Goal: Information Seeking & Learning: Compare options

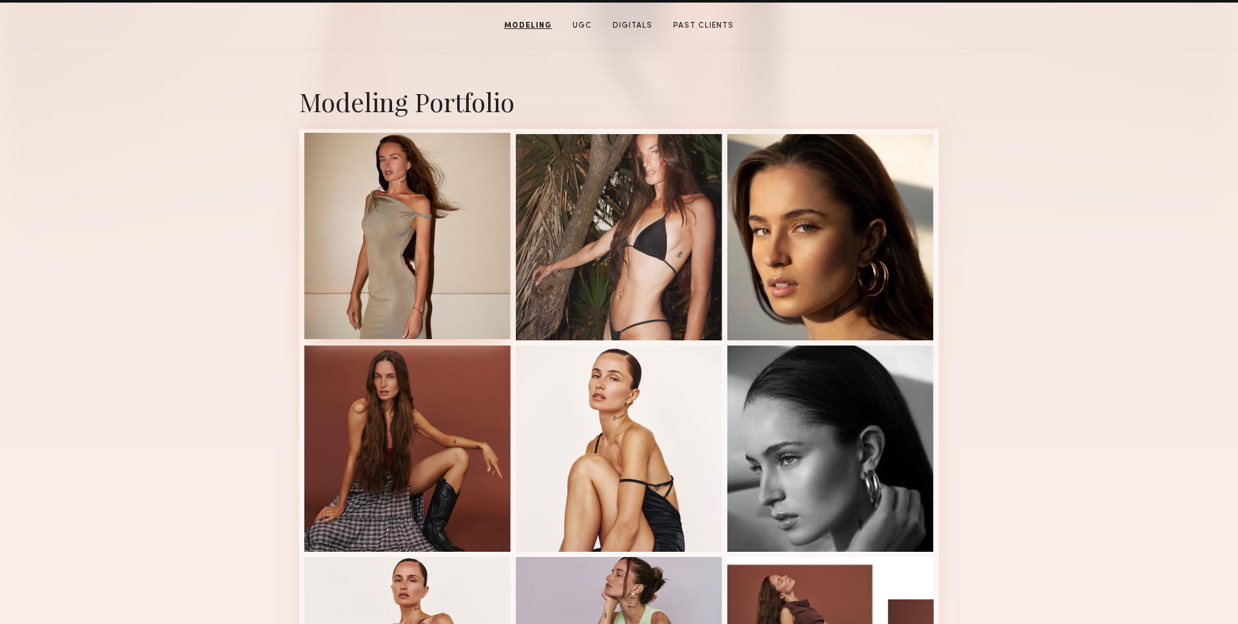
scroll to position [244, 0]
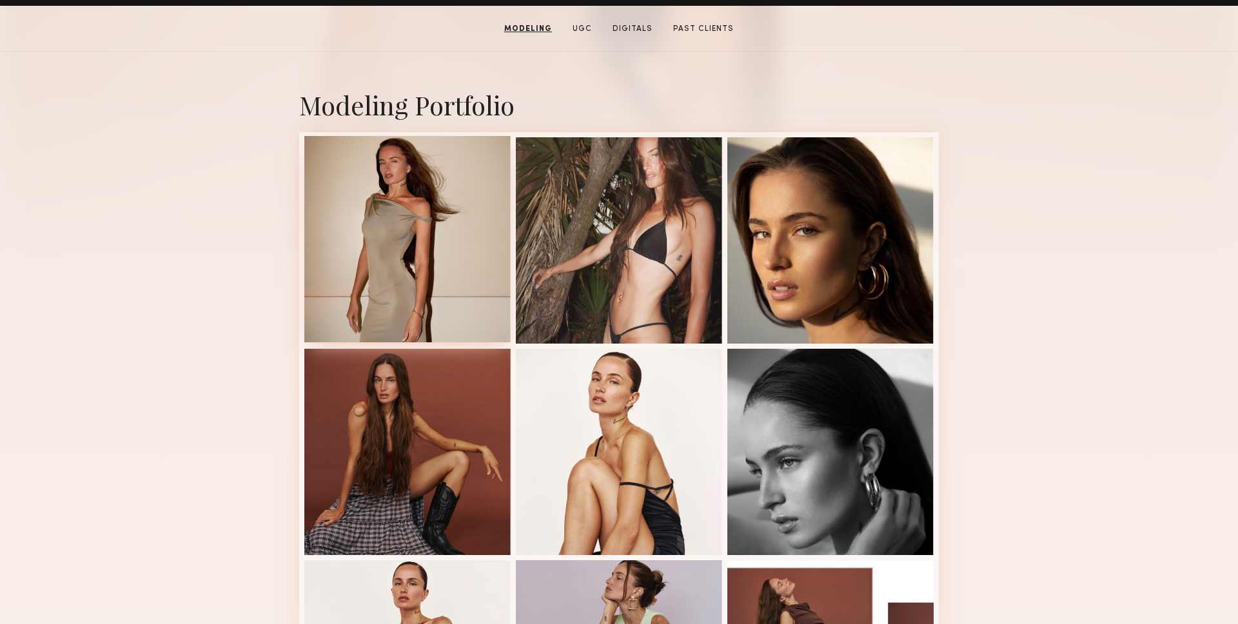
click at [436, 292] on div at bounding box center [407, 239] width 206 height 206
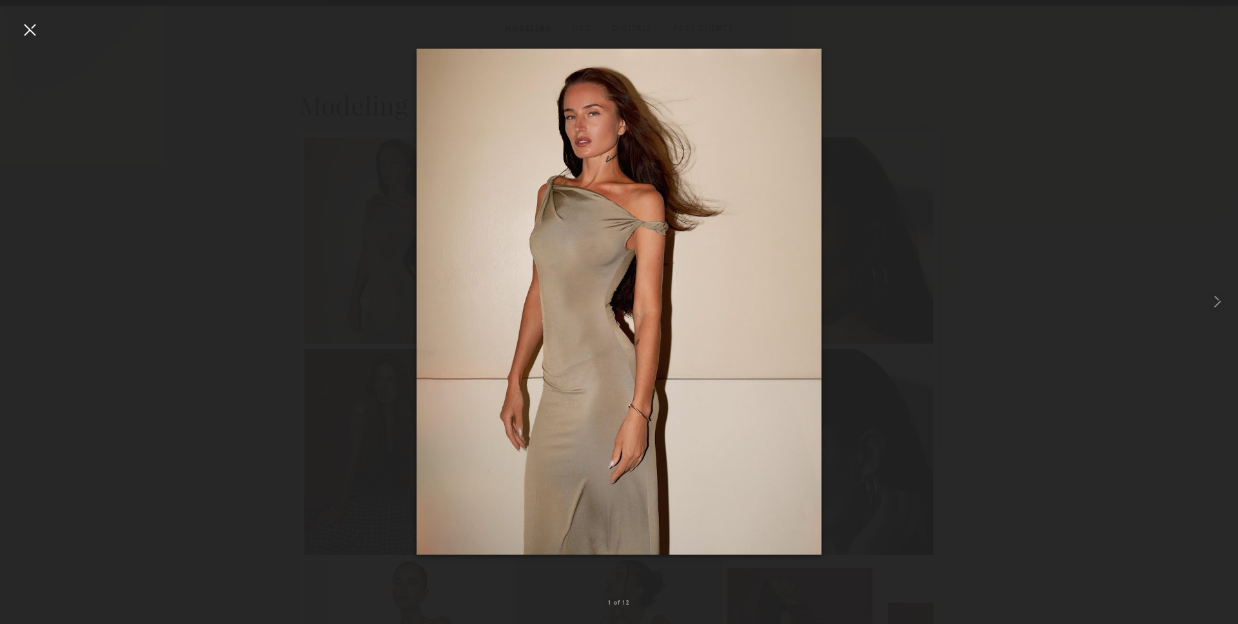
click at [28, 31] on div at bounding box center [29, 29] width 21 height 21
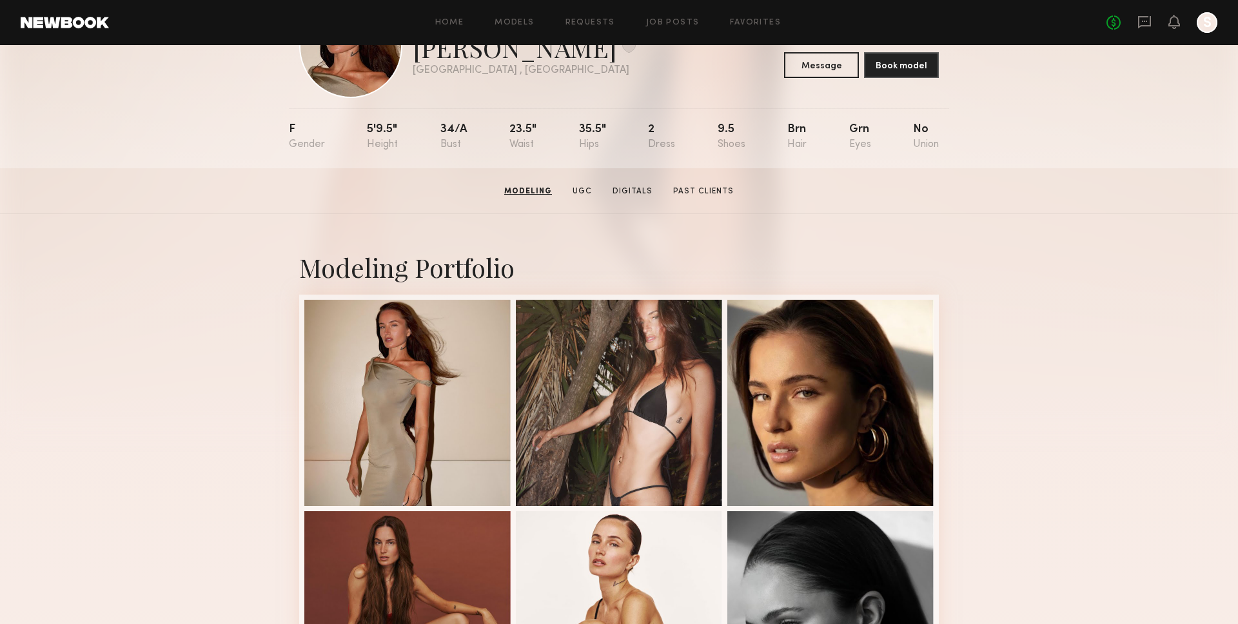
scroll to position [0, 0]
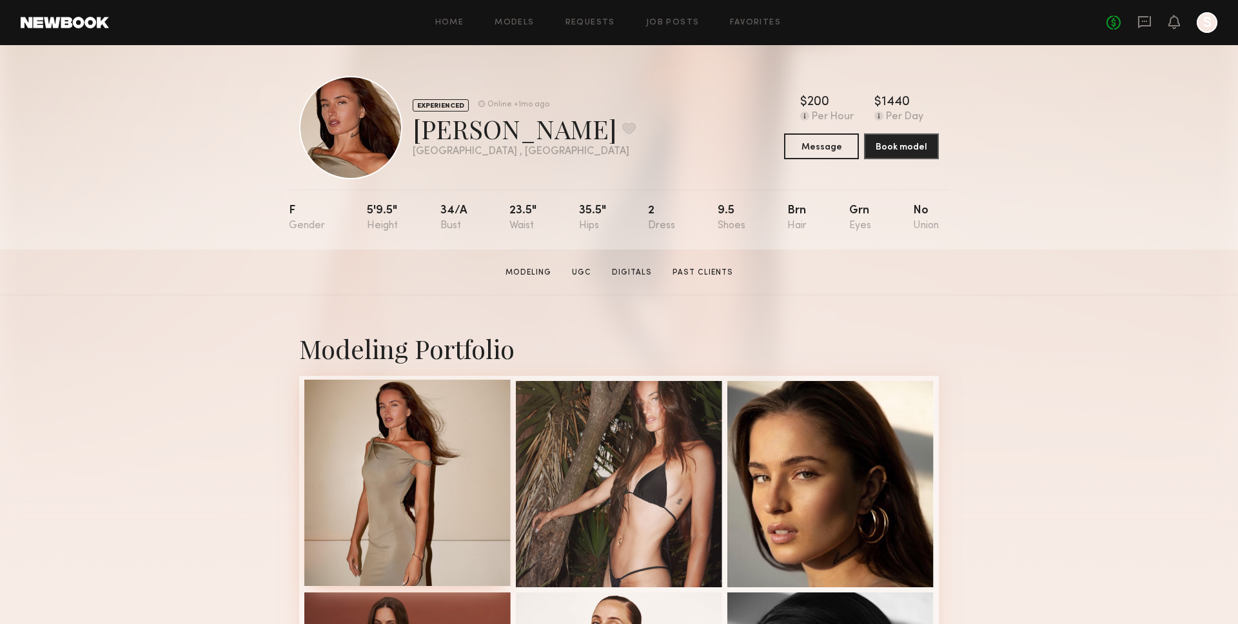
click at [485, 411] on div at bounding box center [407, 483] width 206 height 206
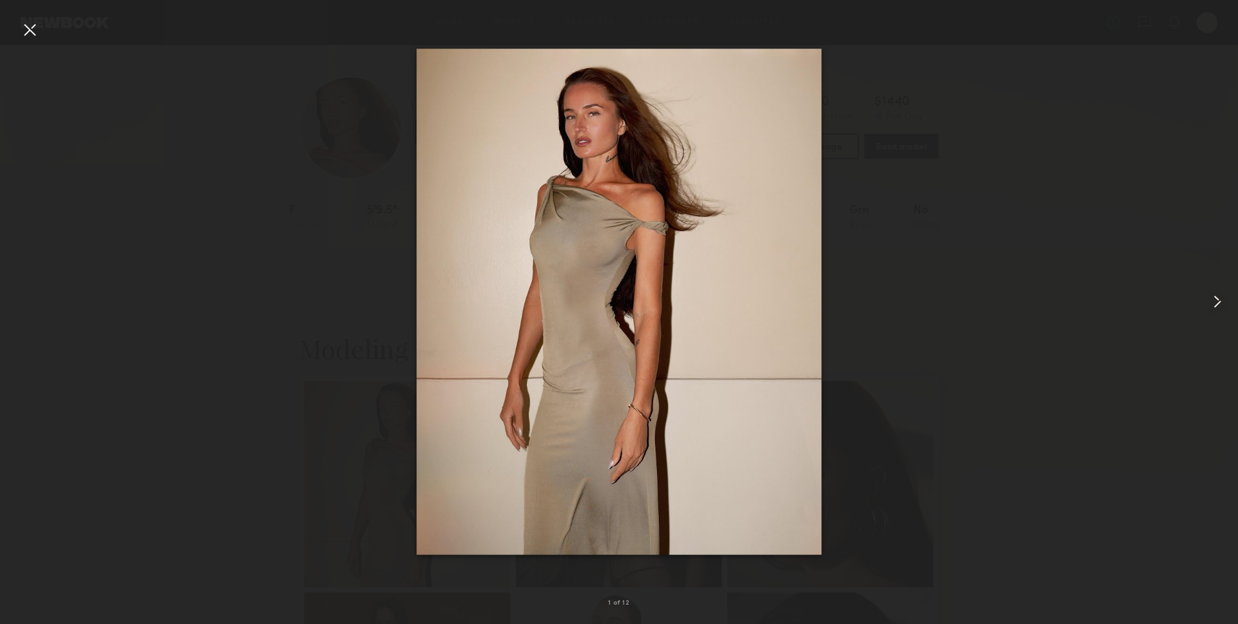
click at [1208, 292] on common-icon at bounding box center [1217, 302] width 21 height 21
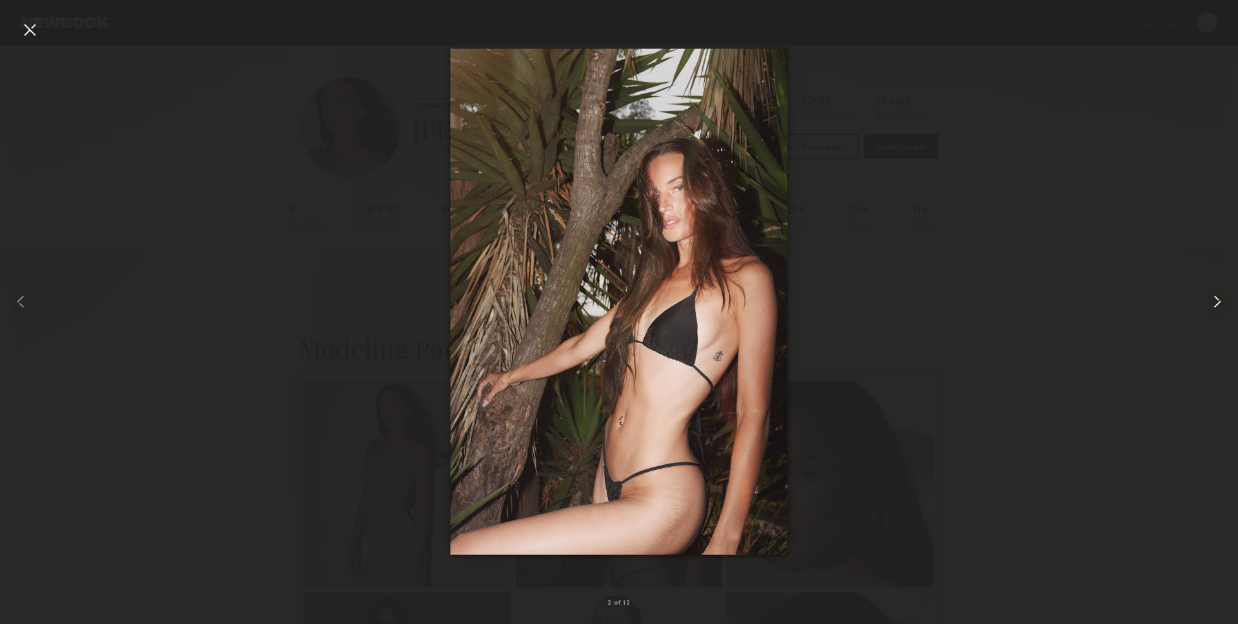
click at [1232, 310] on div at bounding box center [1214, 302] width 50 height 562
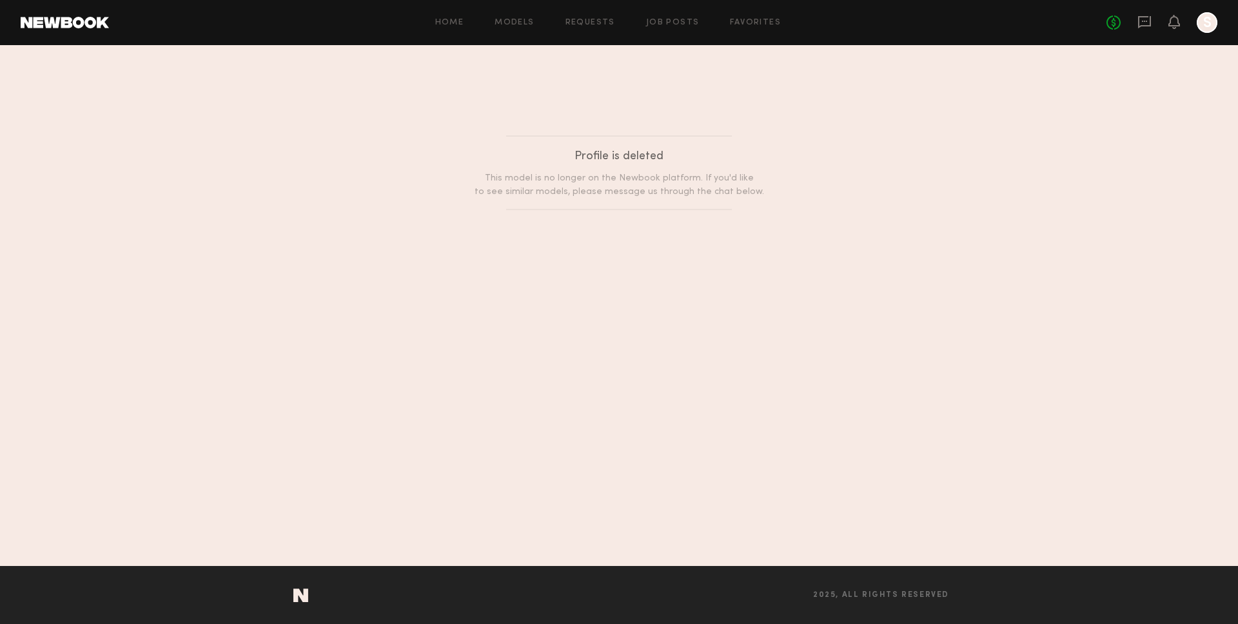
click at [1134, 20] on div "No fees up to $5,000 S" at bounding box center [1162, 22] width 111 height 21
click at [1138, 21] on icon at bounding box center [1145, 22] width 14 height 14
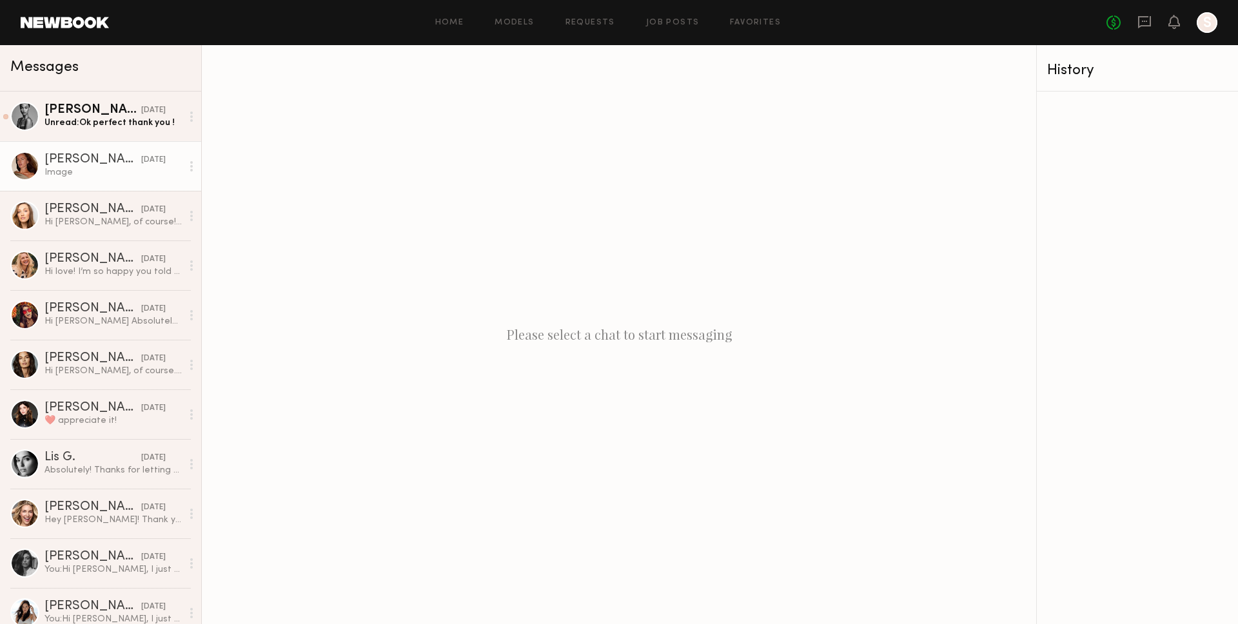
click at [107, 156] on div "Daria V." at bounding box center [93, 160] width 97 height 13
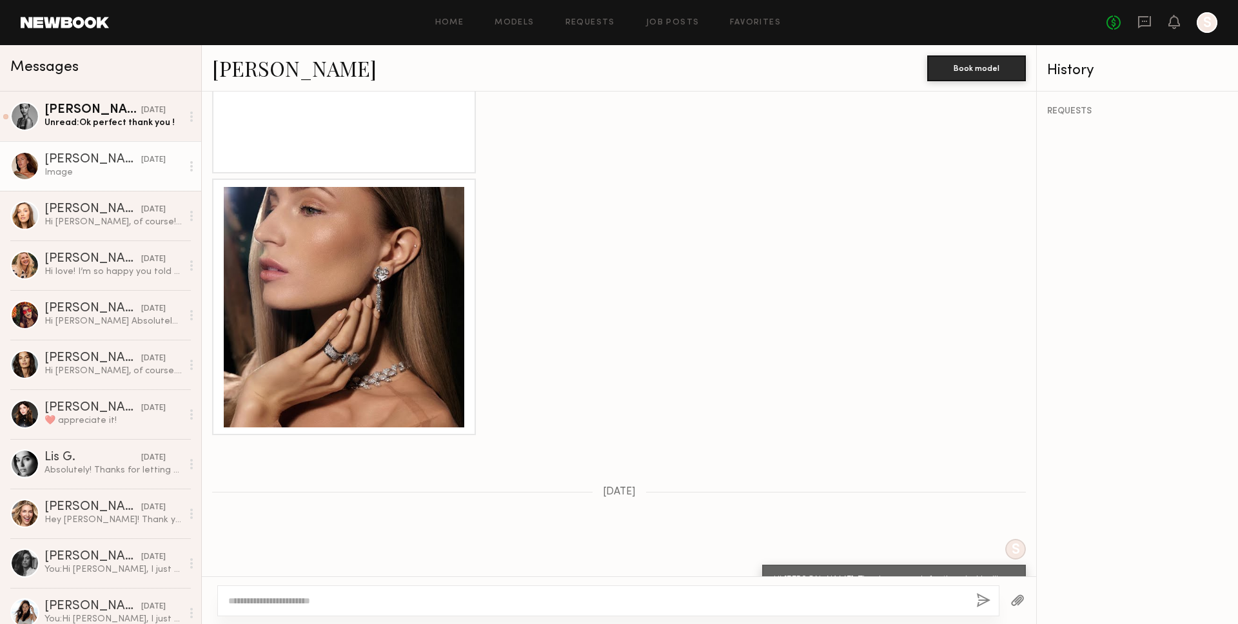
scroll to position [1360, 0]
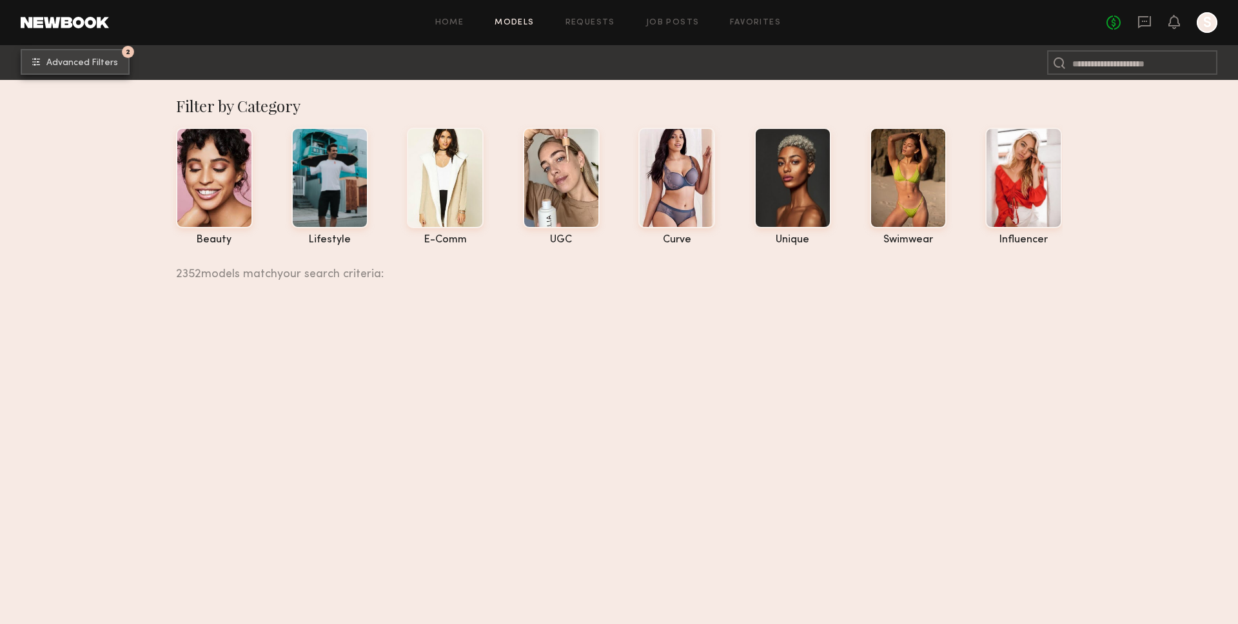
scroll to position [172840, 0]
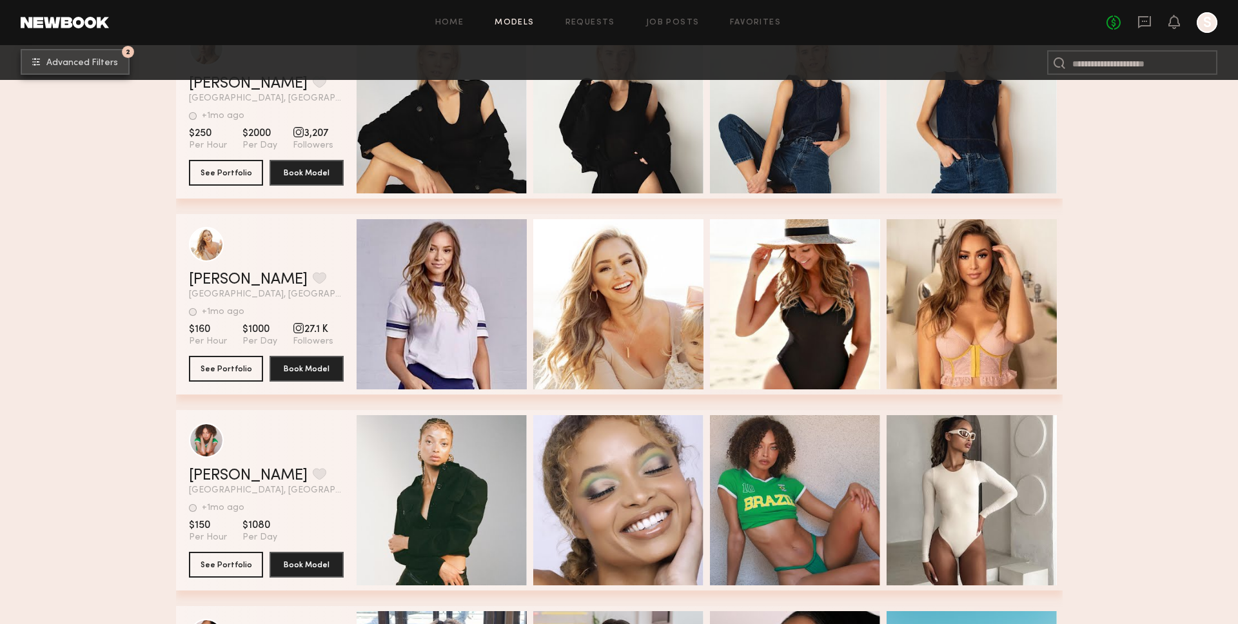
click at [97, 63] on span "Advanced Filters" at bounding box center [82, 63] width 72 height 9
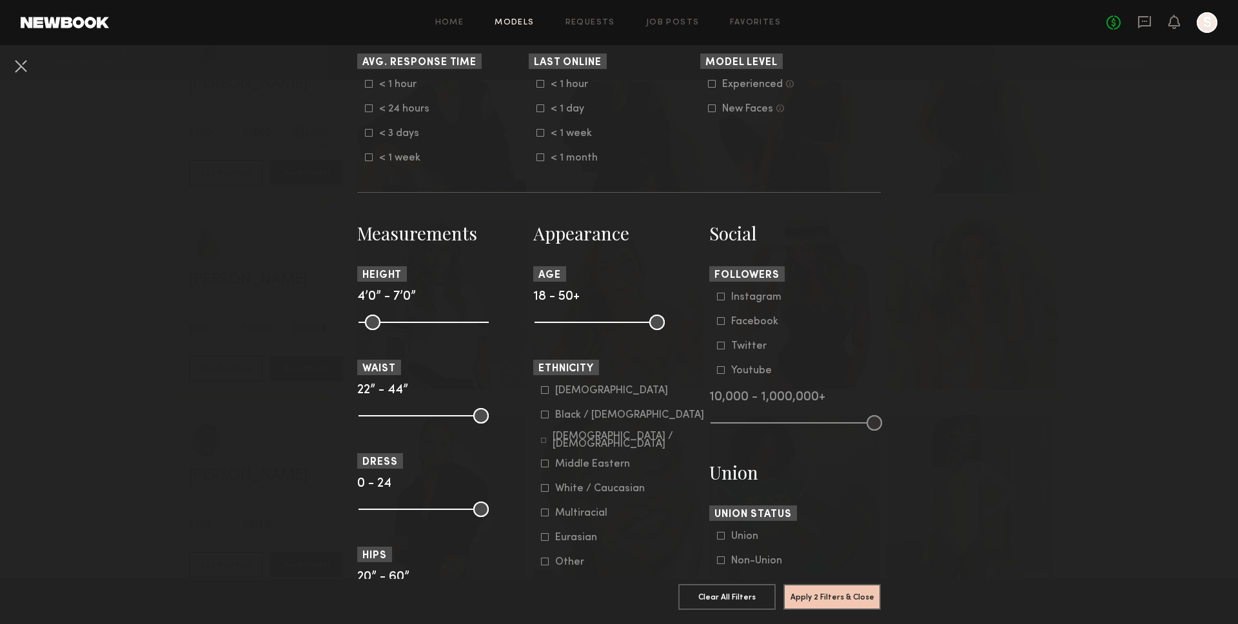
scroll to position [406, 0]
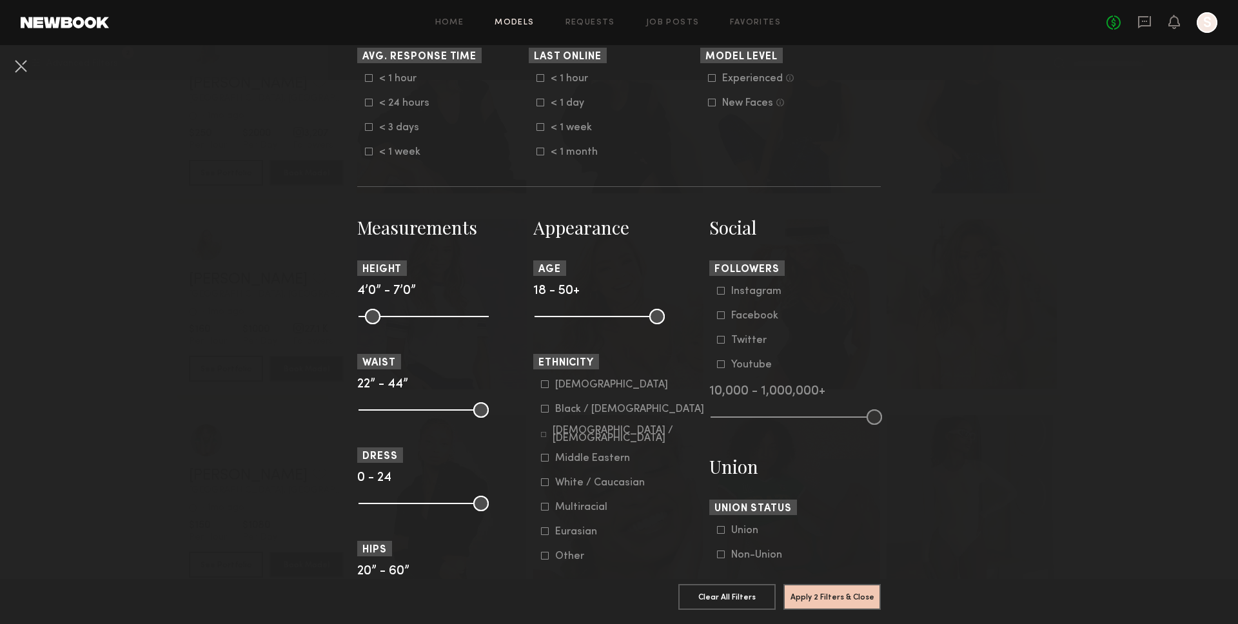
click at [579, 413] on div "Black / African American" at bounding box center [629, 410] width 149 height 8
click at [608, 436] on div "Hispanic / Latino" at bounding box center [629, 434] width 152 height 15
click at [608, 455] on div "Middle Eastern" at bounding box center [592, 459] width 75 height 8
click at [581, 389] on div "Asian" at bounding box center [611, 385] width 113 height 8
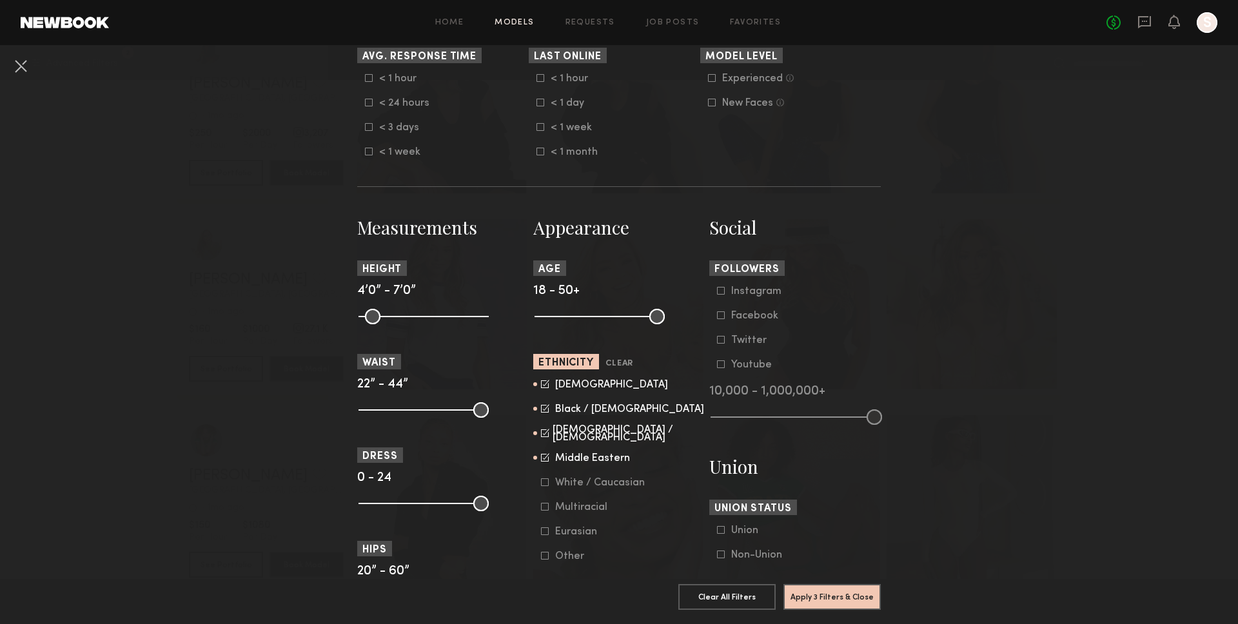
click at [569, 553] on div "Other" at bounding box center [580, 557] width 50 height 8
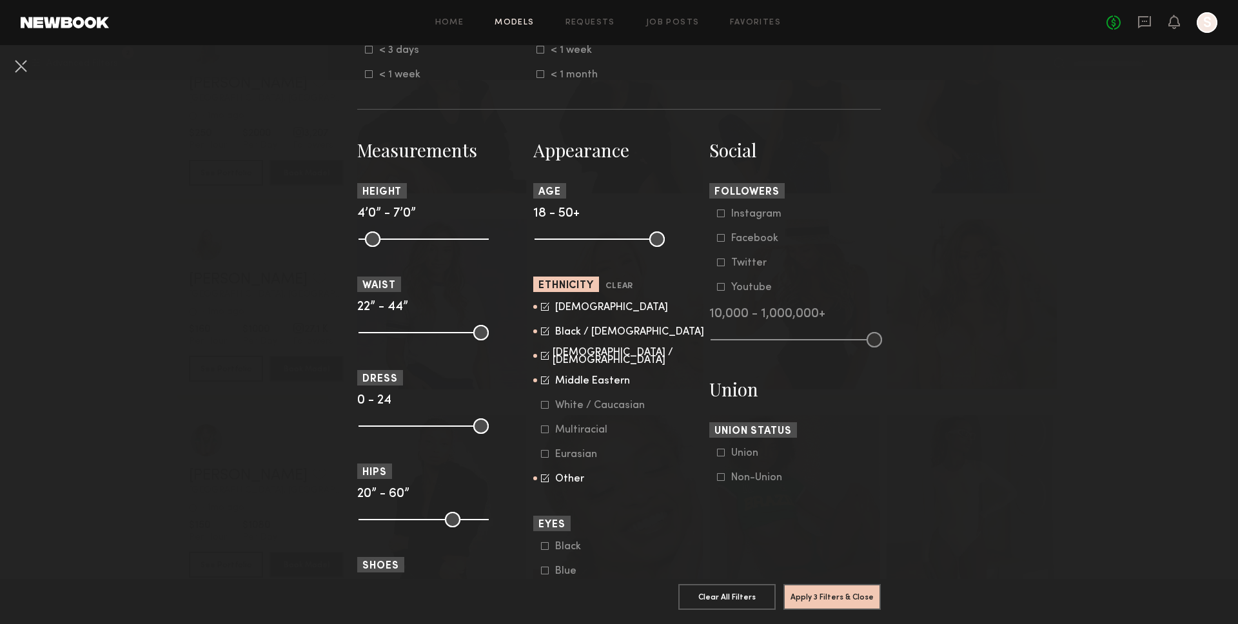
scroll to position [484, 0]
click at [857, 598] on button "Apply 3 Filters & Close" at bounding box center [832, 597] width 97 height 26
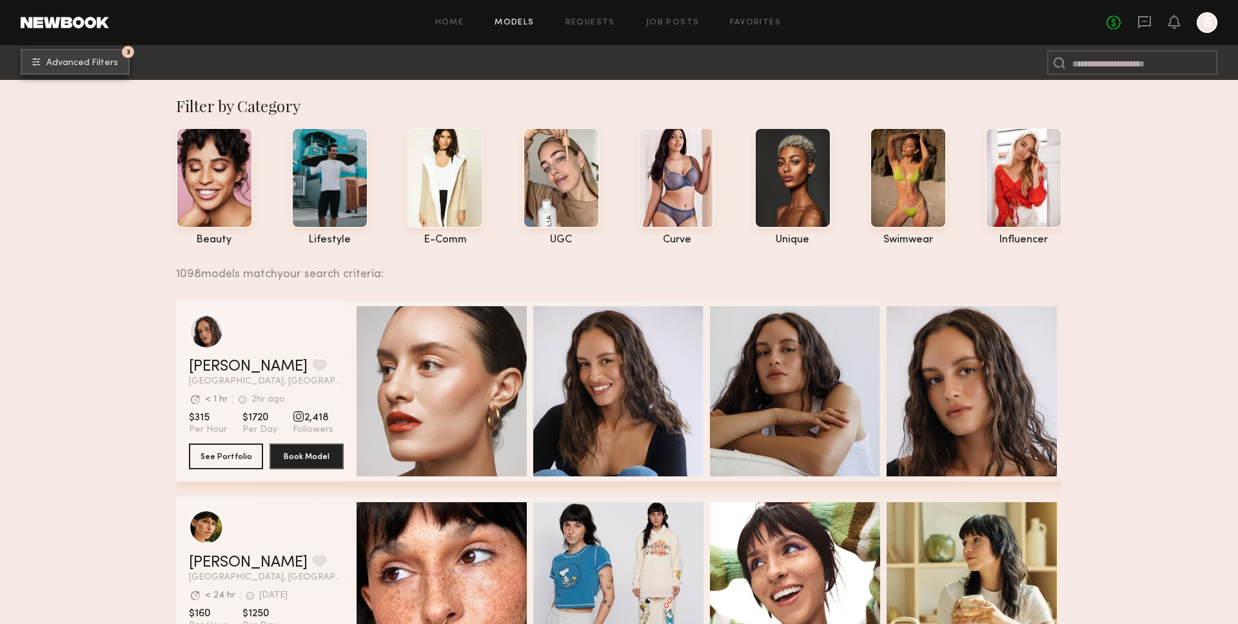
click at [114, 68] on button "3 Advanced Filters" at bounding box center [75, 62] width 109 height 26
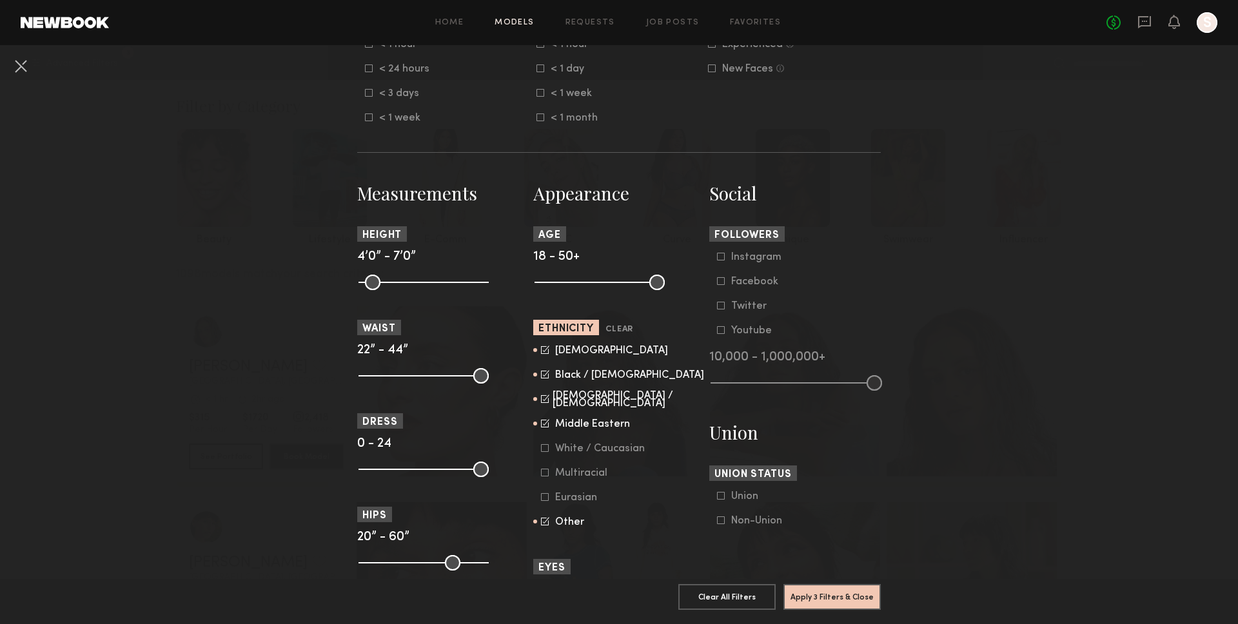
scroll to position [467, 0]
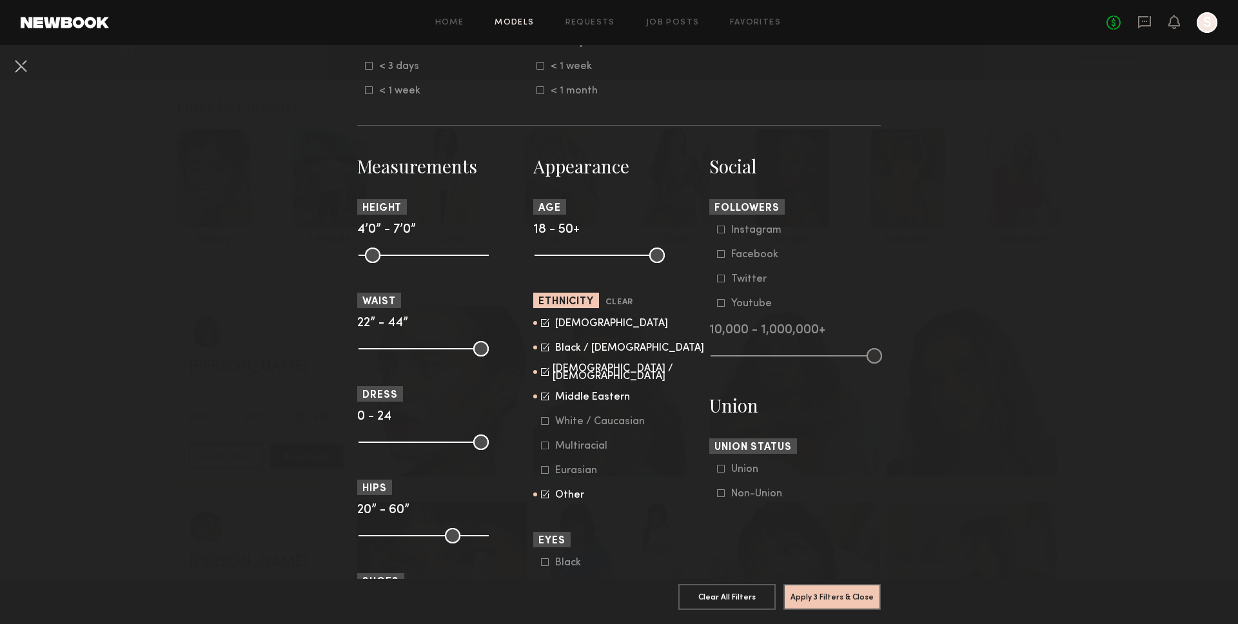
click at [580, 493] on div "Other" at bounding box center [580, 496] width 50 height 8
click at [830, 601] on button "Apply 3 Filters & Close" at bounding box center [832, 597] width 97 height 26
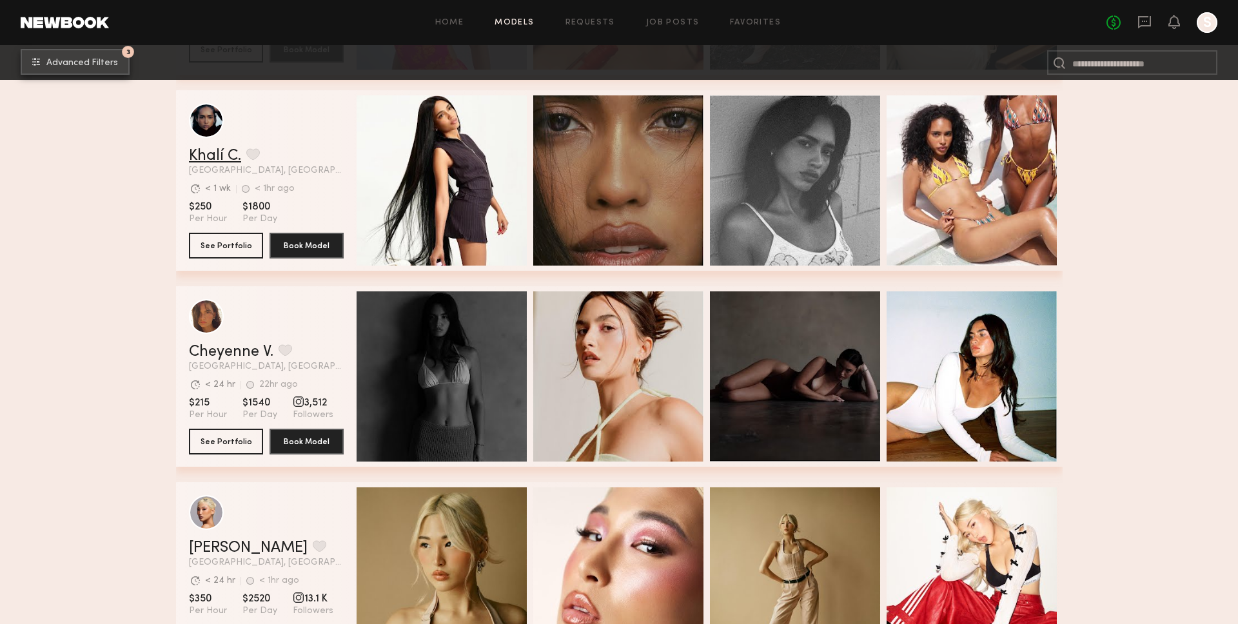
scroll to position [1204, 0]
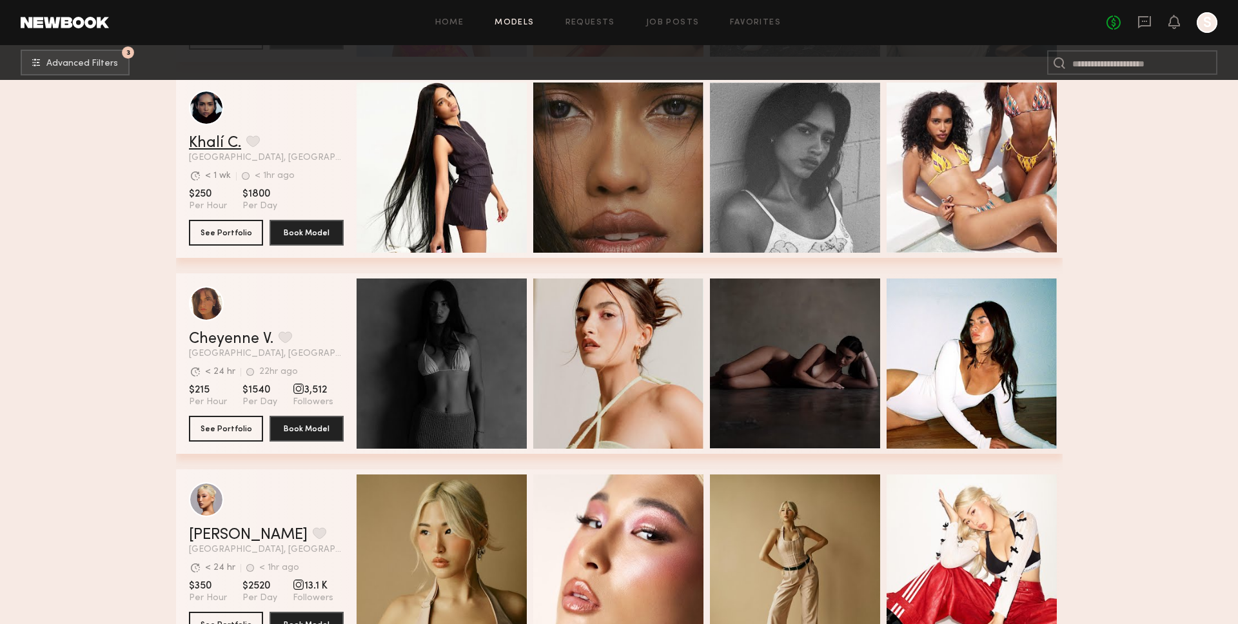
click at [221, 144] on link "Khalí C." at bounding box center [215, 142] width 52 height 15
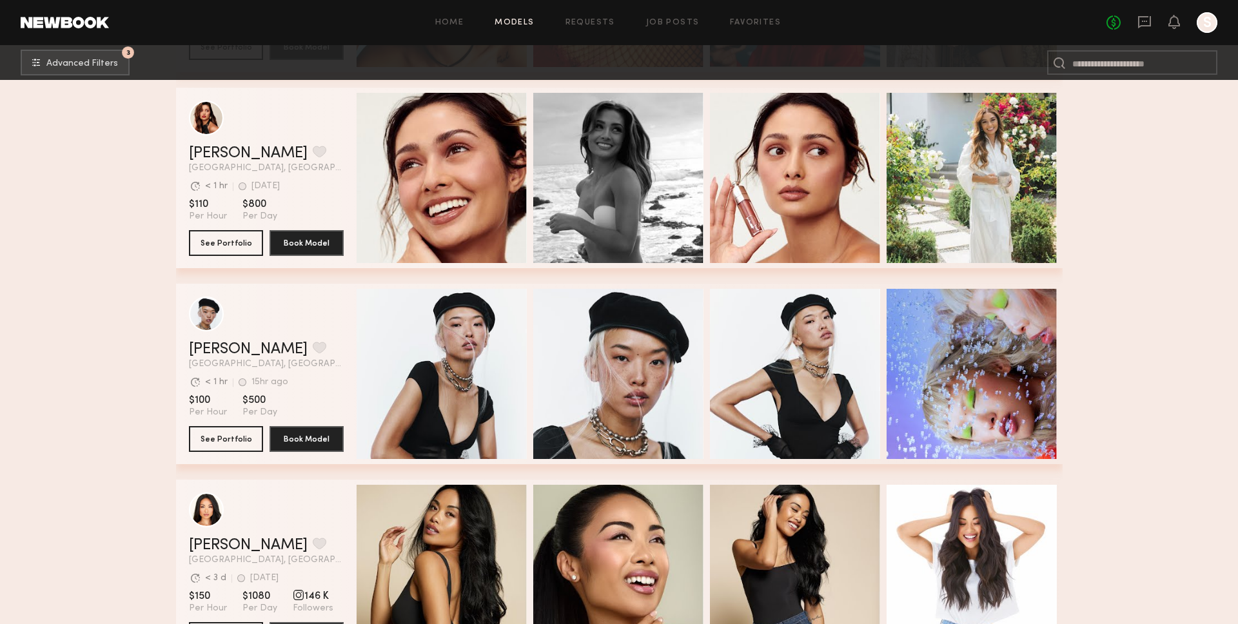
scroll to position [2768, 0]
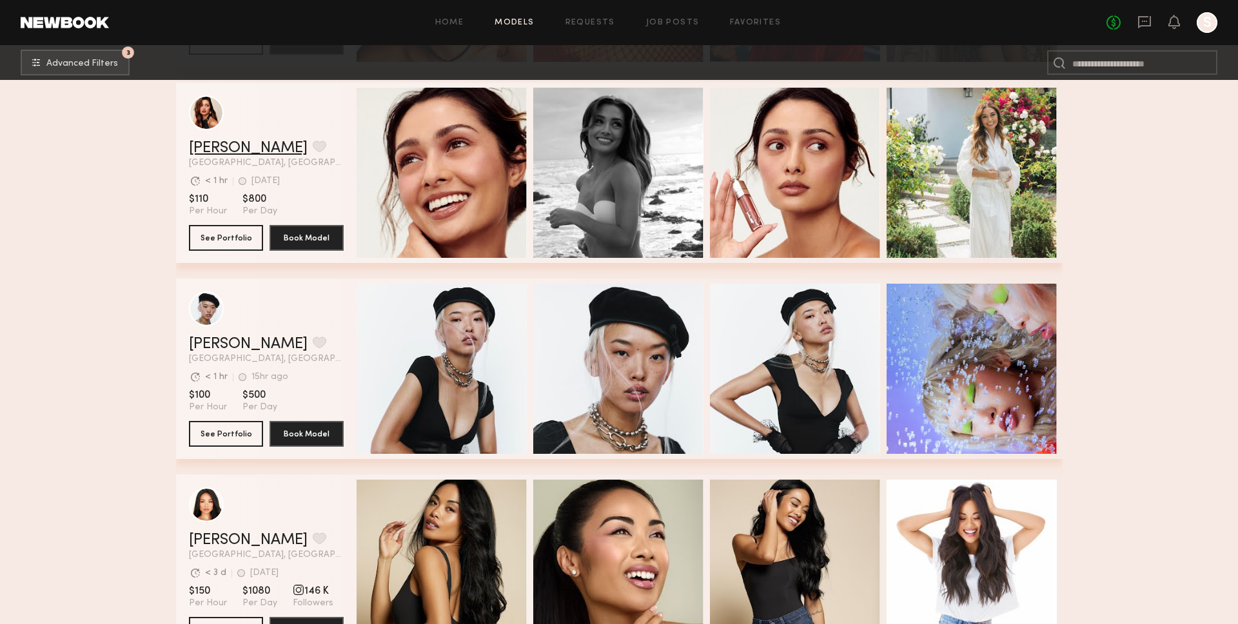
click at [221, 148] on link "[PERSON_NAME]" at bounding box center [248, 148] width 119 height 15
click at [230, 348] on link "Angel L." at bounding box center [248, 344] width 119 height 15
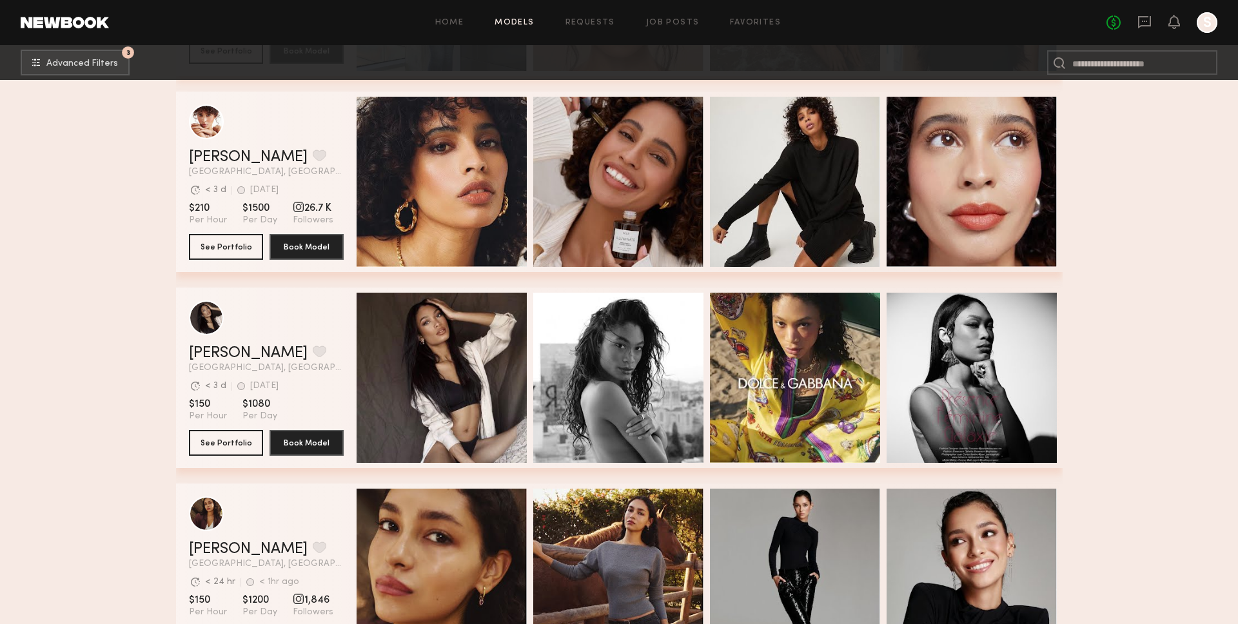
scroll to position [4733, 0]
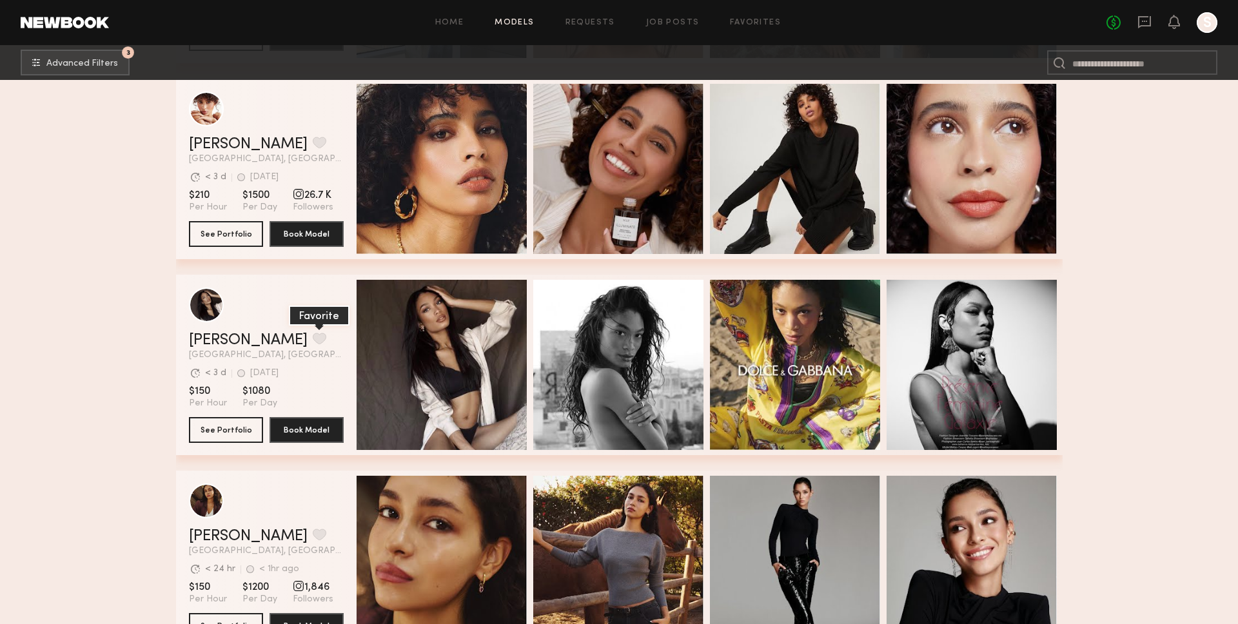
click at [313, 343] on button "grid" at bounding box center [320, 339] width 14 height 12
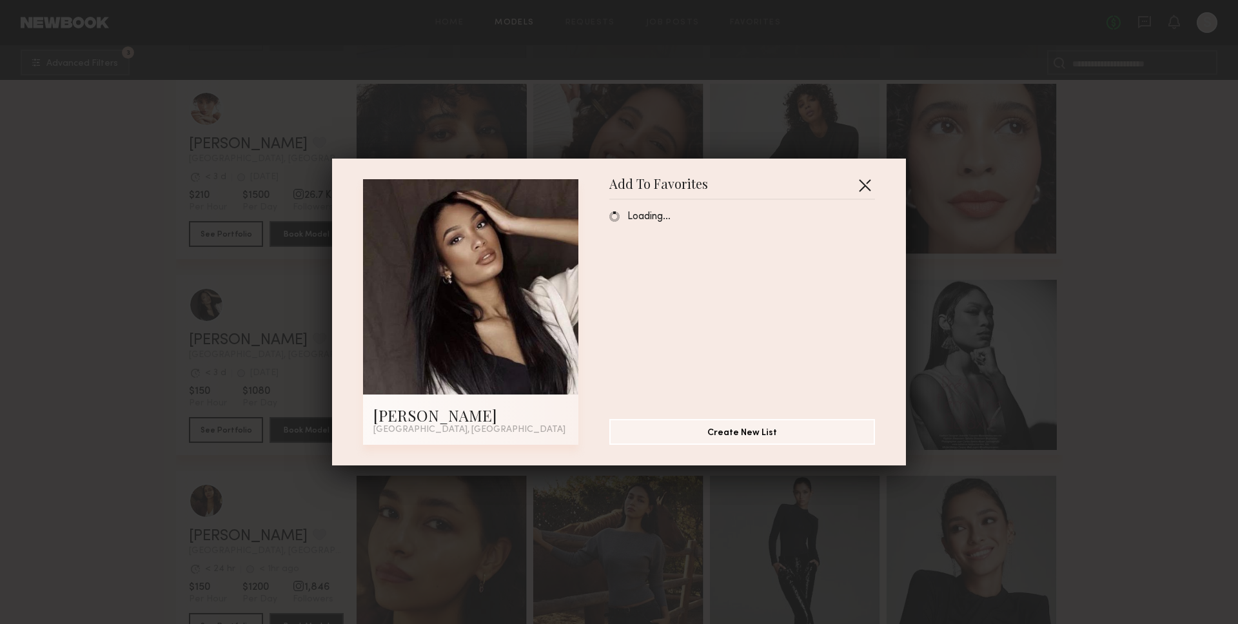
click at [862, 188] on button "button" at bounding box center [865, 185] width 21 height 21
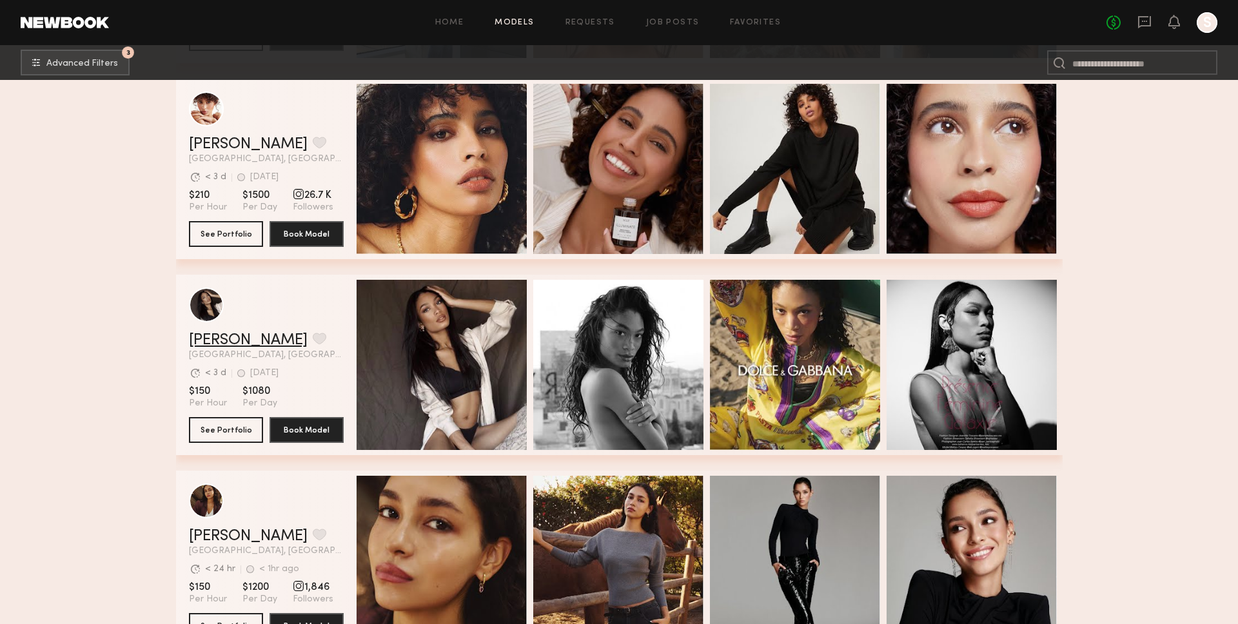
click at [213, 334] on link "Mallory C." at bounding box center [248, 340] width 119 height 15
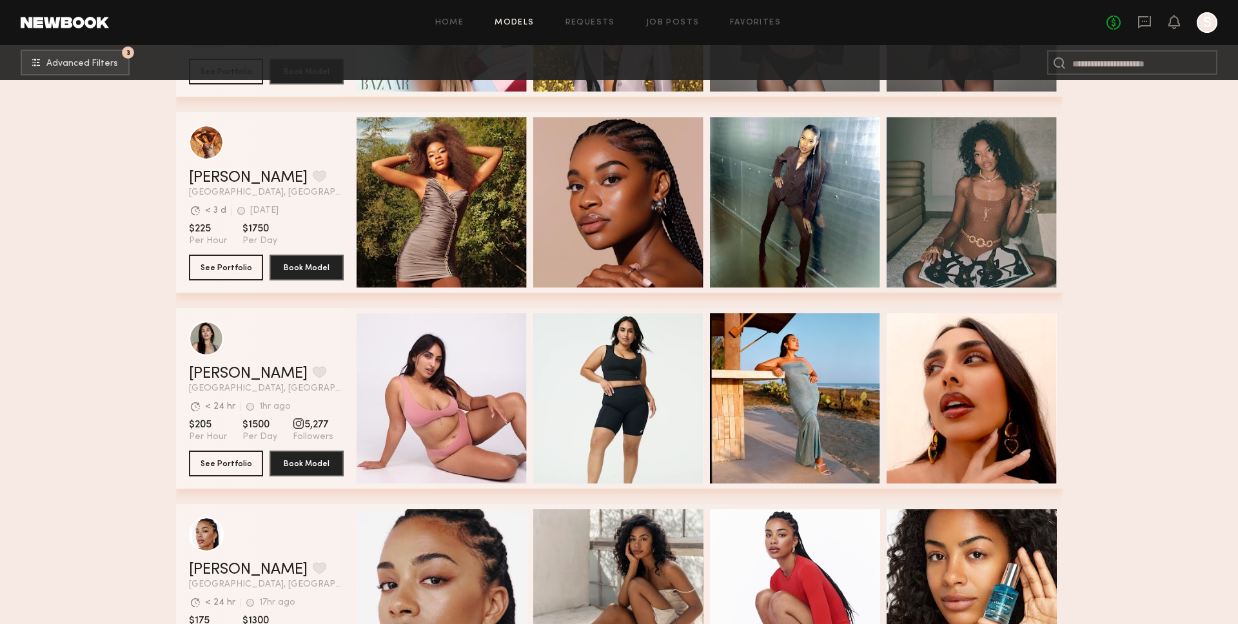
scroll to position [6659, 0]
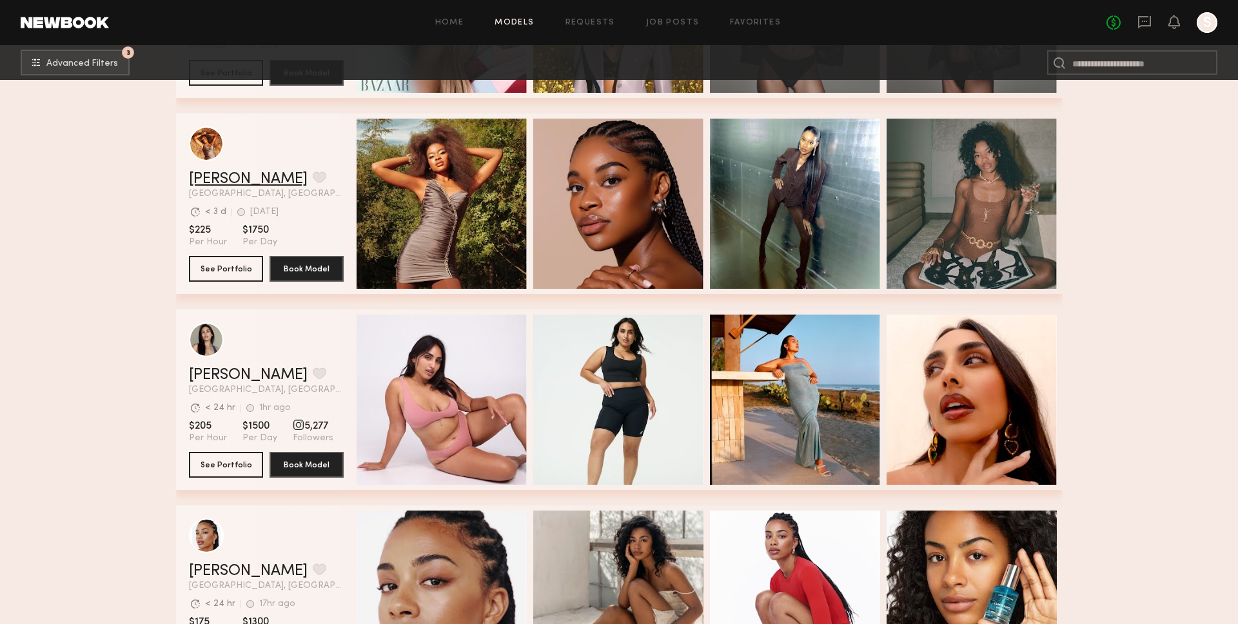
click at [203, 181] on link "Miya R." at bounding box center [248, 179] width 119 height 15
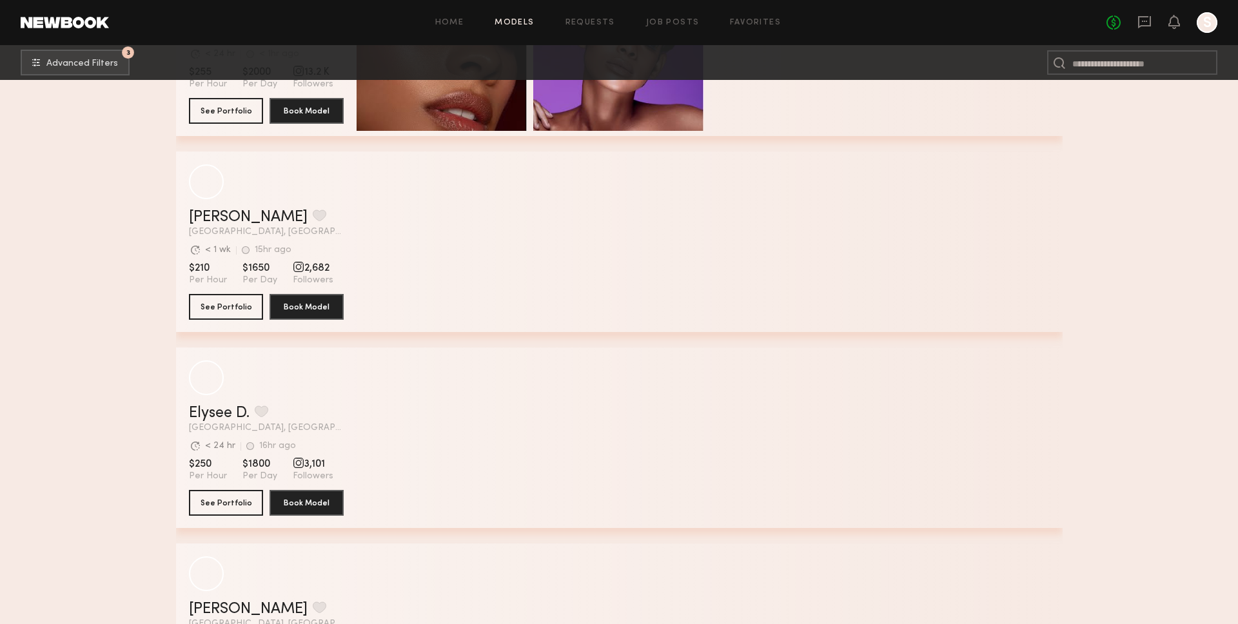
scroll to position [11720, 0]
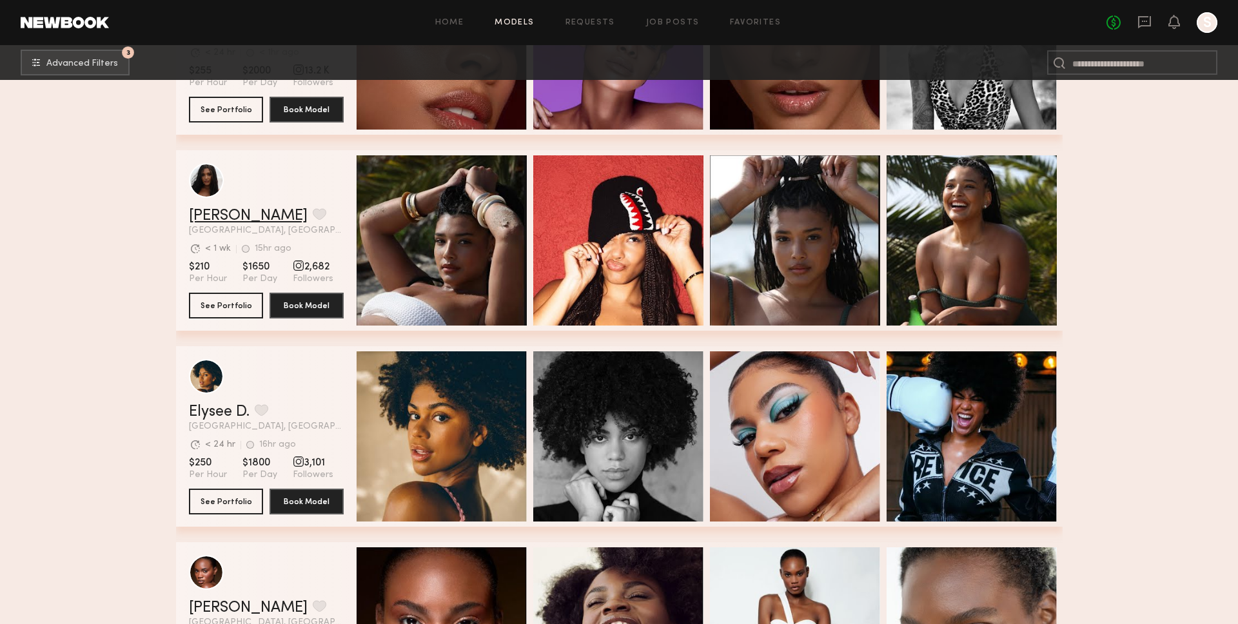
click at [214, 218] on link "Haleigh W." at bounding box center [248, 215] width 119 height 15
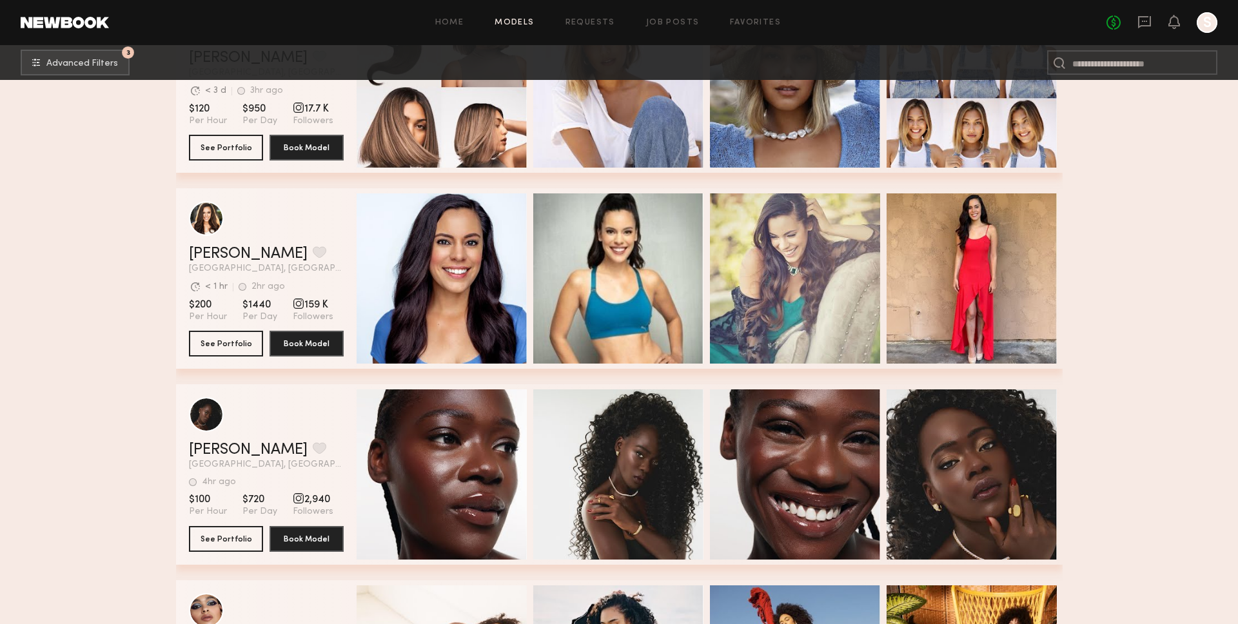
scroll to position [25731, 0]
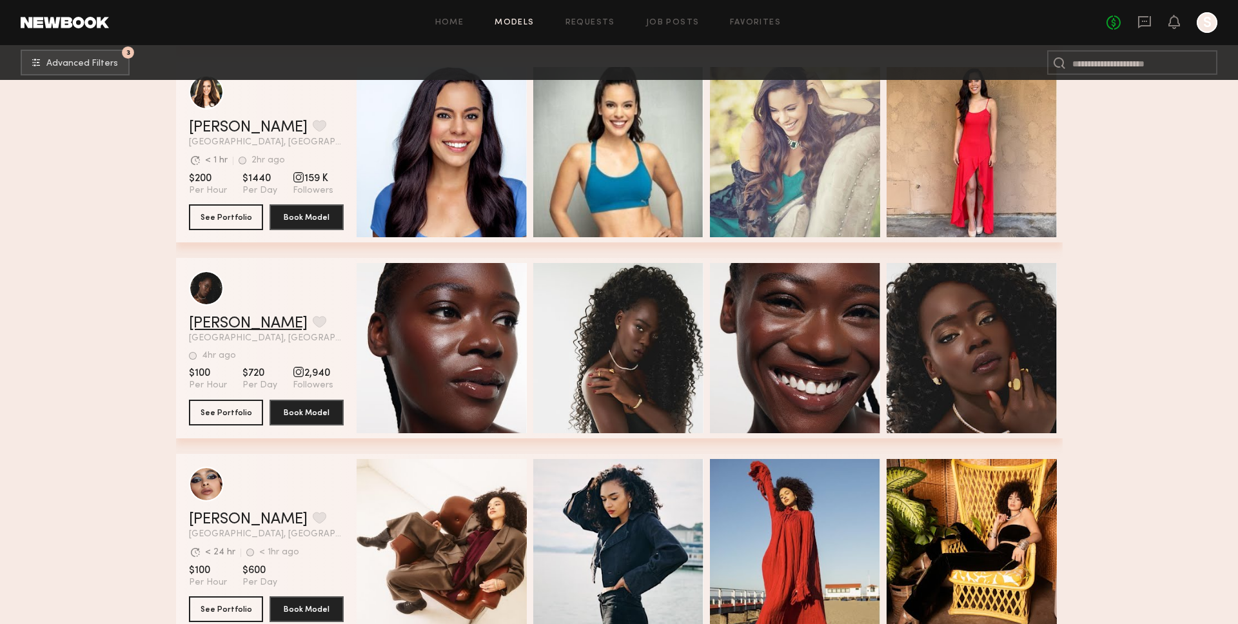
click at [223, 316] on link "Diana E." at bounding box center [248, 323] width 119 height 15
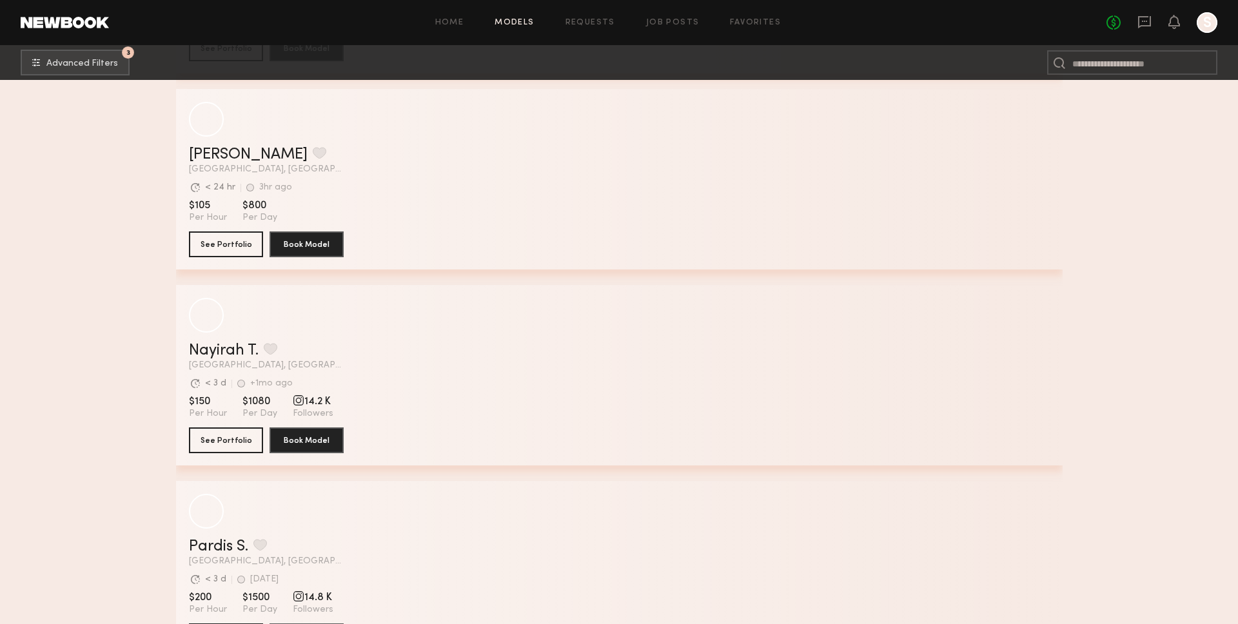
scroll to position [37464, 0]
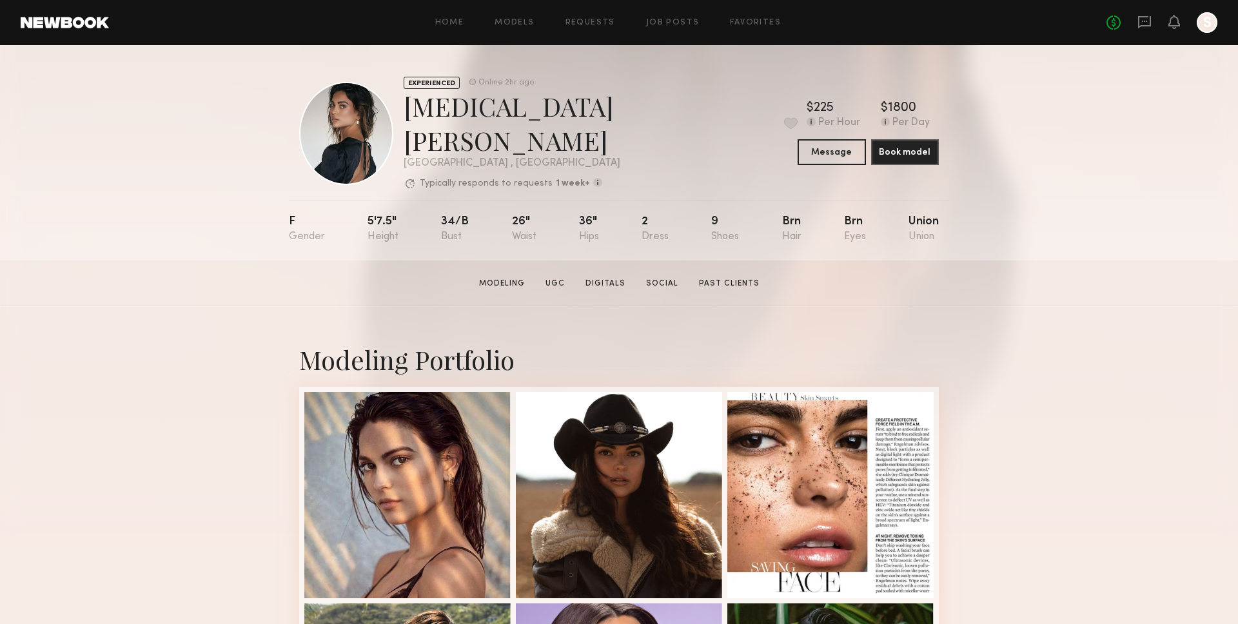
click at [348, 343] on div "Modeling Portfolio" at bounding box center [619, 360] width 640 height 34
click at [341, 343] on div "Modeling Portfolio" at bounding box center [619, 360] width 640 height 34
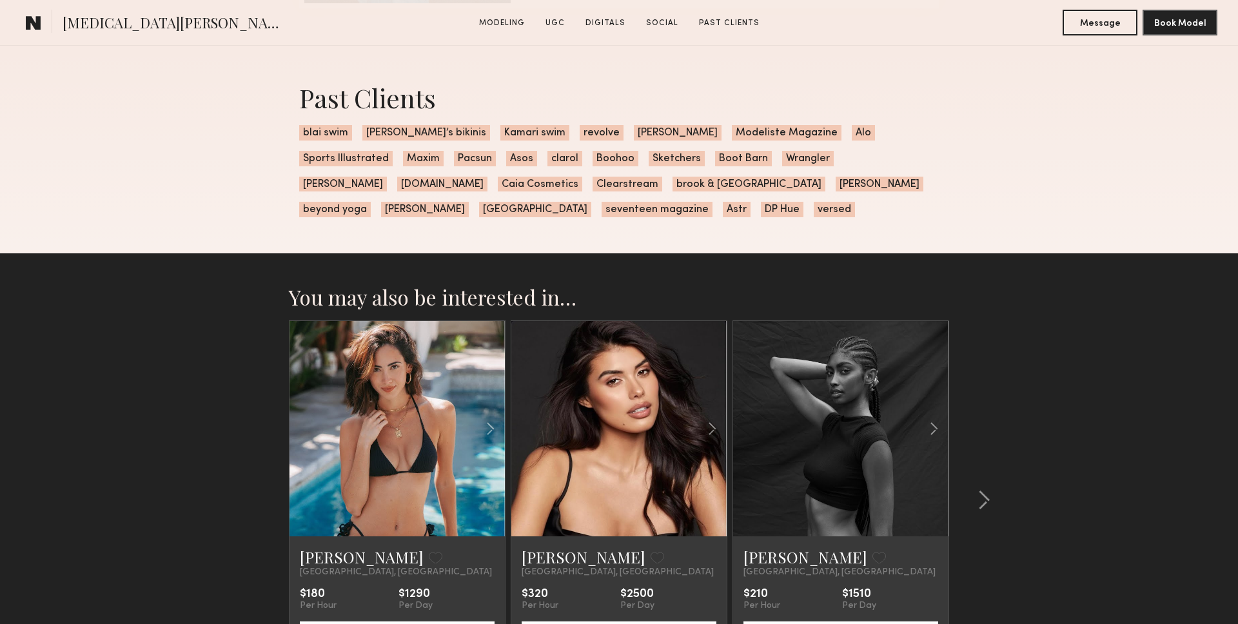
scroll to position [3352, 0]
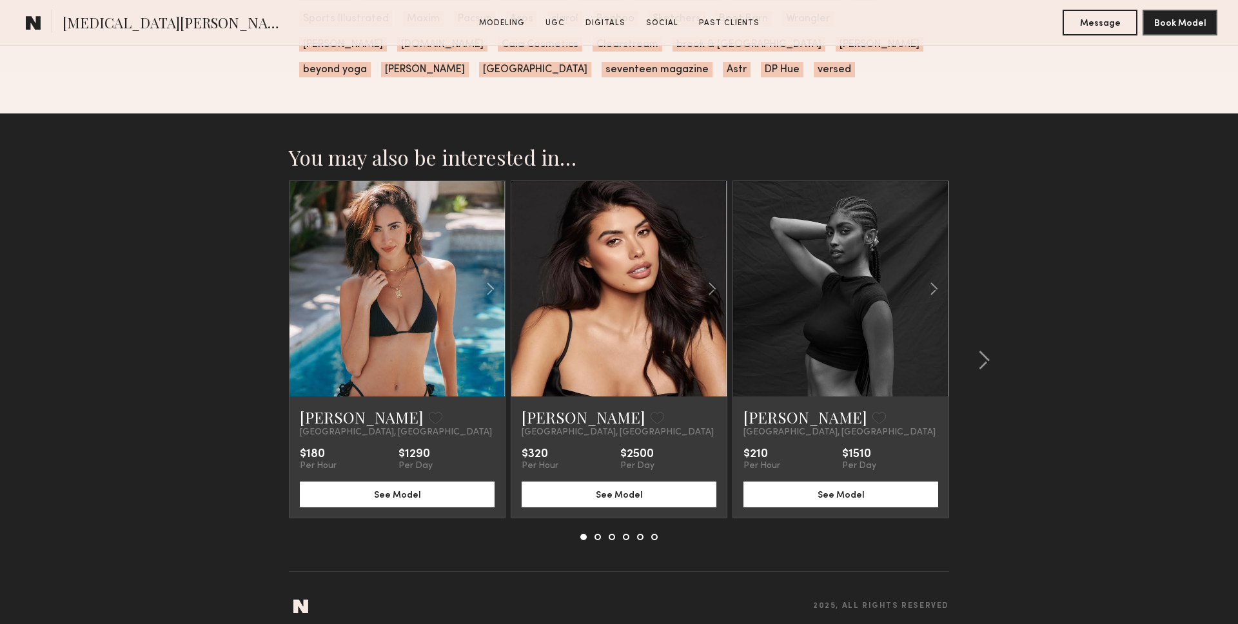
click at [863, 279] on link at bounding box center [841, 288] width 74 height 215
click at [1008, 339] on div at bounding box center [980, 361] width 62 height 360
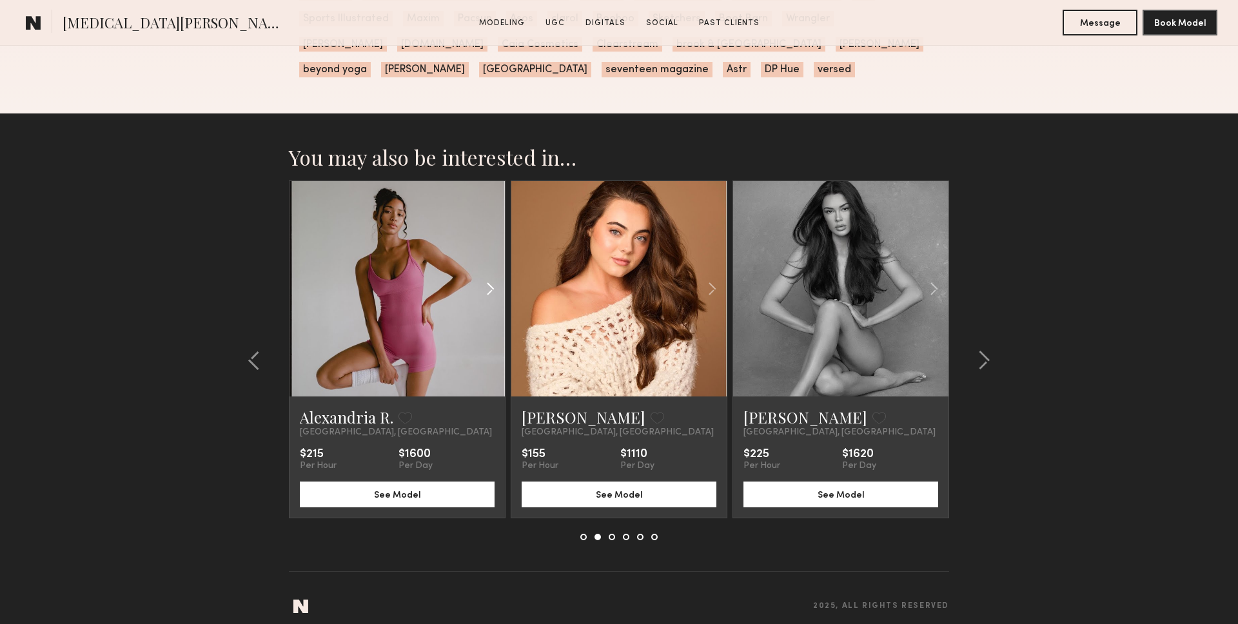
click at [467, 307] on div at bounding box center [469, 288] width 71 height 215
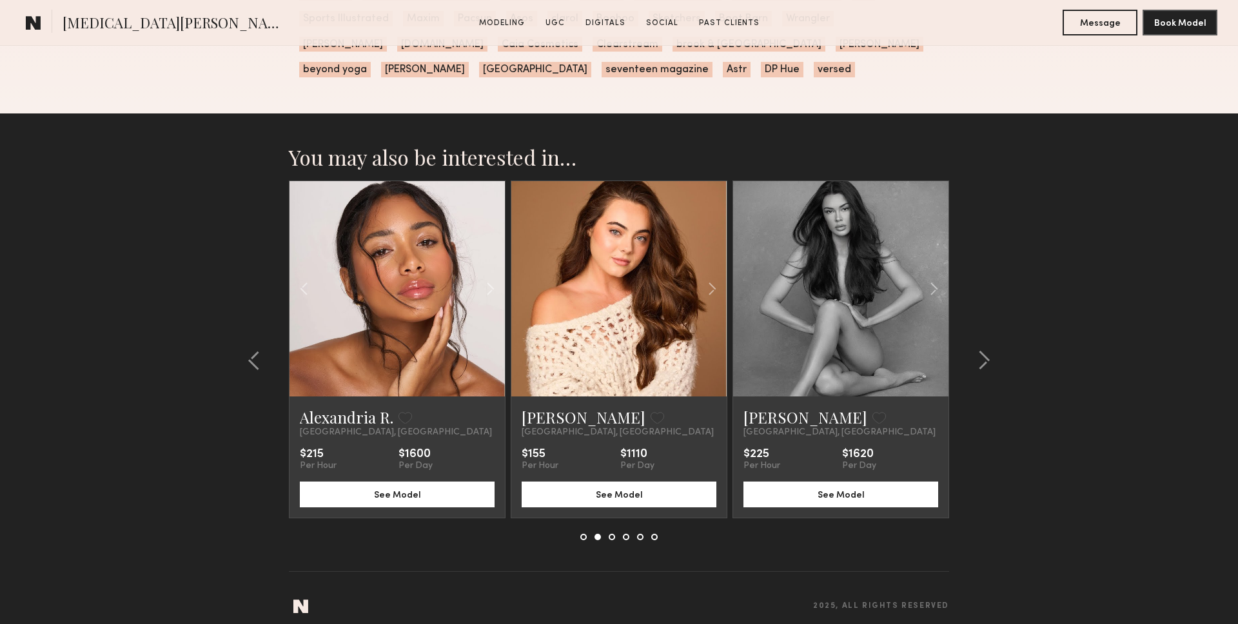
click at [415, 307] on link at bounding box center [398, 288] width 74 height 215
click at [972, 350] on button at bounding box center [980, 360] width 21 height 21
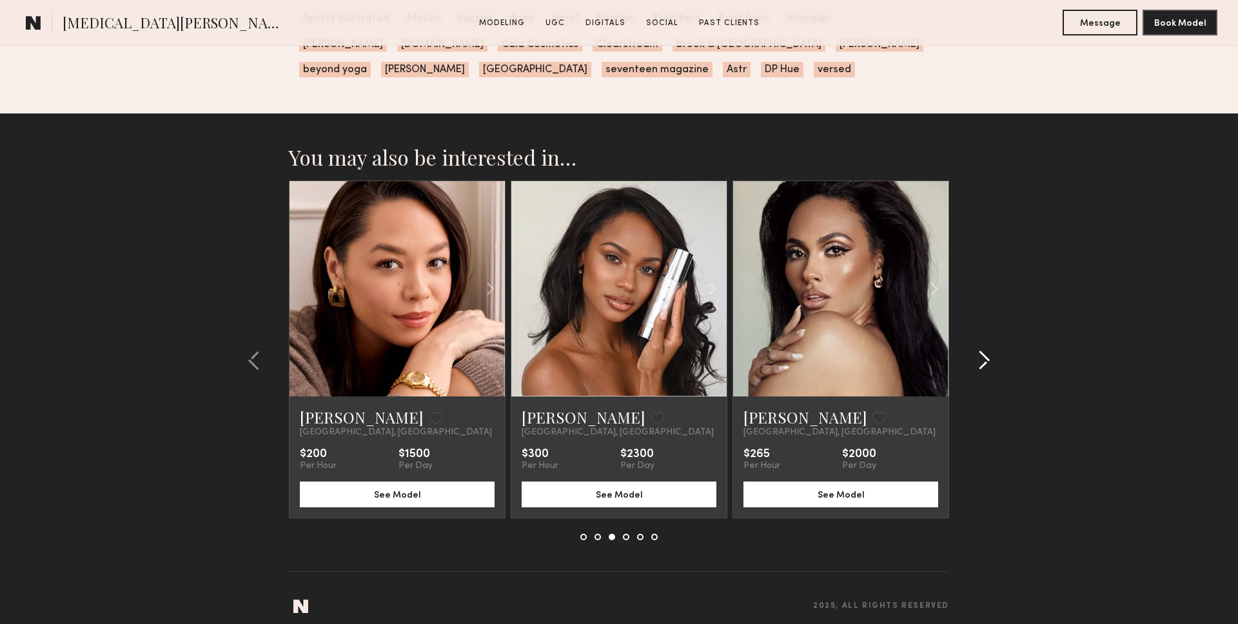
click at [972, 350] on button at bounding box center [980, 360] width 21 height 21
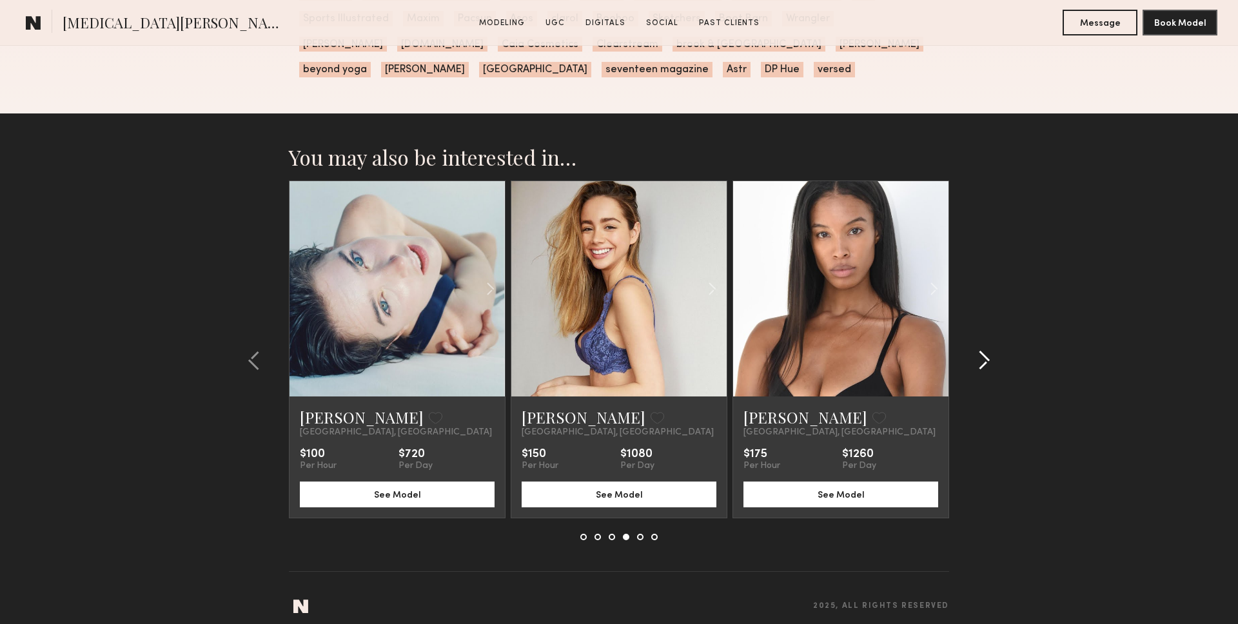
click at [972, 350] on button at bounding box center [980, 360] width 21 height 21
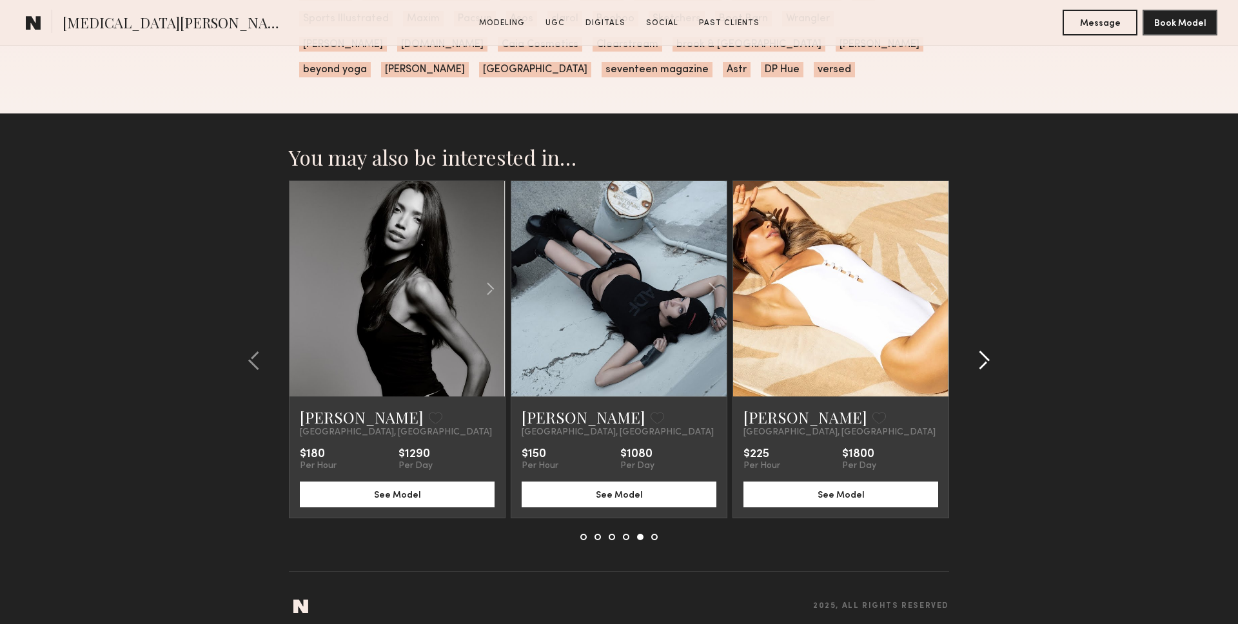
click at [972, 350] on button at bounding box center [980, 360] width 21 height 21
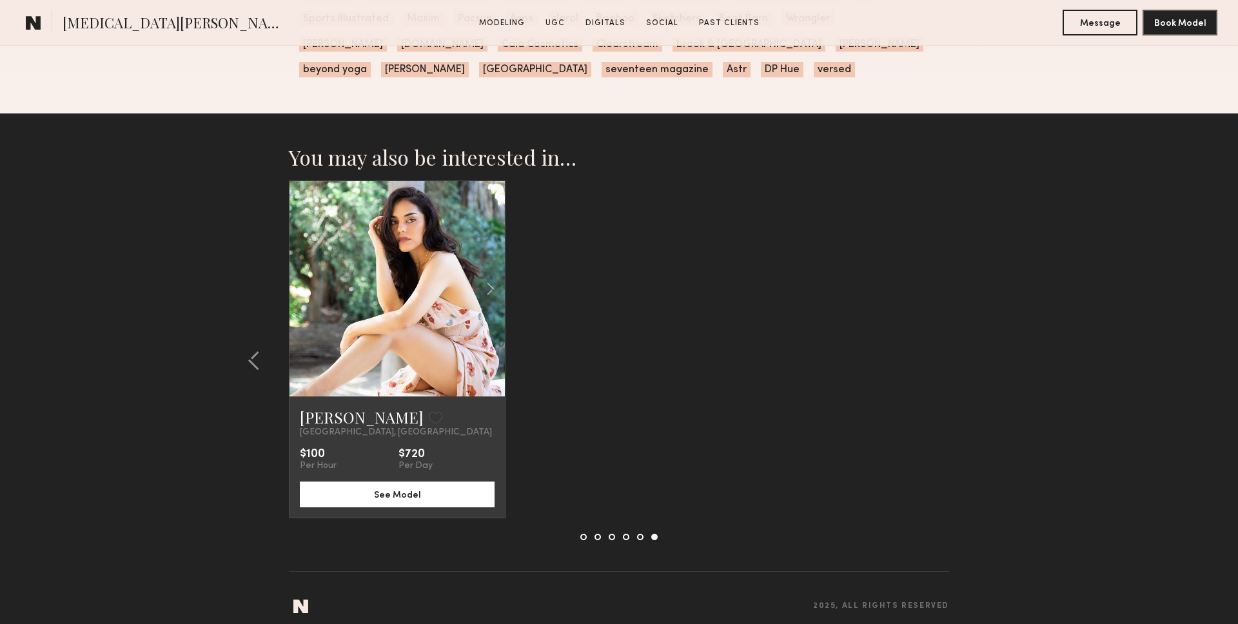
click at [972, 341] on section "You may also be interested in… Marina J. Favorite Los Angeles, CA $180 Per Hour…" at bounding box center [619, 375] width 1238 height 522
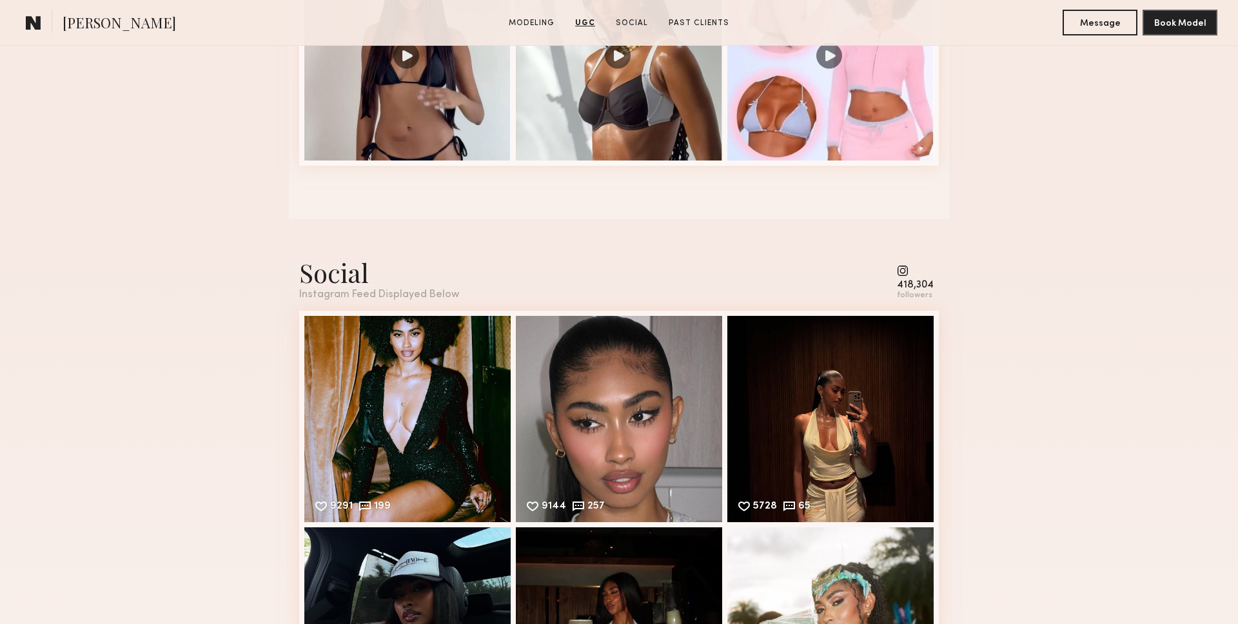
scroll to position [2099, 0]
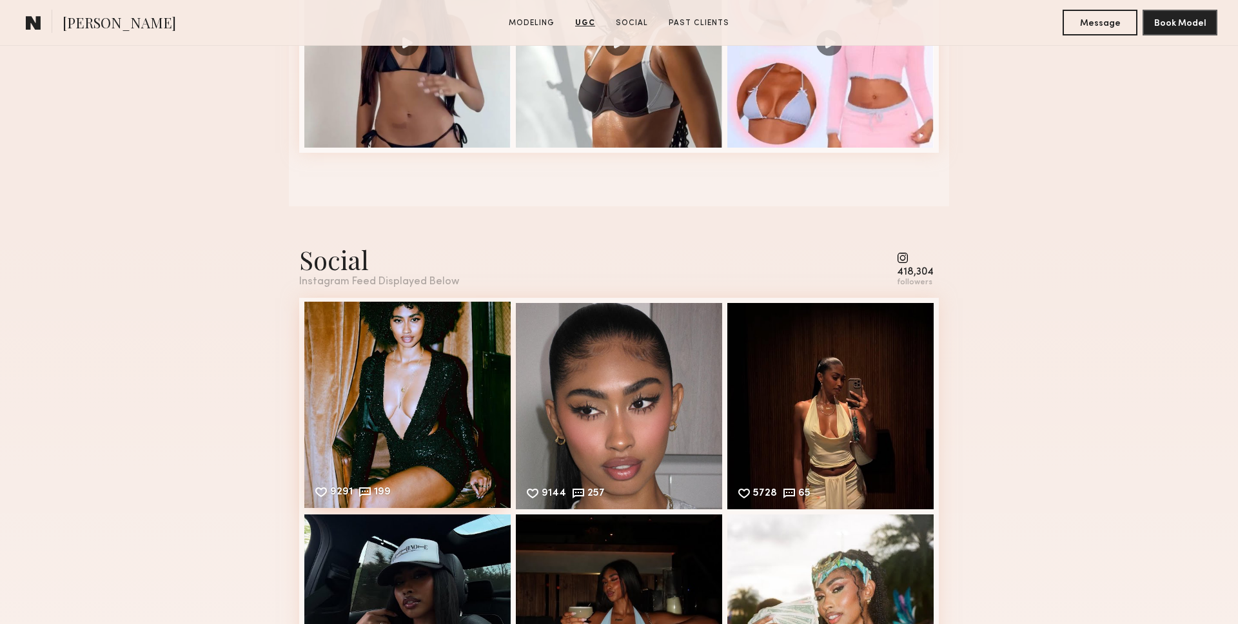
click at [400, 406] on div "9291 199 Likes & comments displayed to show model’s engagement" at bounding box center [407, 405] width 206 height 206
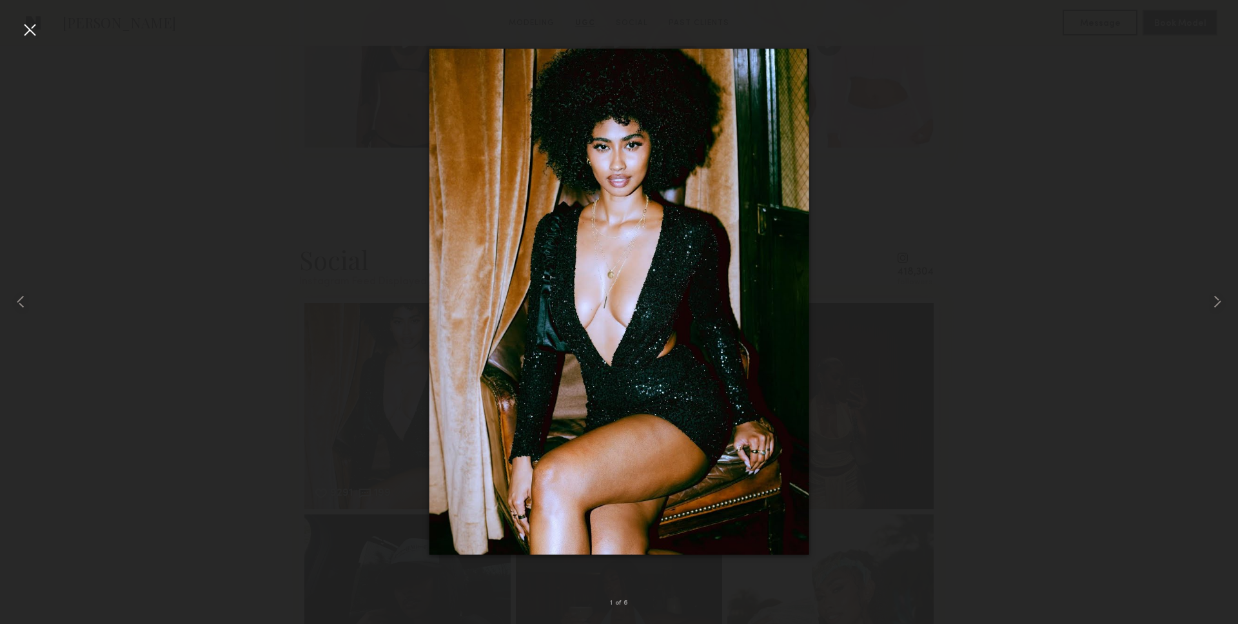
click at [22, 29] on div at bounding box center [29, 29] width 21 height 21
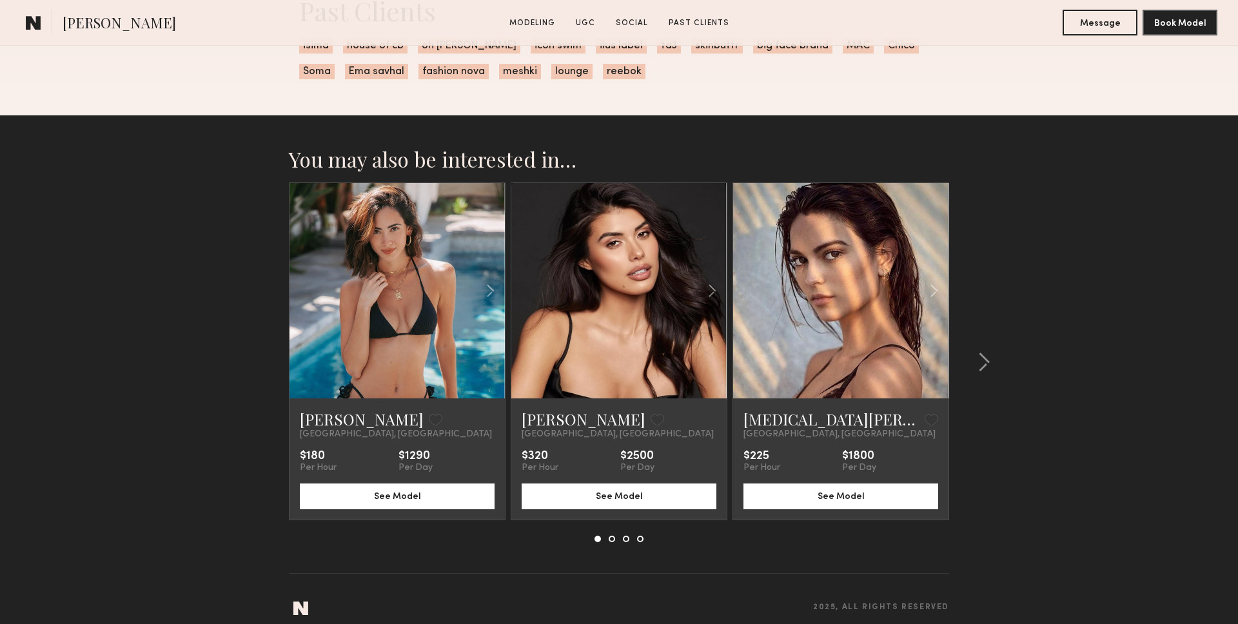
scroll to position [2905, 0]
click at [994, 369] on div at bounding box center [980, 362] width 62 height 360
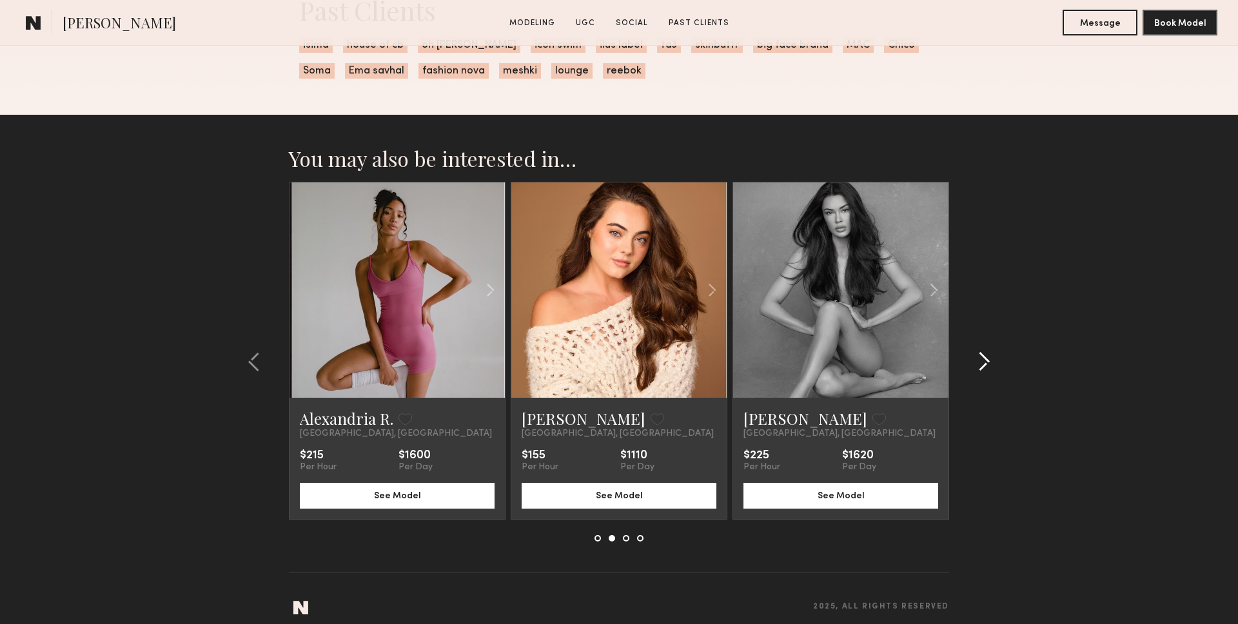
click at [995, 375] on div at bounding box center [980, 362] width 62 height 360
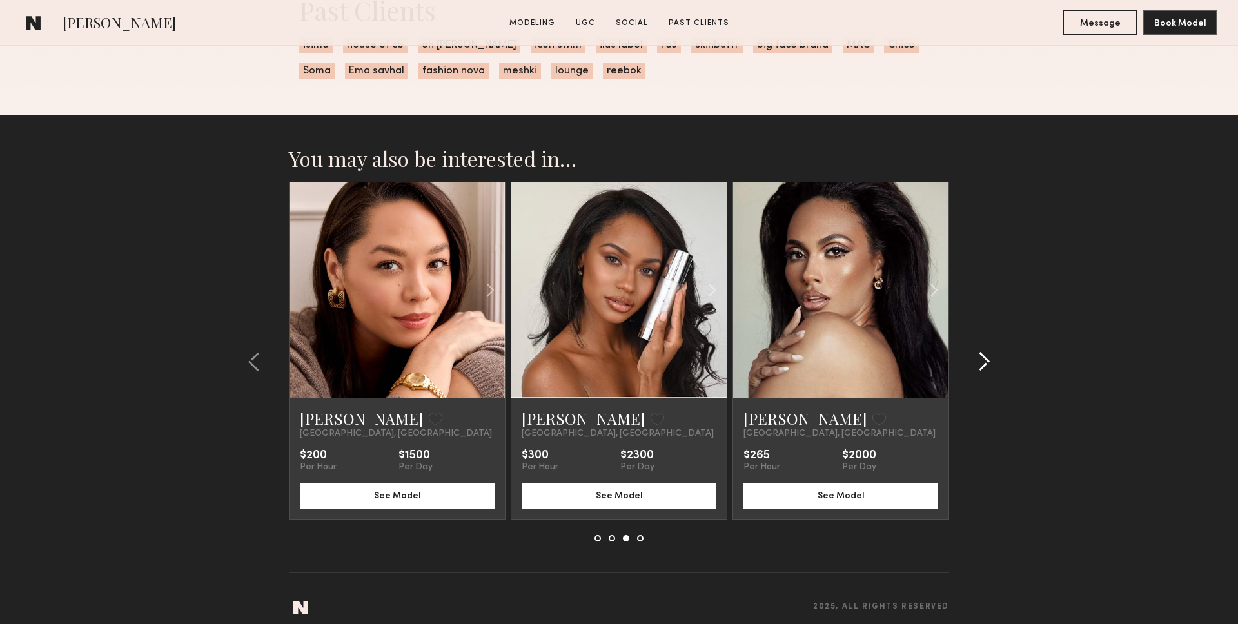
click at [964, 346] on div at bounding box center [980, 362] width 62 height 360
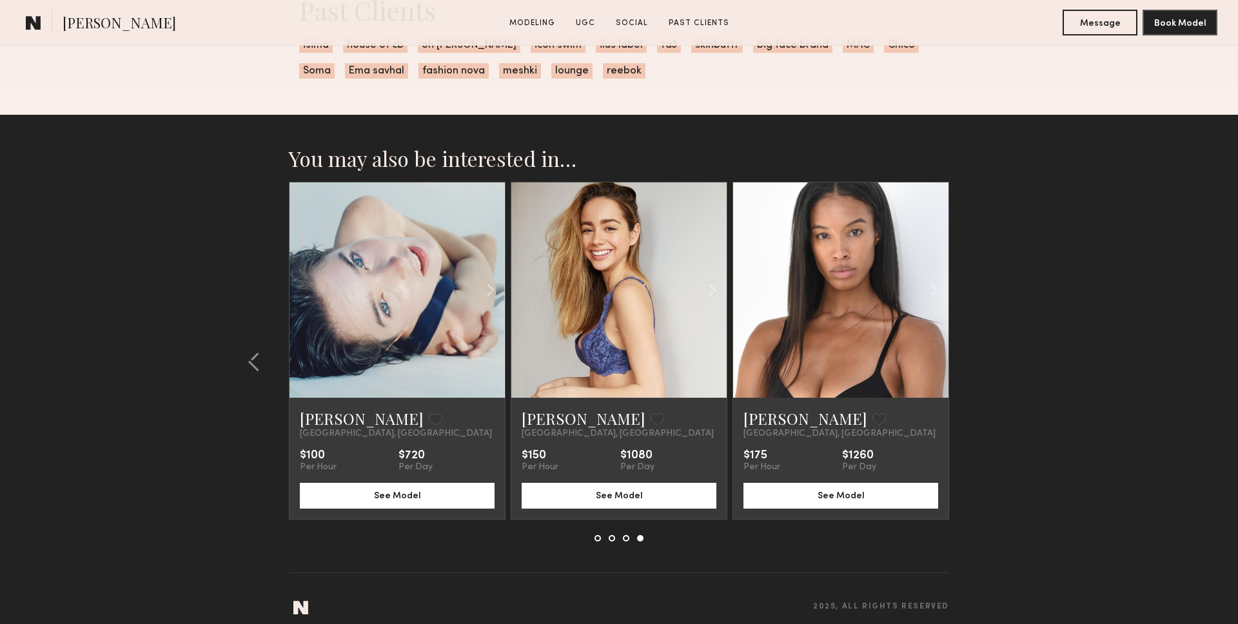
click at [968, 348] on section "You may also be interested in… Marina J. Favorite Los Angeles, CA $180 Per Hour…" at bounding box center [619, 376] width 1238 height 522
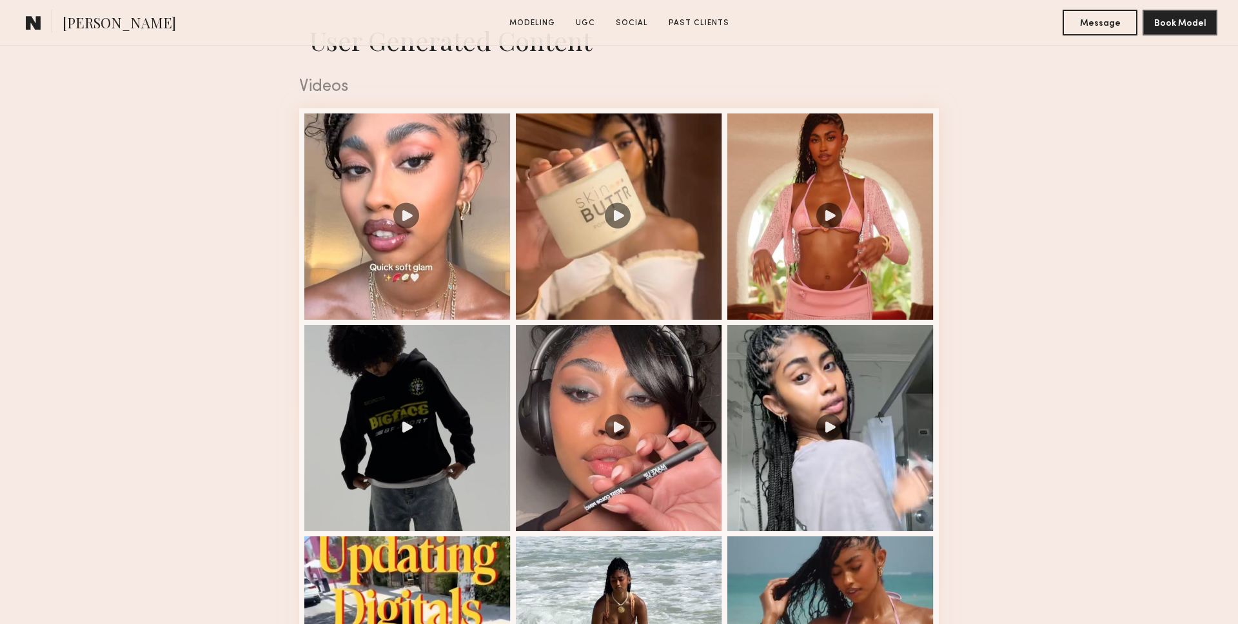
scroll to position [1289, 0]
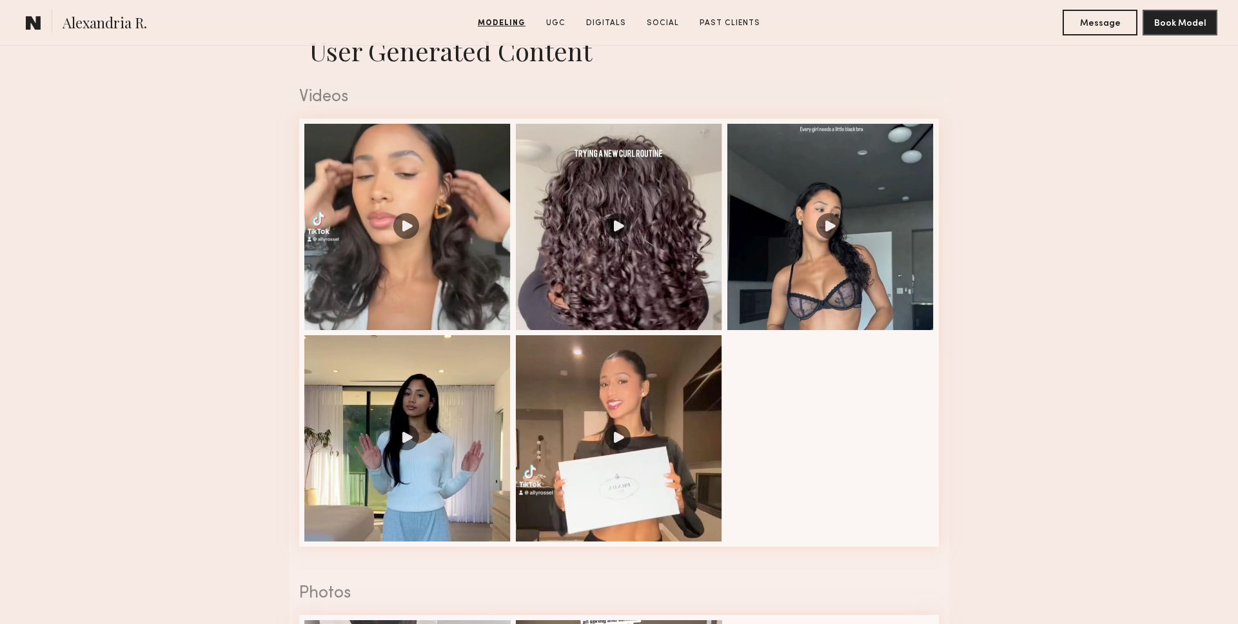
scroll to position [1350, 0]
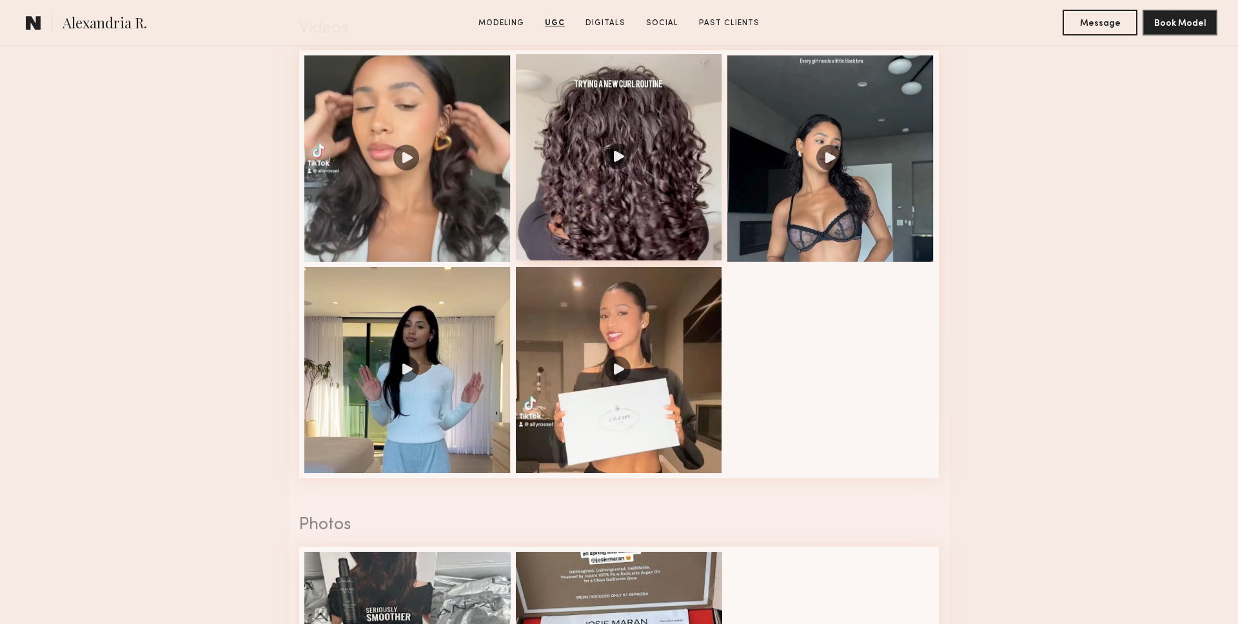
click at [580, 188] on div at bounding box center [619, 157] width 206 height 206
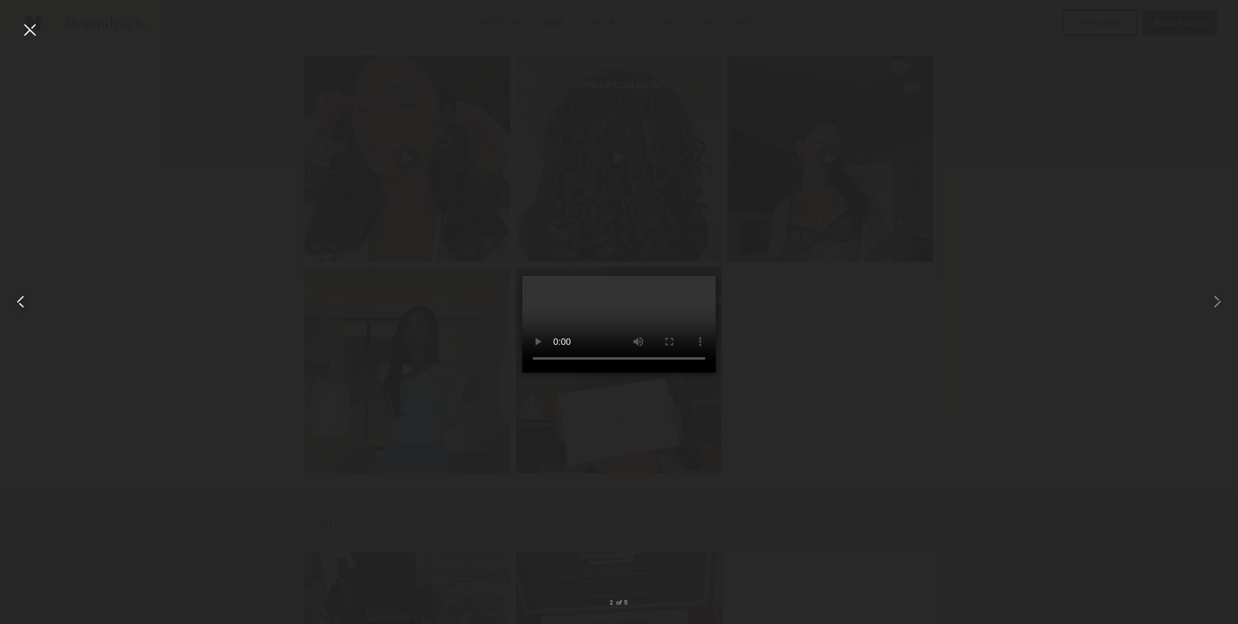
click at [49, 35] on div at bounding box center [25, 302] width 50 height 562
click at [24, 26] on div at bounding box center [29, 29] width 21 height 21
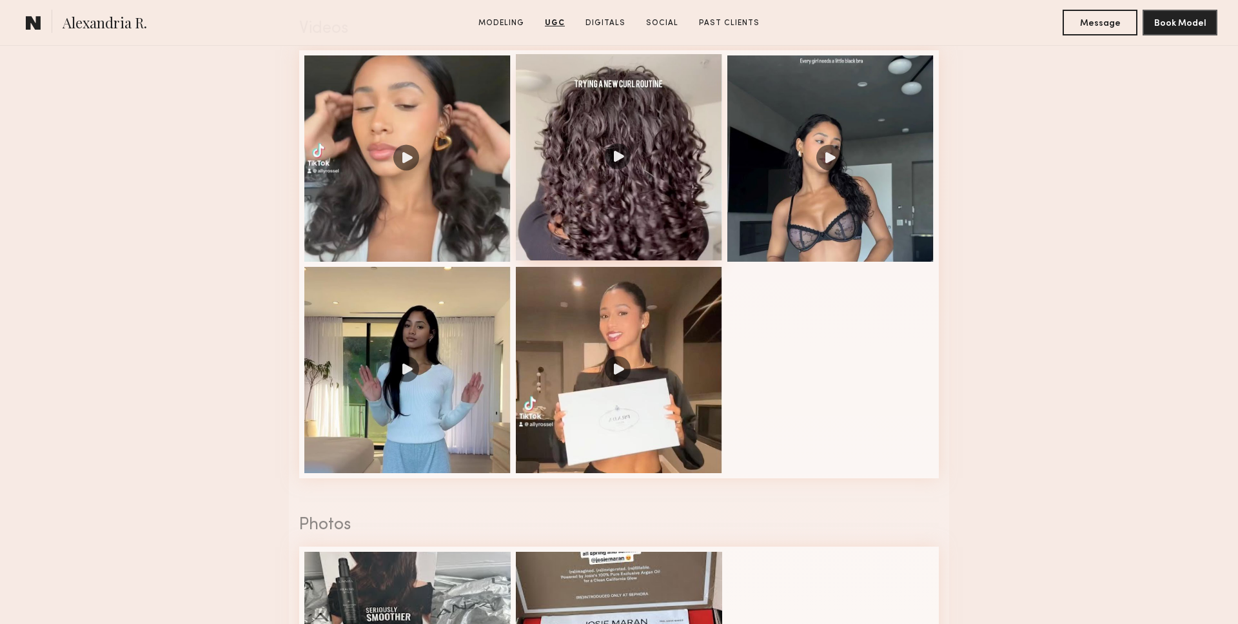
click at [614, 151] on div at bounding box center [619, 157] width 206 height 206
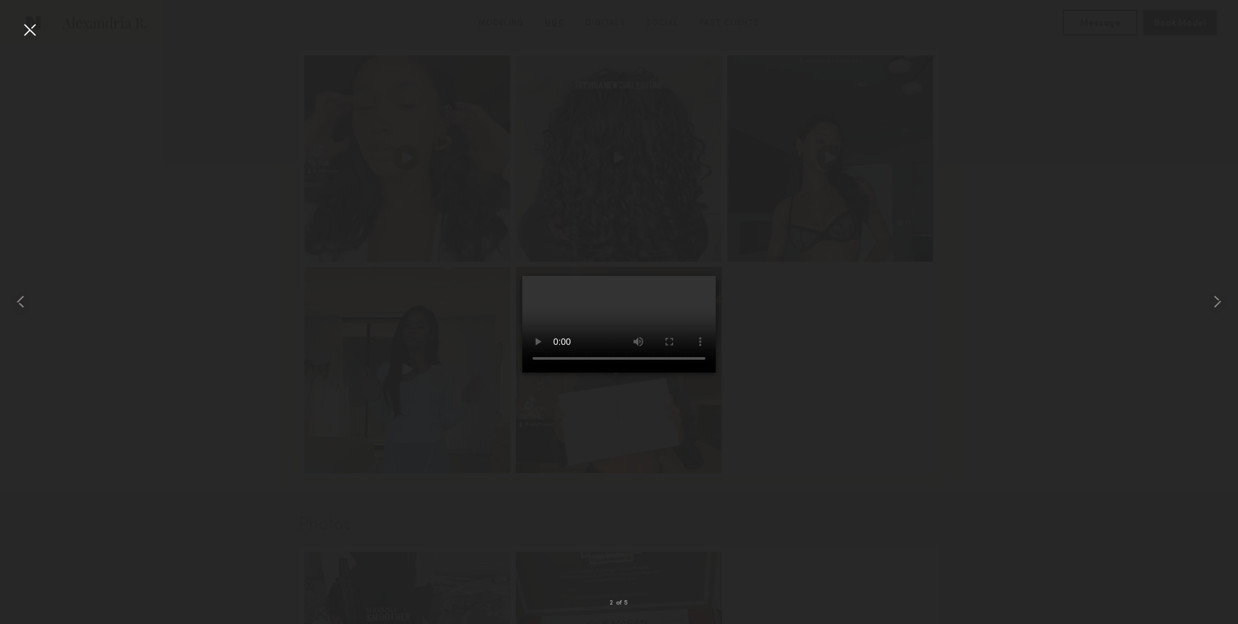
click at [23, 27] on div at bounding box center [29, 29] width 21 height 21
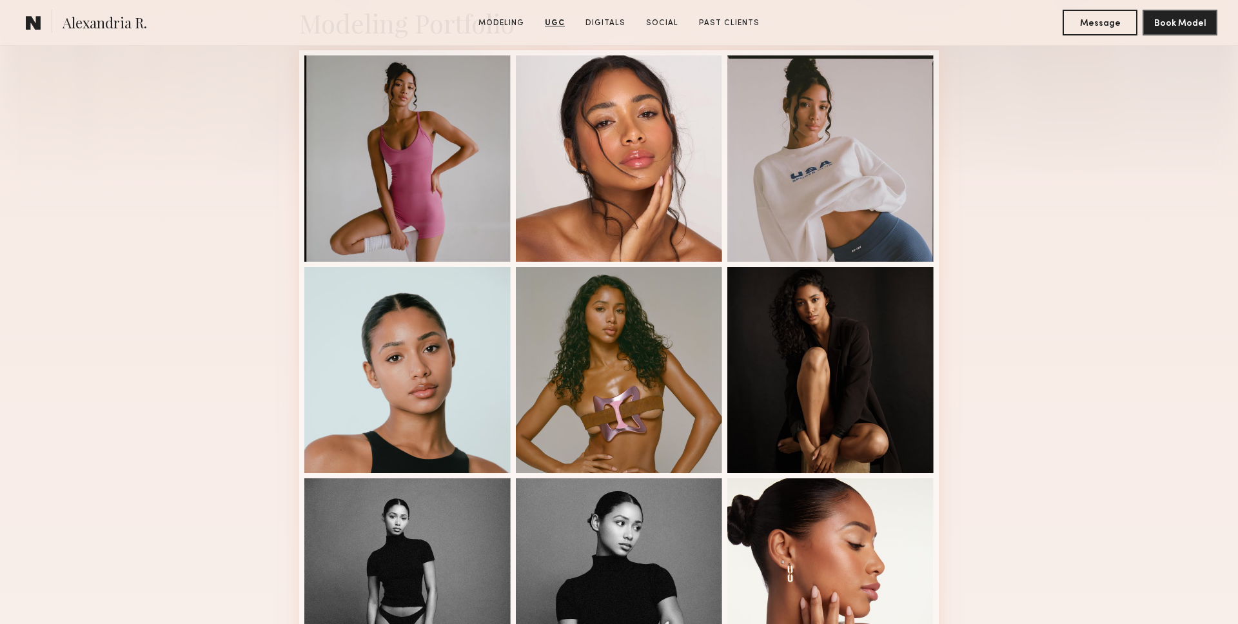
scroll to position [0, 0]
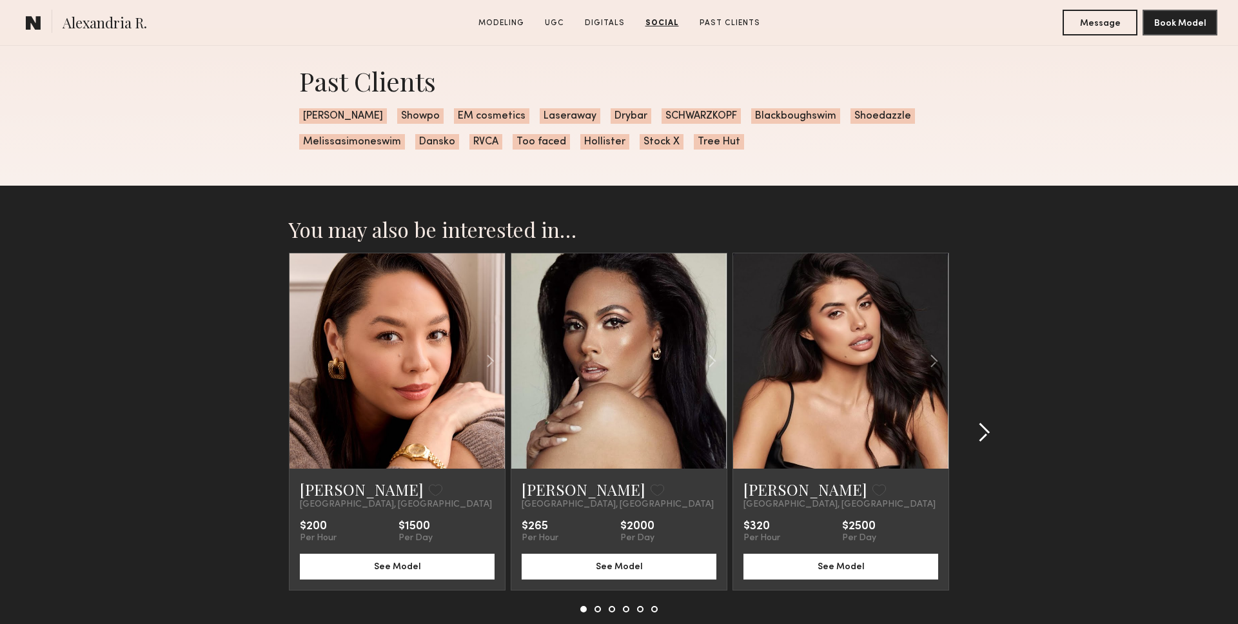
scroll to position [2786, 0]
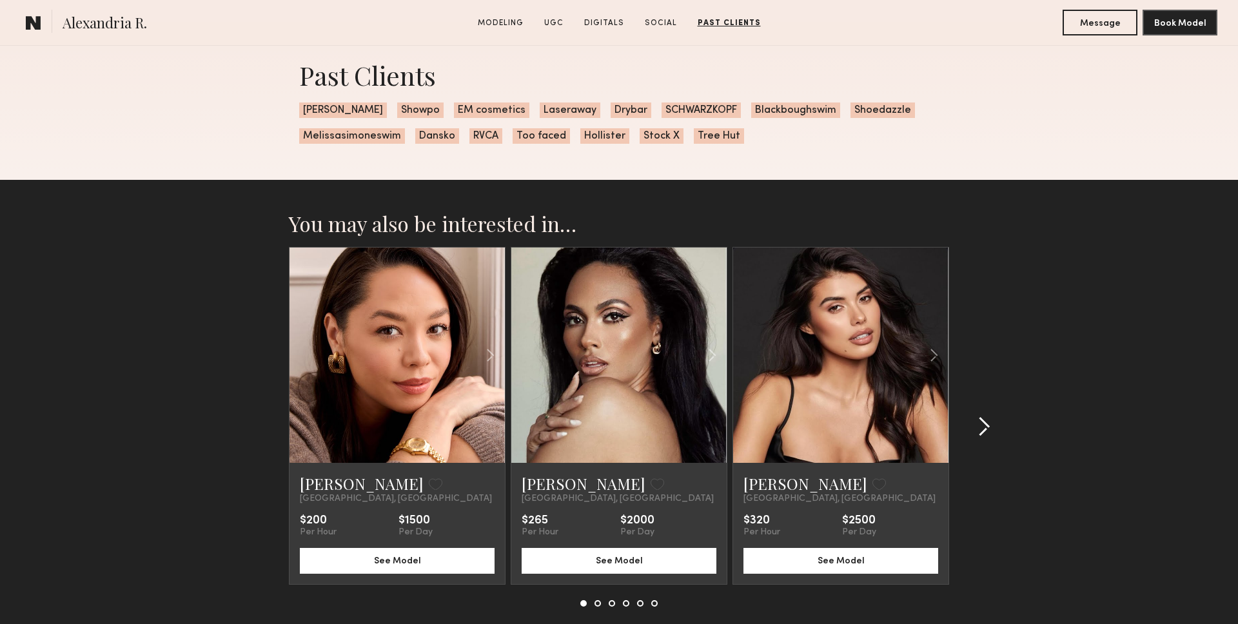
click at [986, 402] on div at bounding box center [980, 427] width 62 height 360
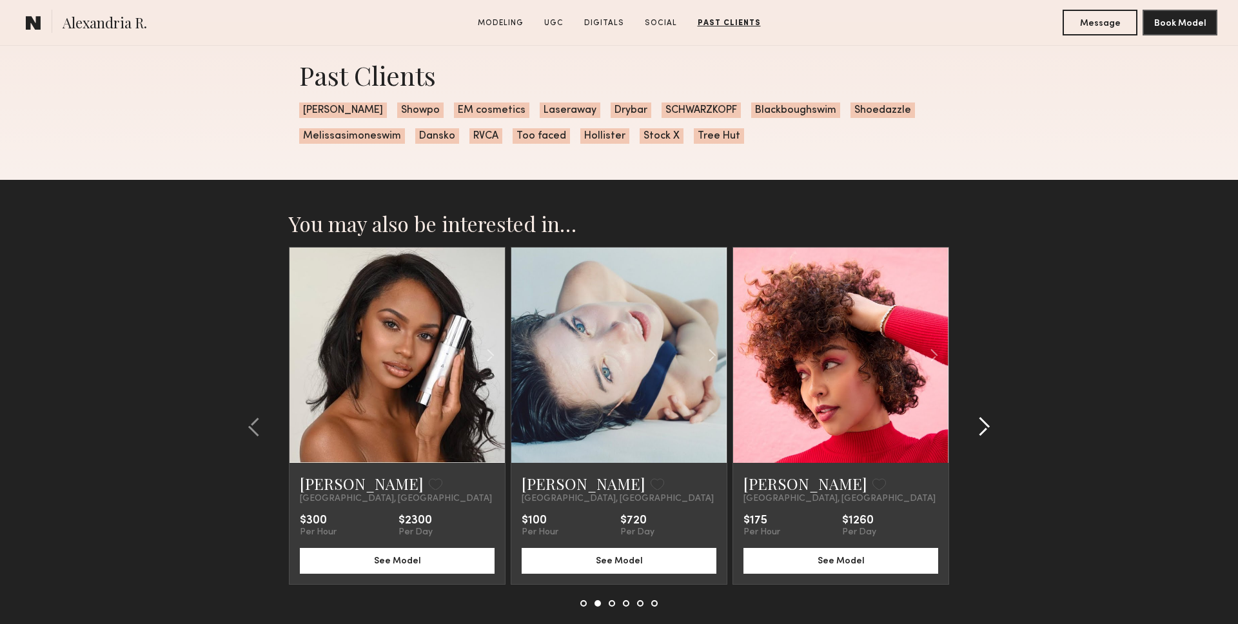
click at [989, 401] on div at bounding box center [980, 427] width 62 height 360
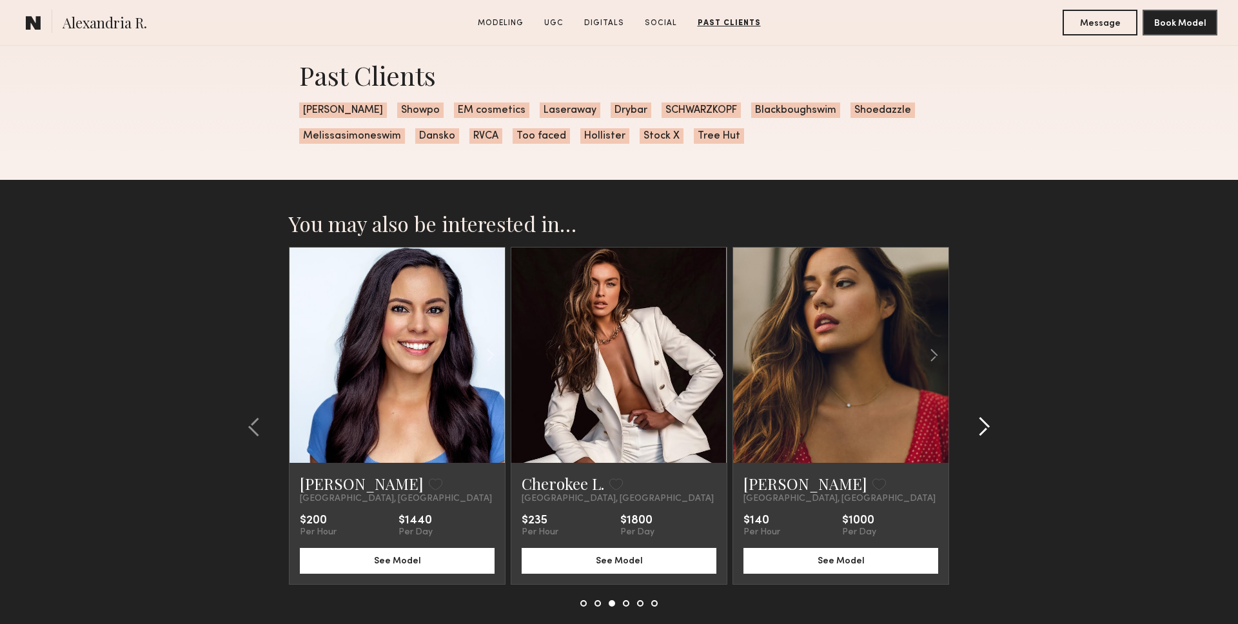
click at [990, 399] on div at bounding box center [980, 427] width 62 height 360
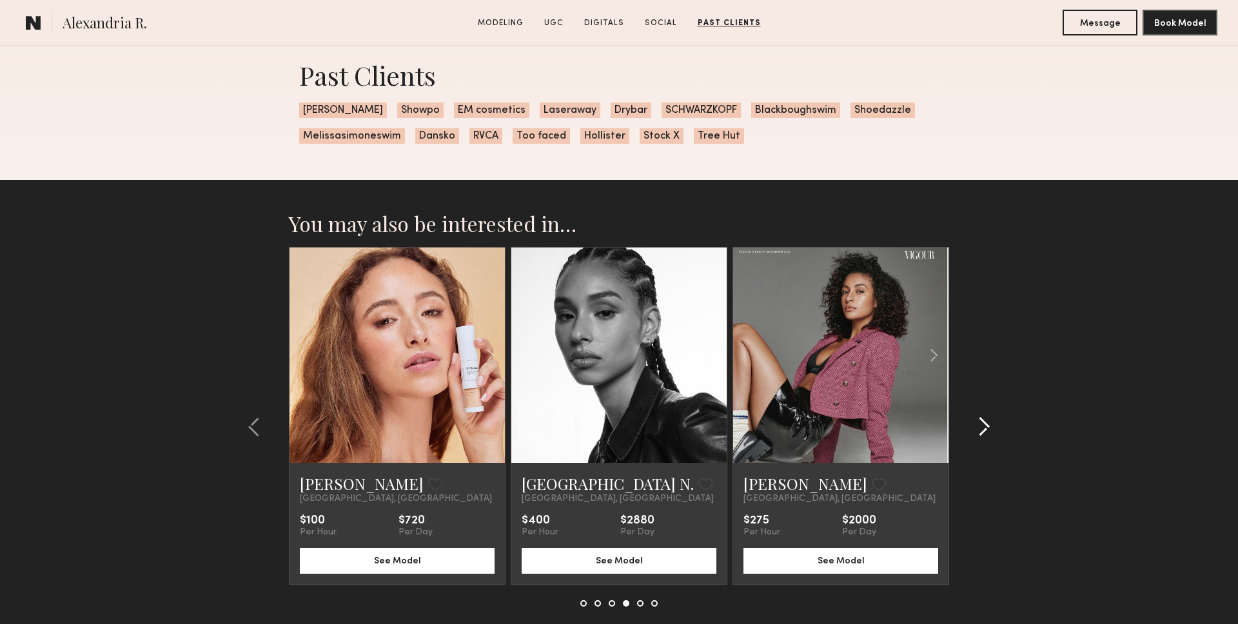
click at [991, 419] on div at bounding box center [980, 427] width 62 height 360
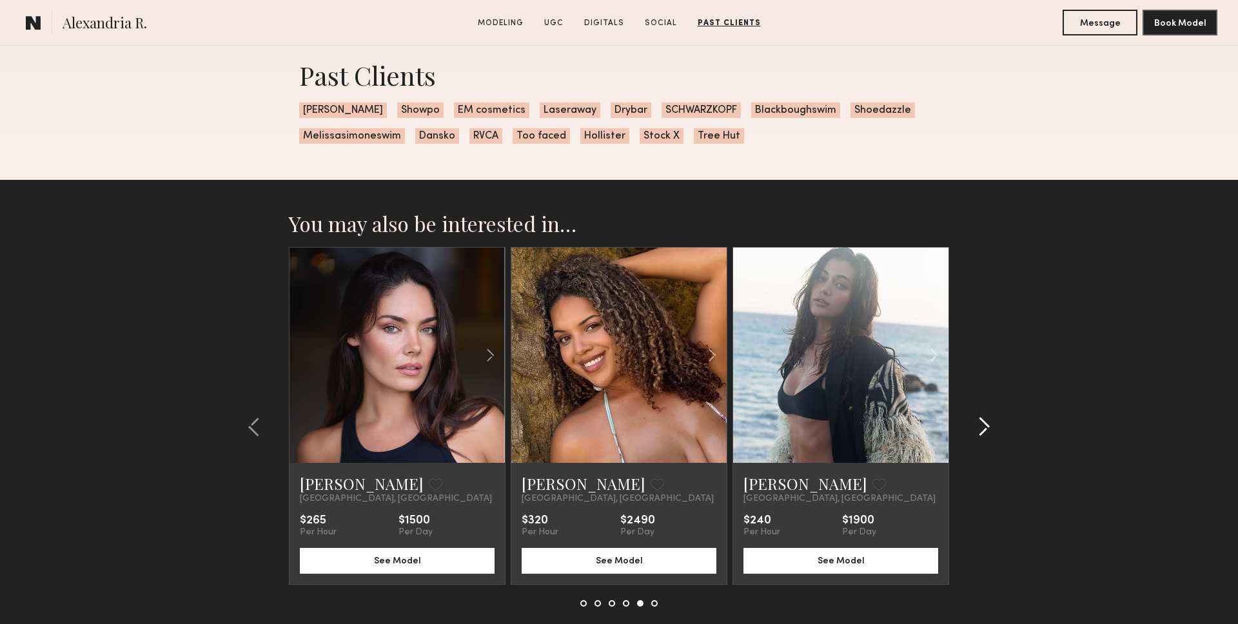
click at [991, 419] on div at bounding box center [980, 427] width 62 height 360
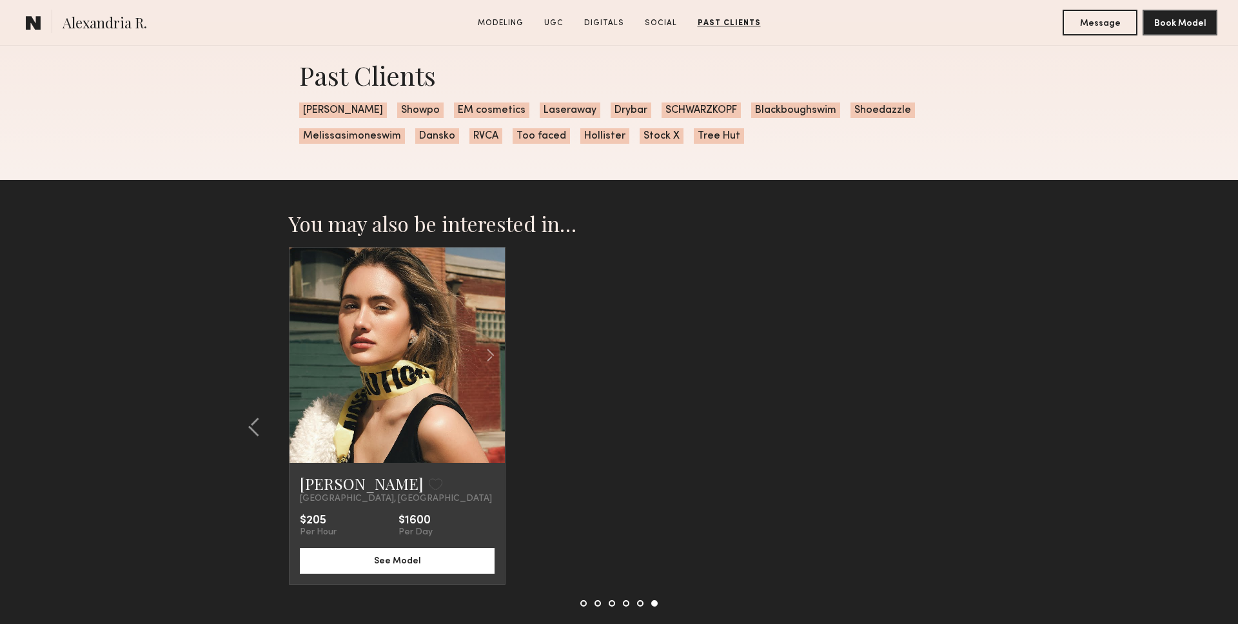
click at [913, 346] on div "Alexandra L. Favorite Los Angeles, CA $205 Per Hour $1600 Per Day See Model" at bounding box center [619, 416] width 661 height 338
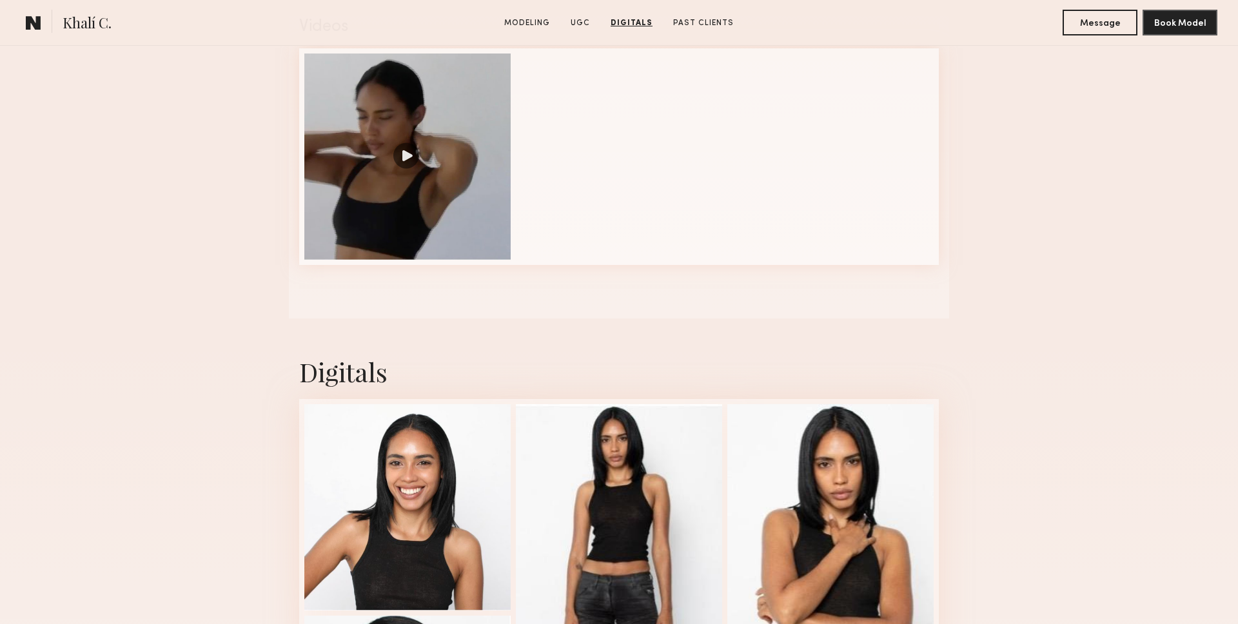
scroll to position [1282, 0]
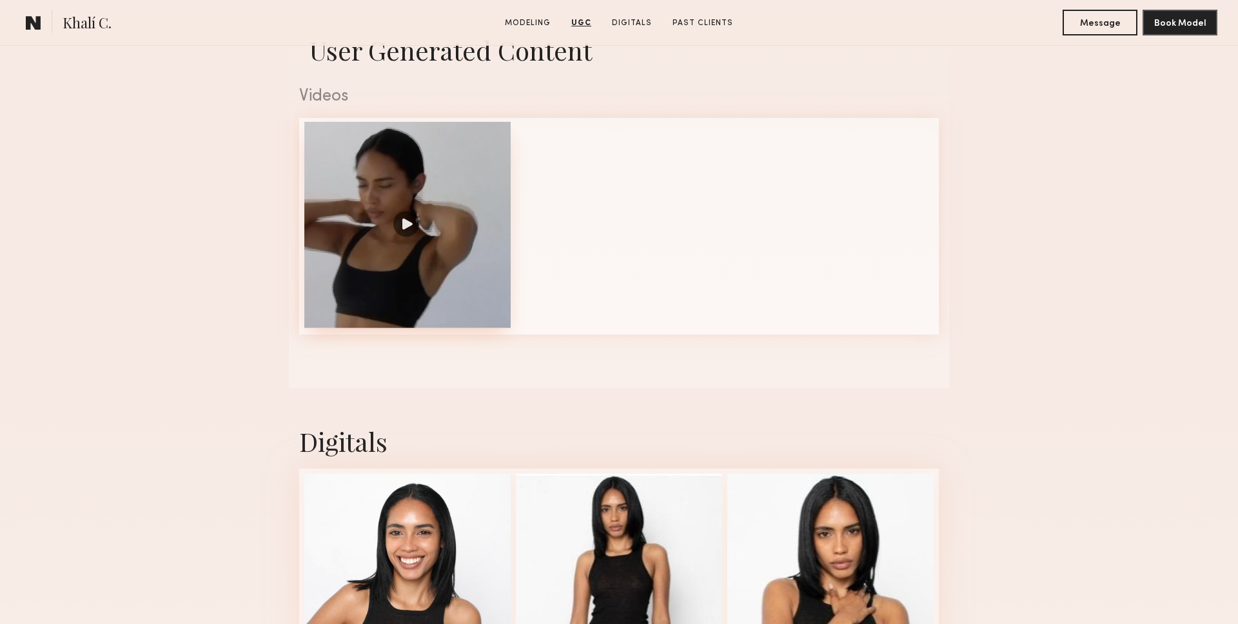
click at [358, 250] on div at bounding box center [407, 225] width 206 height 206
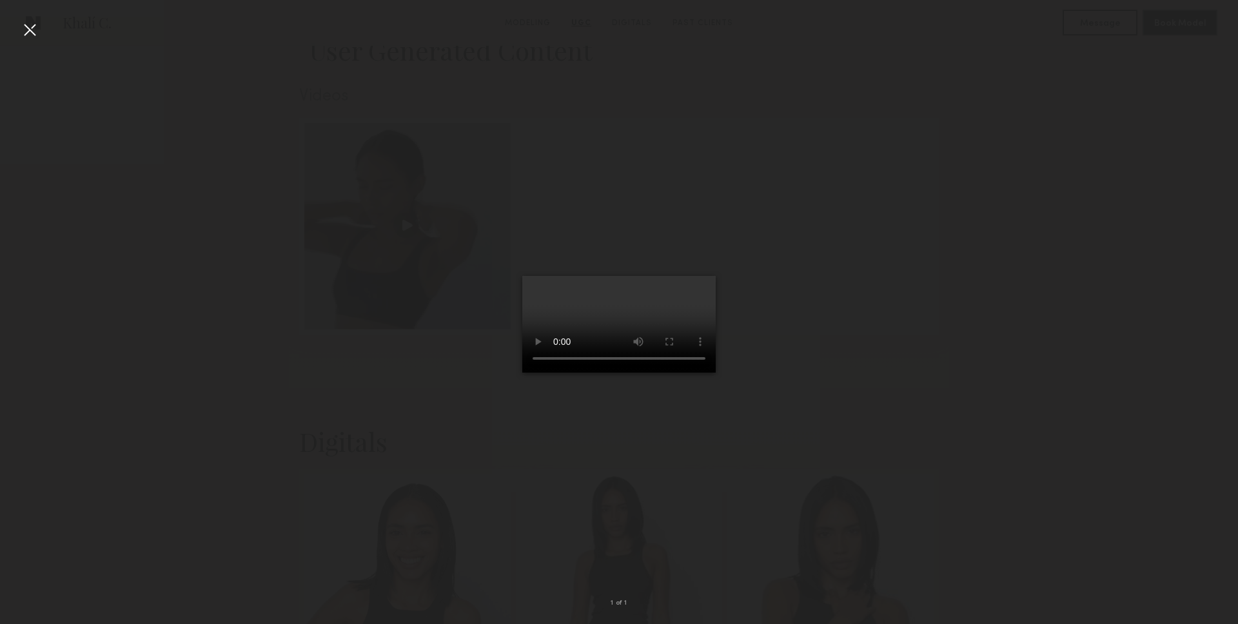
click at [39, 31] on div at bounding box center [29, 29] width 21 height 21
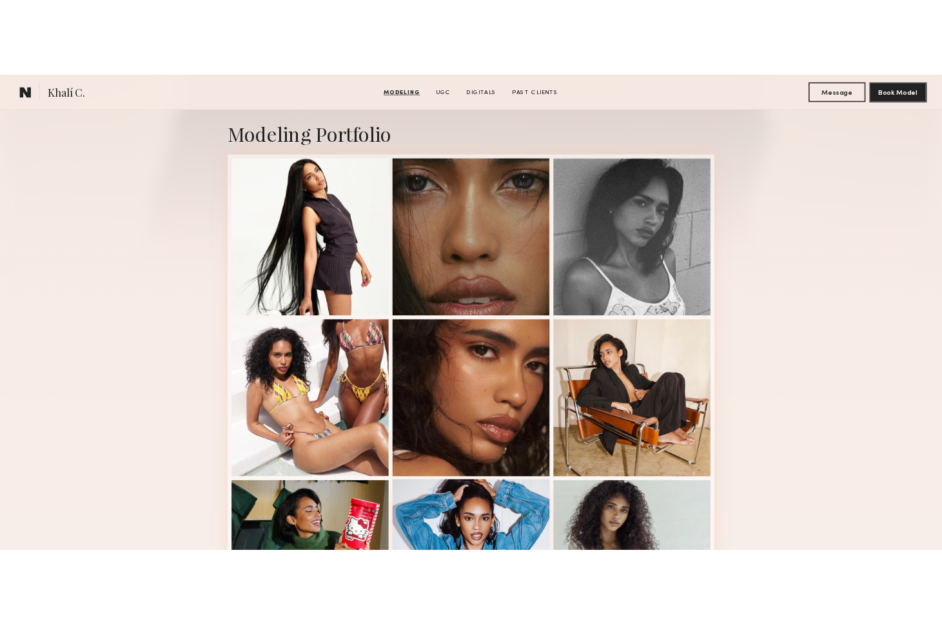
scroll to position [175, 0]
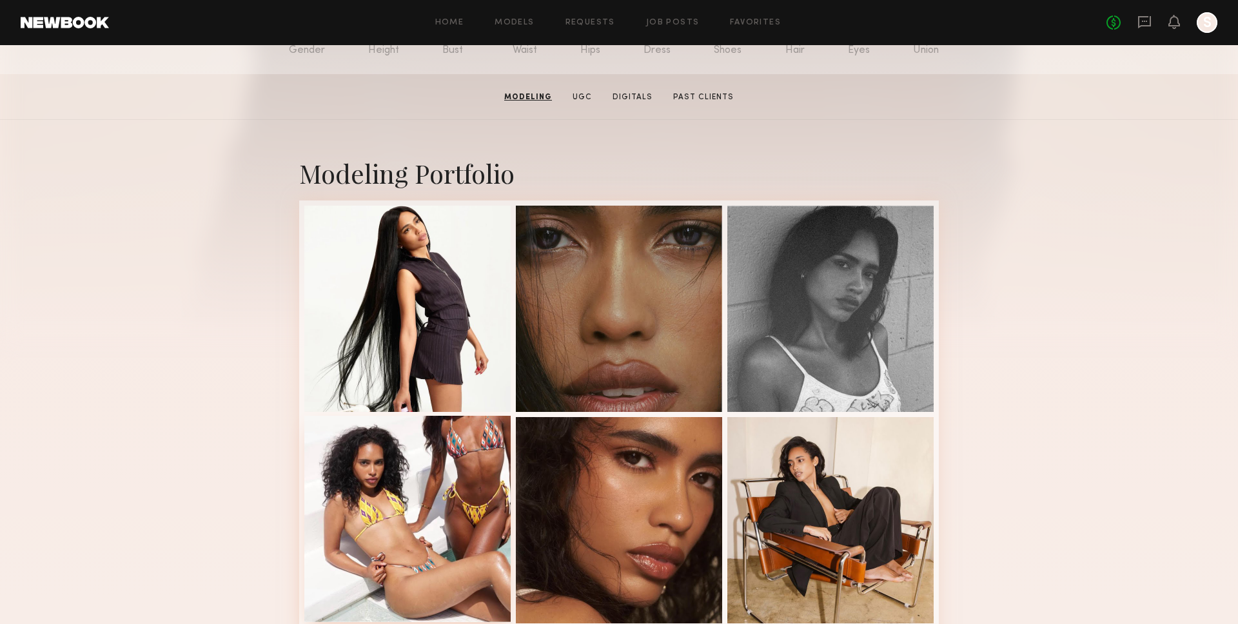
click at [412, 433] on div at bounding box center [407, 519] width 206 height 206
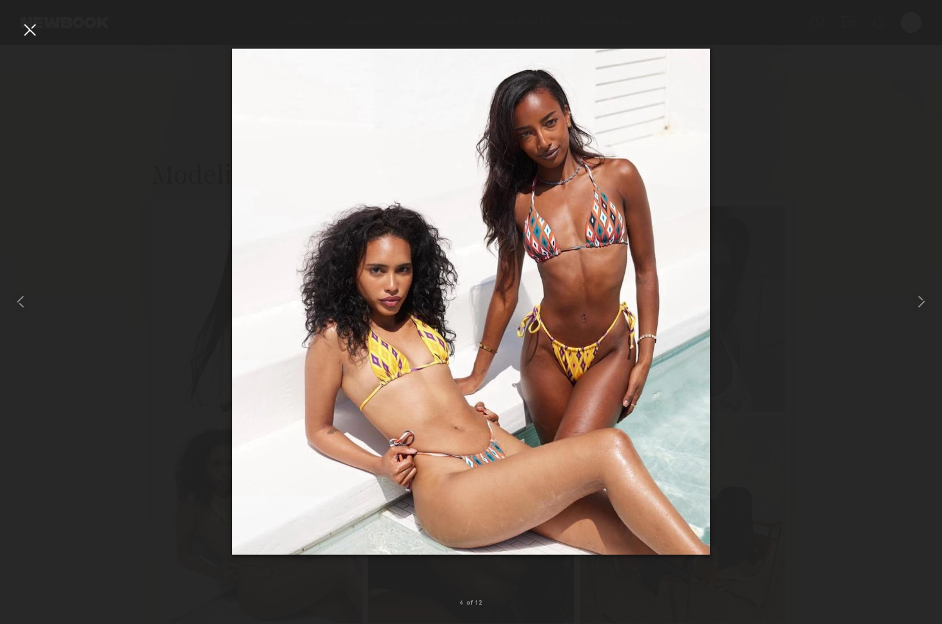
click at [24, 24] on div at bounding box center [29, 29] width 21 height 21
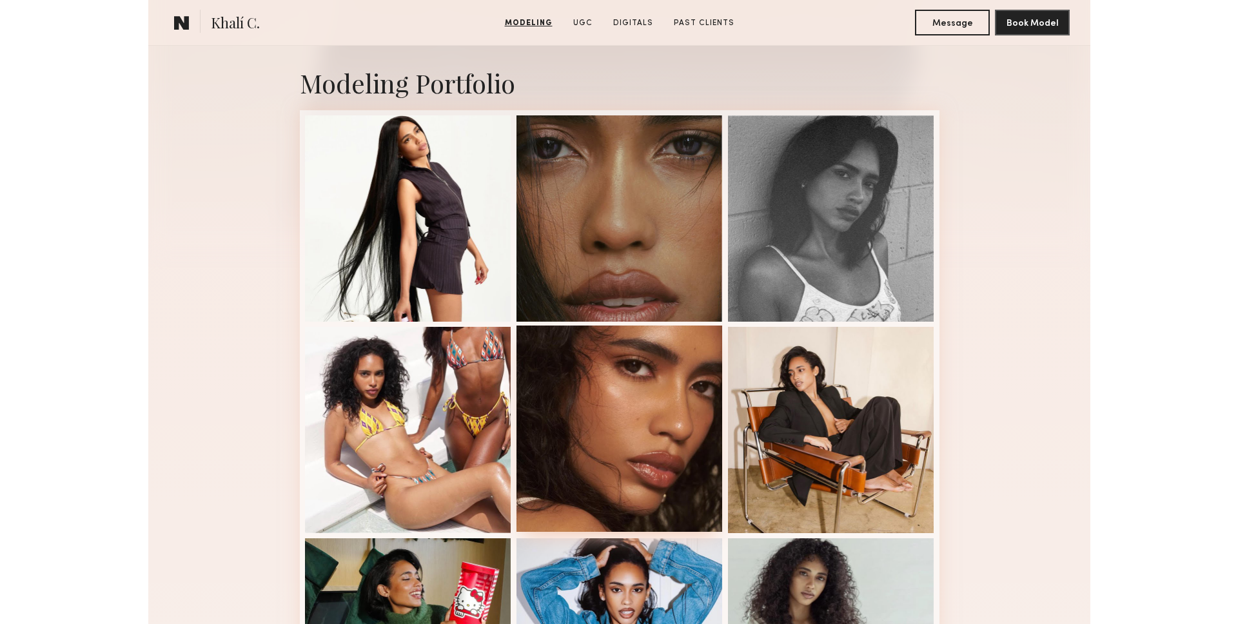
scroll to position [269, 0]
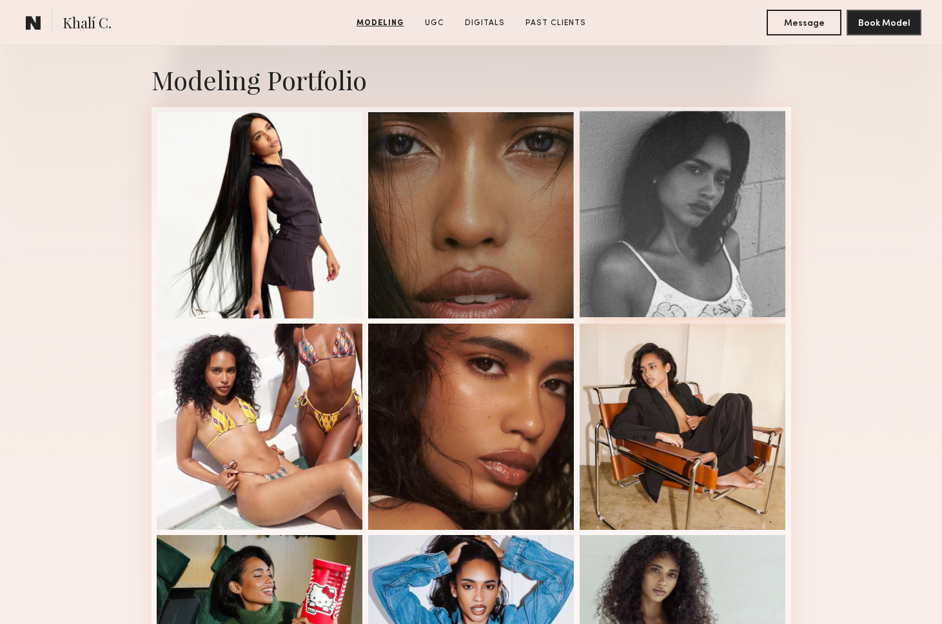
click at [710, 204] on div at bounding box center [683, 214] width 206 height 206
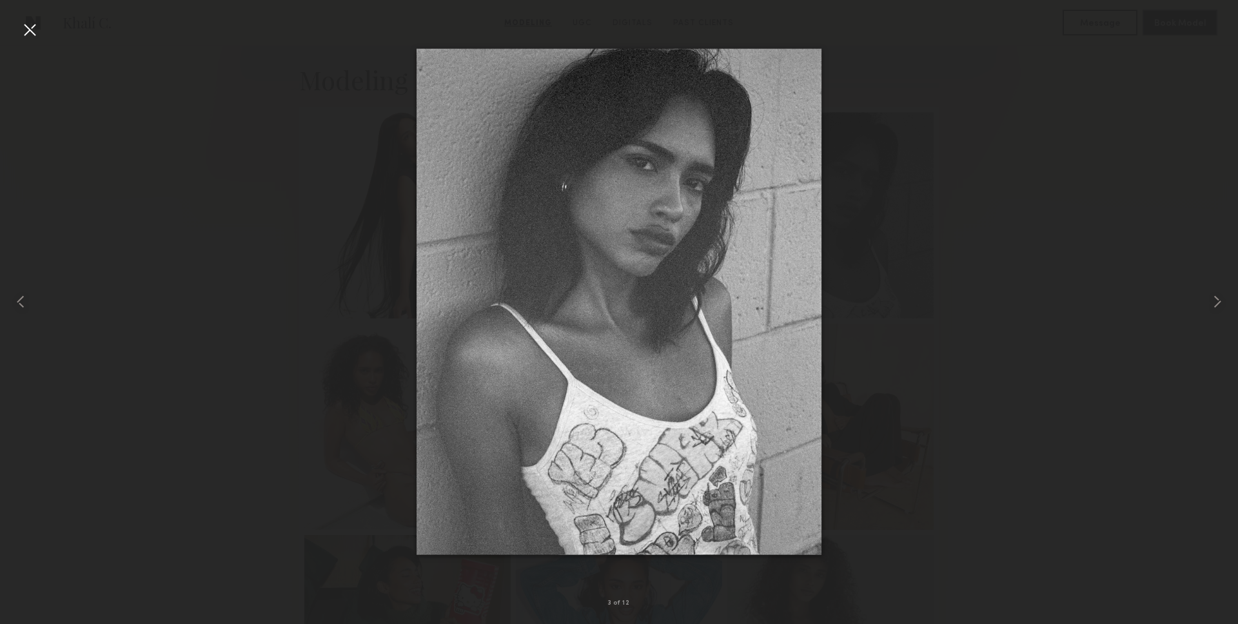
click at [31, 25] on div at bounding box center [29, 29] width 21 height 21
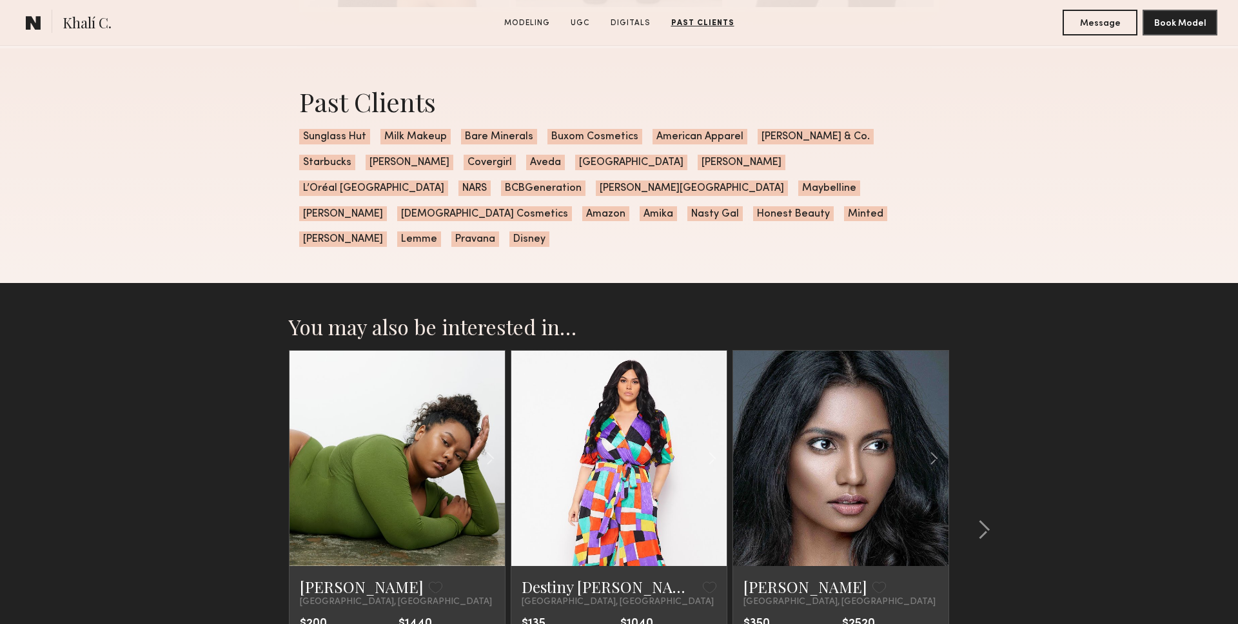
scroll to position [2189, 0]
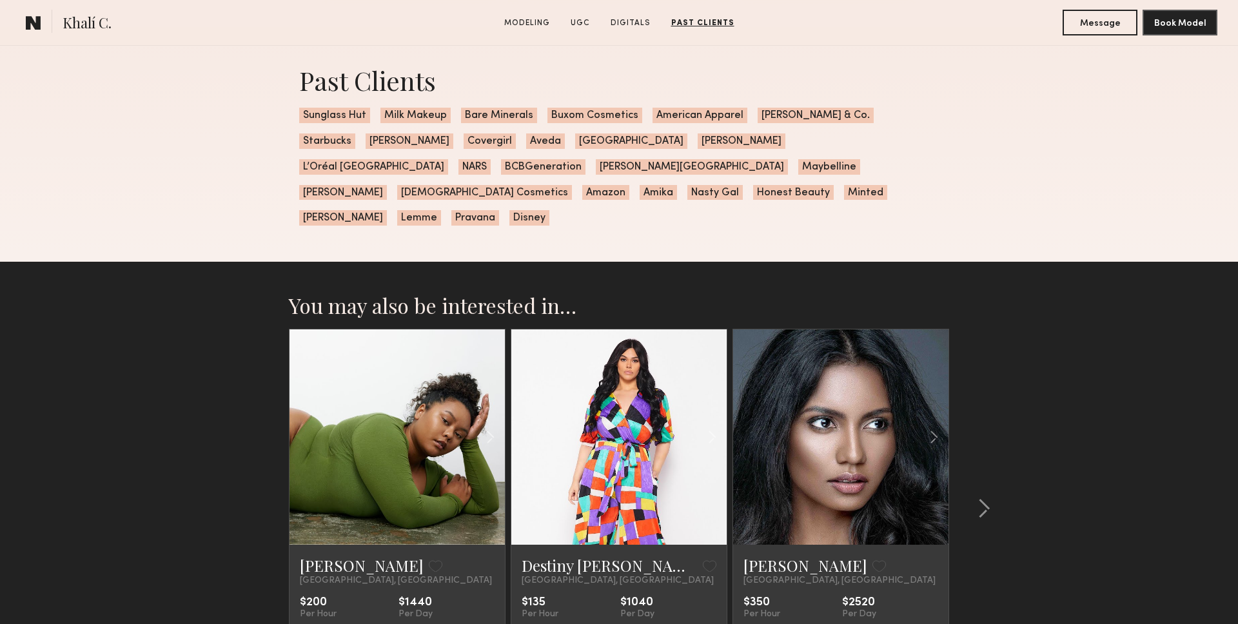
click at [859, 466] on link at bounding box center [841, 437] width 74 height 215
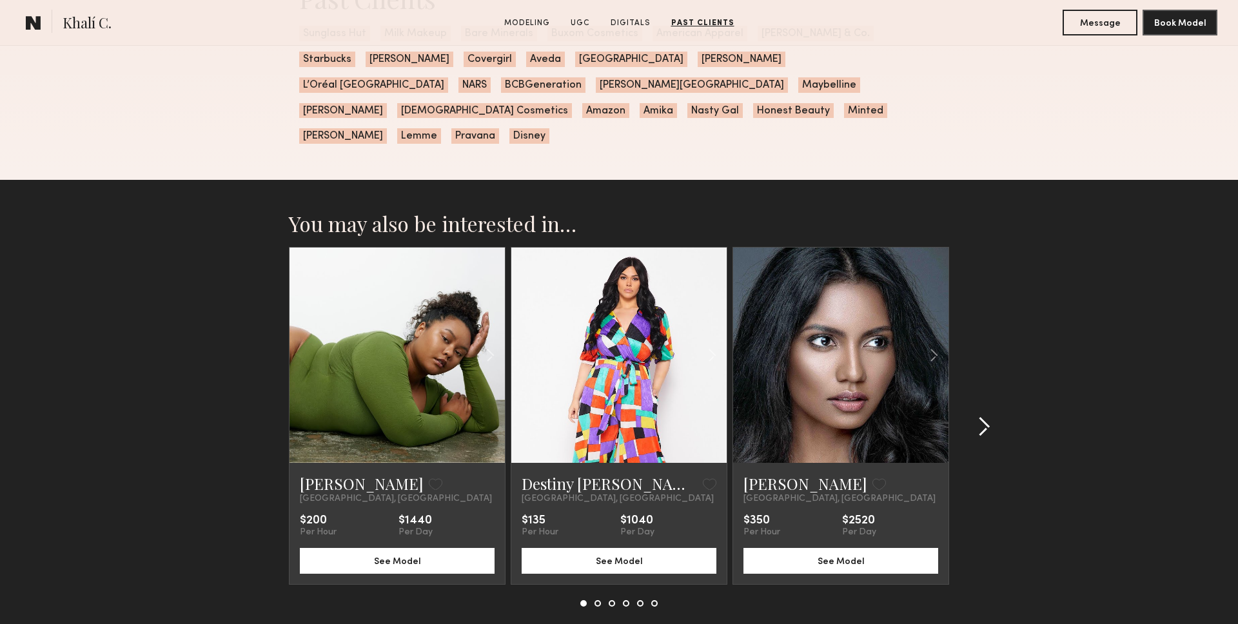
click at [968, 383] on div at bounding box center [980, 427] width 62 height 360
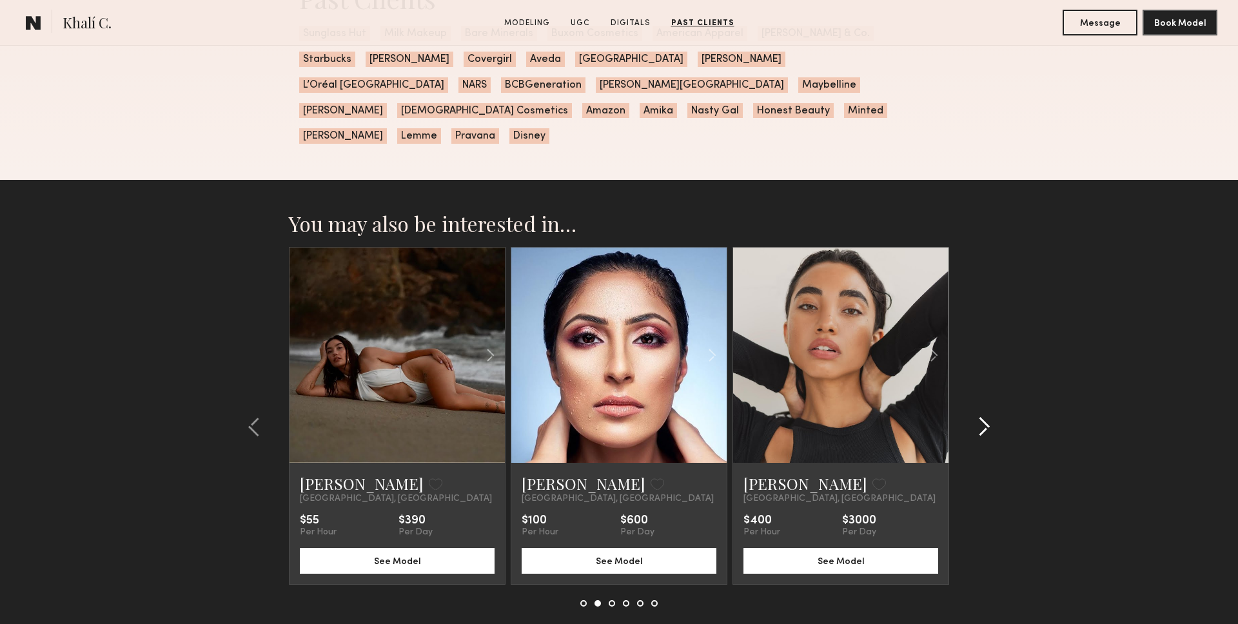
click at [968, 383] on div at bounding box center [980, 427] width 62 height 360
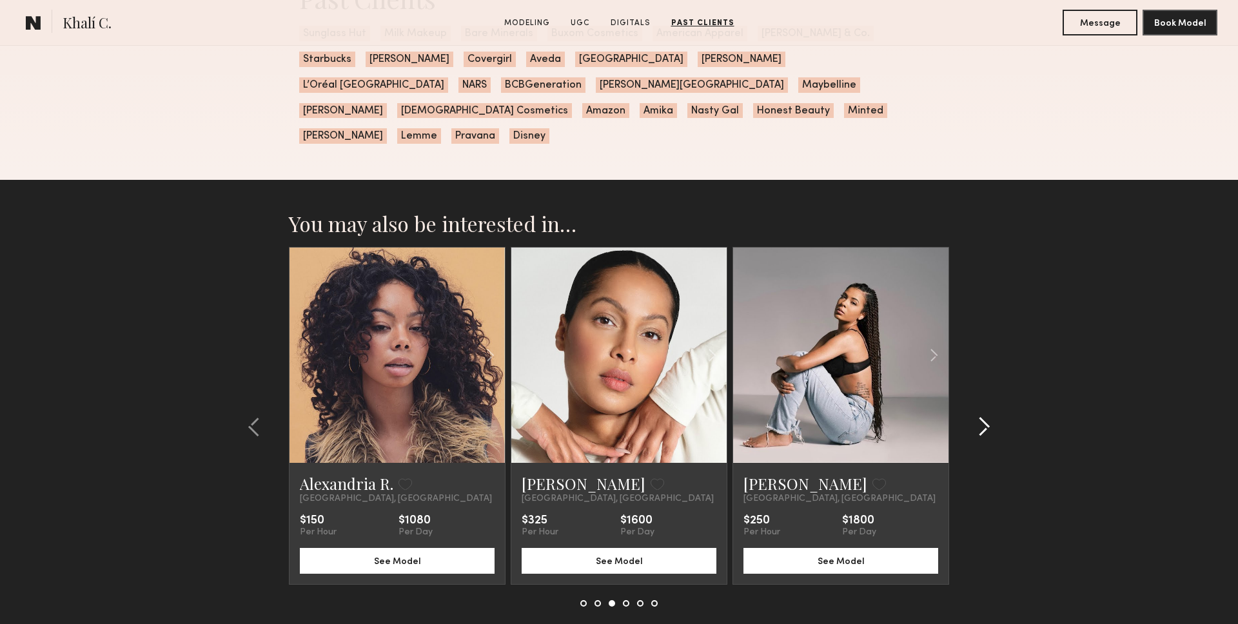
scroll to position [2272, 0]
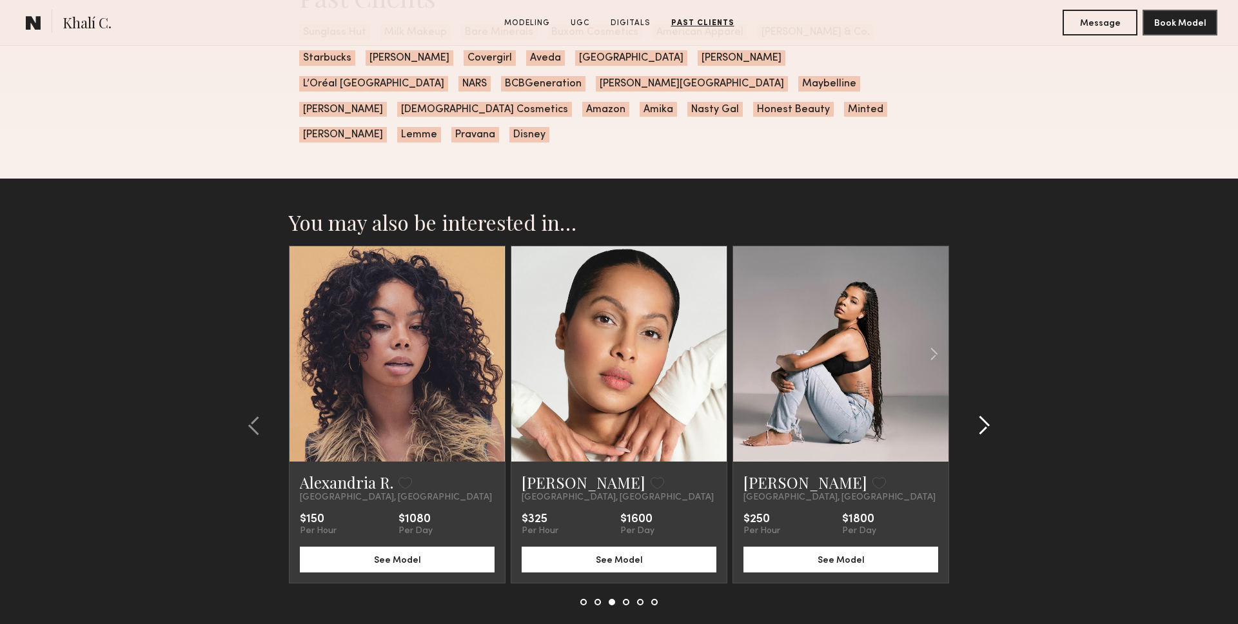
click at [989, 385] on div at bounding box center [980, 426] width 62 height 360
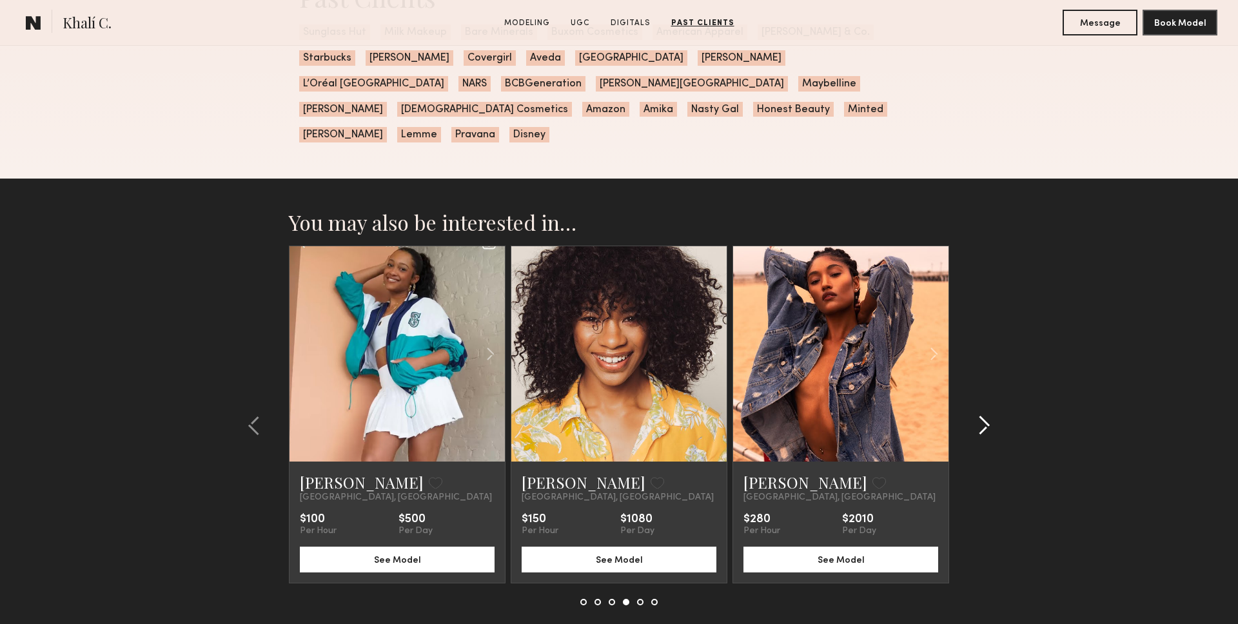
click at [989, 385] on div at bounding box center [980, 426] width 62 height 360
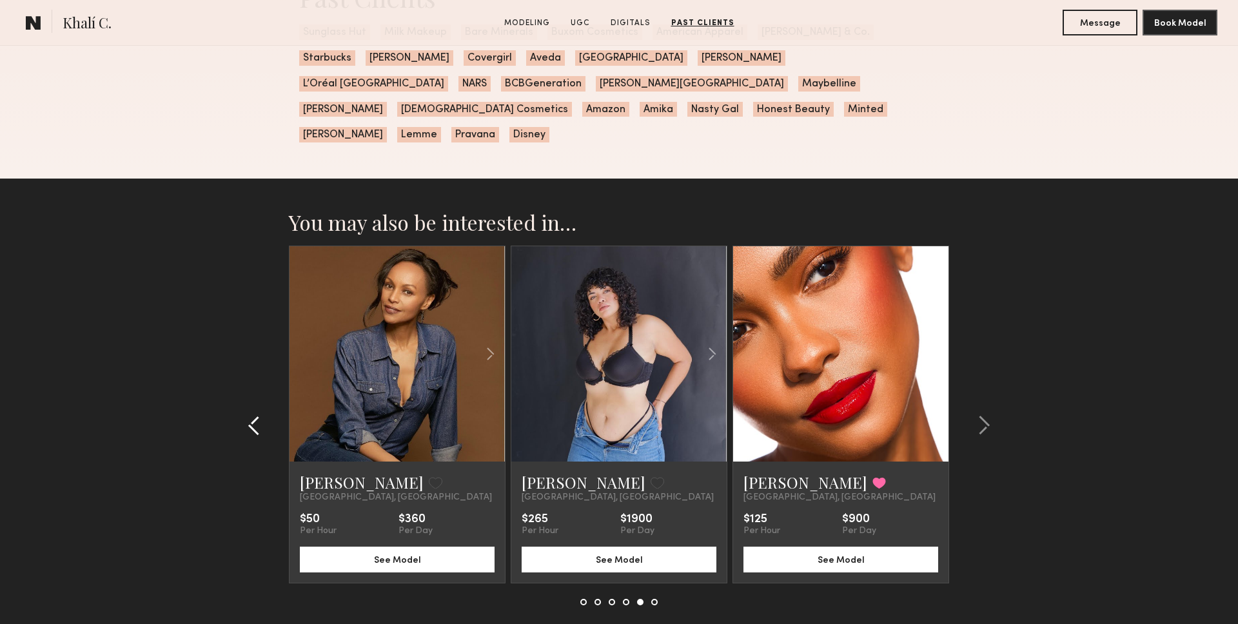
click at [254, 384] on div at bounding box center [258, 426] width 62 height 360
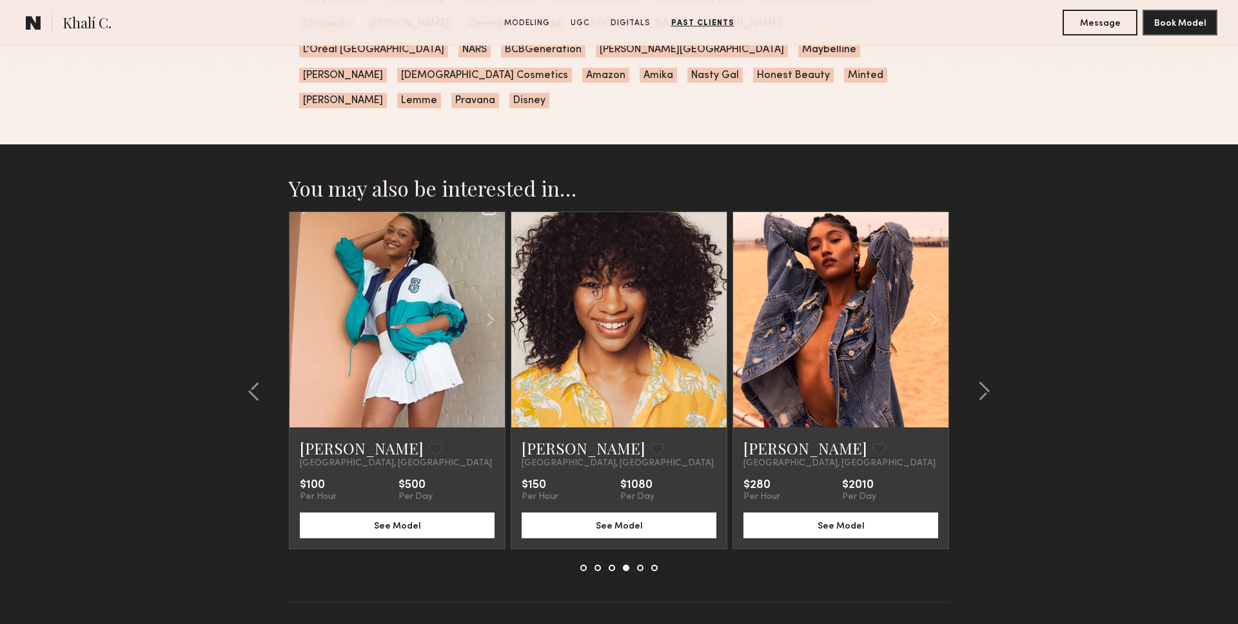
scroll to position [2322, 0]
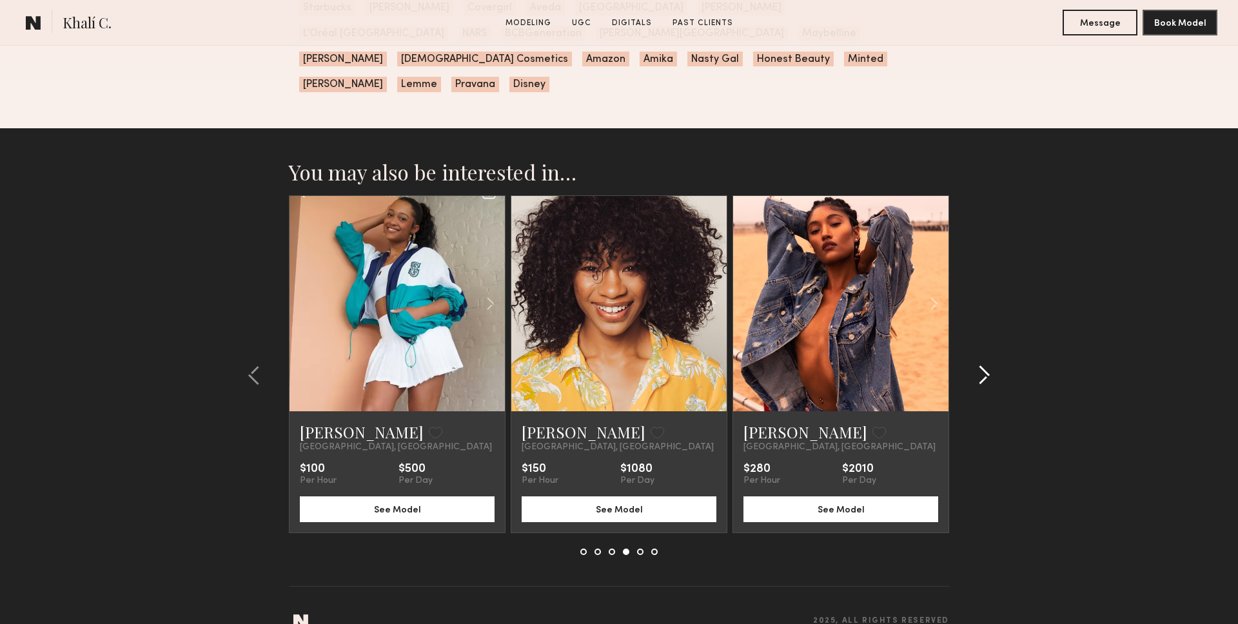
click at [997, 341] on div at bounding box center [980, 375] width 62 height 360
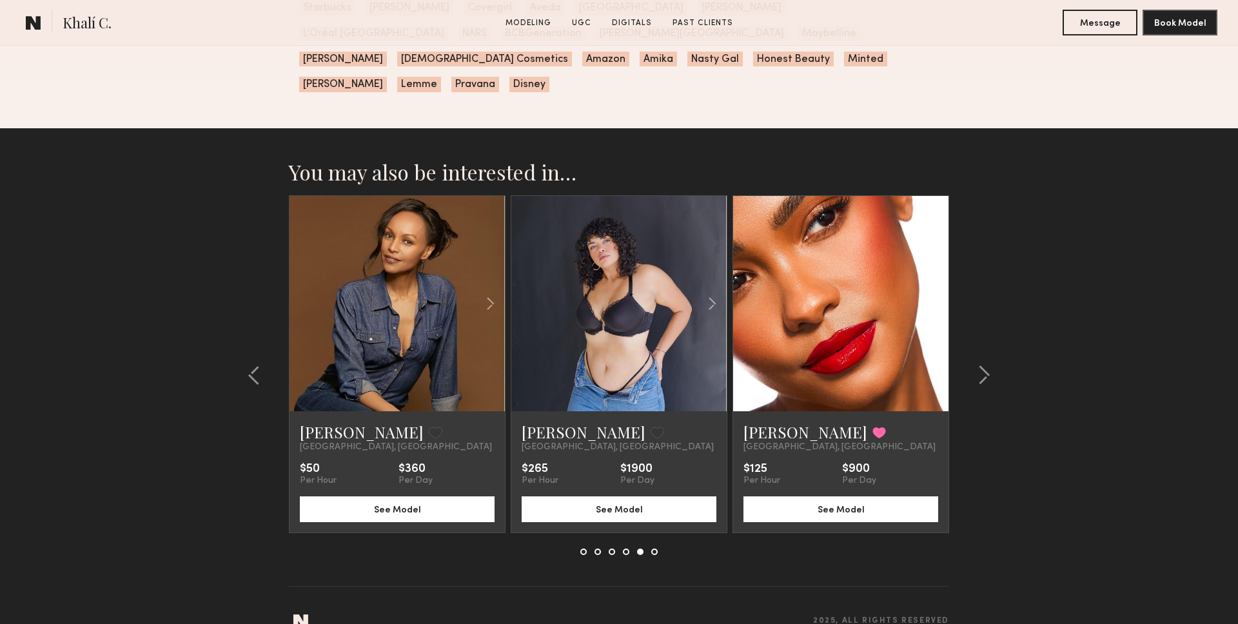
click at [830, 306] on link at bounding box center [841, 303] width 74 height 215
click at [861, 263] on link at bounding box center [841, 303] width 74 height 215
click at [997, 344] on div at bounding box center [980, 375] width 62 height 360
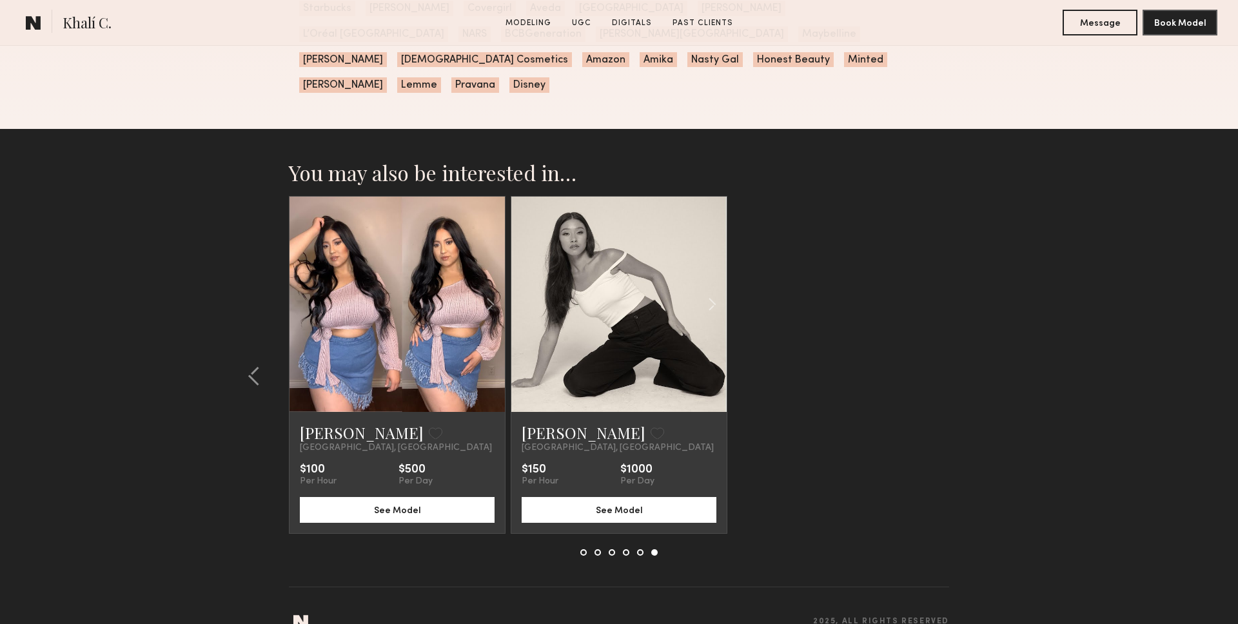
click at [923, 265] on div "Ashley U. Favorite Los Angeles, CA $100 Per Hour $500 Per Day See Model Giti T.…" at bounding box center [619, 365] width 661 height 338
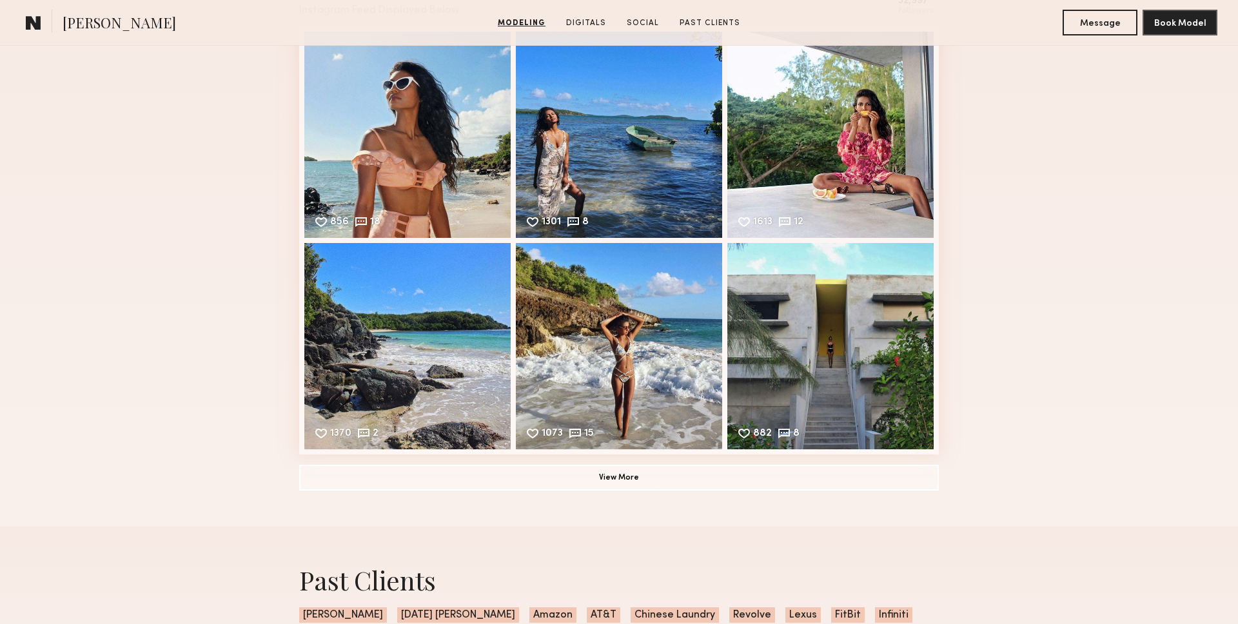
scroll to position [2492, 0]
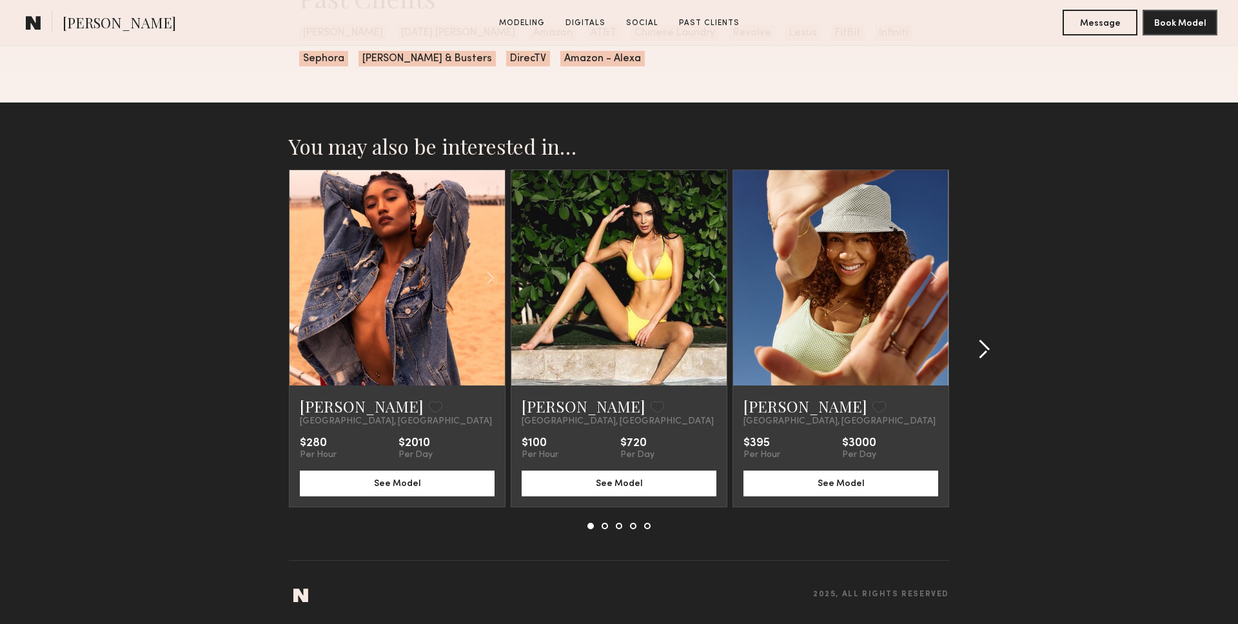
click at [998, 343] on div at bounding box center [980, 350] width 62 height 360
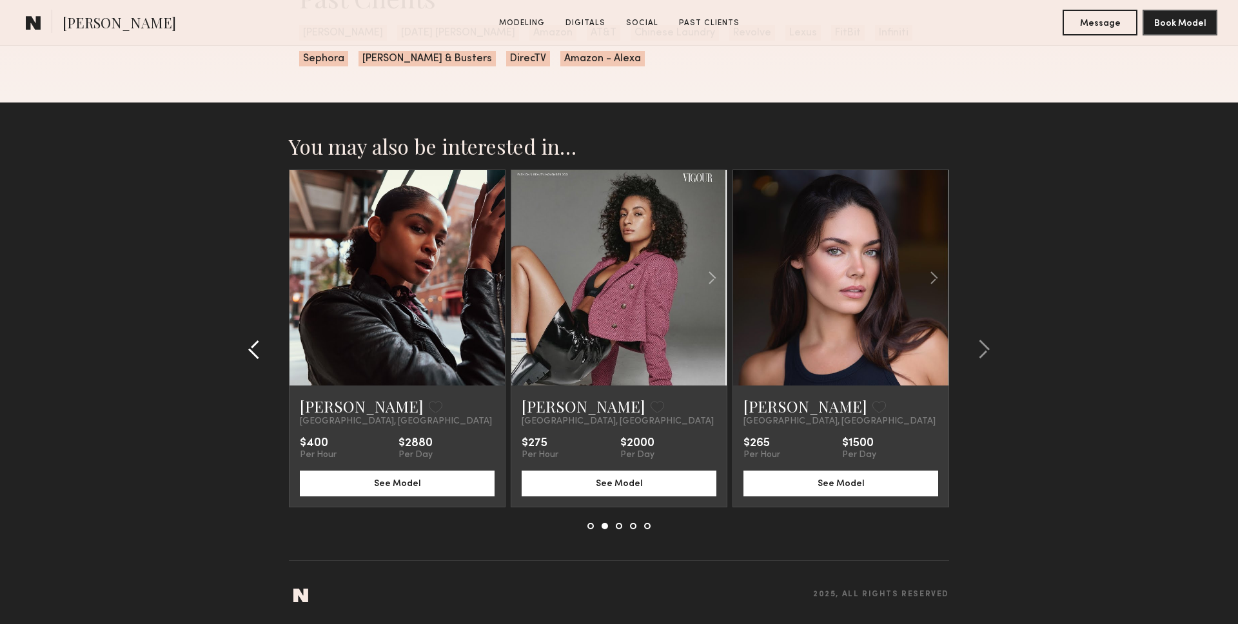
click at [261, 343] on button at bounding box center [258, 349] width 21 height 21
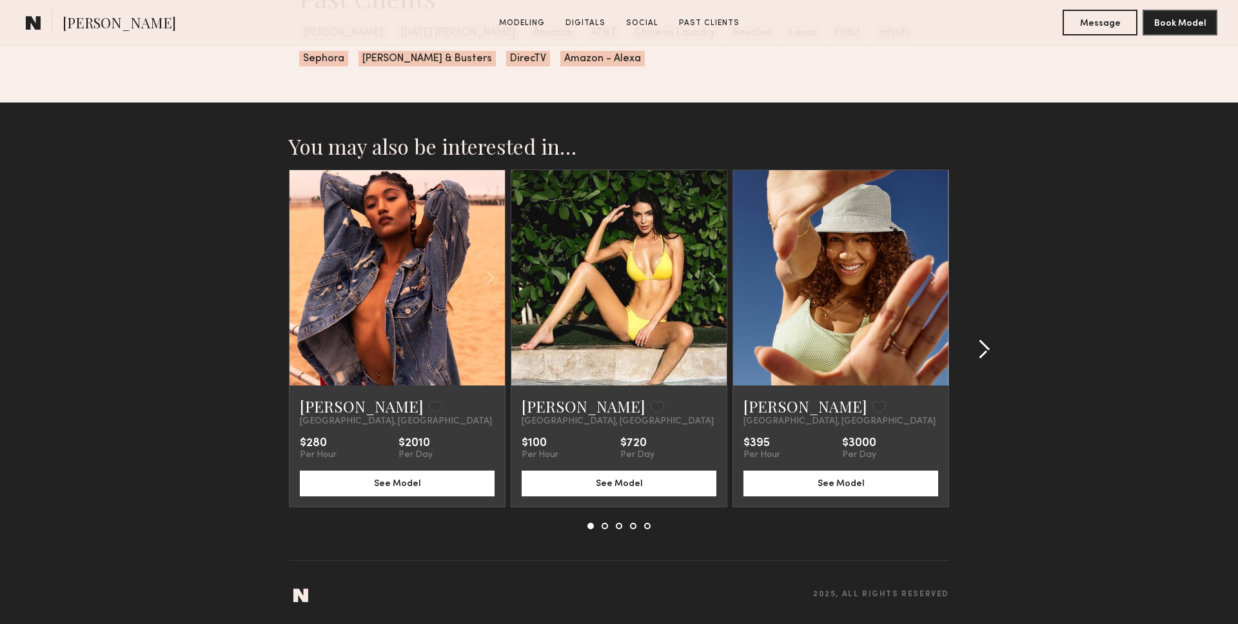
click at [1011, 343] on div at bounding box center [980, 350] width 62 height 360
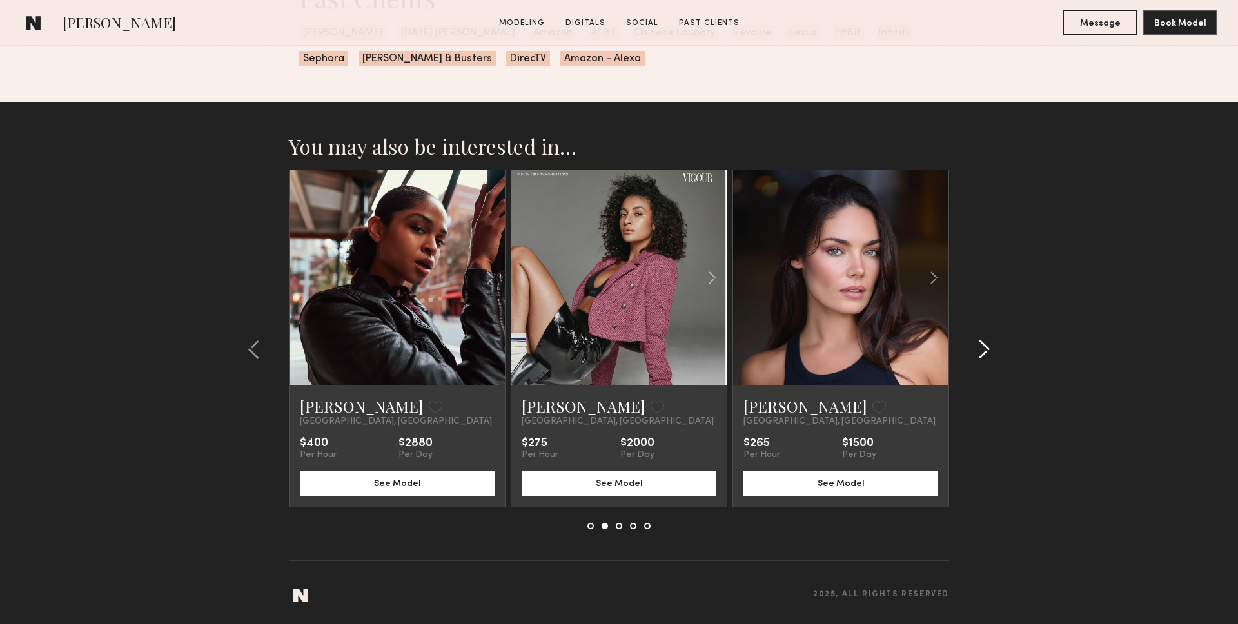
click at [1004, 346] on div at bounding box center [980, 350] width 62 height 360
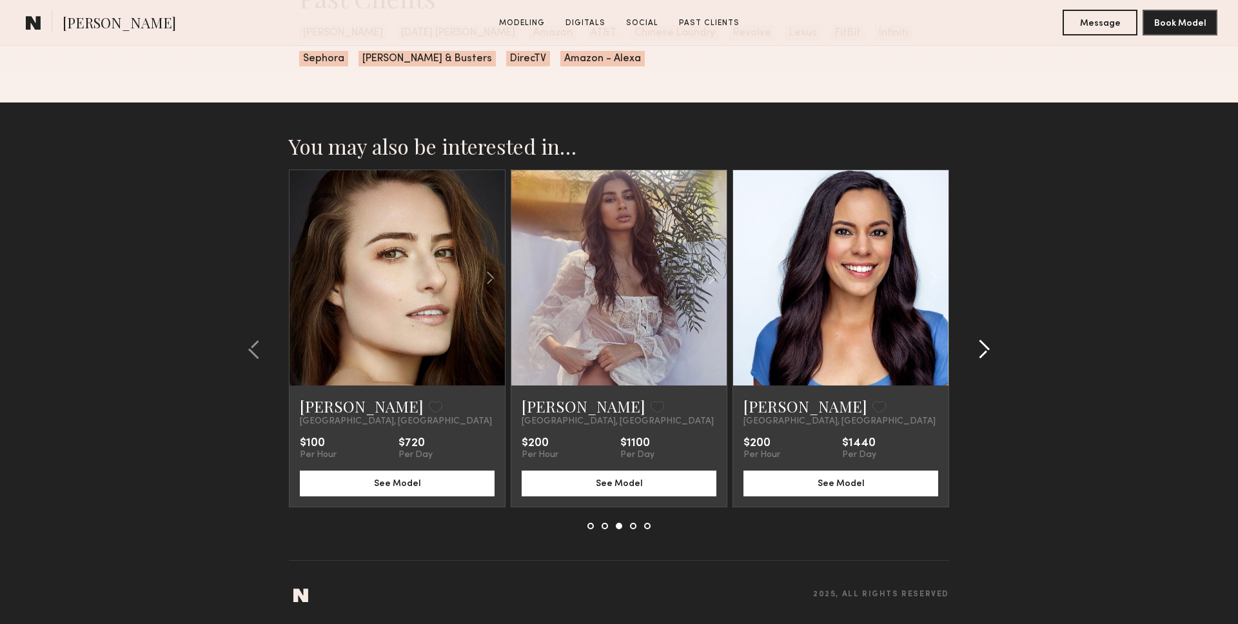
click at [1004, 346] on div at bounding box center [980, 350] width 62 height 360
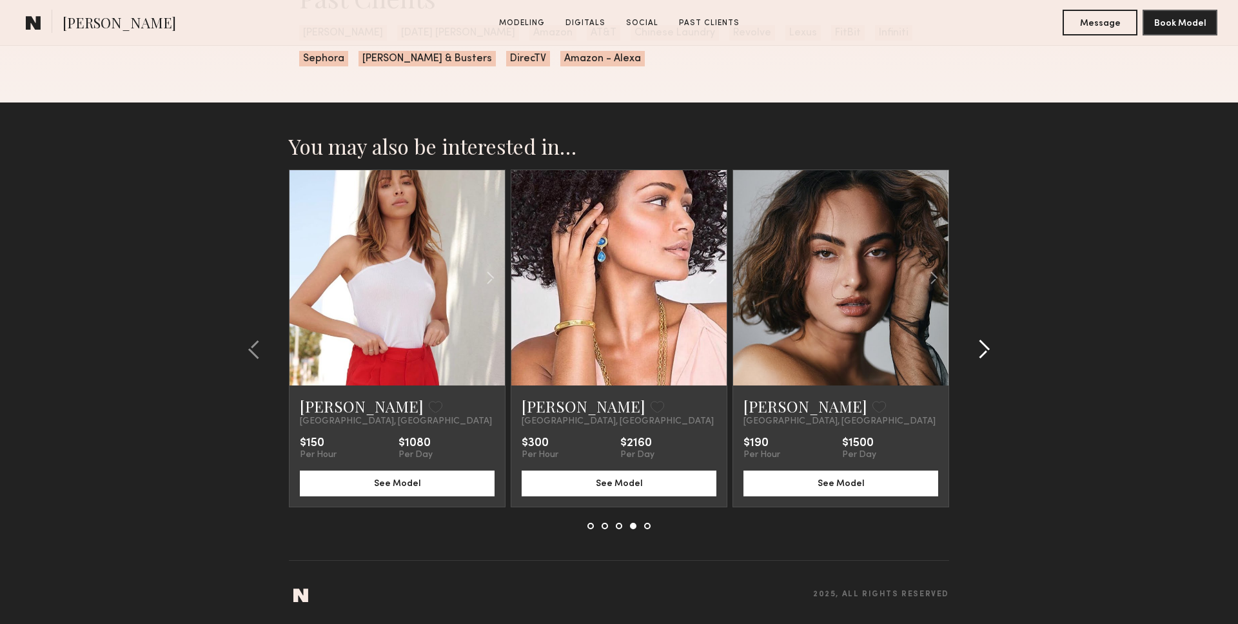
click at [1002, 350] on div at bounding box center [980, 350] width 62 height 360
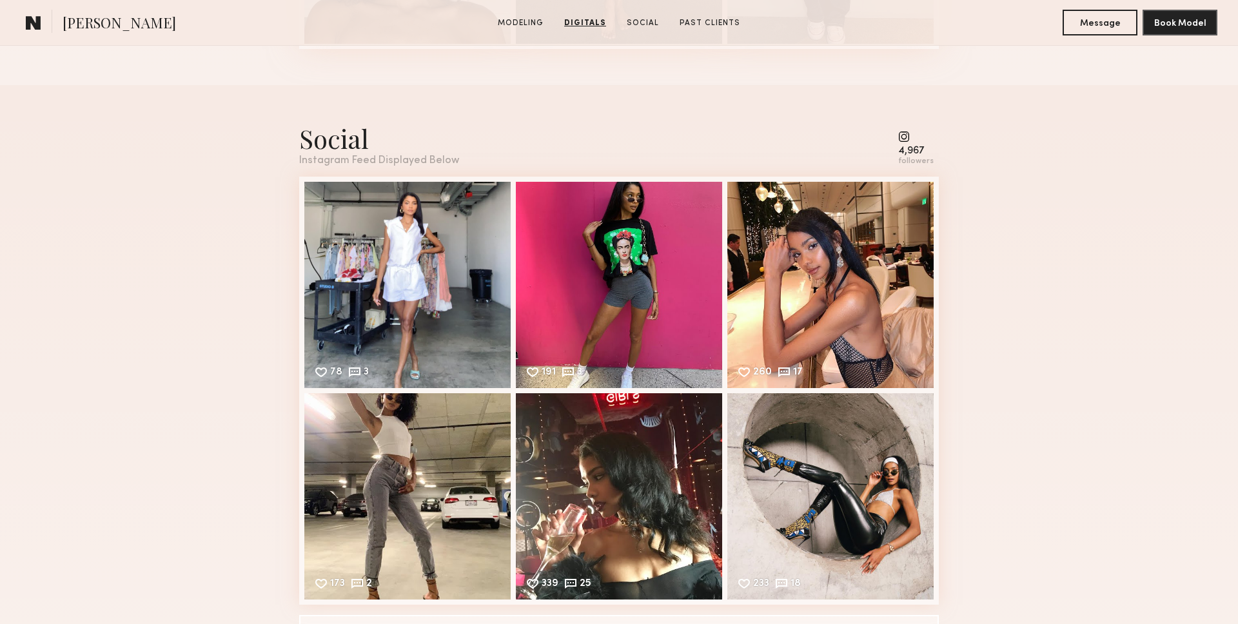
scroll to position [1880, 0]
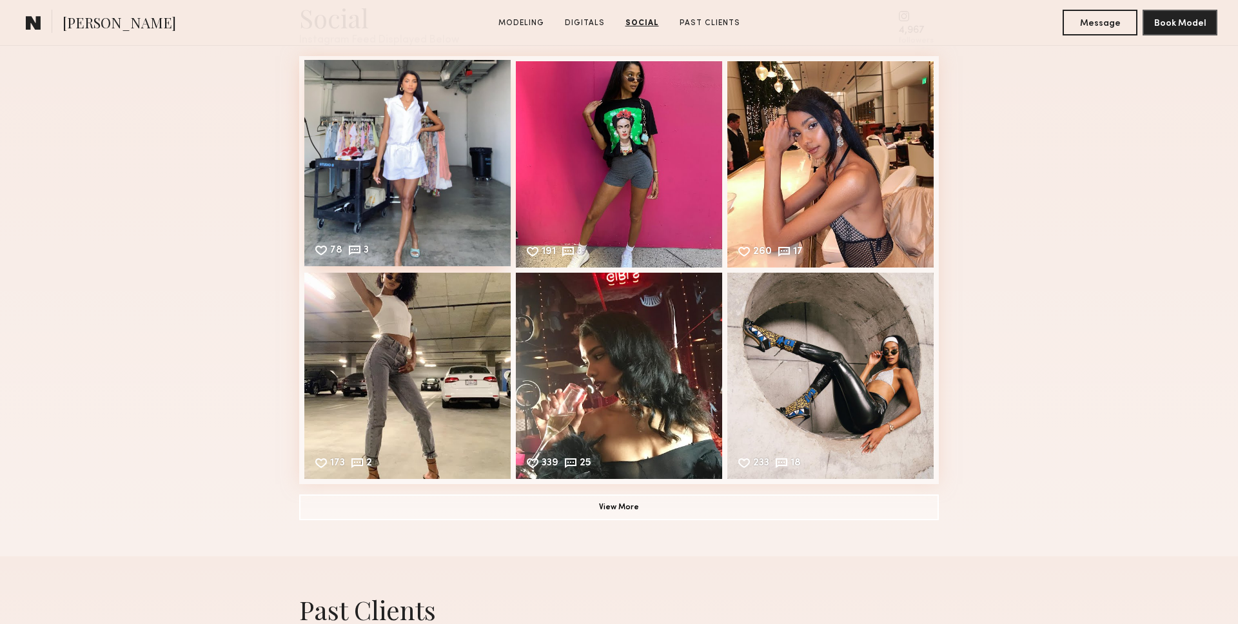
click at [413, 203] on div "78 3 Likes & comments displayed to show model’s engagement" at bounding box center [407, 163] width 206 height 206
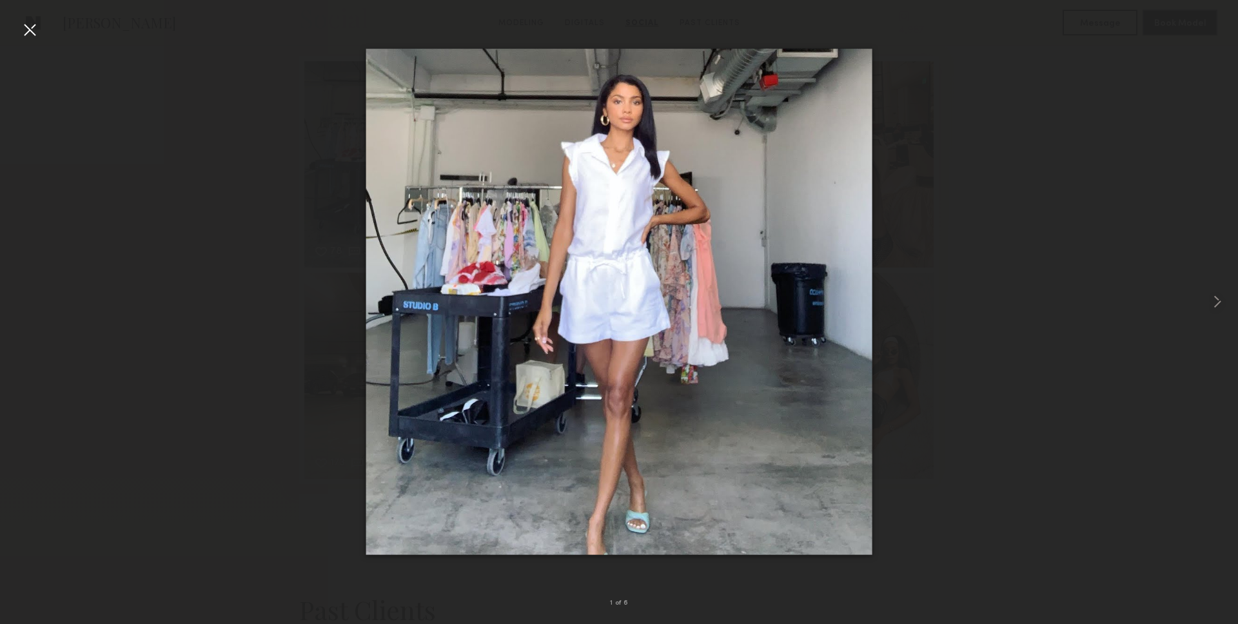
click at [702, 203] on img at bounding box center [619, 302] width 506 height 506
click at [1229, 274] on div at bounding box center [1214, 302] width 50 height 562
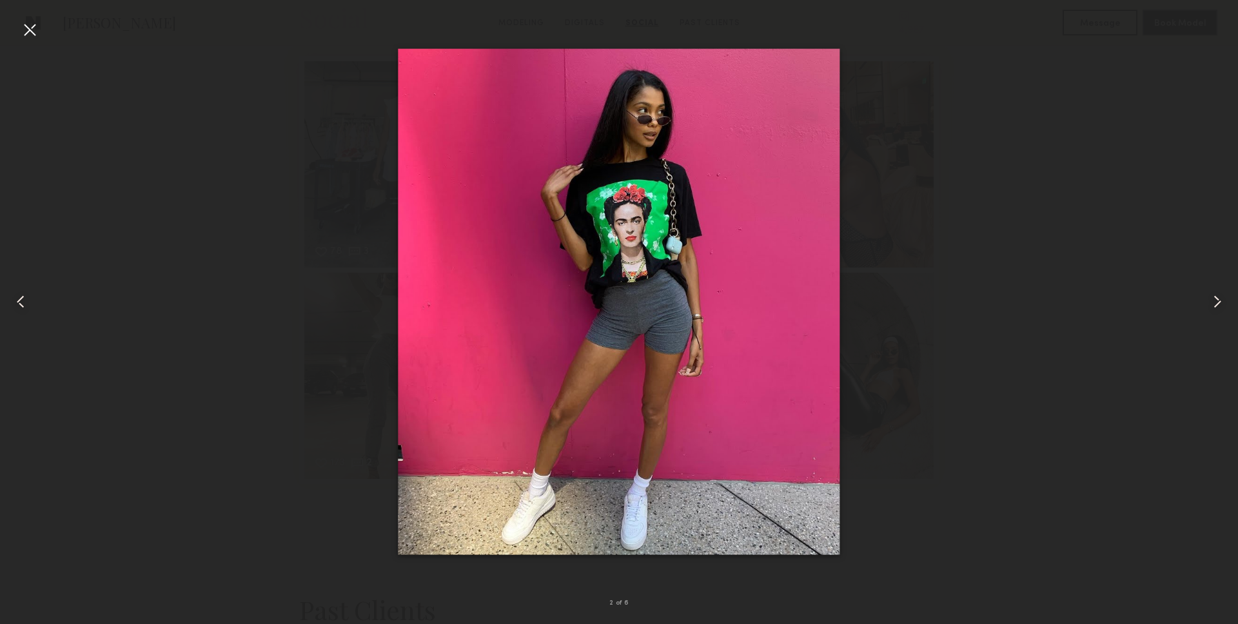
click at [1229, 273] on div at bounding box center [1214, 302] width 50 height 562
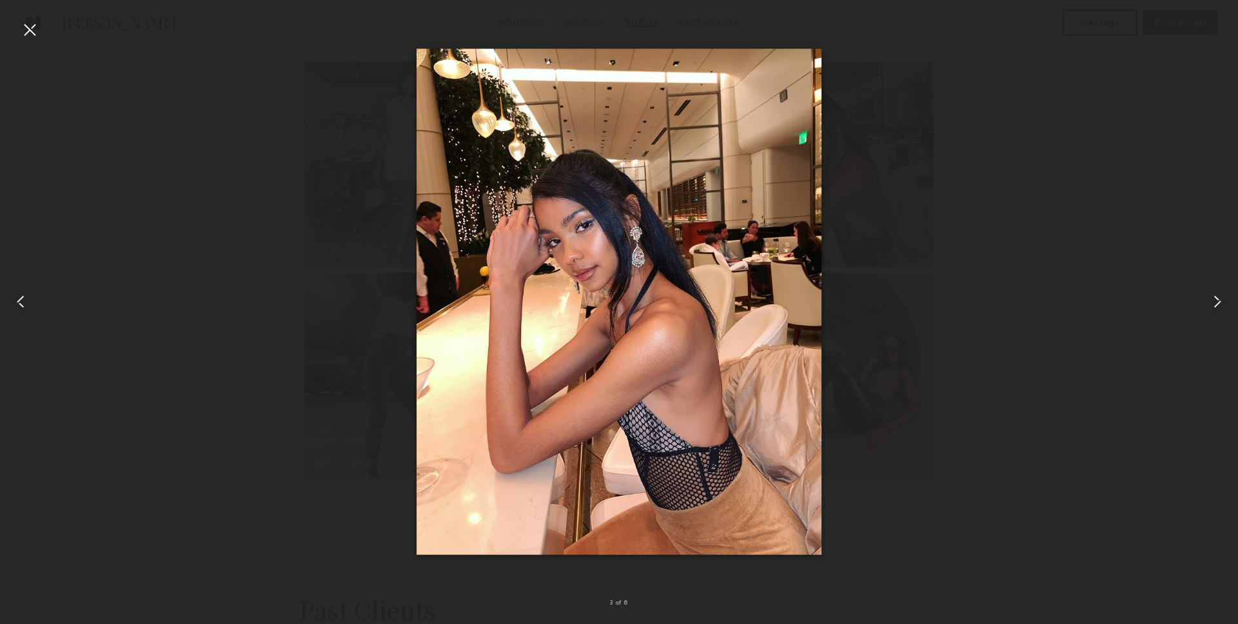
click at [1211, 281] on div at bounding box center [1214, 302] width 50 height 562
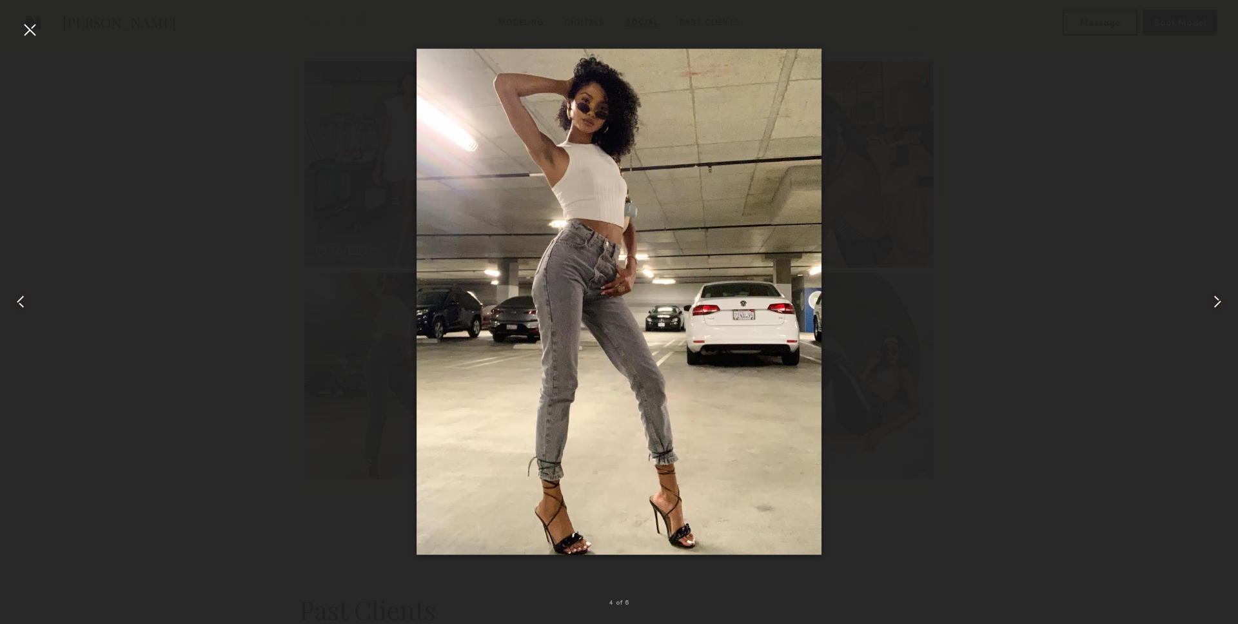
click at [1213, 284] on div at bounding box center [1214, 302] width 50 height 562
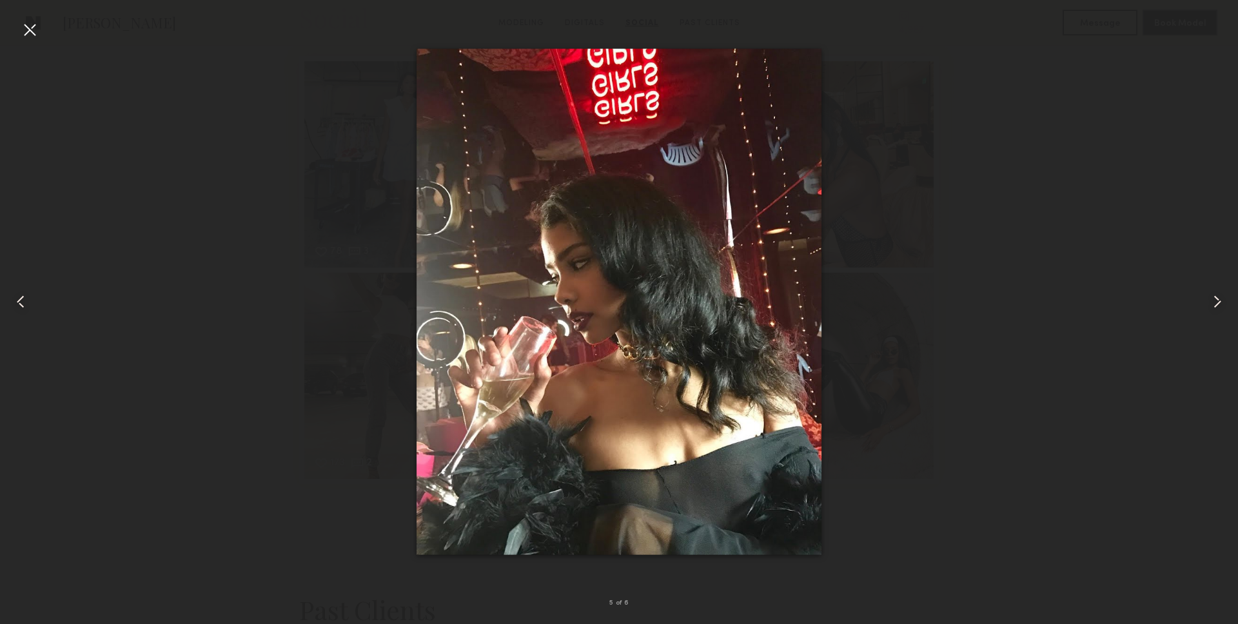
click at [1212, 284] on div at bounding box center [1214, 302] width 50 height 562
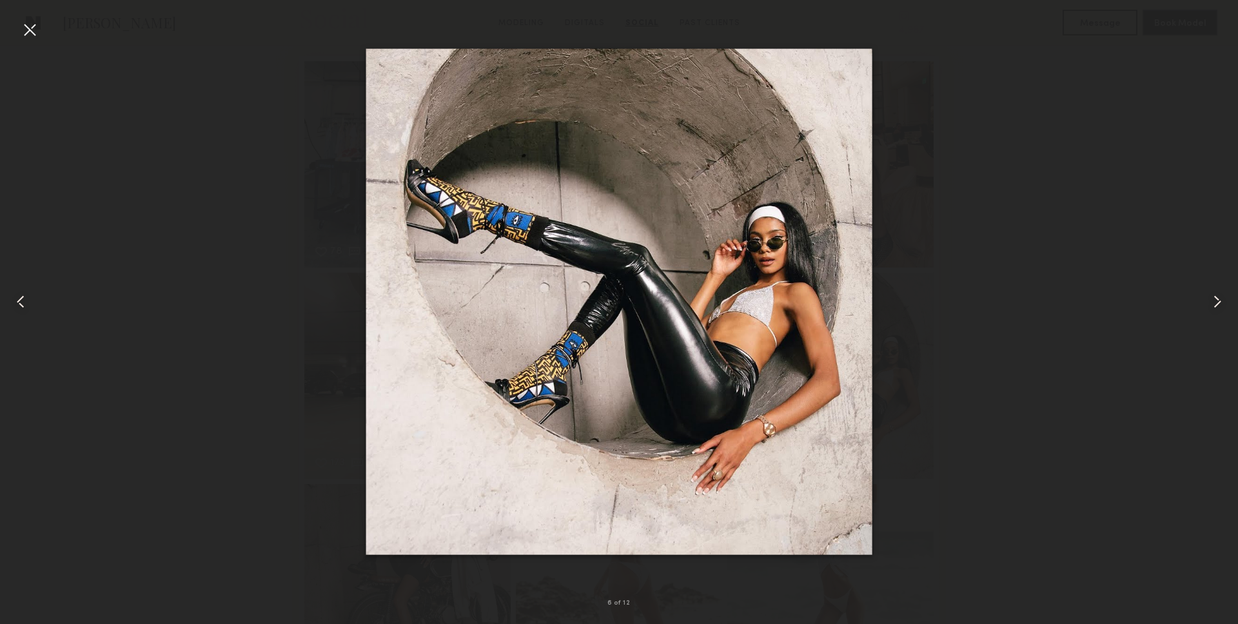
click at [1220, 292] on common-icon at bounding box center [1217, 302] width 21 height 21
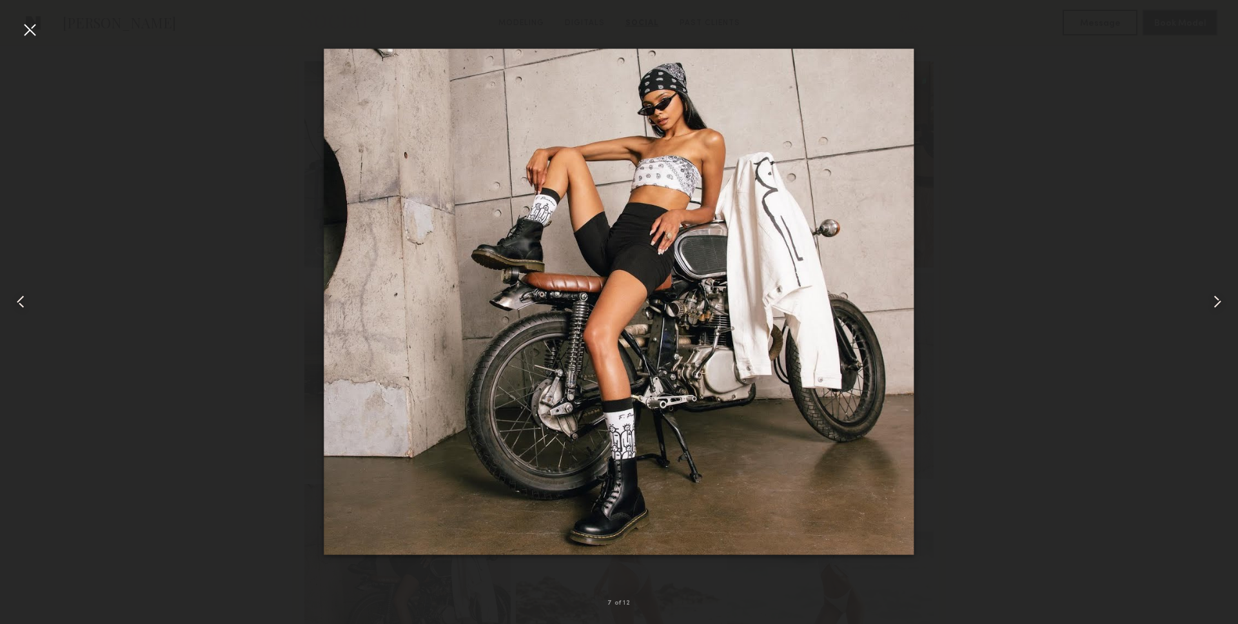
click at [1234, 243] on div at bounding box center [1214, 302] width 50 height 562
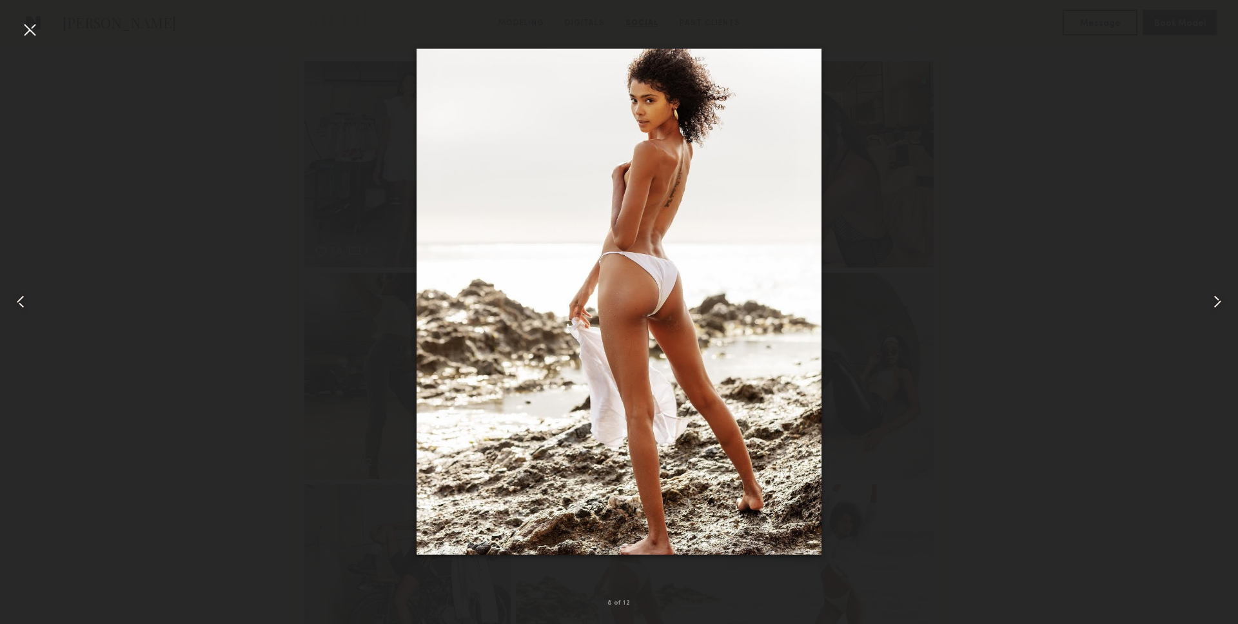
click at [18, 31] on div at bounding box center [25, 302] width 50 height 562
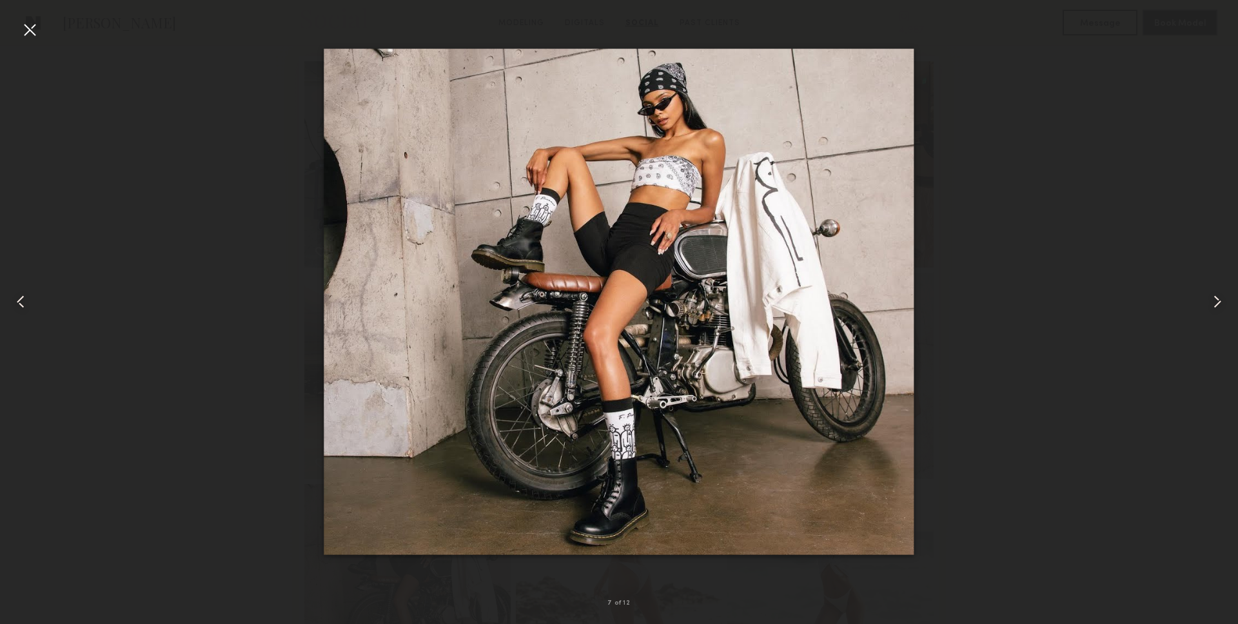
click at [29, 30] on div at bounding box center [29, 29] width 21 height 21
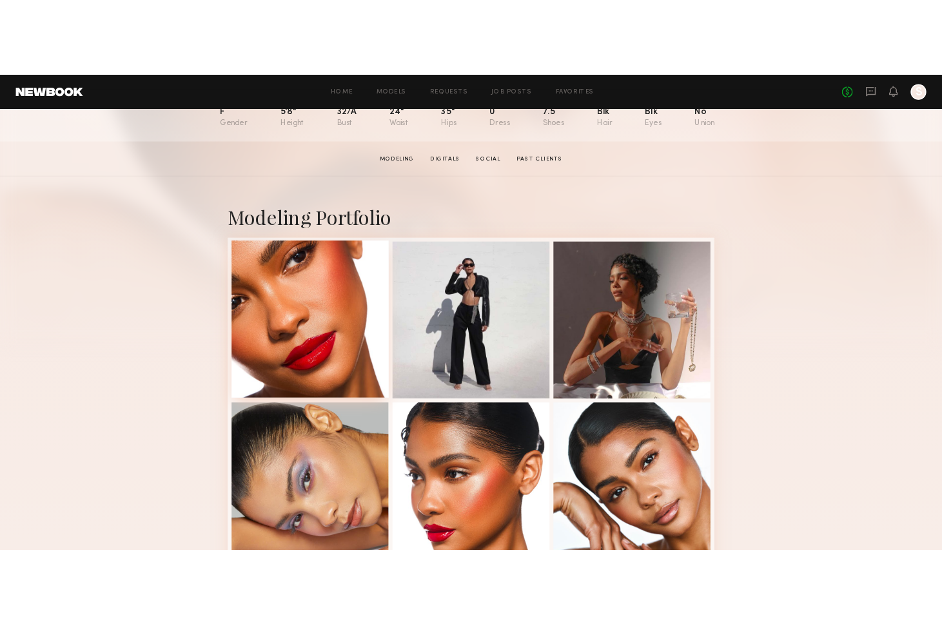
scroll to position [174, 0]
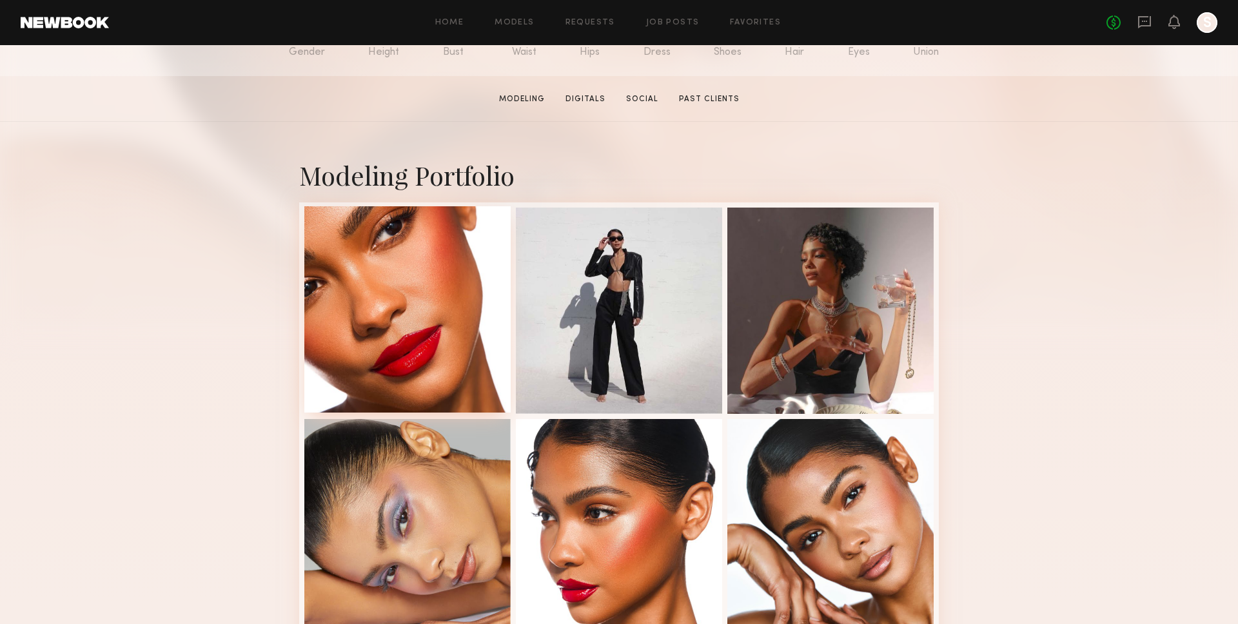
click at [403, 298] on div at bounding box center [407, 309] width 206 height 206
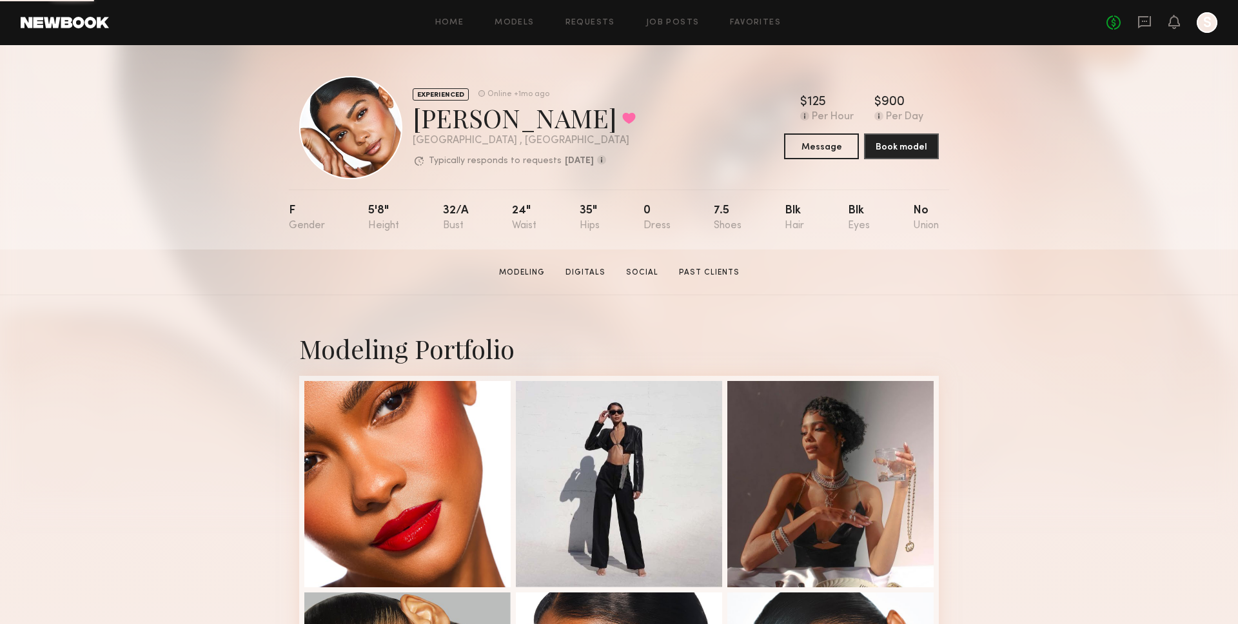
scroll to position [102, 0]
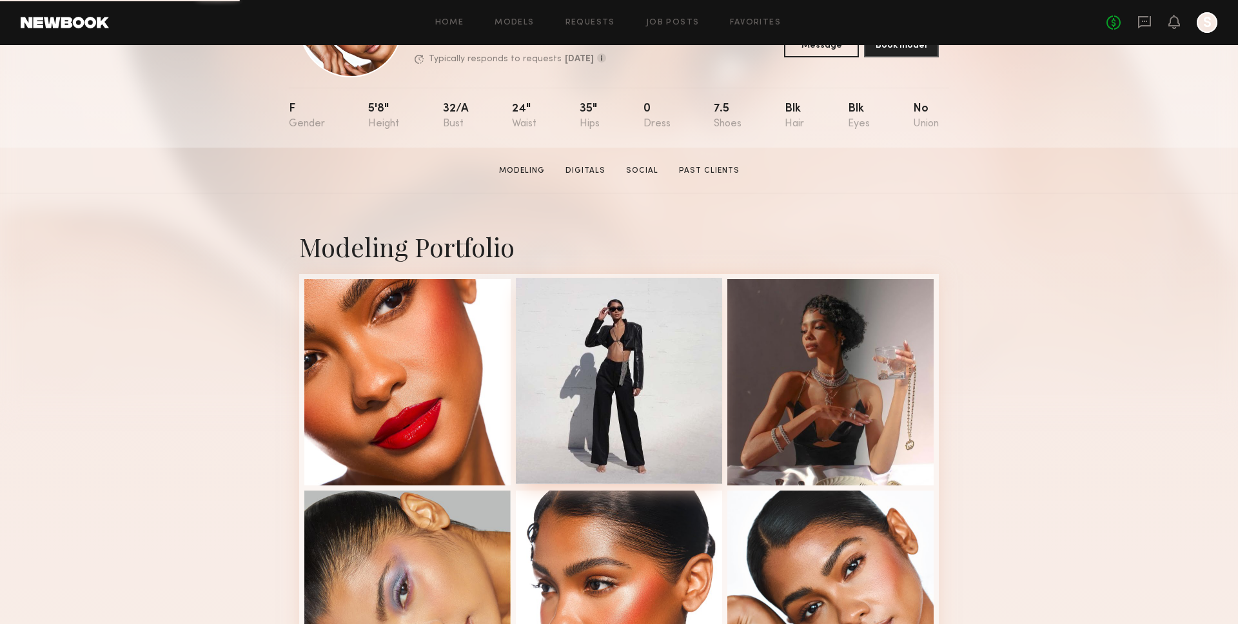
click at [711, 346] on div at bounding box center [619, 381] width 206 height 206
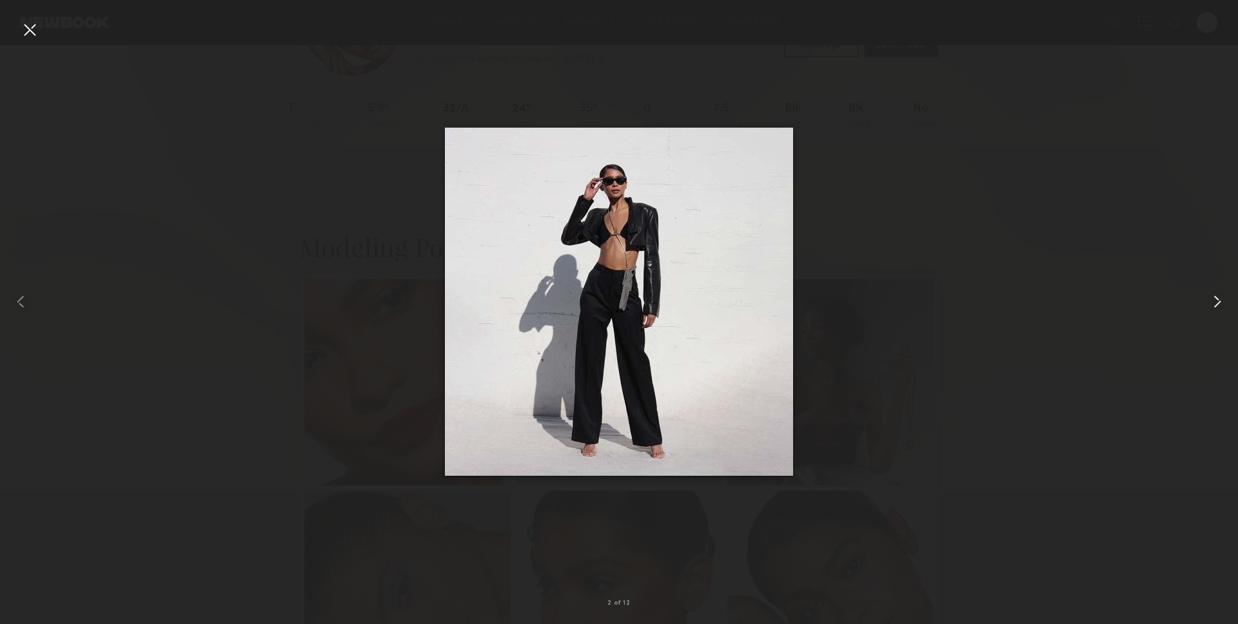
click at [1221, 303] on common-icon at bounding box center [1217, 302] width 21 height 21
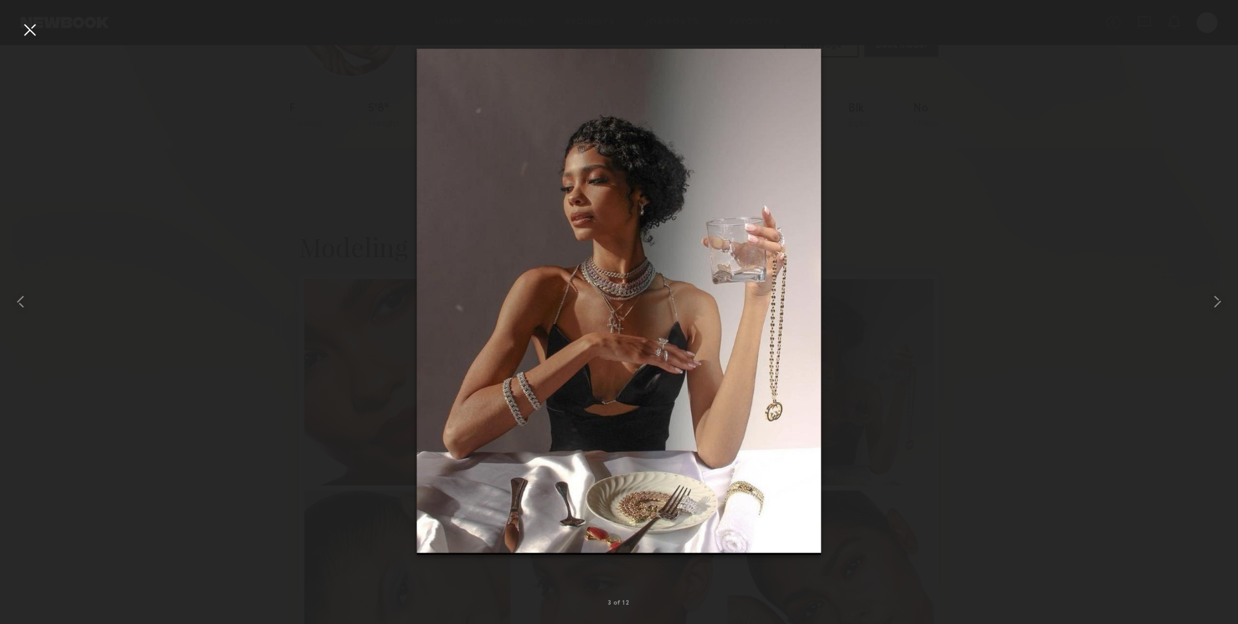
scroll to position [103, 0]
click at [1224, 273] on div at bounding box center [1214, 302] width 50 height 562
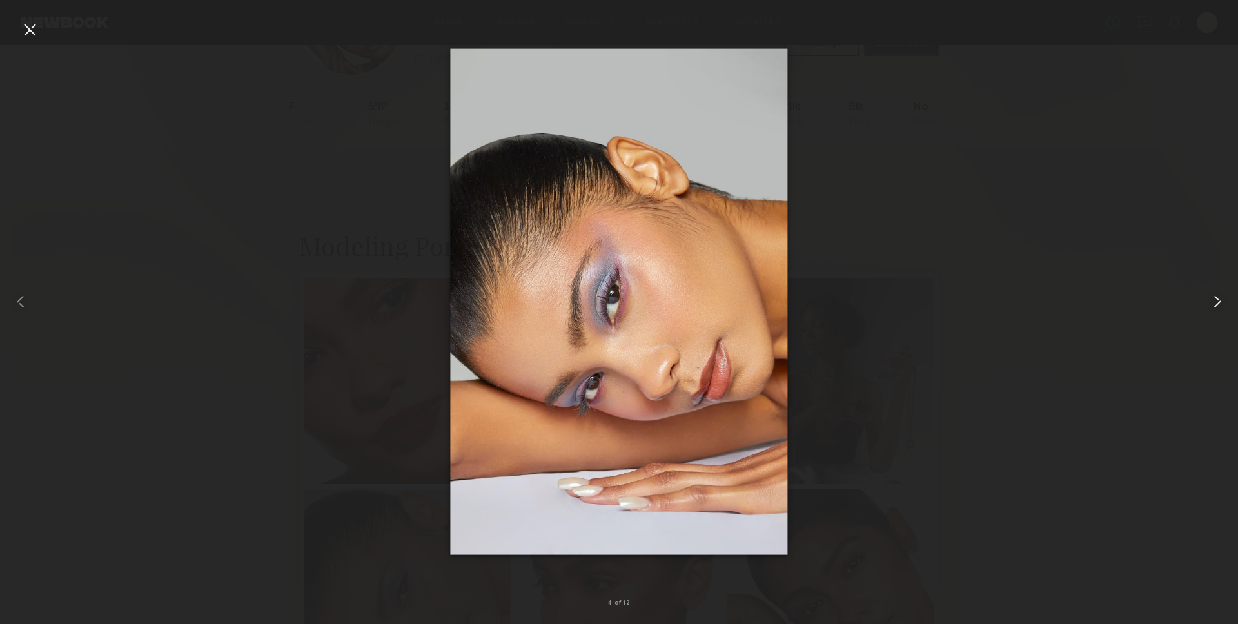
click at [1216, 275] on div at bounding box center [1214, 302] width 50 height 562
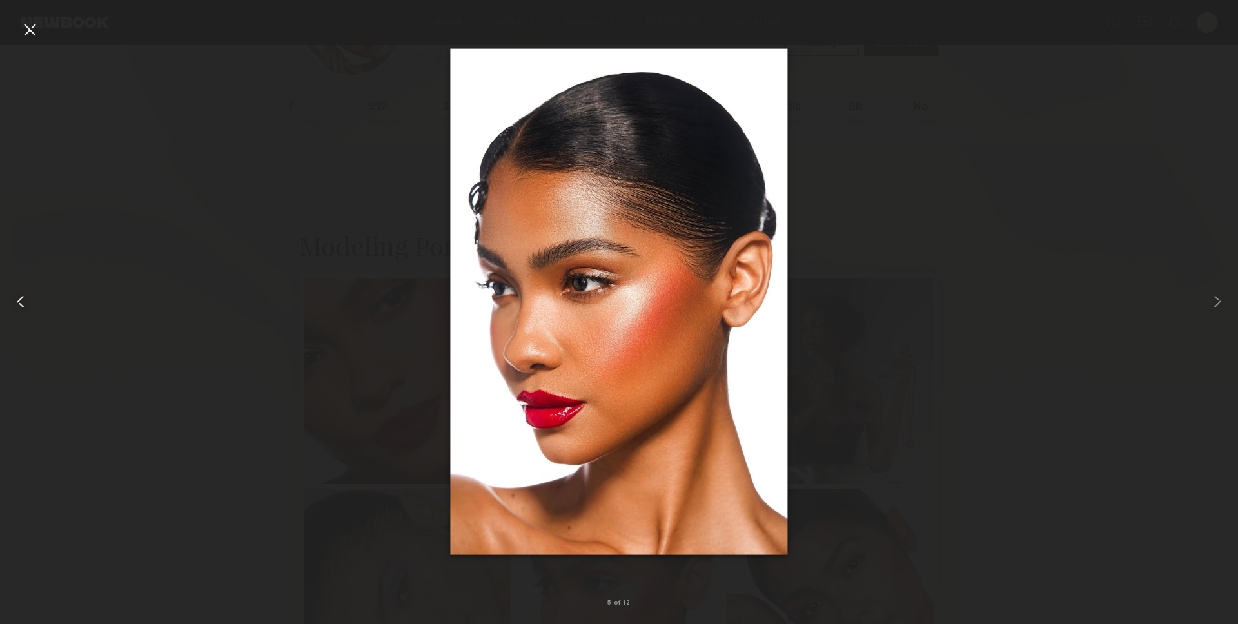
click at [49, 32] on div at bounding box center [25, 302] width 50 height 562
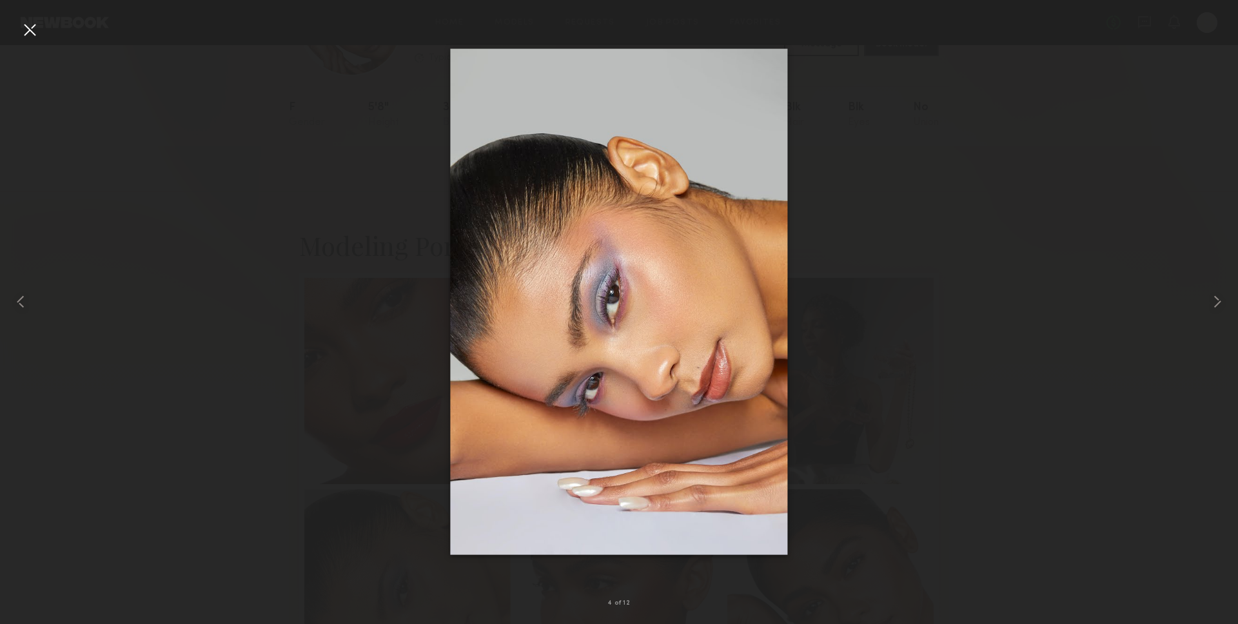
click at [35, 28] on div at bounding box center [29, 29] width 21 height 21
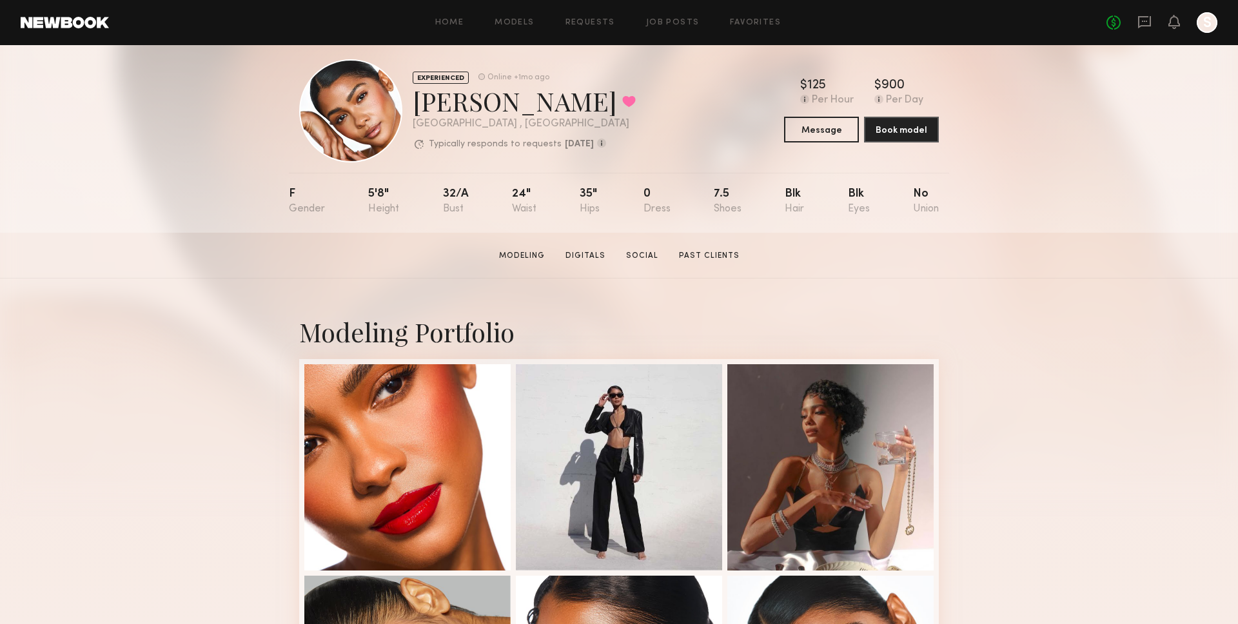
scroll to position [0, 0]
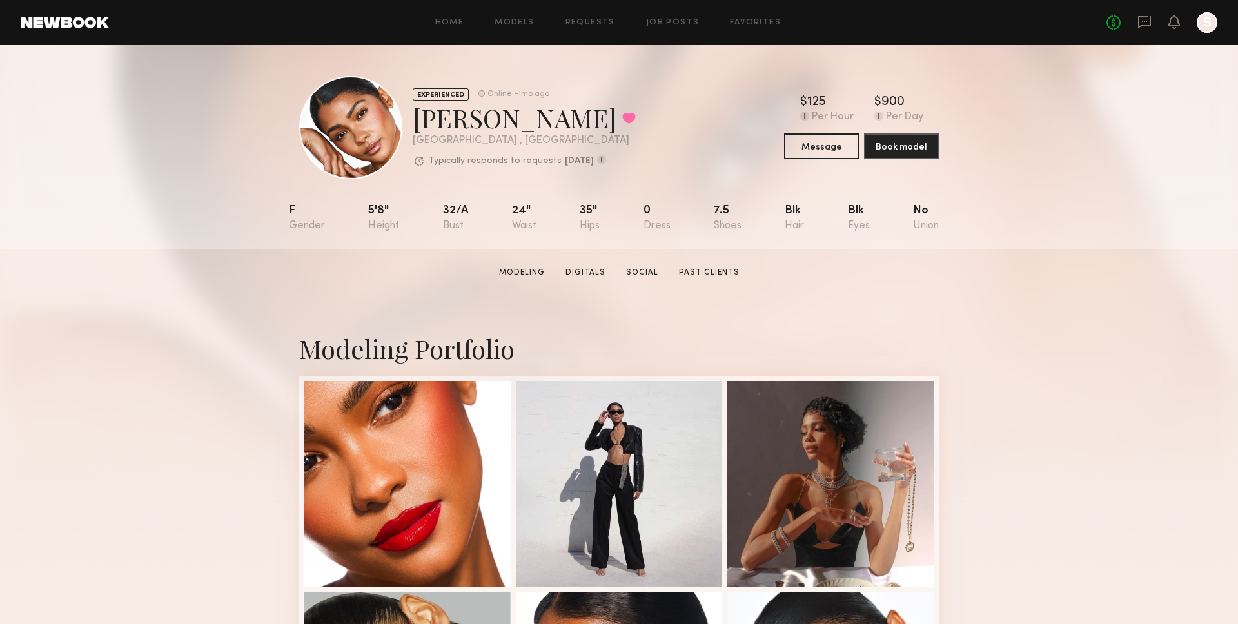
click at [1151, 114] on div "EXPERIENCED Online +1mo ago Makaela H. Favorited Los Angeles , CA Typically res…" at bounding box center [619, 147] width 1238 height 204
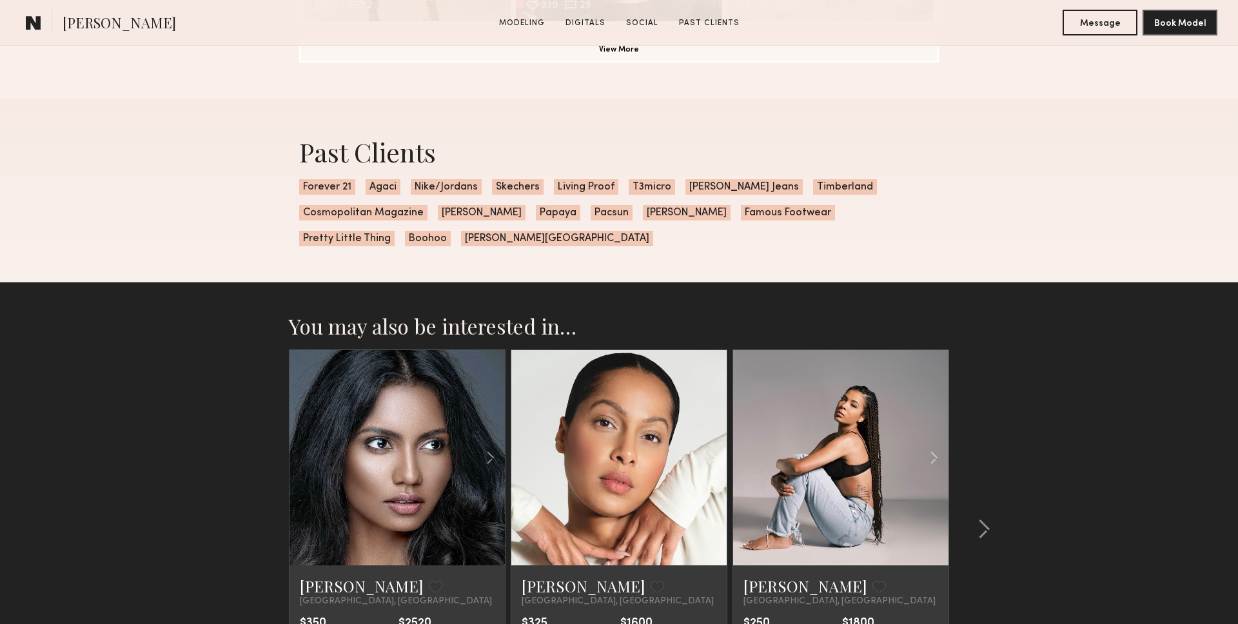
scroll to position [2518, 0]
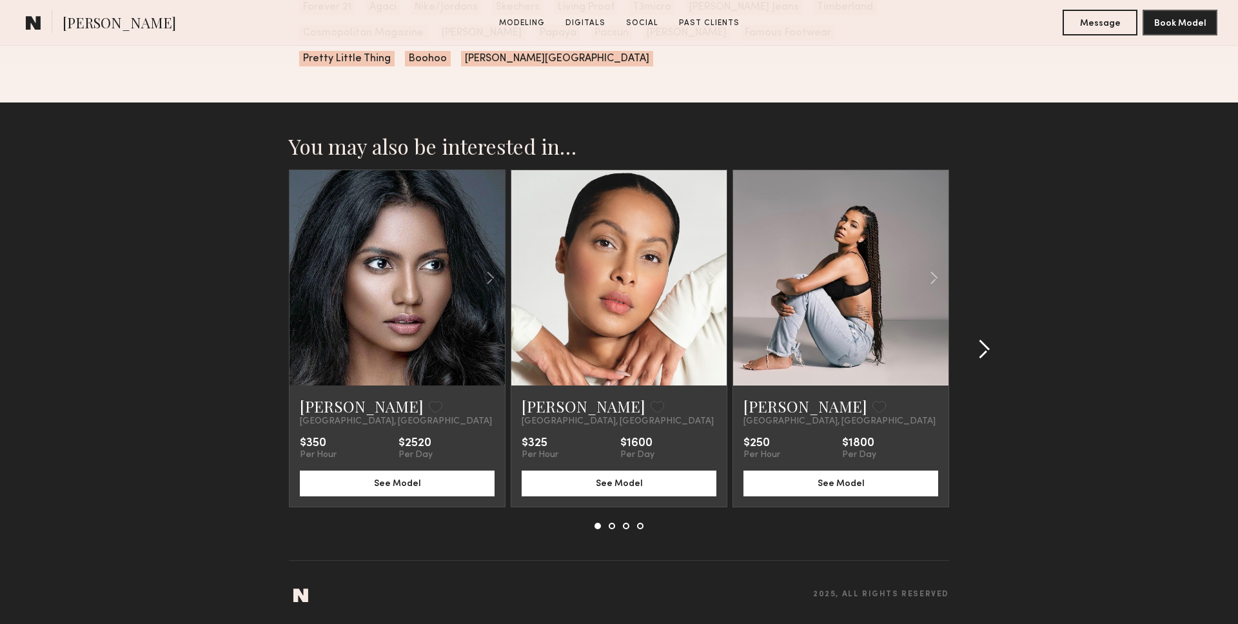
click at [984, 353] on common-icon at bounding box center [984, 349] width 13 height 21
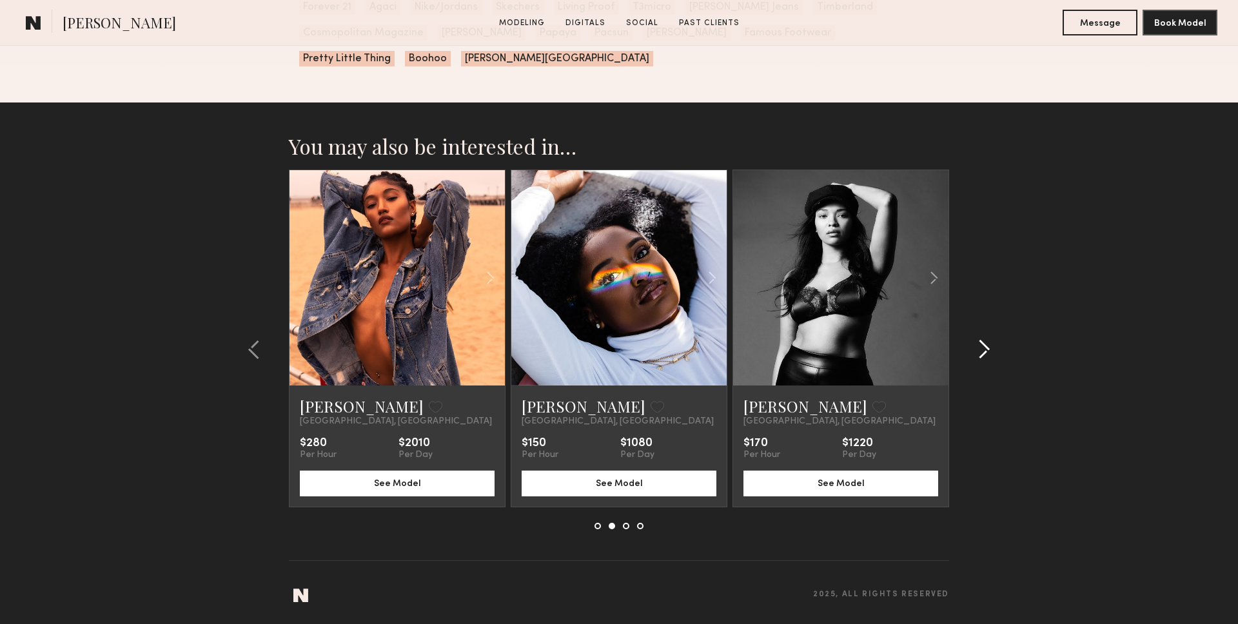
click at [984, 353] on common-icon at bounding box center [984, 349] width 13 height 21
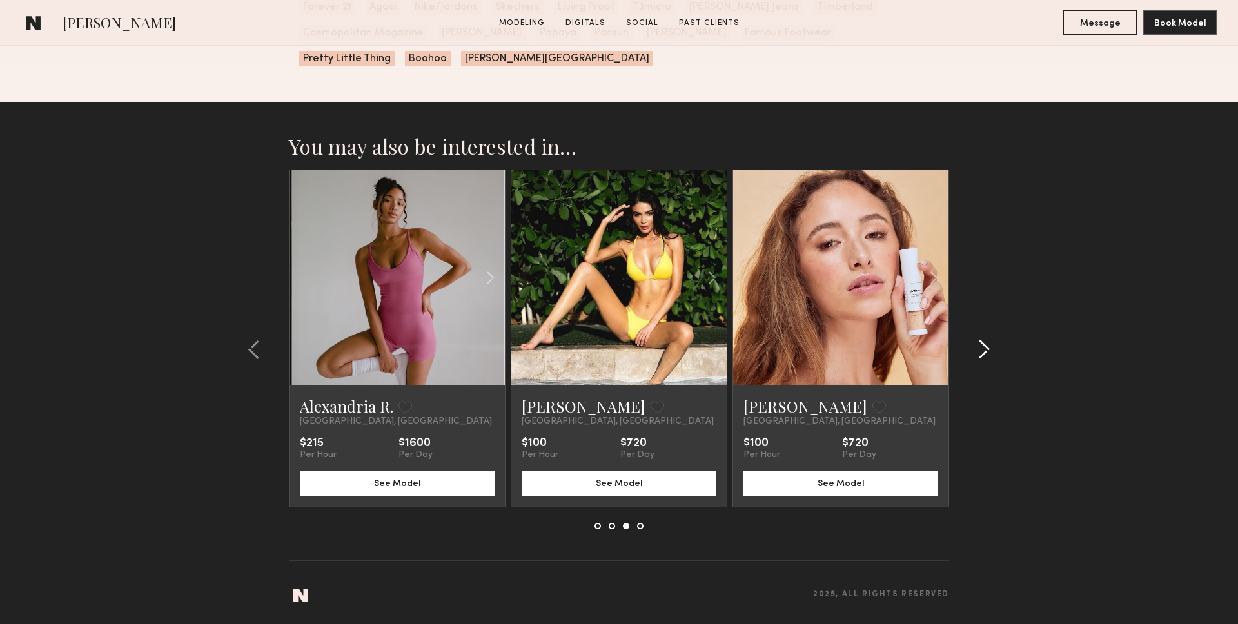
click at [984, 353] on common-icon at bounding box center [984, 349] width 13 height 21
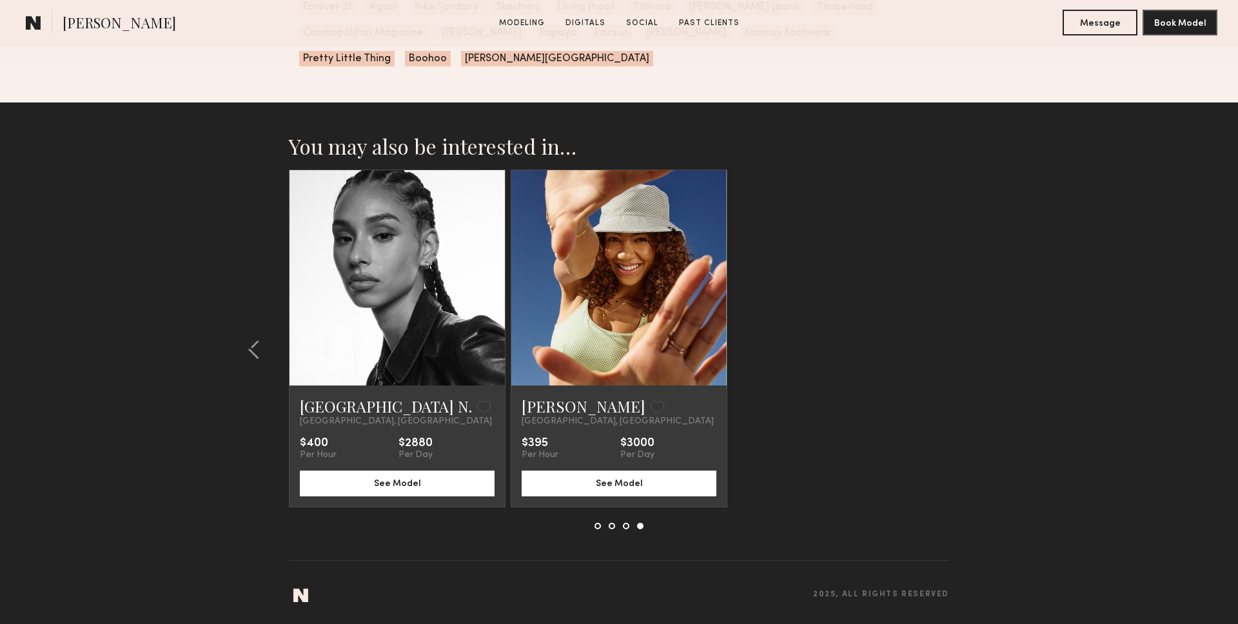
click at [960, 346] on section "You may also be interested in… Tiffany B. Favorite Los Angeles, CA $350 Per Hou…" at bounding box center [619, 364] width 1238 height 522
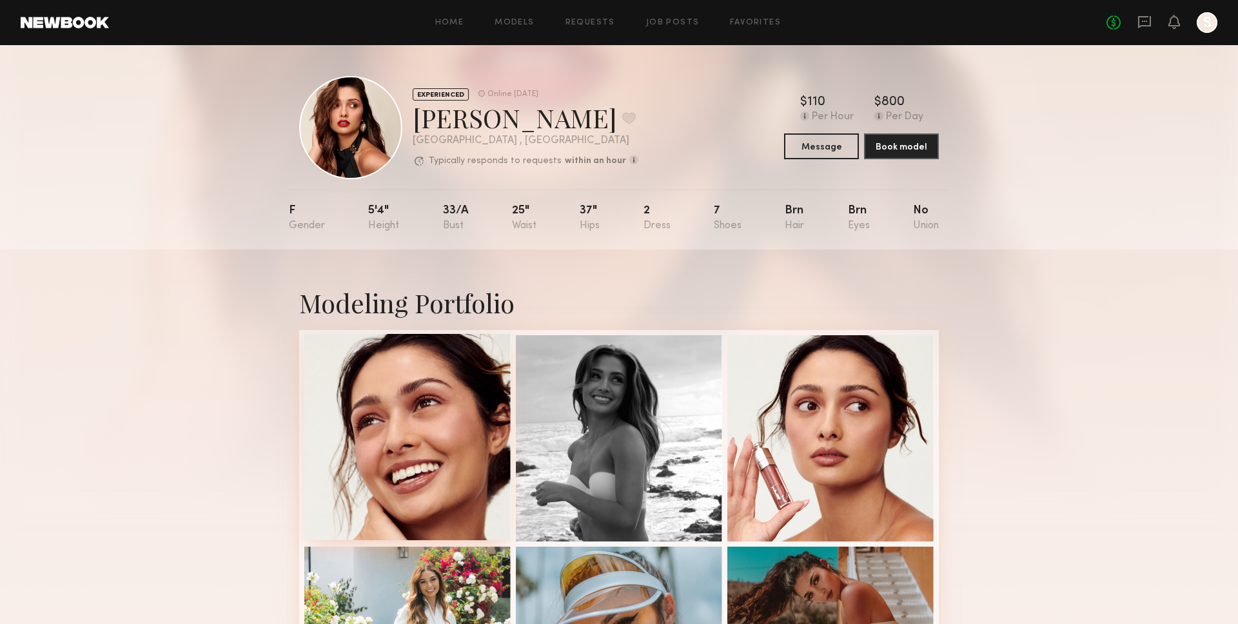
click at [464, 435] on div at bounding box center [407, 437] width 206 height 206
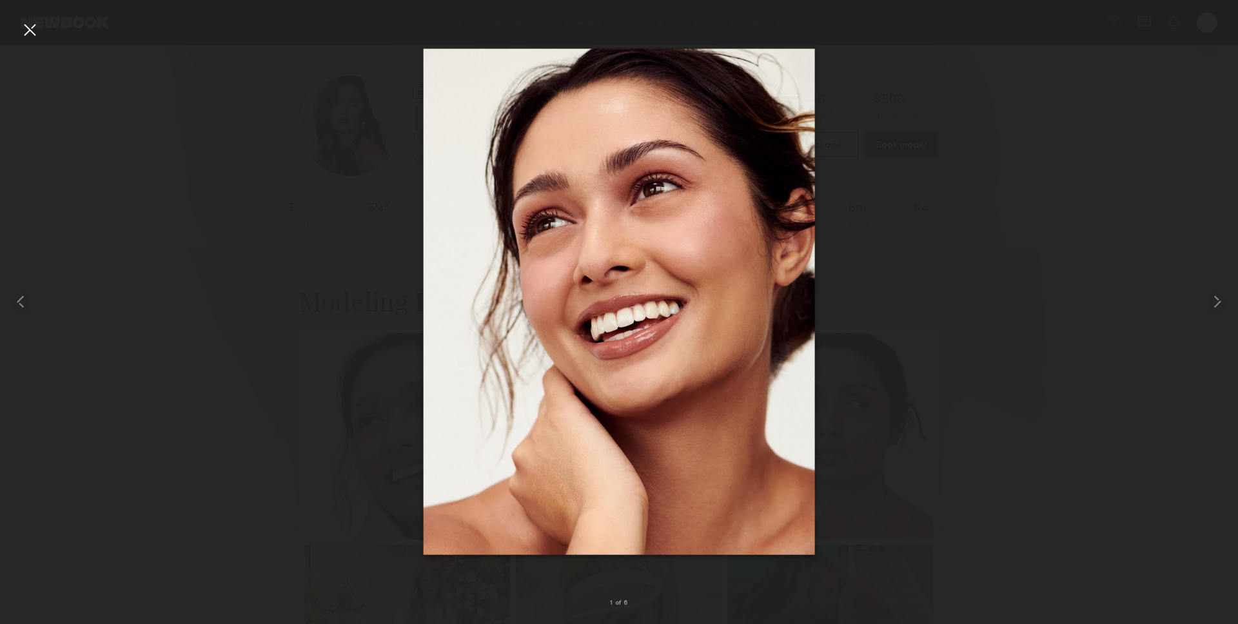
scroll to position [1, 0]
click at [1208, 256] on div at bounding box center [1214, 302] width 50 height 562
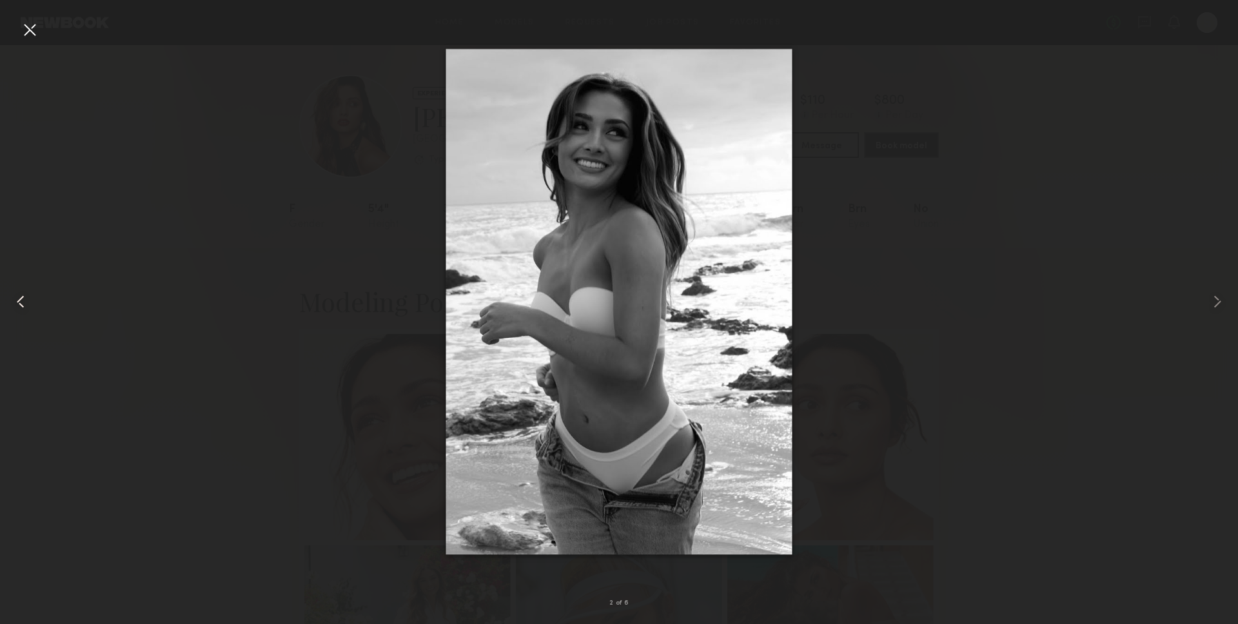
click at [8, 23] on div at bounding box center [25, 302] width 50 height 562
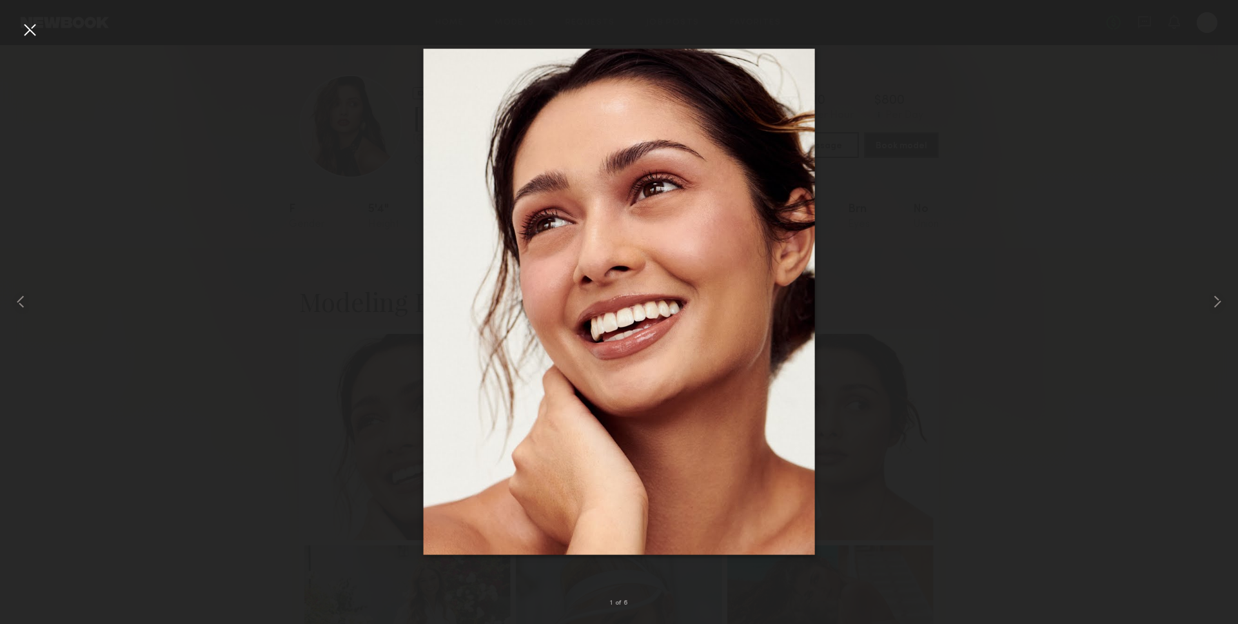
click at [1045, 82] on div at bounding box center [619, 302] width 1238 height 562
click at [41, 26] on div at bounding box center [25, 302] width 50 height 562
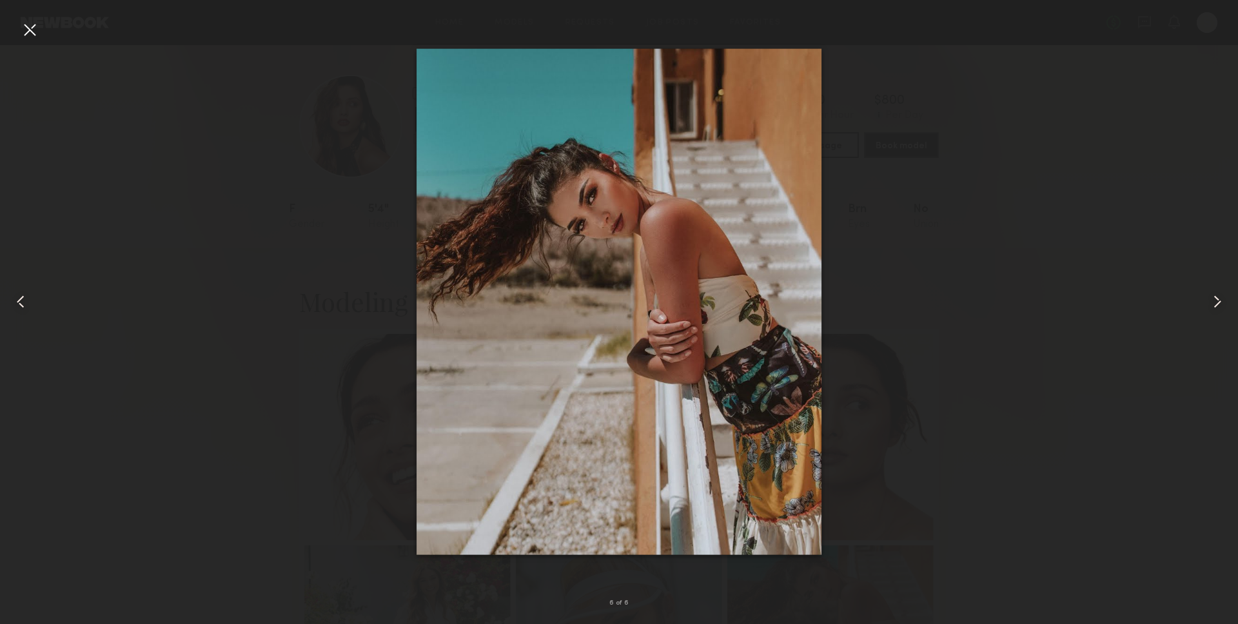
click at [21, 28] on div at bounding box center [29, 29] width 21 height 21
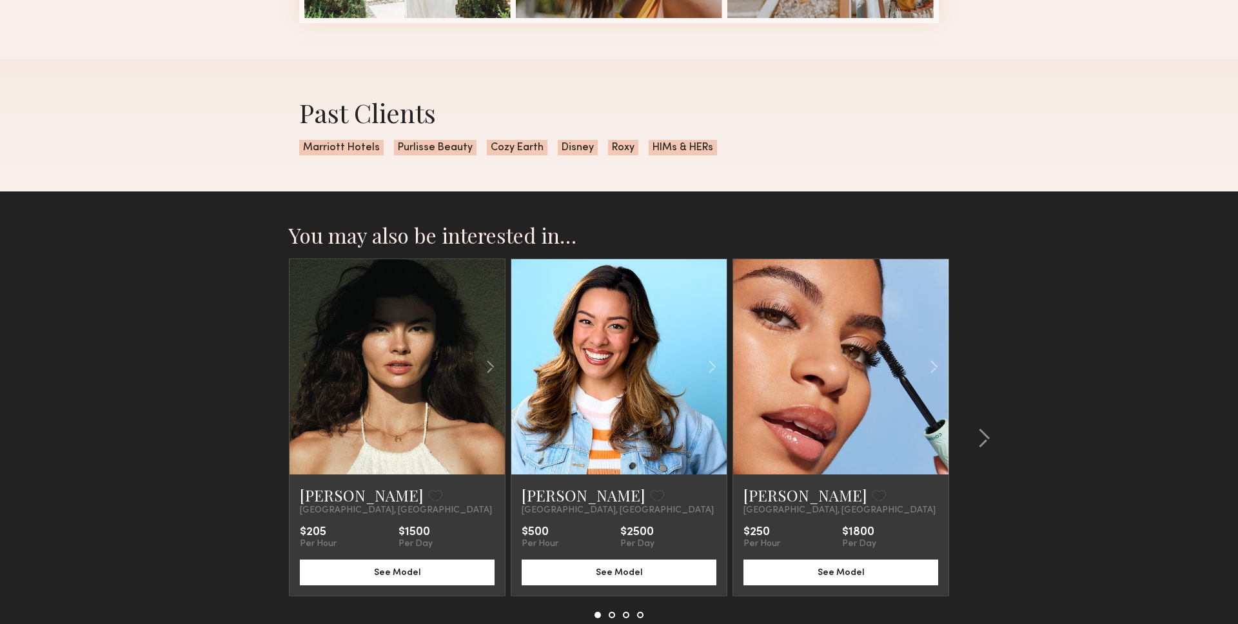
scroll to position [824, 0]
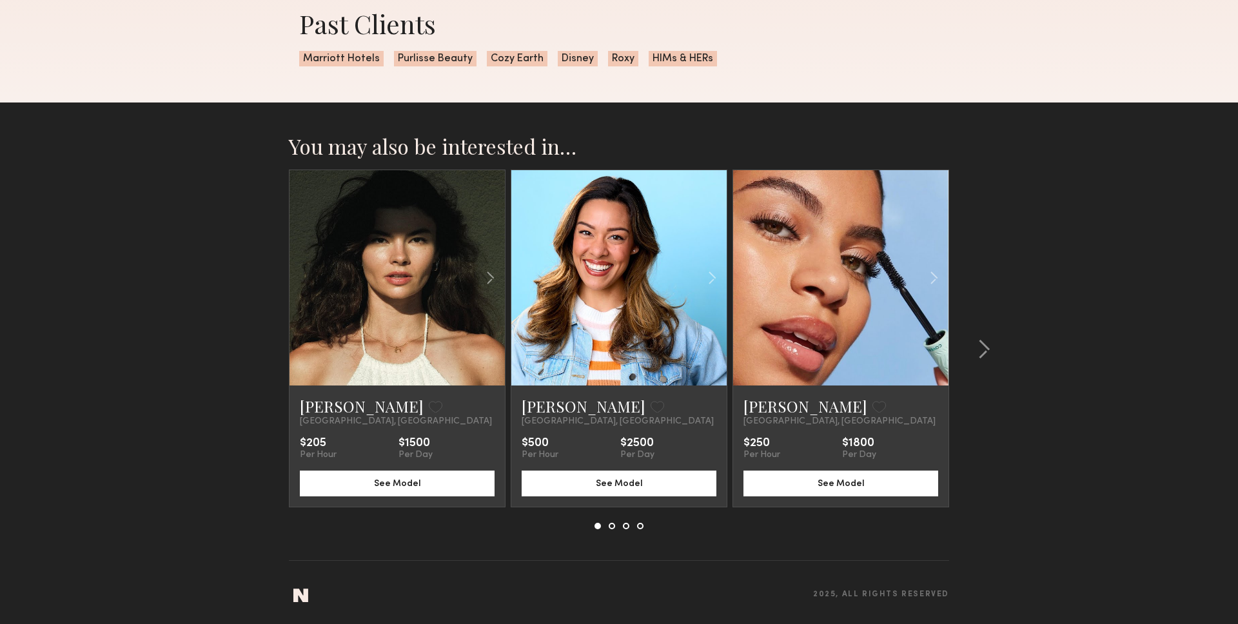
click at [367, 321] on link at bounding box center [398, 277] width 74 height 215
click at [973, 351] on button at bounding box center [980, 349] width 21 height 21
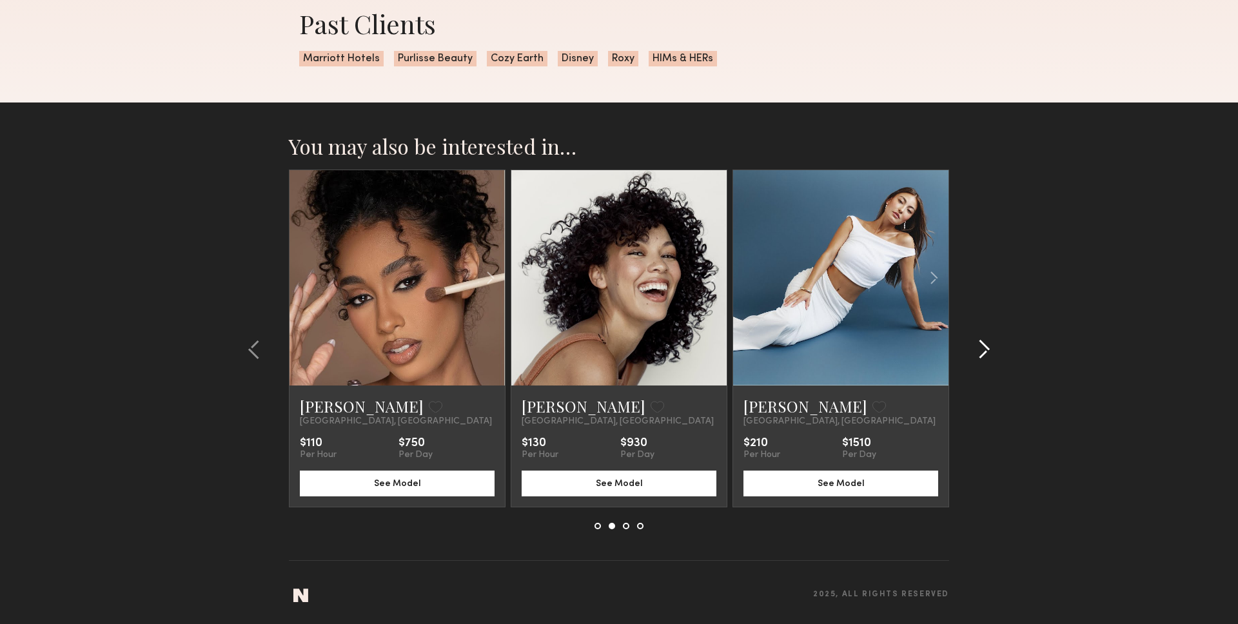
click at [973, 351] on button at bounding box center [980, 349] width 21 height 21
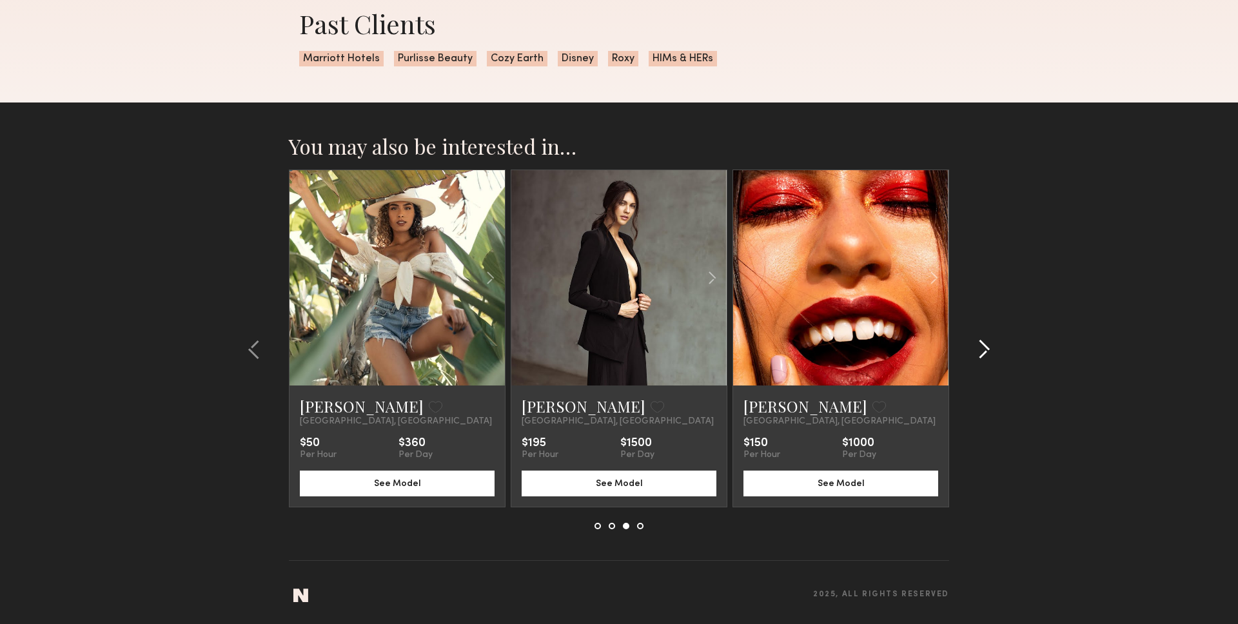
click at [973, 351] on button at bounding box center [980, 349] width 21 height 21
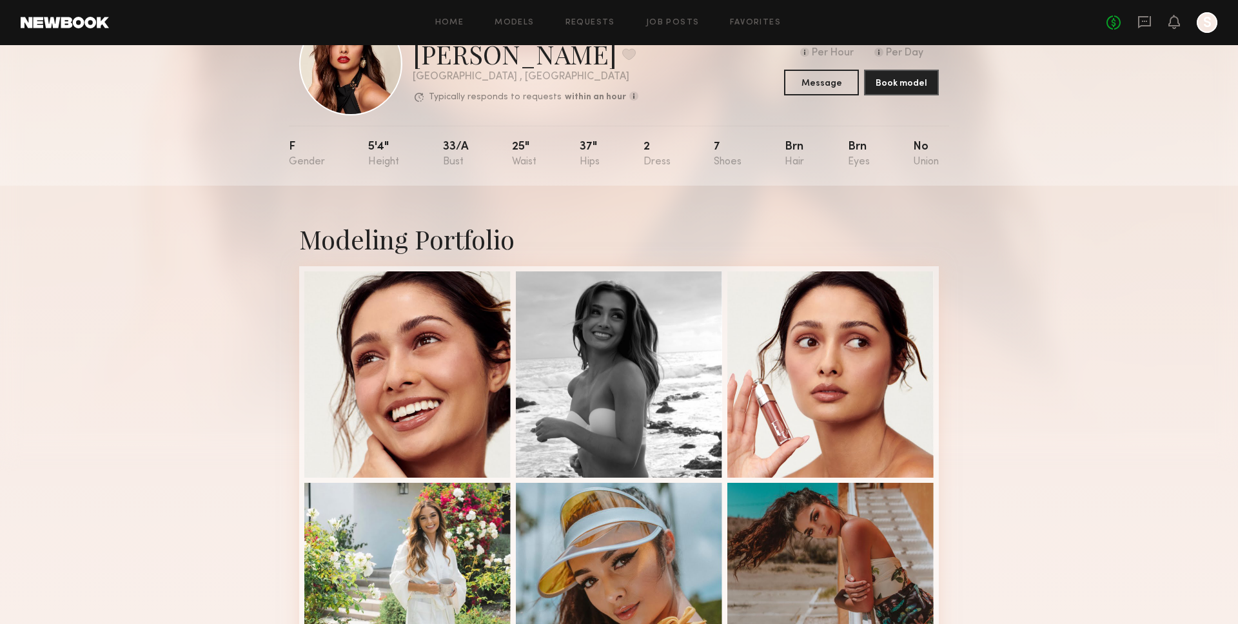
scroll to position [0, 0]
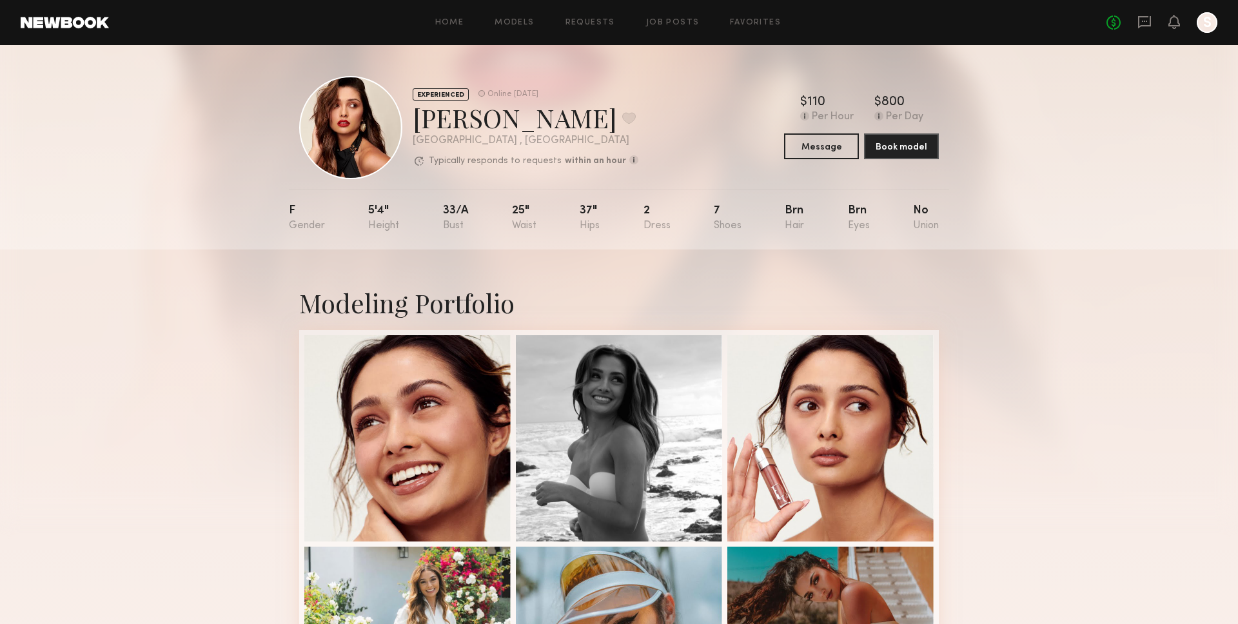
click at [1176, 283] on div "Modeling Portfolio" at bounding box center [619, 522] width 1238 height 545
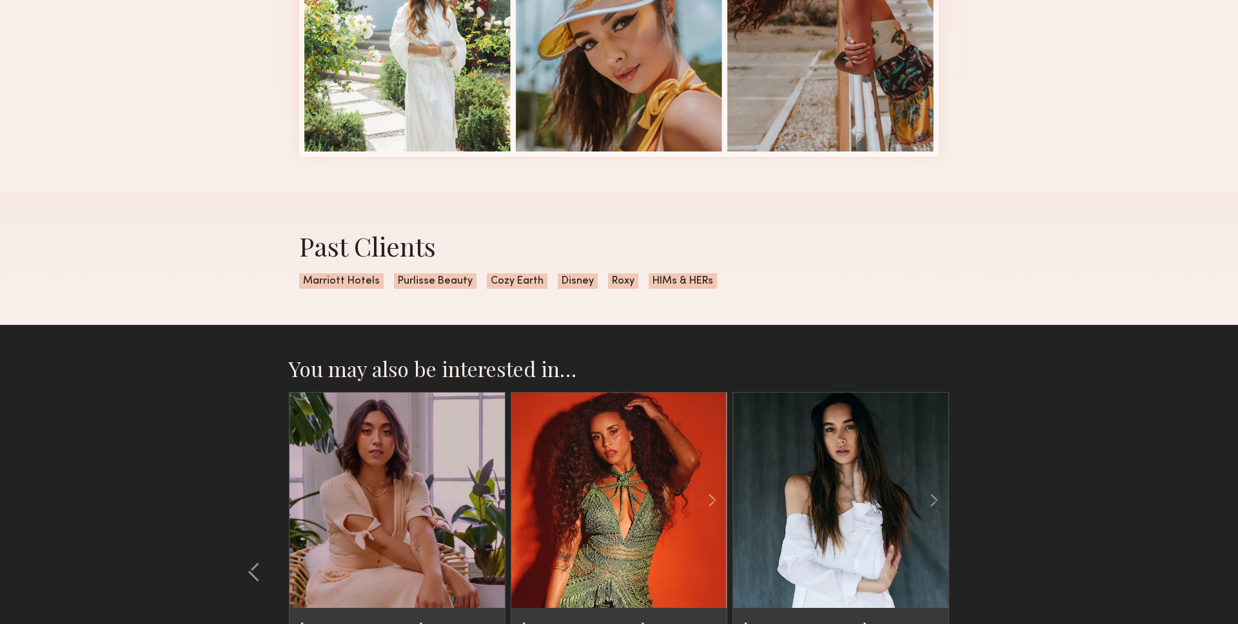
scroll to position [824, 0]
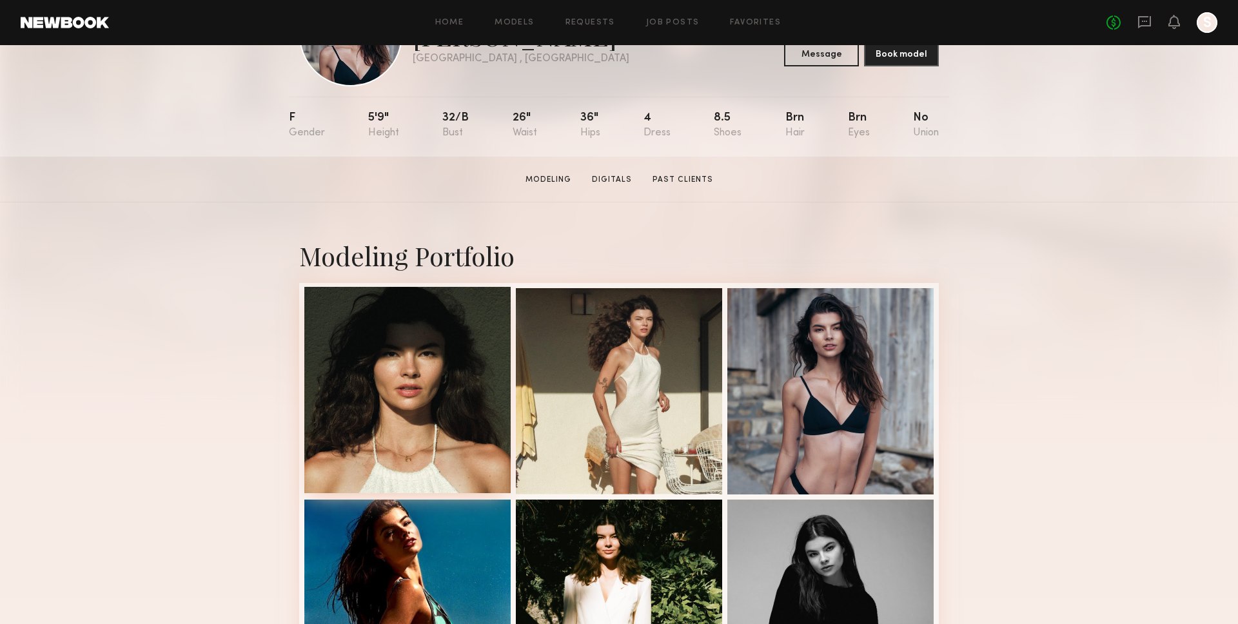
scroll to position [92, 0]
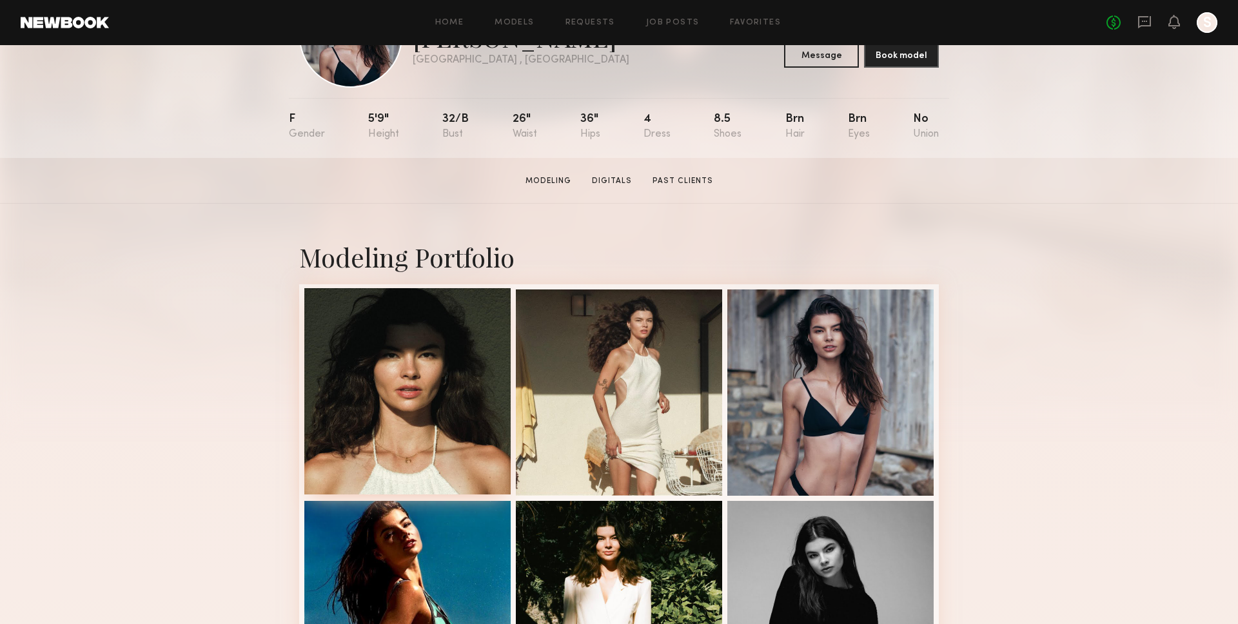
click at [383, 357] on div at bounding box center [407, 391] width 206 height 206
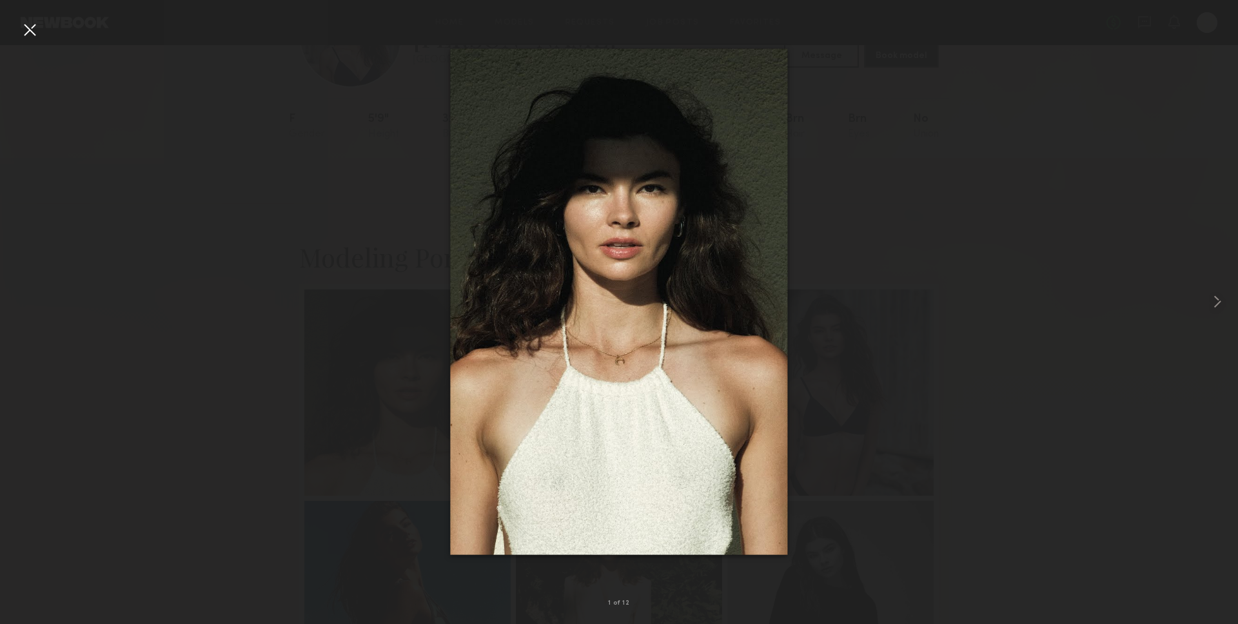
click at [1146, 299] on div at bounding box center [619, 302] width 1238 height 562
click at [1207, 299] on common-icon at bounding box center [1217, 302] width 21 height 21
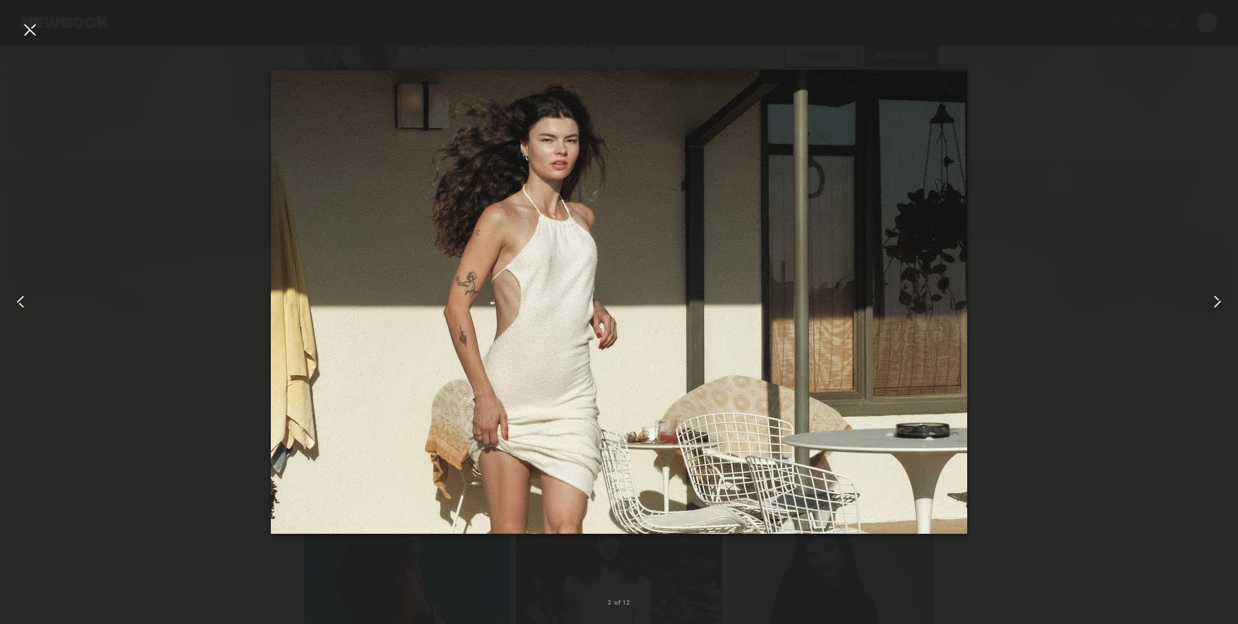
click at [1215, 259] on div at bounding box center [1214, 302] width 50 height 562
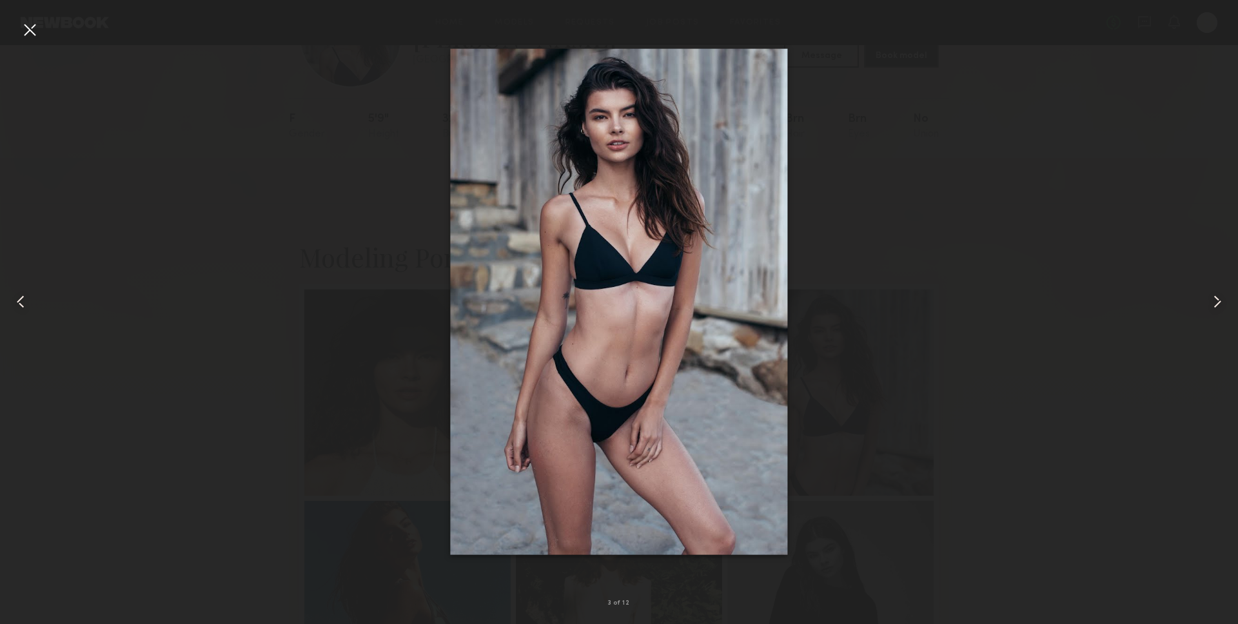
click at [1233, 266] on div at bounding box center [1214, 302] width 50 height 562
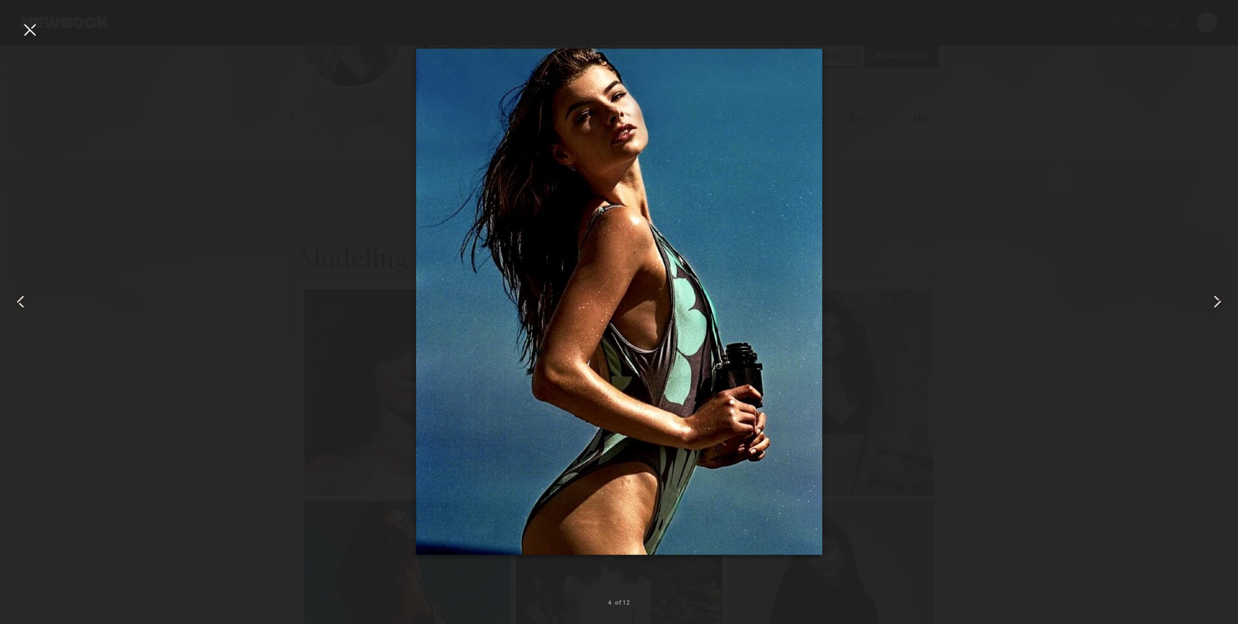
drag, startPoint x: 1217, startPoint y: 282, endPoint x: 1189, endPoint y: 278, distance: 28.0
click at [1217, 282] on div at bounding box center [1214, 302] width 50 height 562
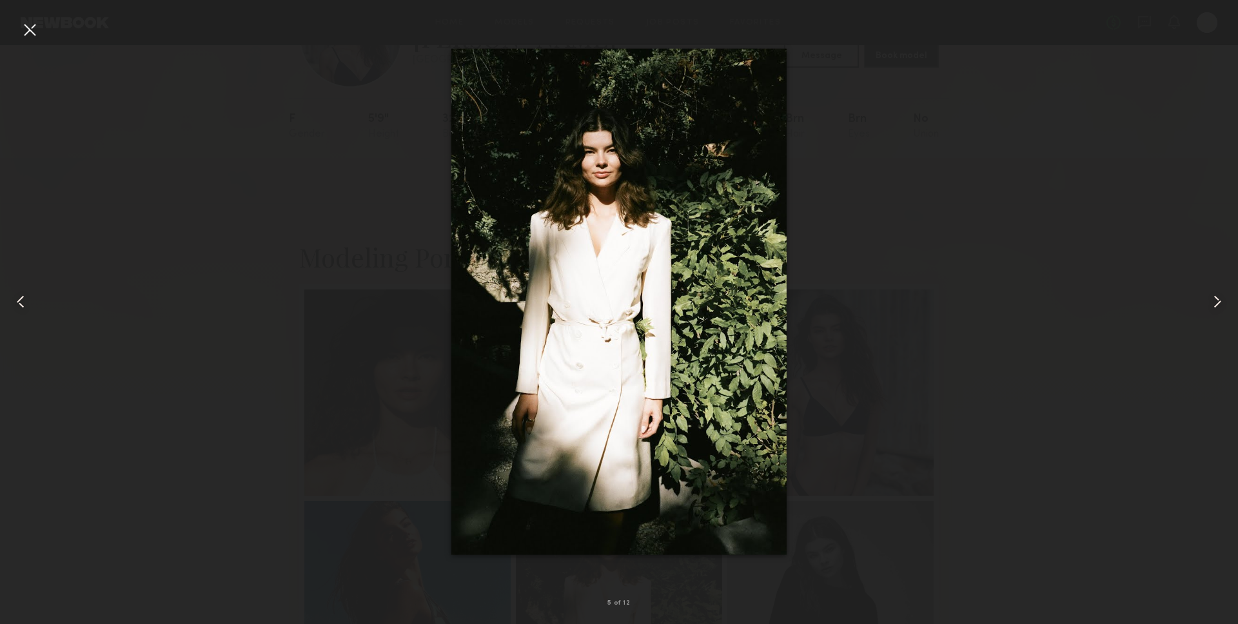
click at [29, 26] on div at bounding box center [29, 29] width 21 height 21
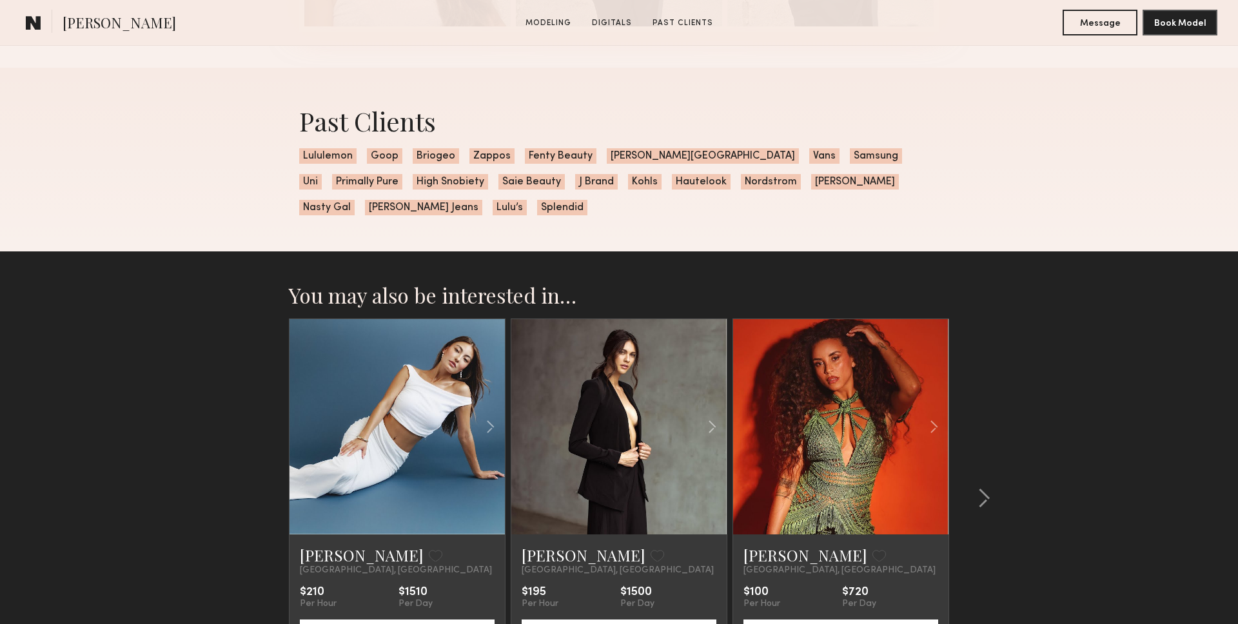
scroll to position [1926, 0]
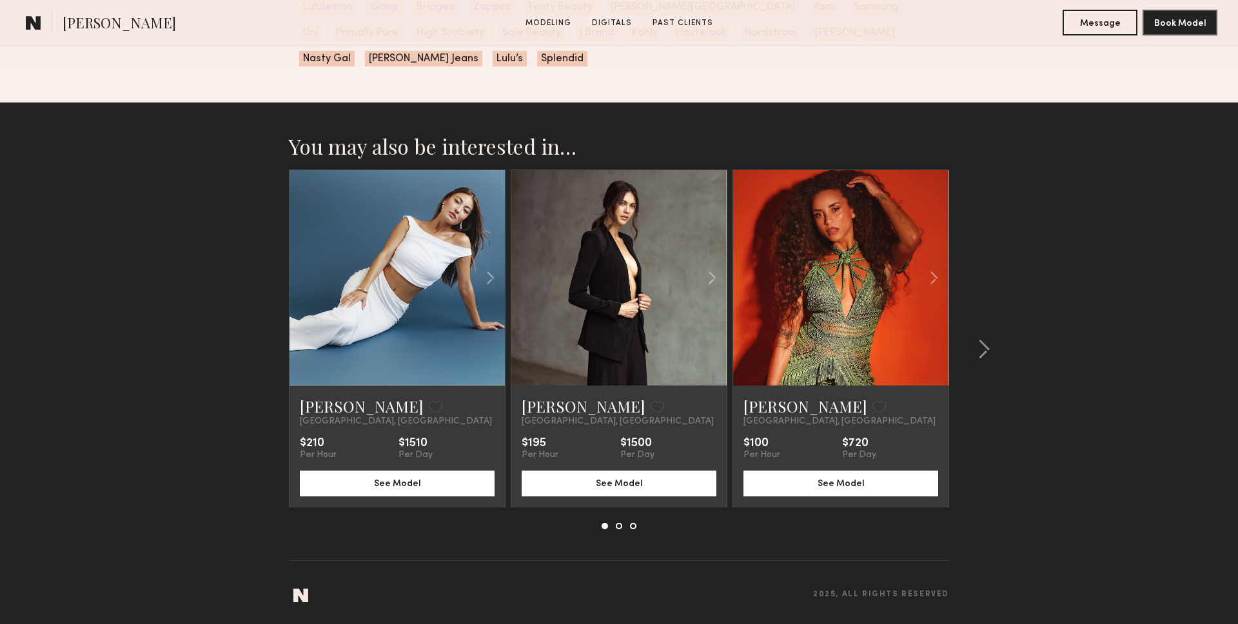
click at [406, 268] on link at bounding box center [398, 277] width 74 height 215
click at [1001, 360] on div at bounding box center [980, 350] width 62 height 360
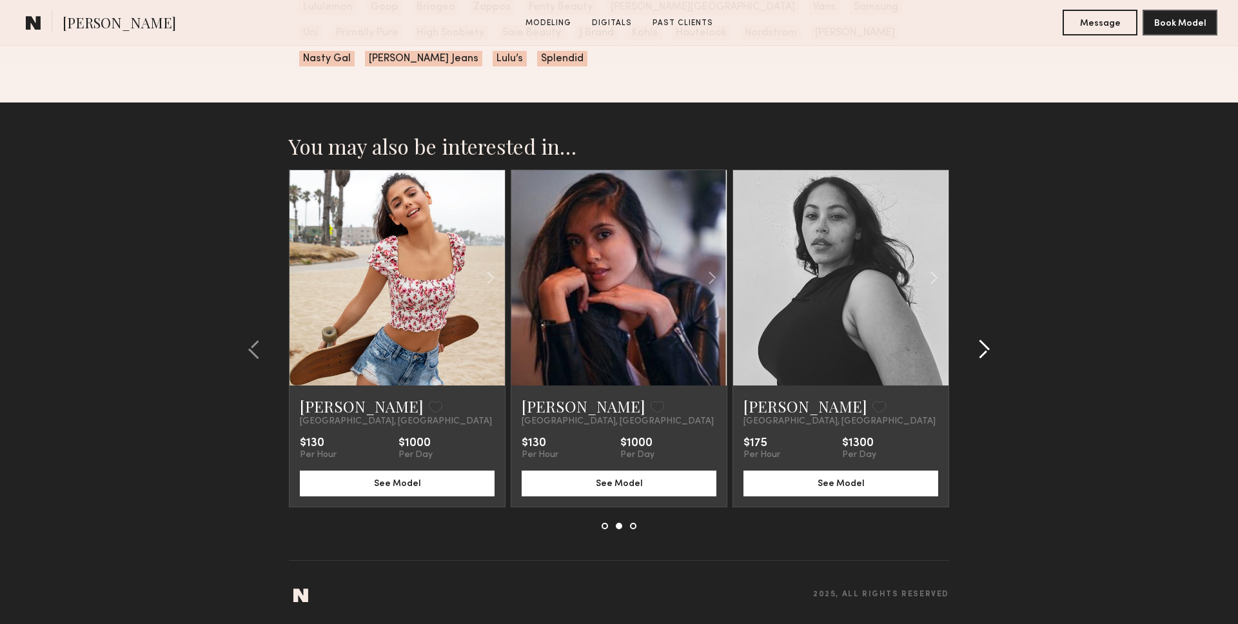
click at [1001, 360] on div at bounding box center [980, 350] width 62 height 360
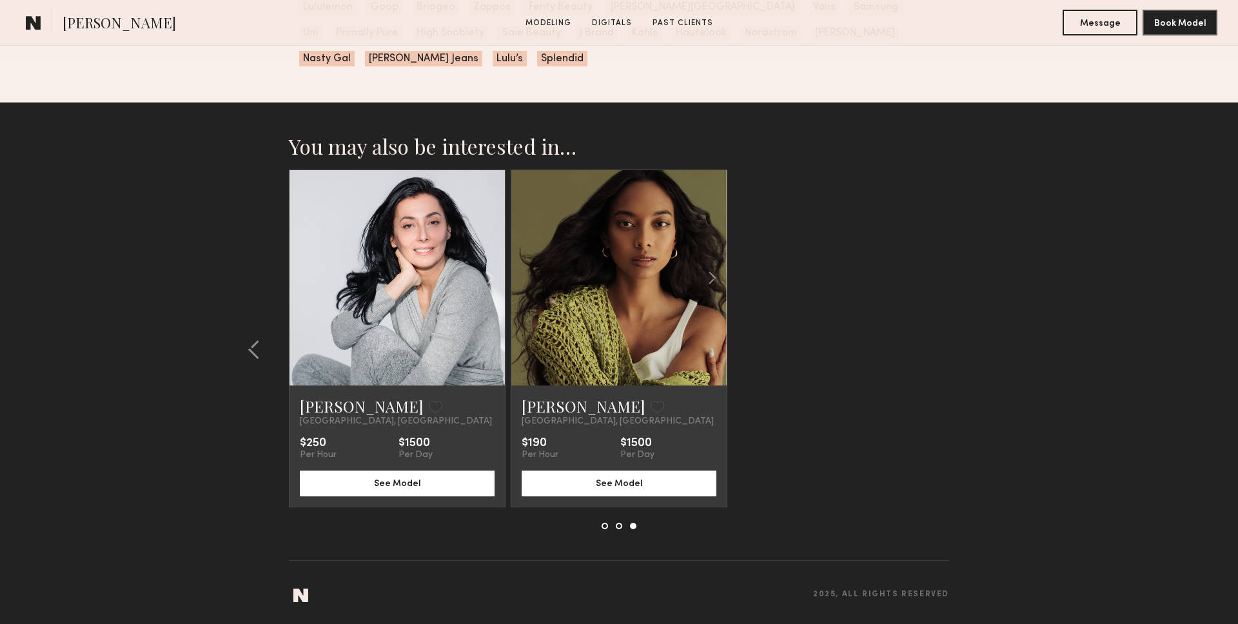
click at [975, 359] on section "You may also be interested in… Rose C. Favorite Los Angeles, CA $210 Per Hour $…" at bounding box center [619, 364] width 1238 height 522
click at [621, 348] on link at bounding box center [619, 277] width 74 height 215
click at [1015, 195] on section "You may also be interested in… Rose C. Favorite Los Angeles, CA $210 Per Hour $…" at bounding box center [619, 364] width 1238 height 522
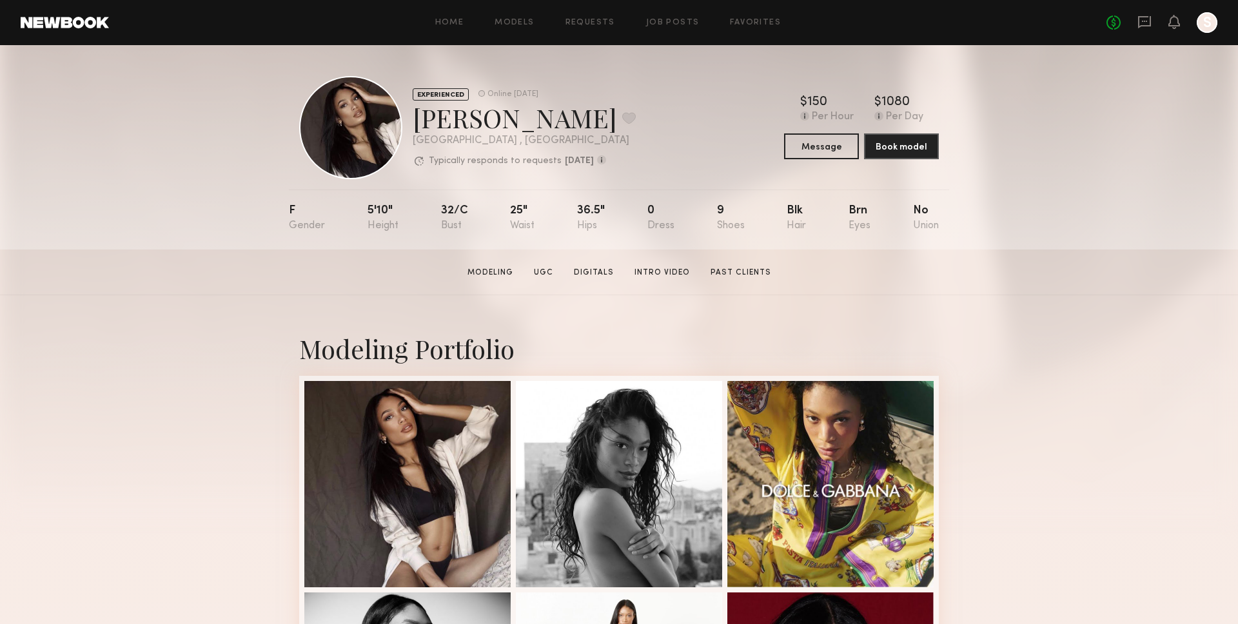
click at [165, 290] on section "[PERSON_NAME] Modeling UGC Digitals Intro Video Past Clients Message Book Model" at bounding box center [619, 273] width 1238 height 46
click at [534, 446] on div at bounding box center [619, 483] width 206 height 206
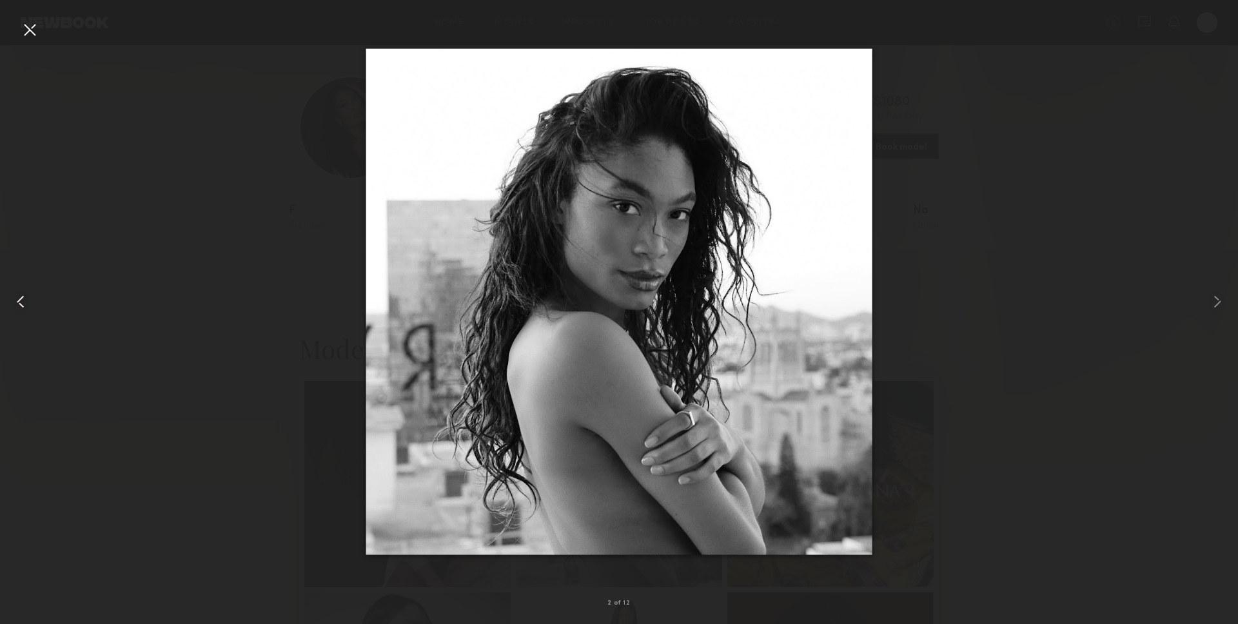
click at [41, 30] on div at bounding box center [25, 302] width 50 height 562
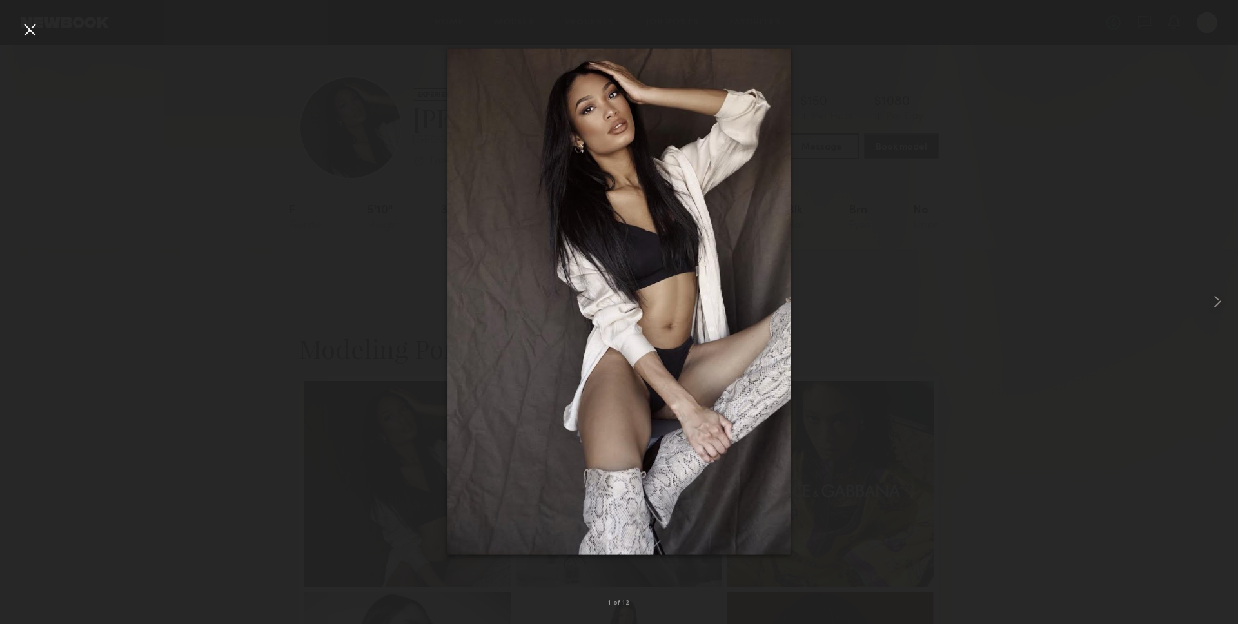
click at [579, 264] on img at bounding box center [619, 302] width 343 height 506
click at [1195, 314] on div at bounding box center [1214, 302] width 50 height 562
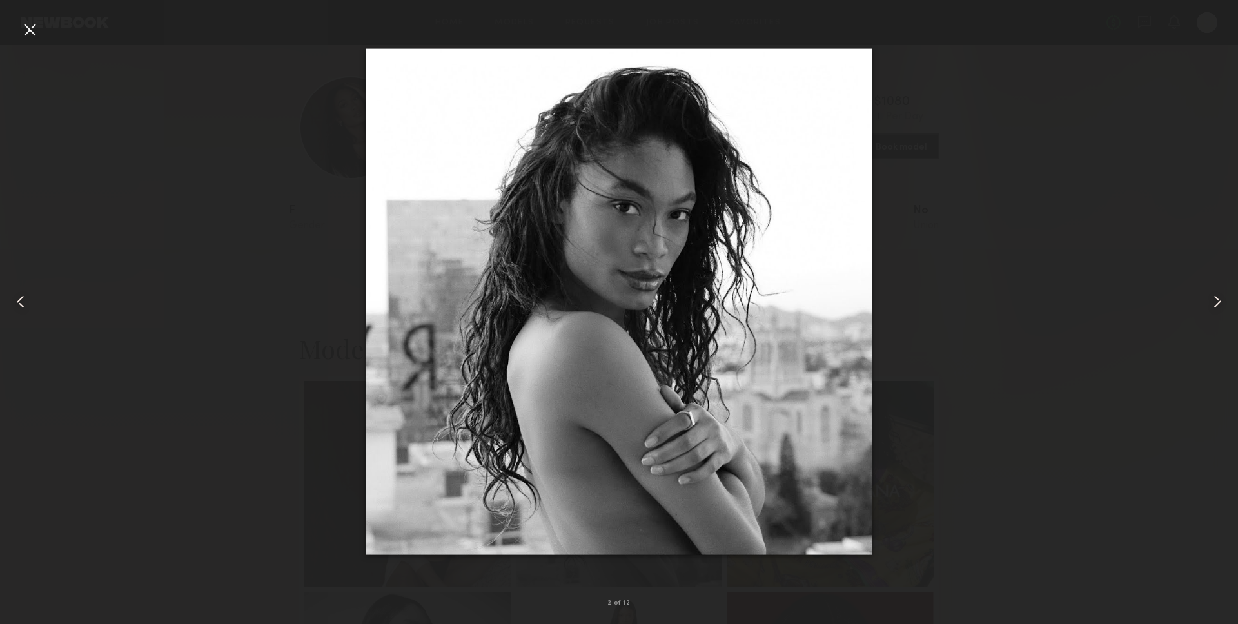
click at [1195, 314] on div at bounding box center [1214, 302] width 50 height 562
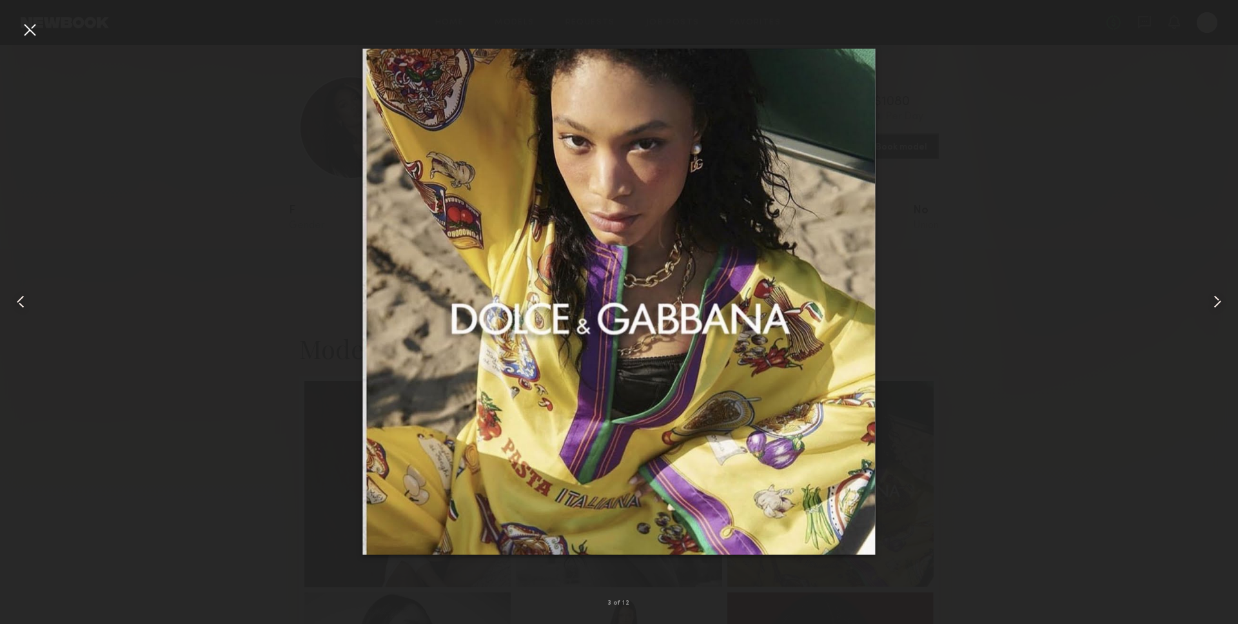
click at [1195, 319] on div at bounding box center [1214, 302] width 50 height 562
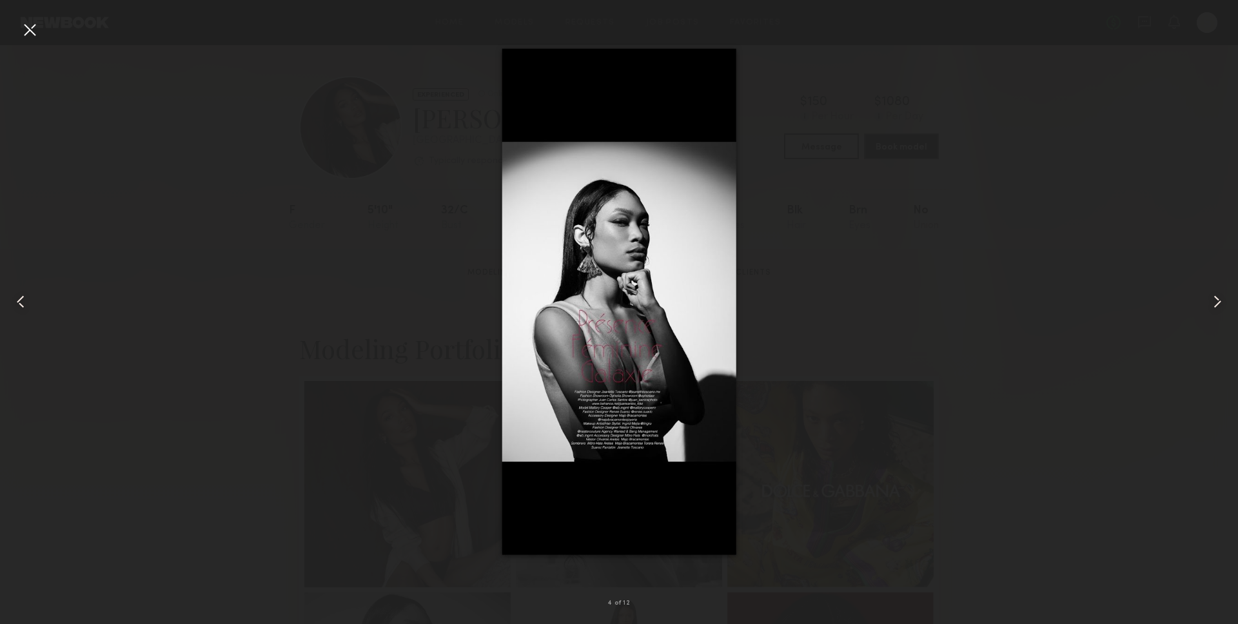
click at [1208, 323] on div at bounding box center [1214, 302] width 50 height 562
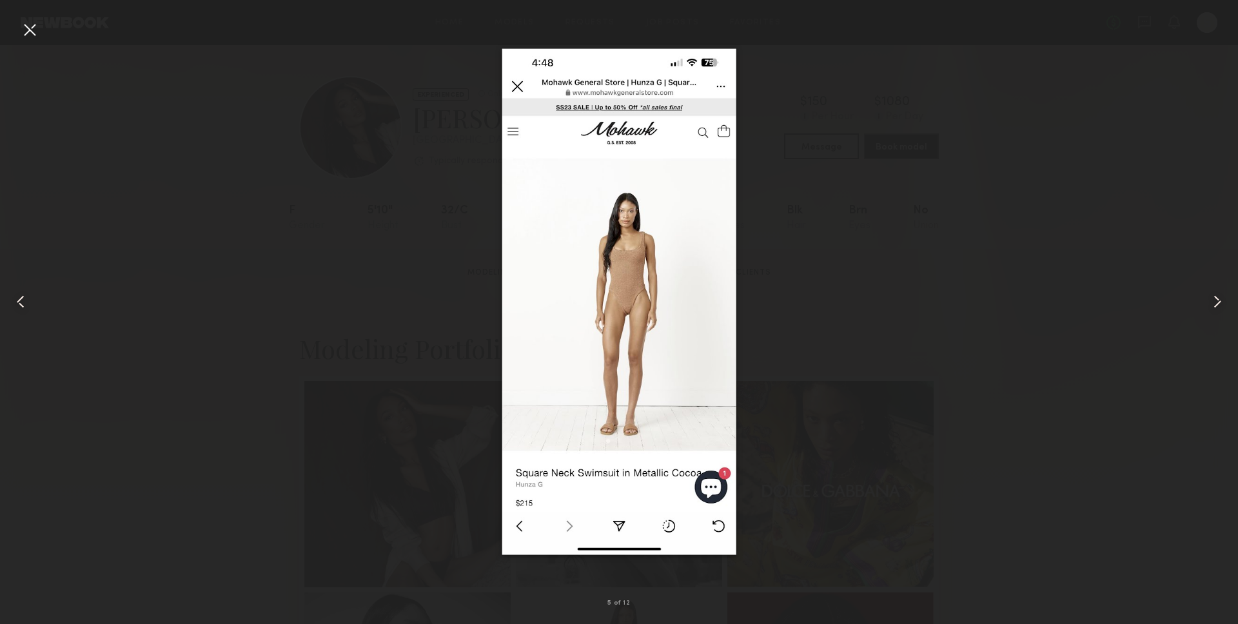
click at [1208, 323] on div at bounding box center [1214, 302] width 50 height 562
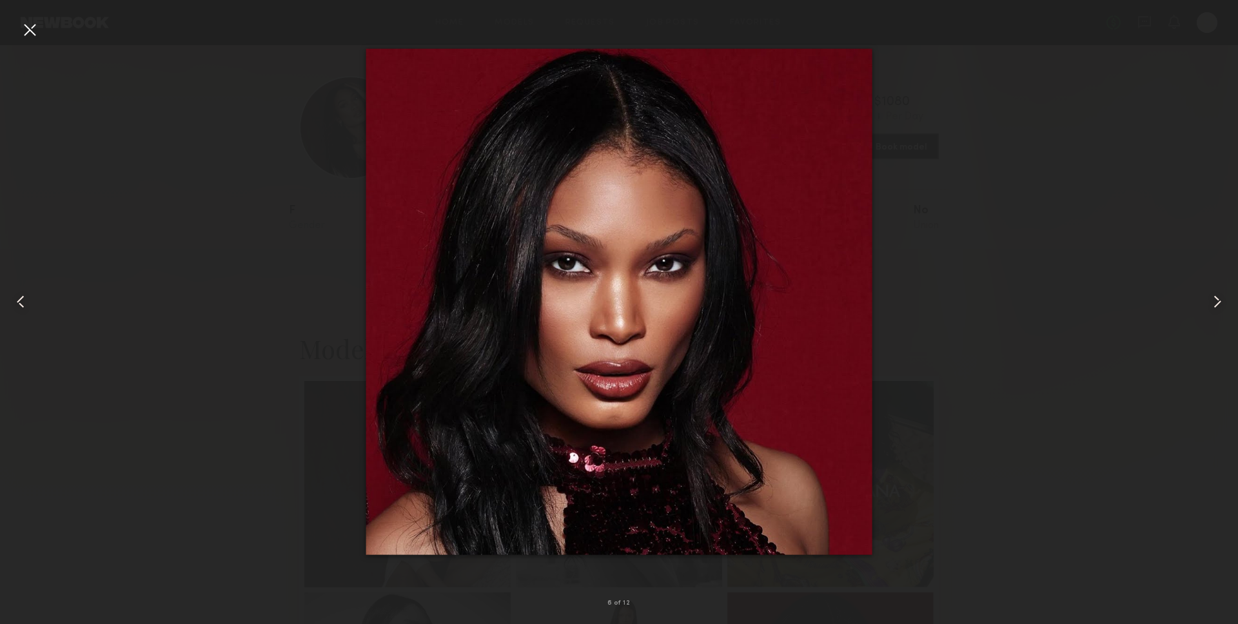
click at [1212, 272] on div at bounding box center [1214, 302] width 50 height 562
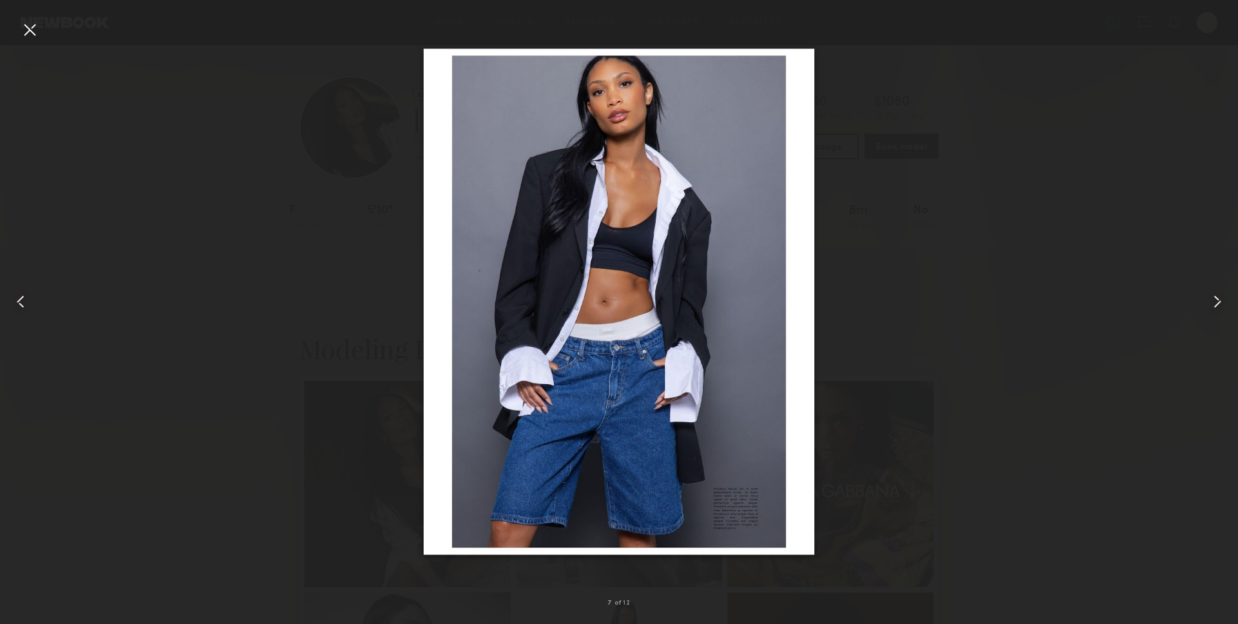
click at [1199, 300] on div at bounding box center [1214, 302] width 50 height 562
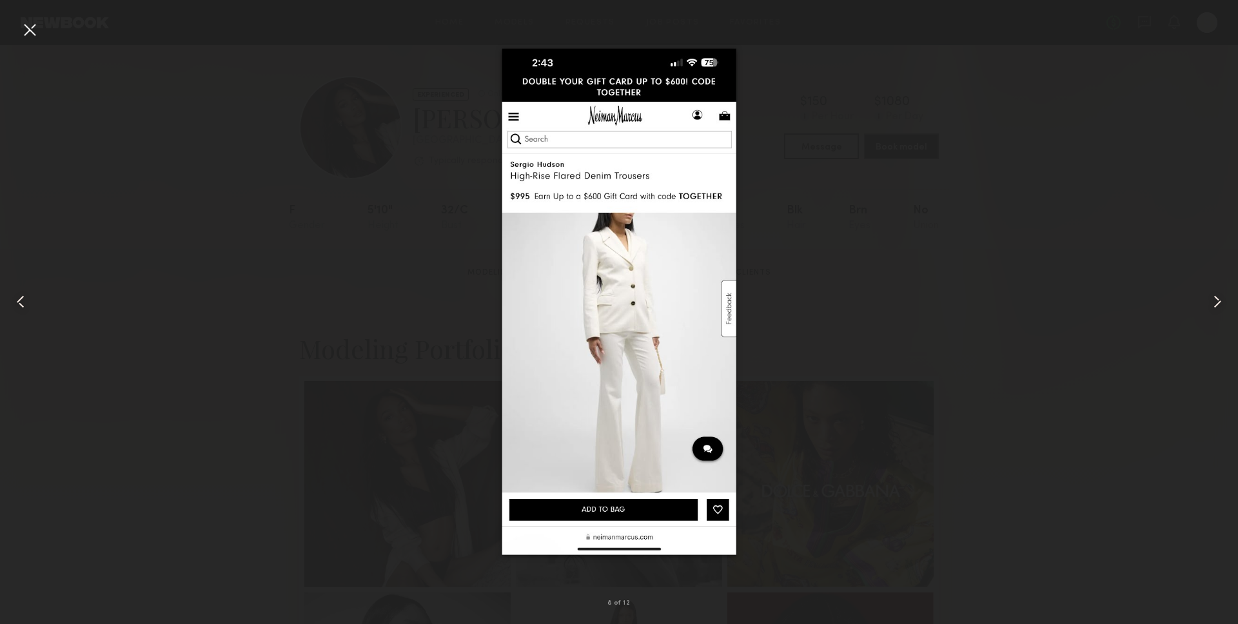
click at [1214, 293] on common-icon at bounding box center [1217, 302] width 21 height 21
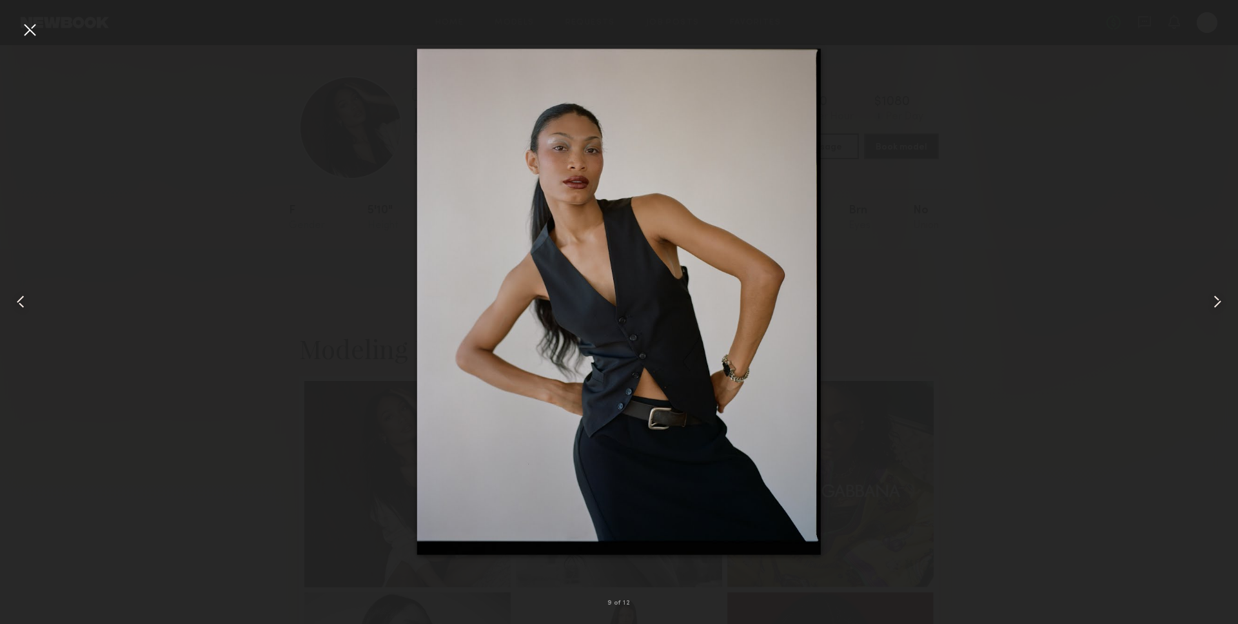
click at [32, 24] on div at bounding box center [29, 29] width 21 height 21
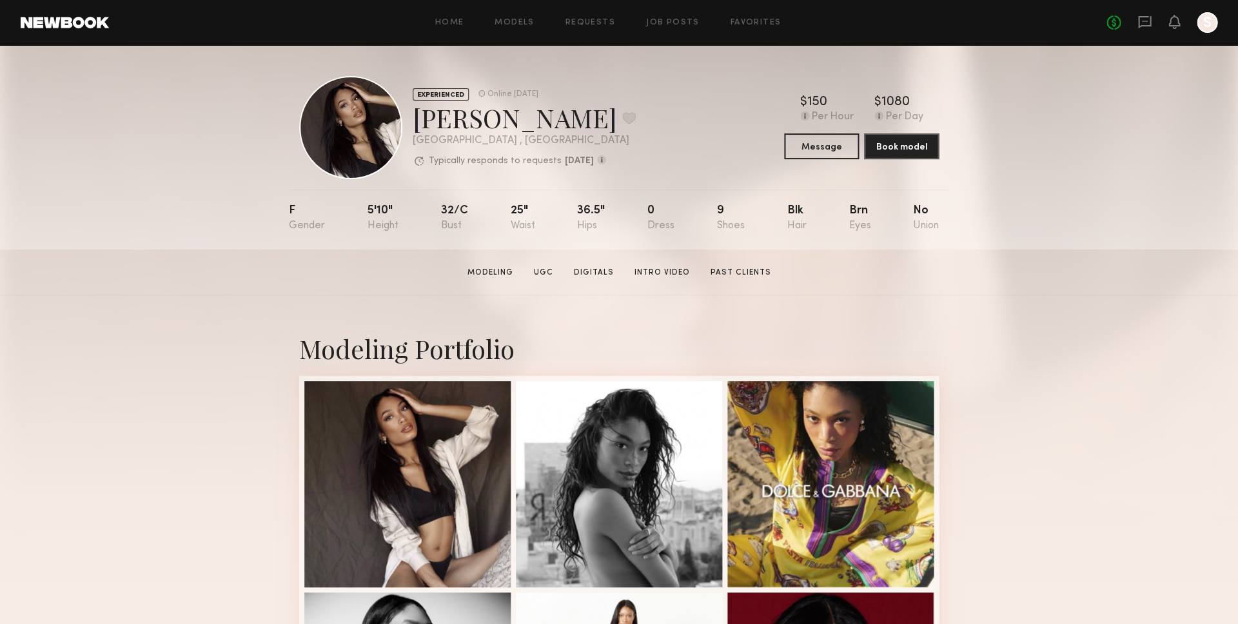
scroll to position [18, 0]
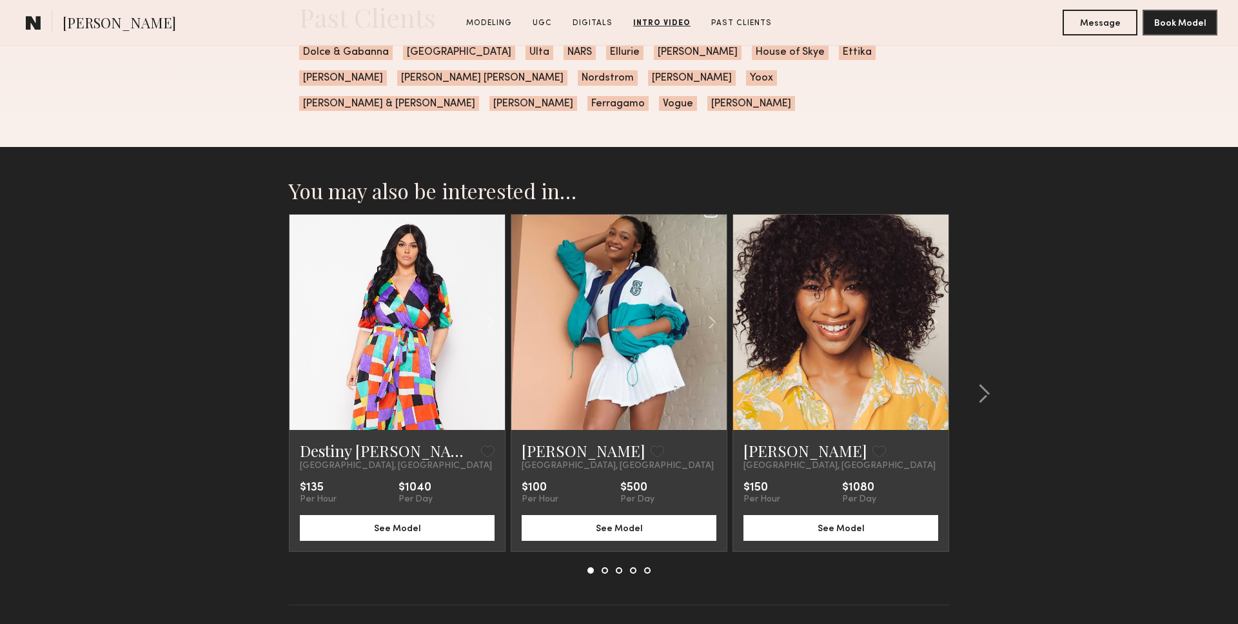
scroll to position [3675, 0]
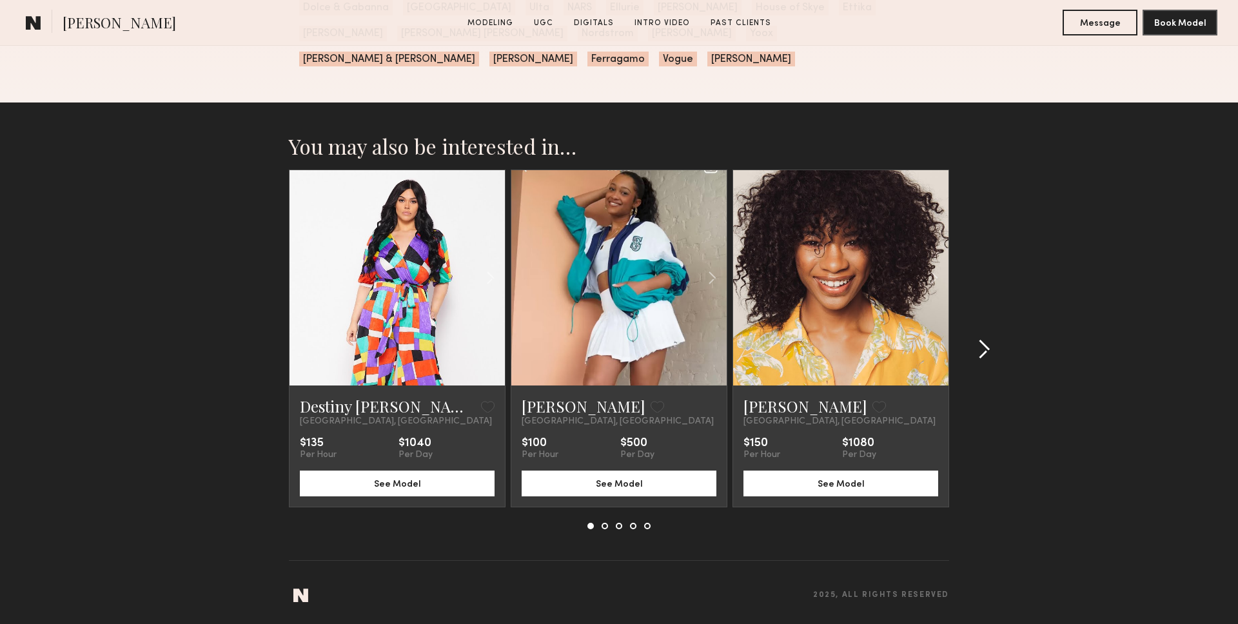
click at [992, 348] on div at bounding box center [980, 350] width 62 height 360
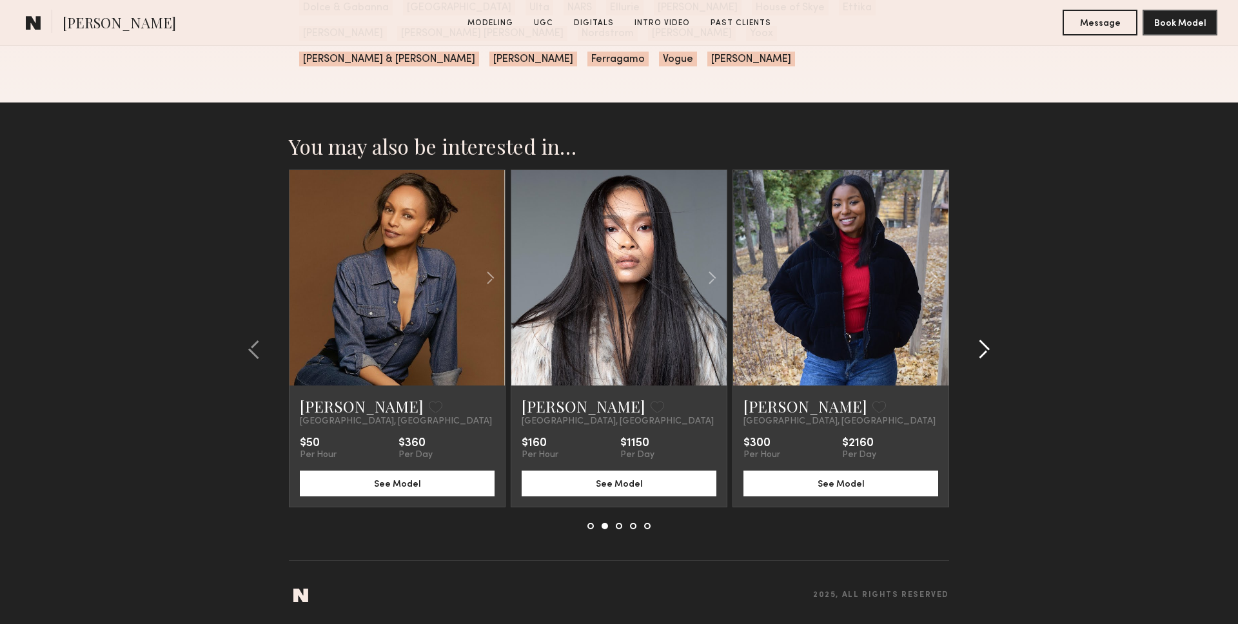
click at [992, 348] on div at bounding box center [980, 350] width 62 height 360
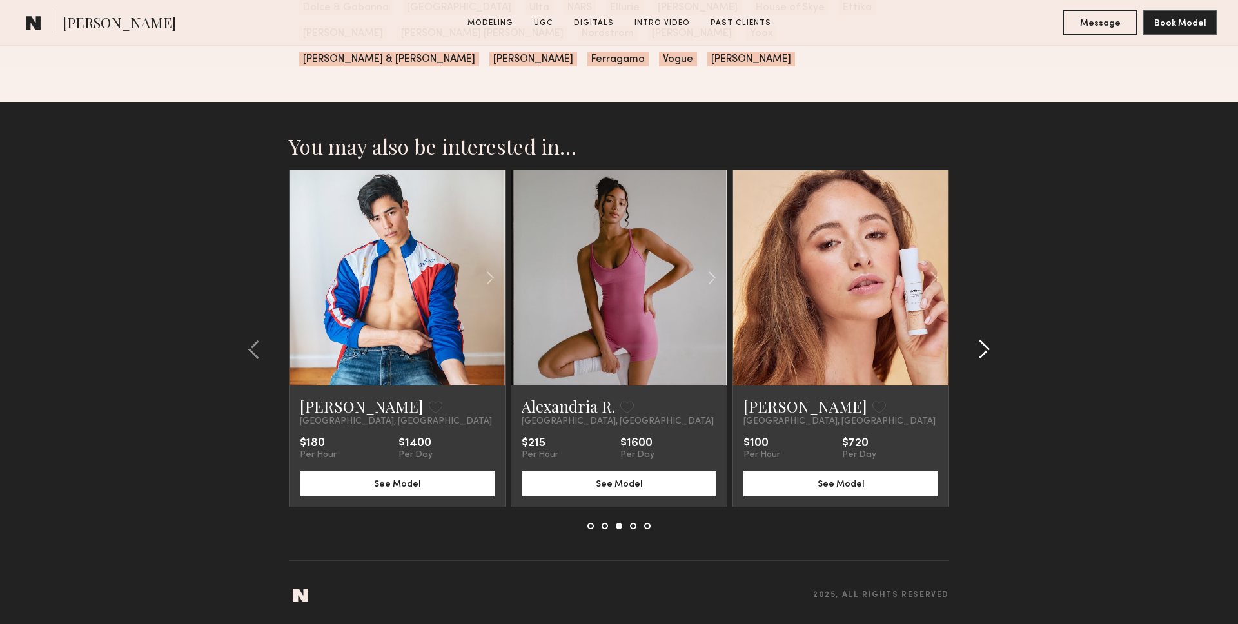
click at [992, 348] on div at bounding box center [980, 350] width 62 height 360
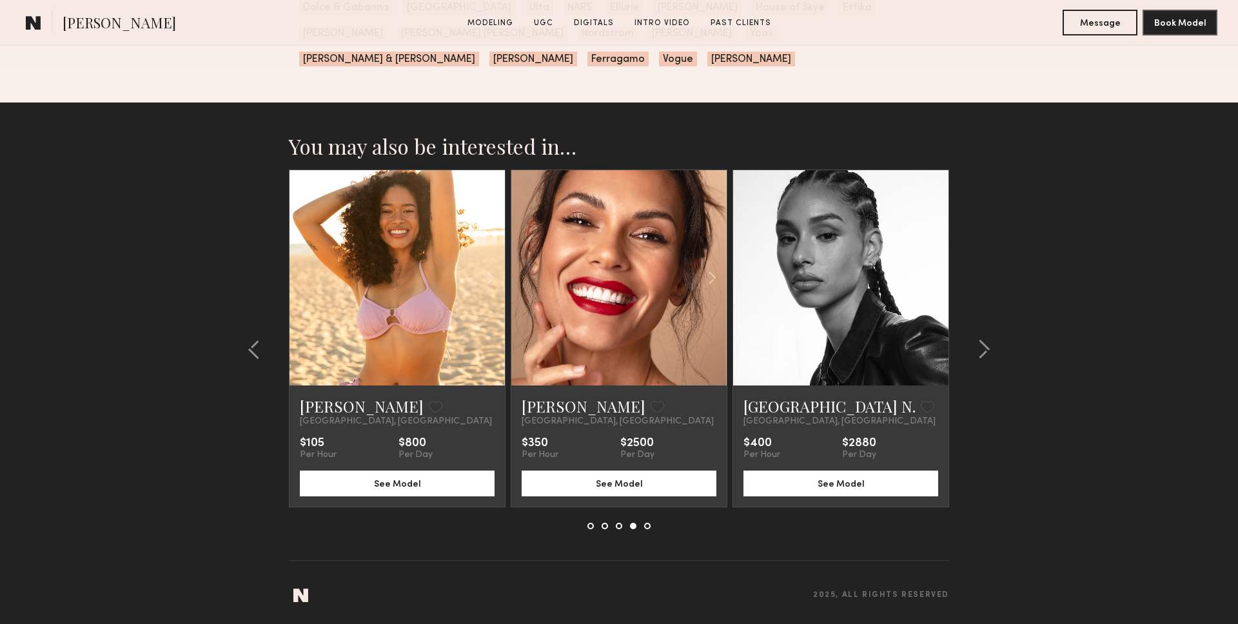
click at [364, 263] on link at bounding box center [398, 277] width 74 height 215
click at [997, 318] on div at bounding box center [980, 350] width 62 height 360
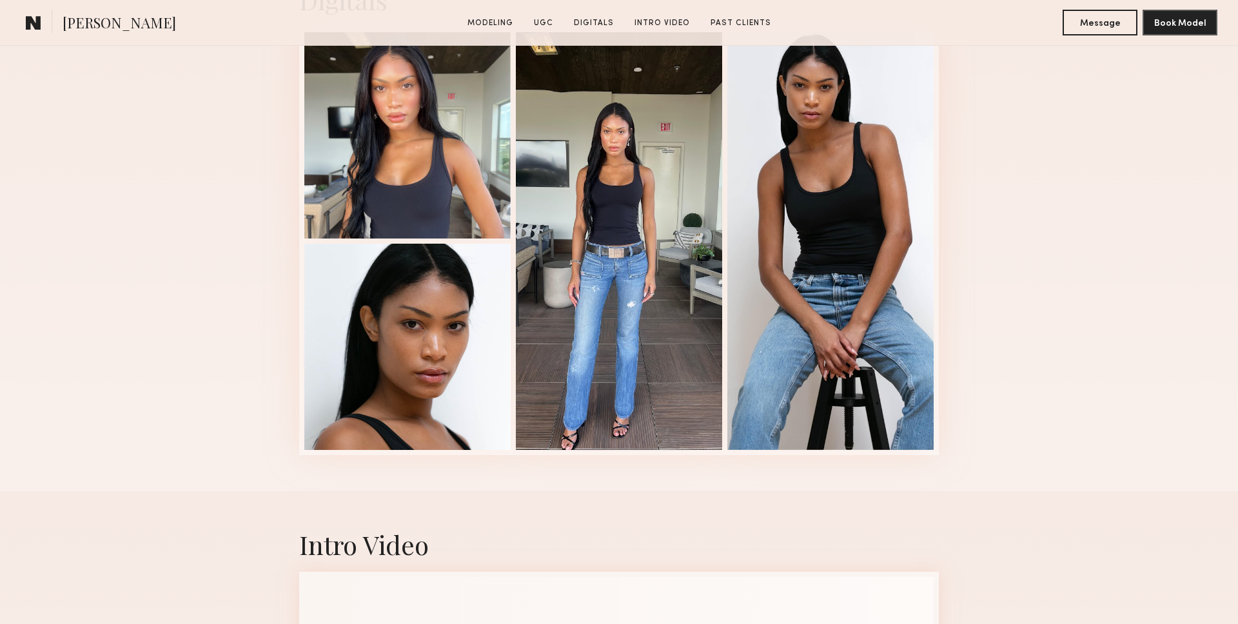
scroll to position [2618, 0]
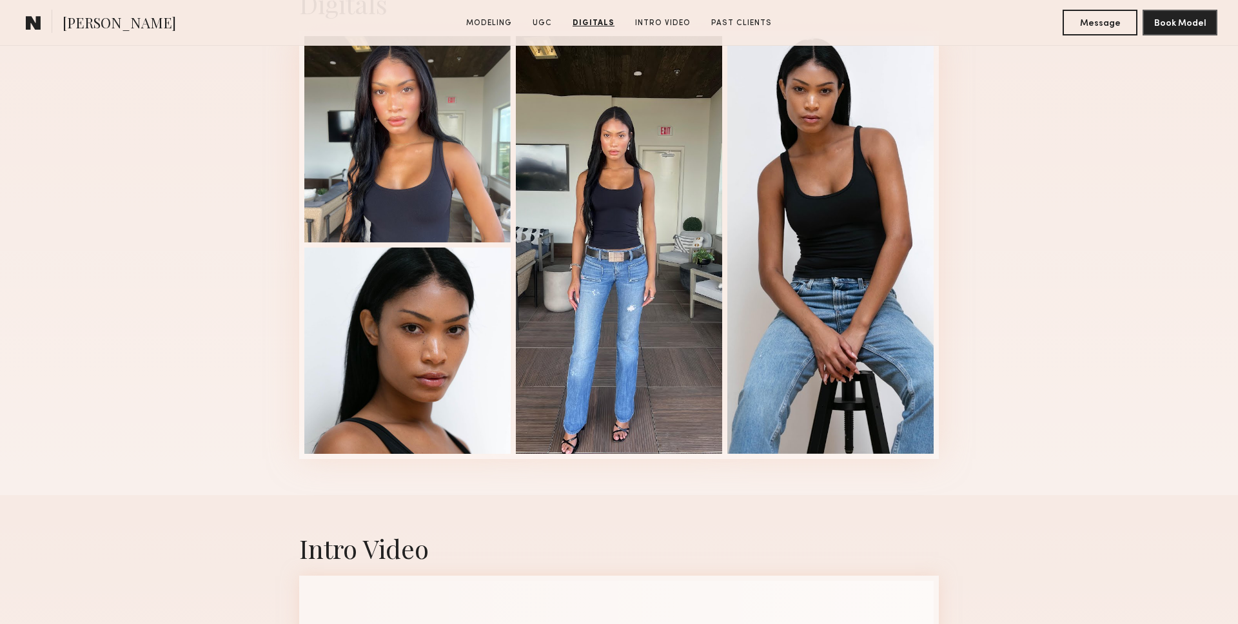
click at [1090, 268] on div "Digitals 1 of 4" at bounding box center [619, 222] width 1238 height 545
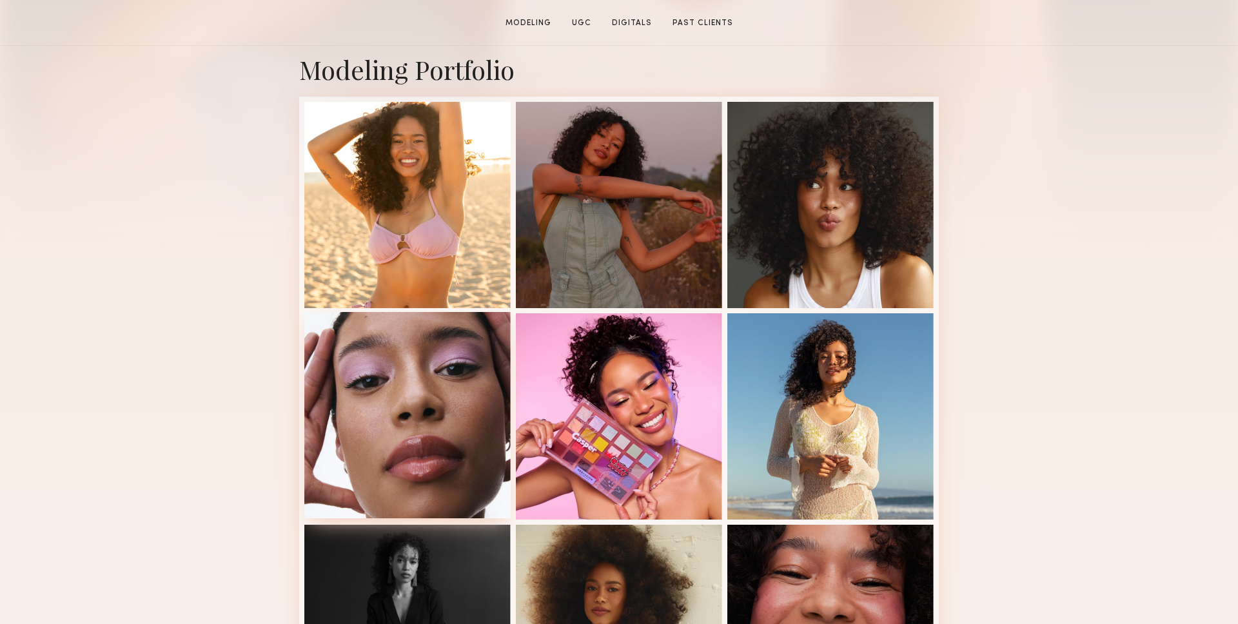
scroll to position [299, 0]
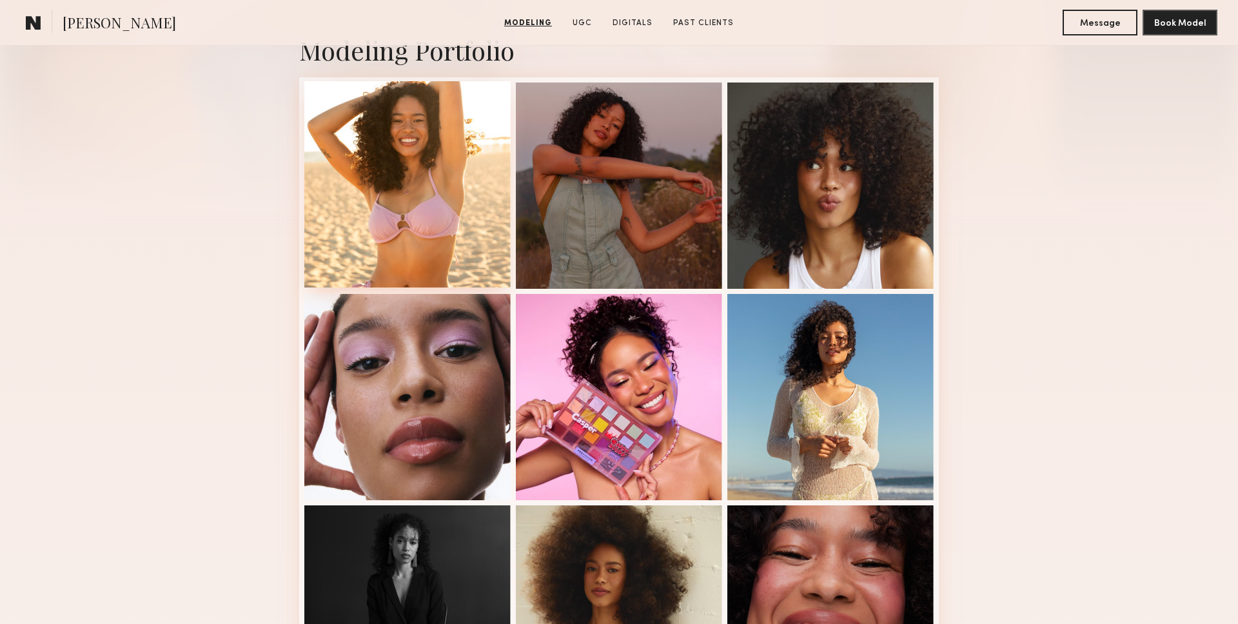
click at [403, 230] on div at bounding box center [407, 184] width 206 height 206
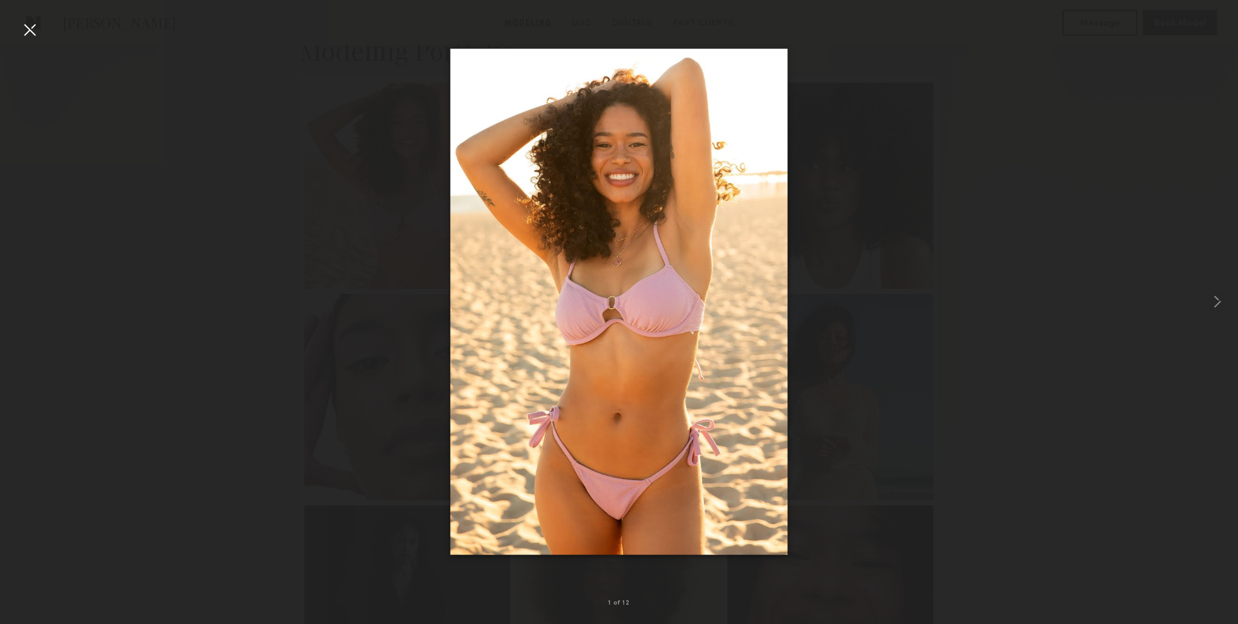
click at [31, 30] on div at bounding box center [29, 29] width 21 height 21
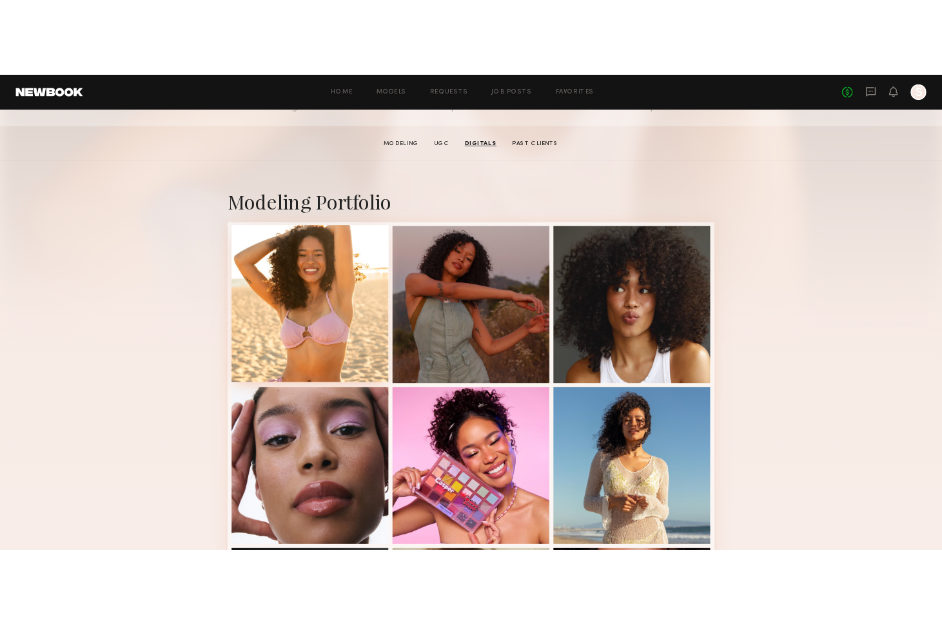
scroll to position [130, 0]
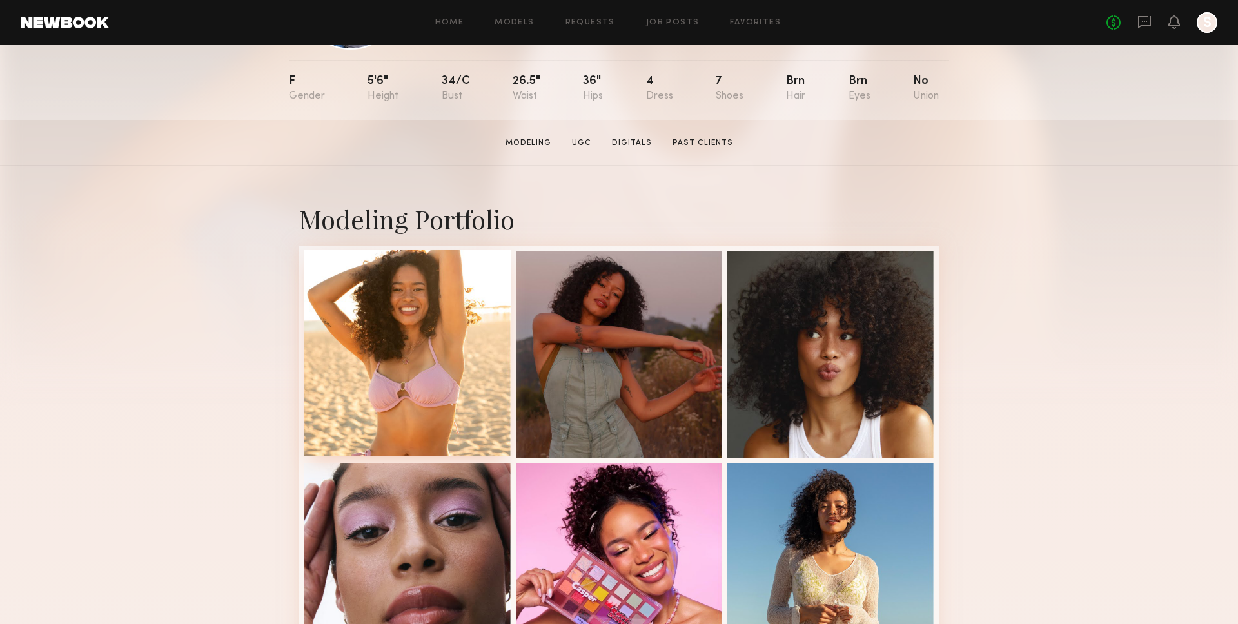
click at [365, 379] on div at bounding box center [407, 353] width 206 height 206
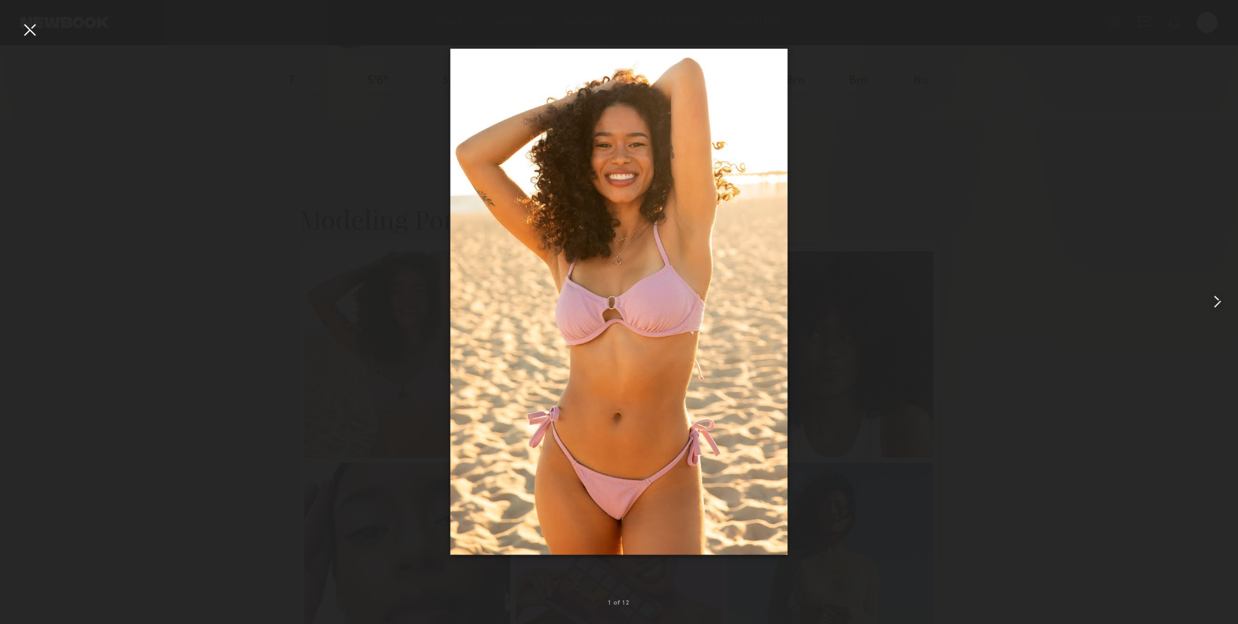
click at [1207, 308] on common-icon at bounding box center [1217, 302] width 21 height 21
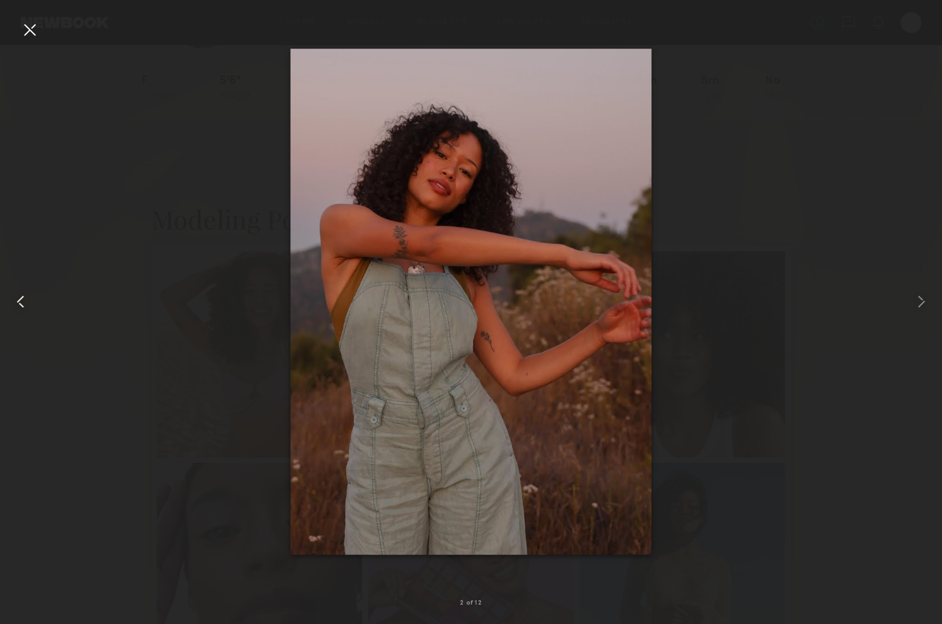
click at [8, 31] on div at bounding box center [18, 302] width 37 height 562
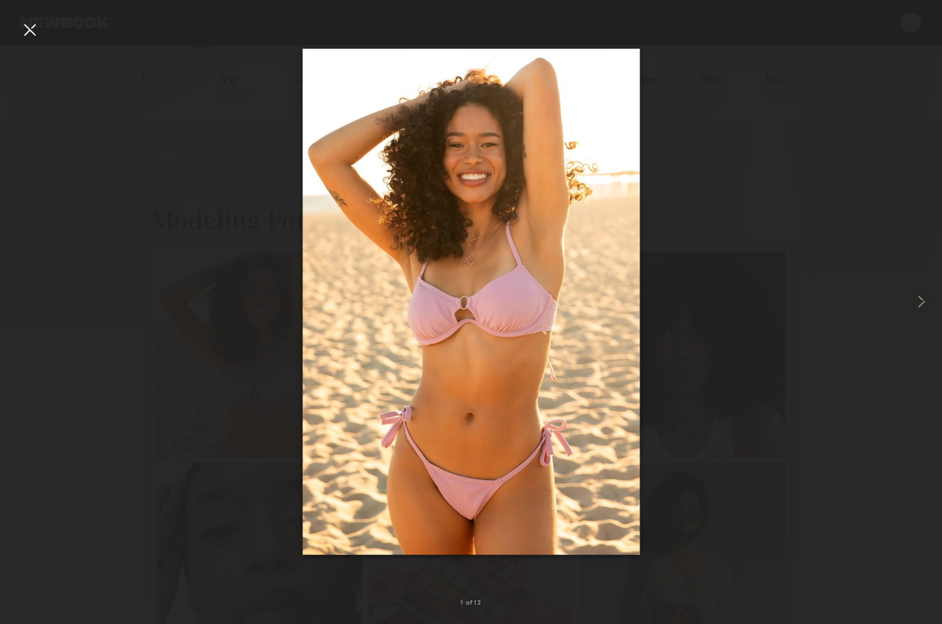
click at [10, 30] on div at bounding box center [471, 302] width 942 height 562
click at [21, 28] on div at bounding box center [29, 29] width 21 height 21
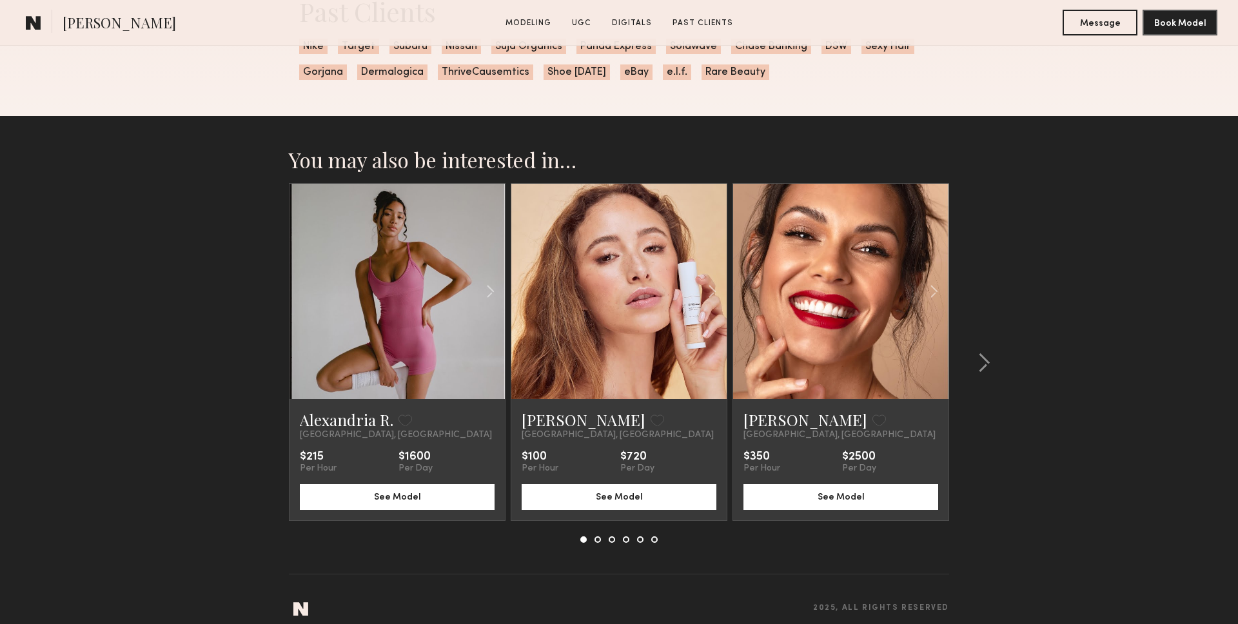
scroll to position [2271, 0]
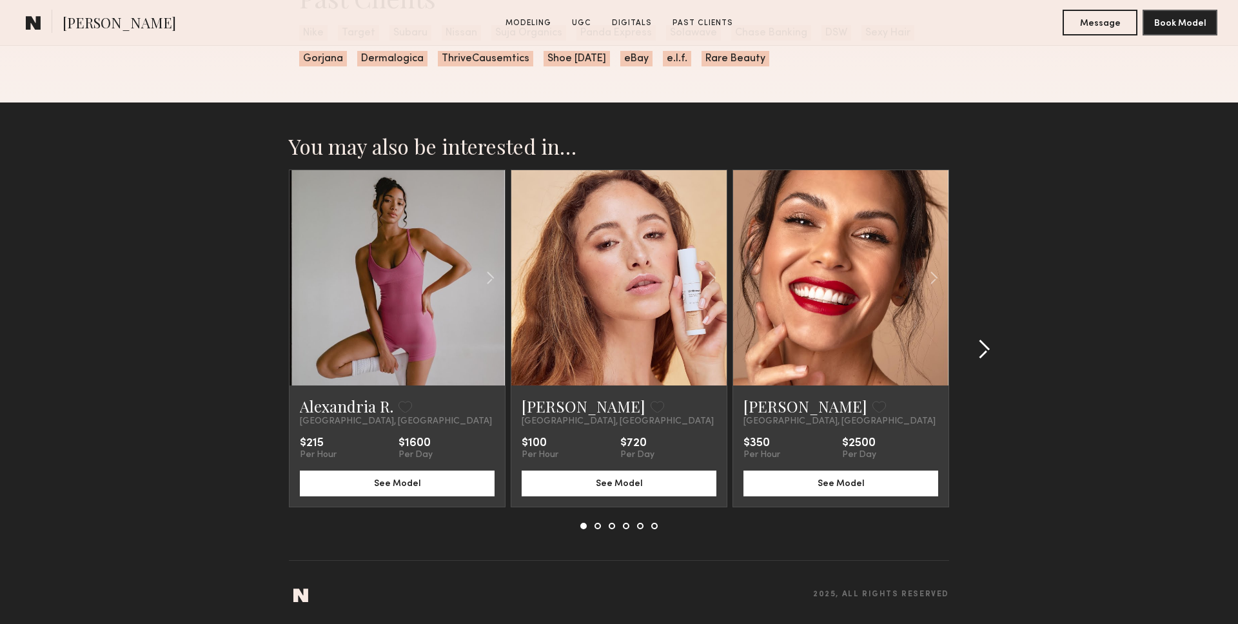
click at [992, 358] on div at bounding box center [980, 350] width 62 height 360
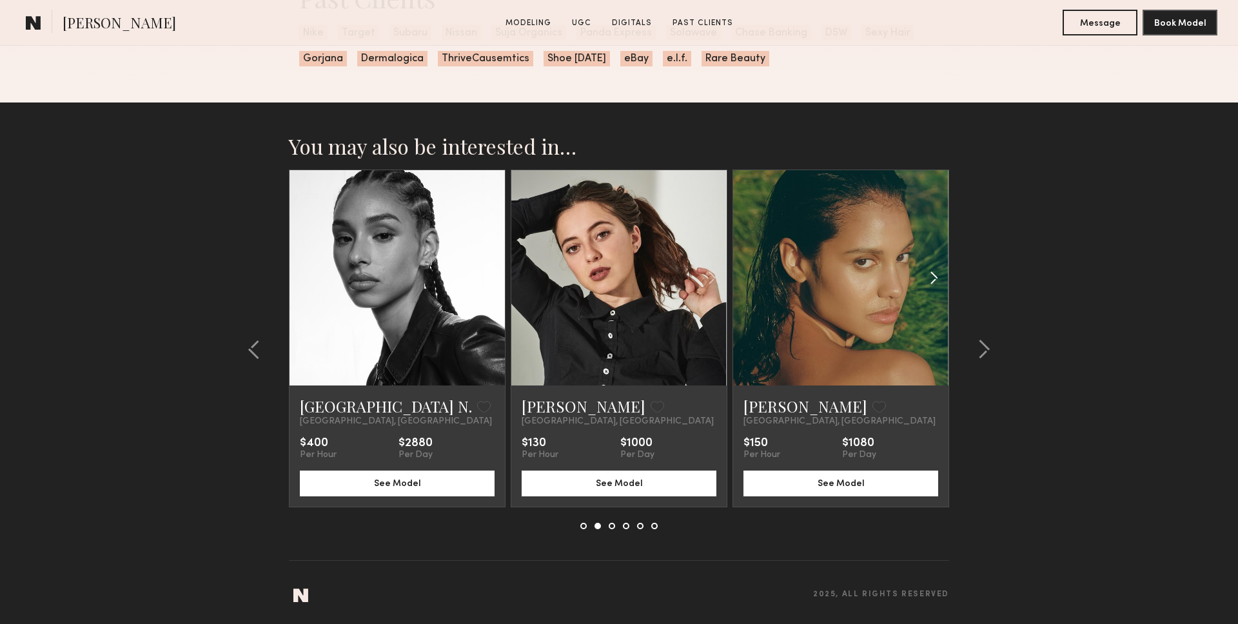
click at [893, 301] on div at bounding box center [913, 277] width 71 height 215
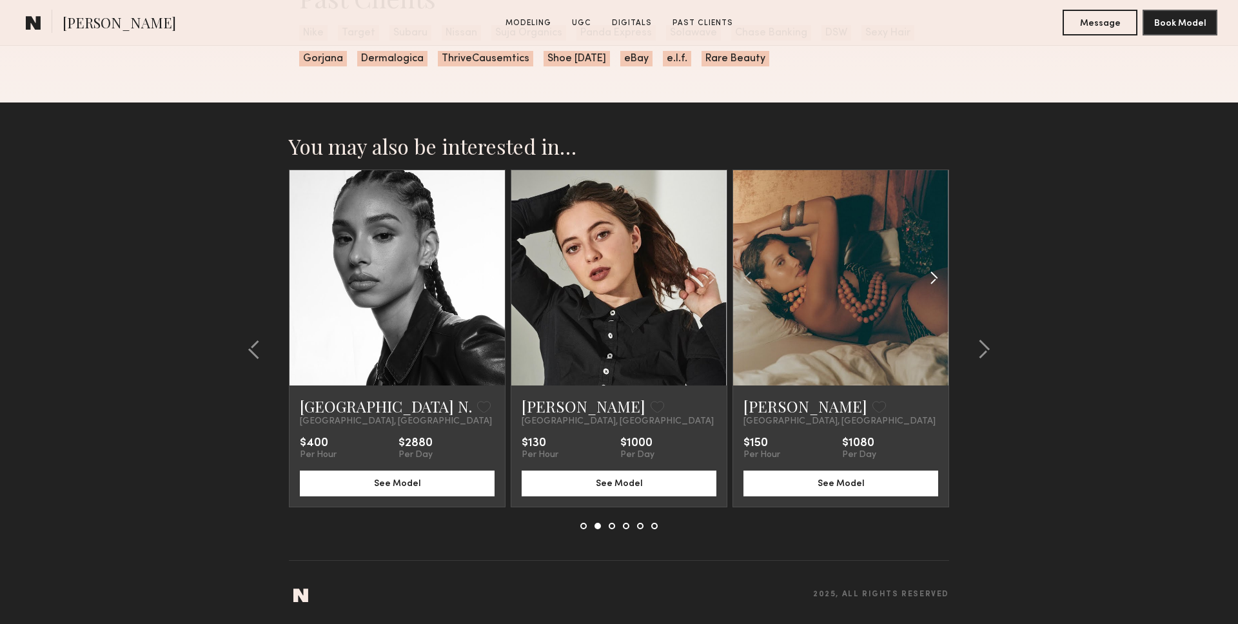
click at [882, 342] on div at bounding box center [913, 277] width 71 height 215
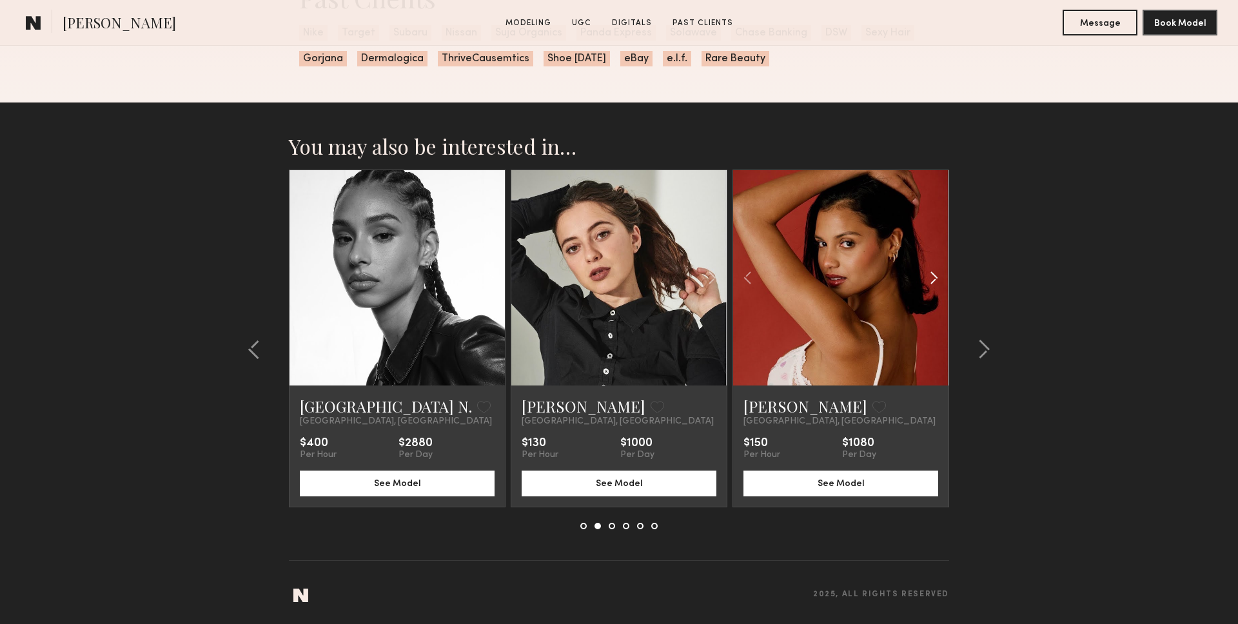
click at [935, 283] on common-icon at bounding box center [934, 278] width 19 height 25
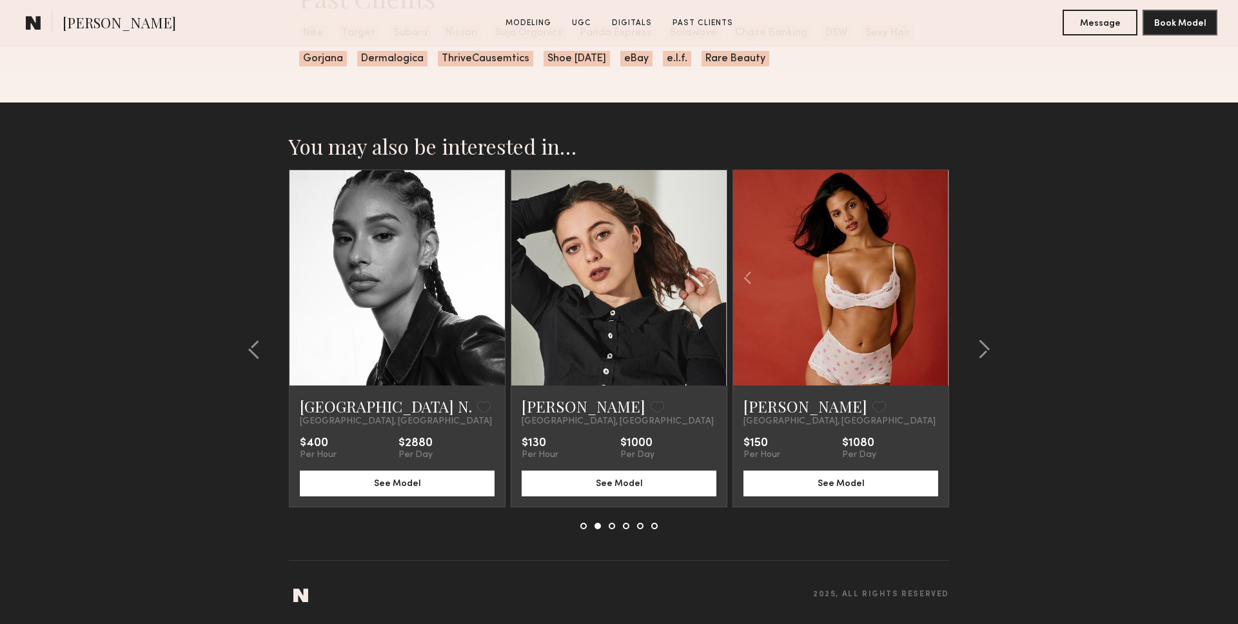
click at [935, 283] on div at bounding box center [840, 277] width 215 height 215
click at [762, 278] on div at bounding box center [768, 277] width 71 height 215
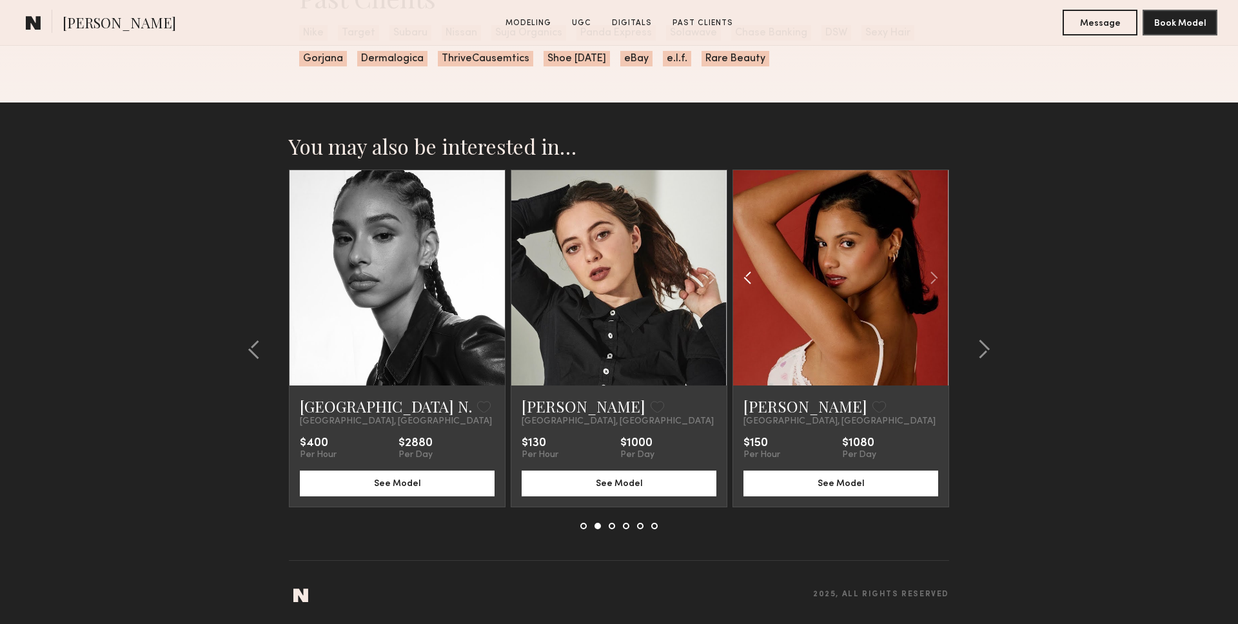
click at [762, 278] on div at bounding box center [768, 277] width 71 height 215
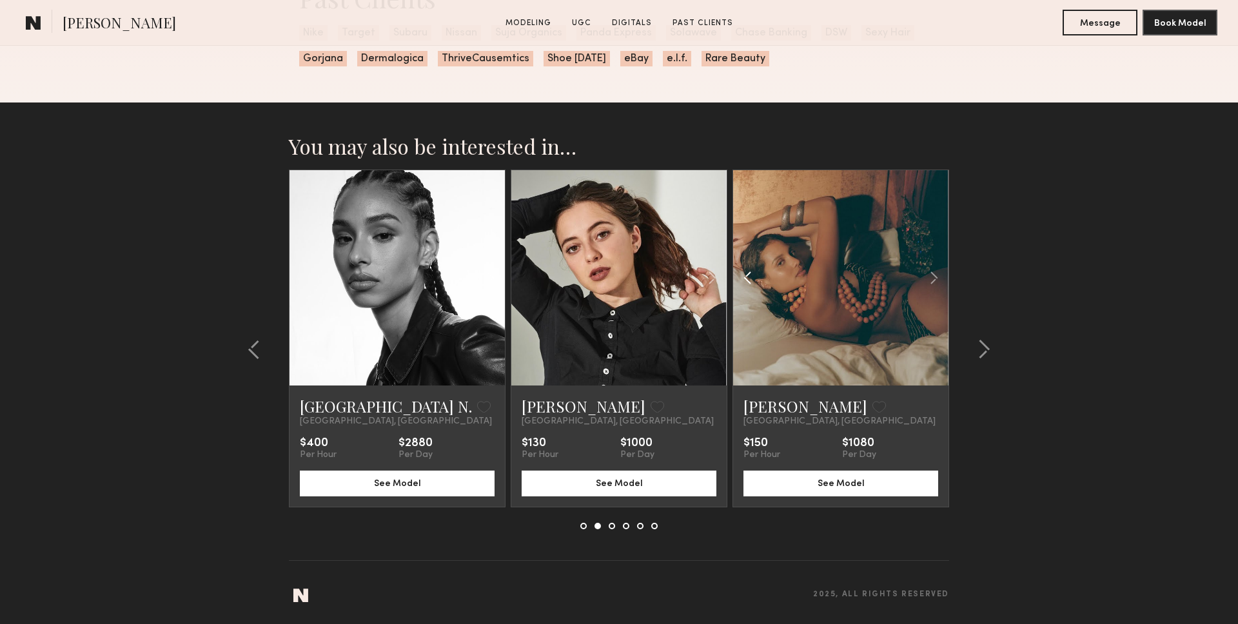
click at [762, 278] on div at bounding box center [768, 277] width 71 height 215
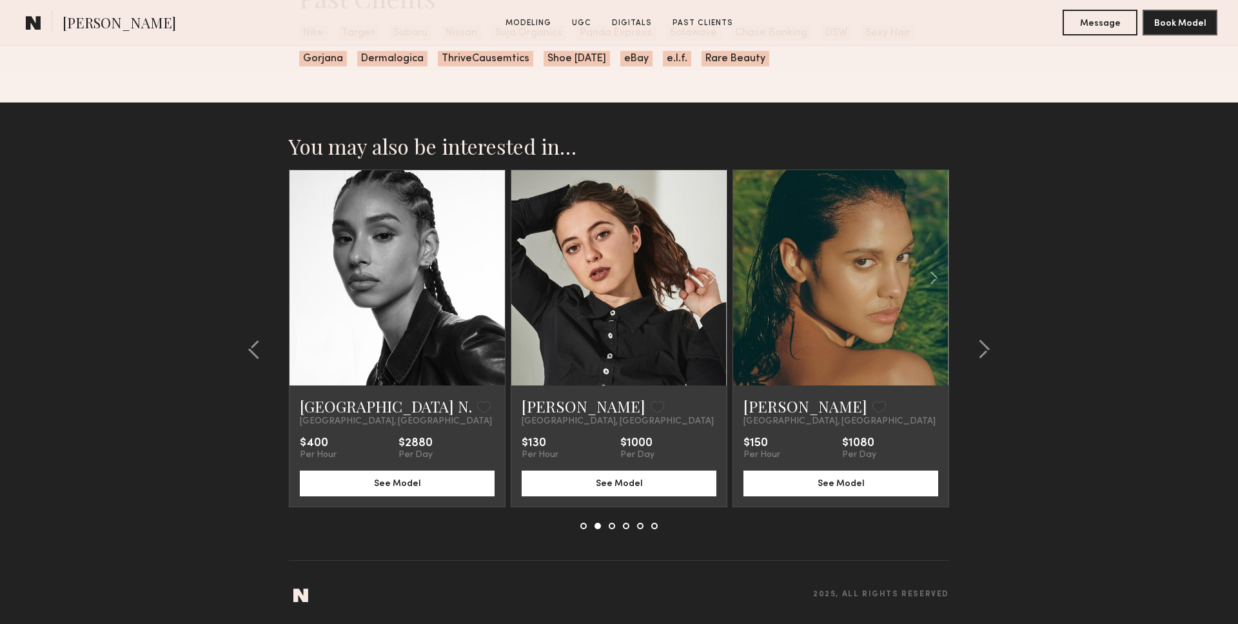
click at [844, 339] on link at bounding box center [841, 277] width 74 height 215
click at [996, 350] on div at bounding box center [980, 350] width 62 height 360
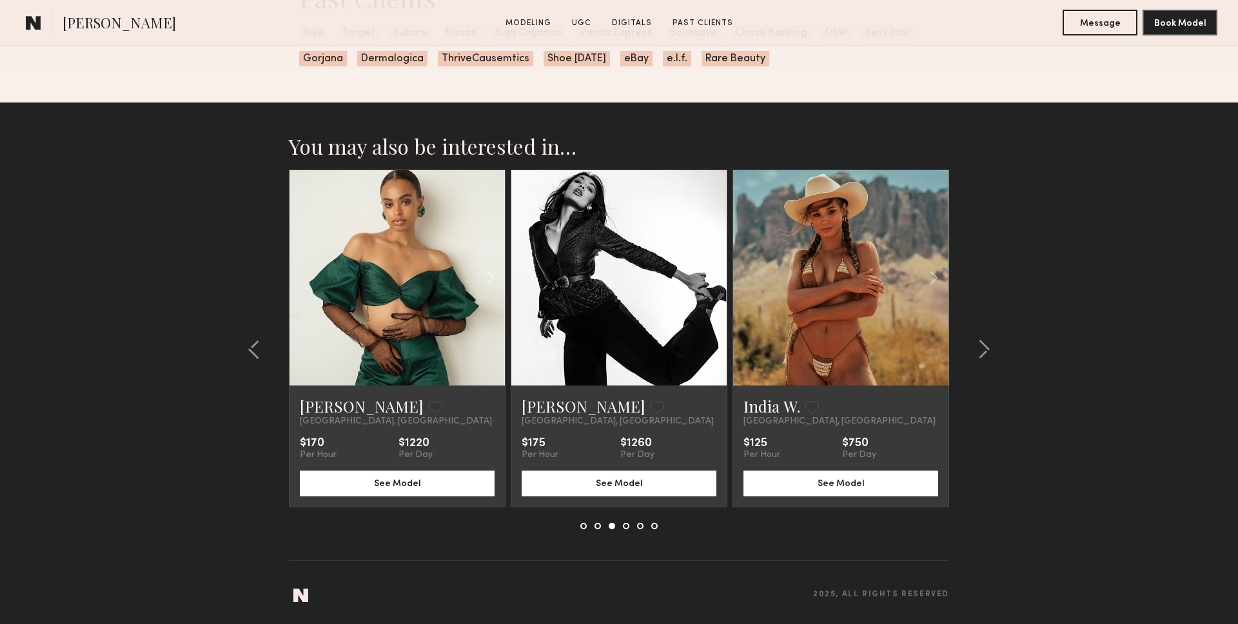
click at [708, 290] on common-icon at bounding box center [712, 278] width 19 height 25
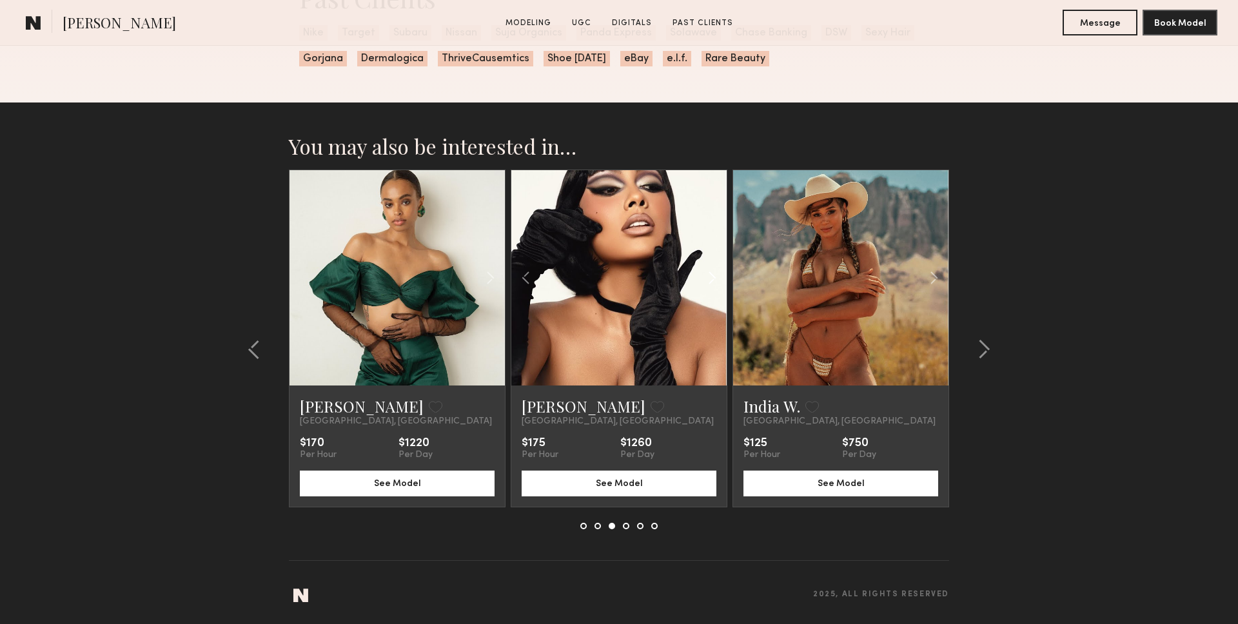
click at [708, 290] on common-icon at bounding box center [712, 278] width 19 height 25
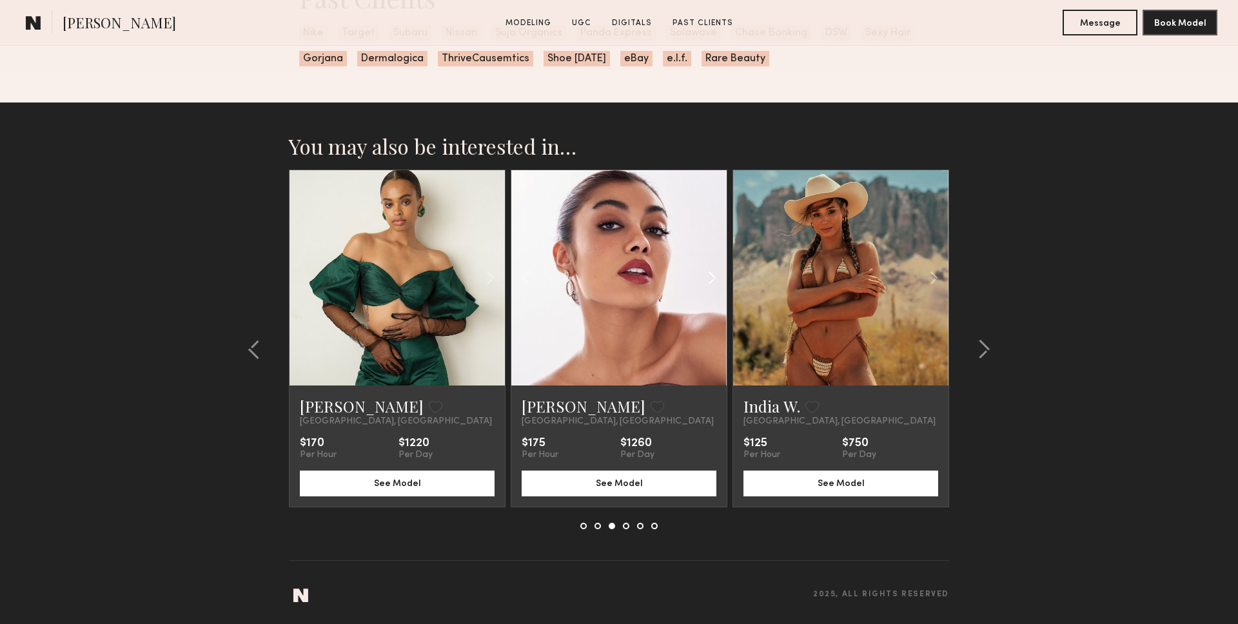
click at [708, 290] on common-icon at bounding box center [712, 278] width 19 height 25
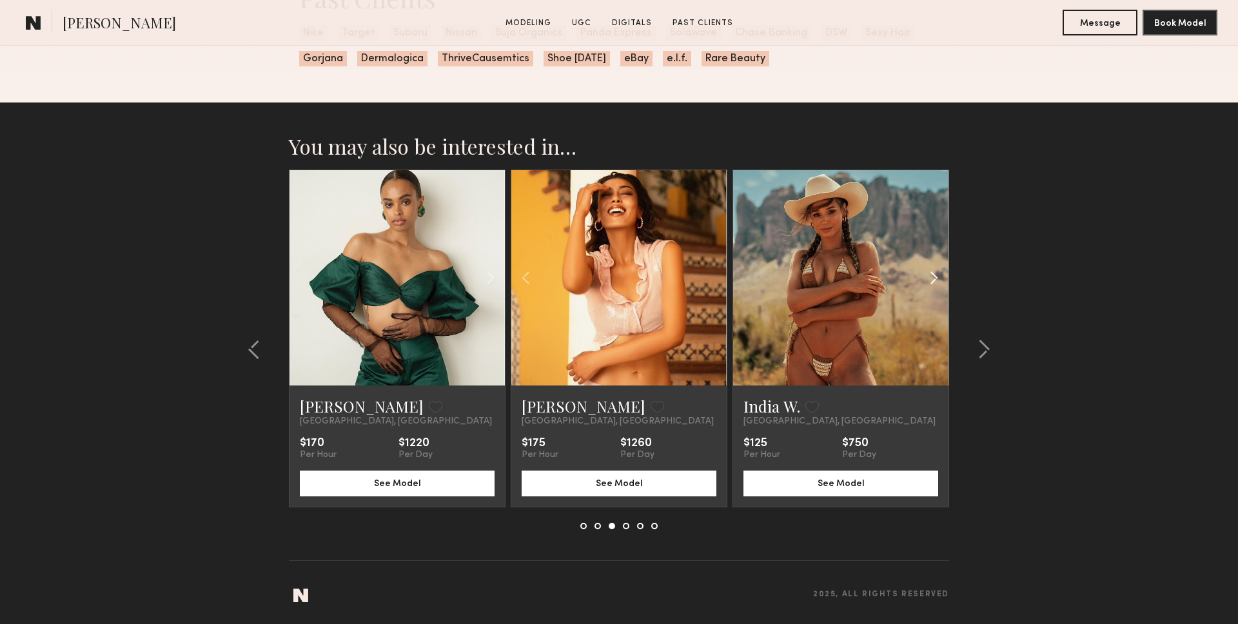
click at [922, 279] on div at bounding box center [913, 277] width 71 height 215
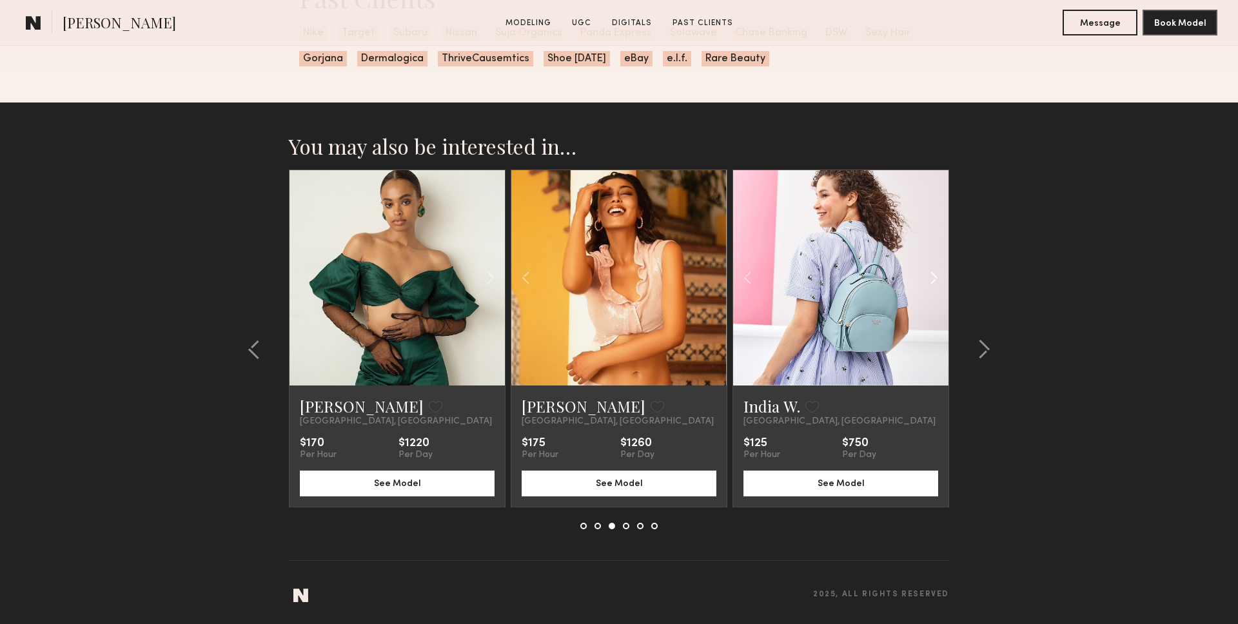
click at [922, 279] on div at bounding box center [913, 277] width 71 height 215
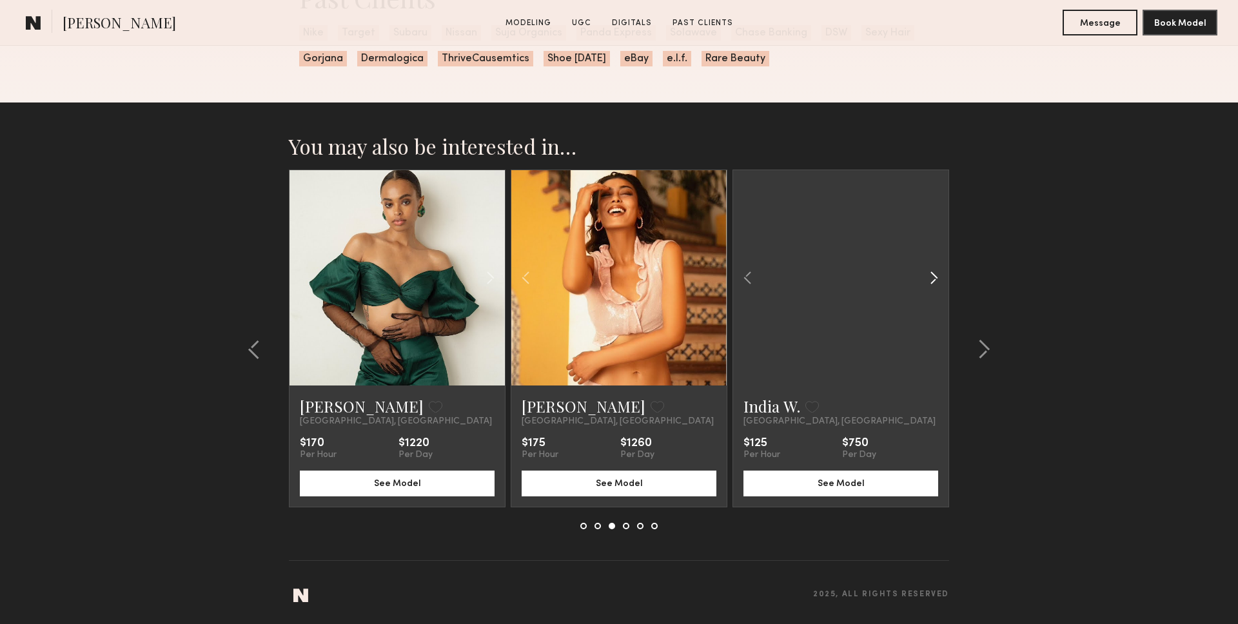
click at [922, 279] on div at bounding box center [913, 277] width 71 height 215
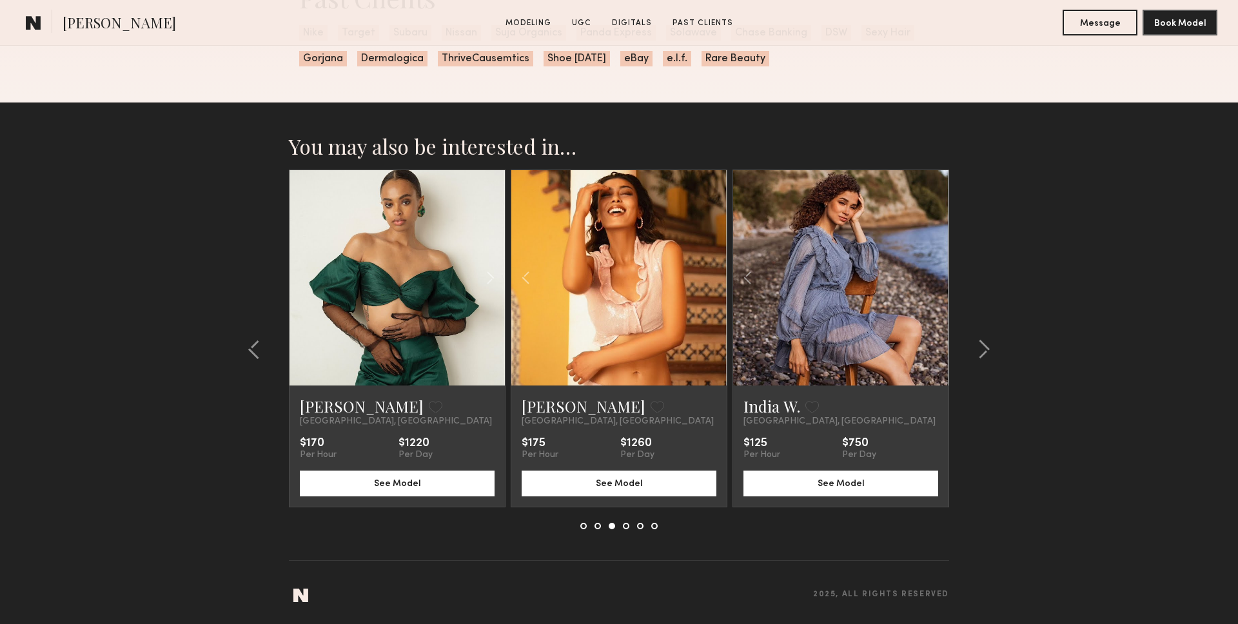
click at [922, 279] on div at bounding box center [840, 277] width 215 height 215
click at [973, 349] on button at bounding box center [980, 349] width 21 height 21
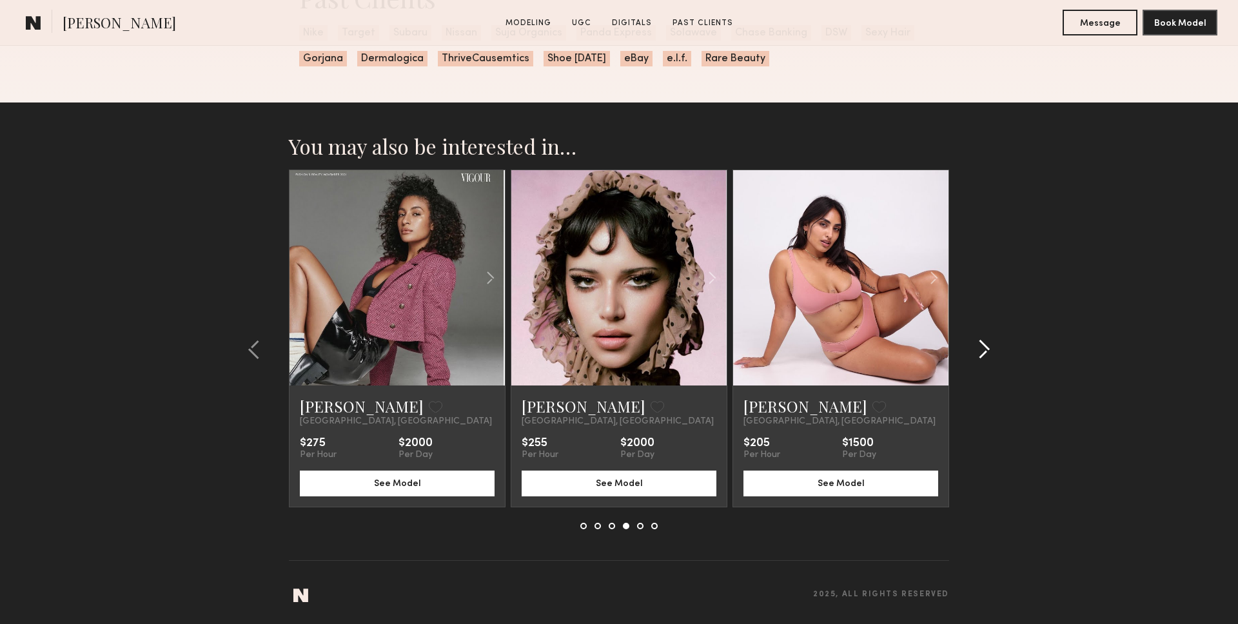
click at [979, 364] on div at bounding box center [980, 350] width 62 height 360
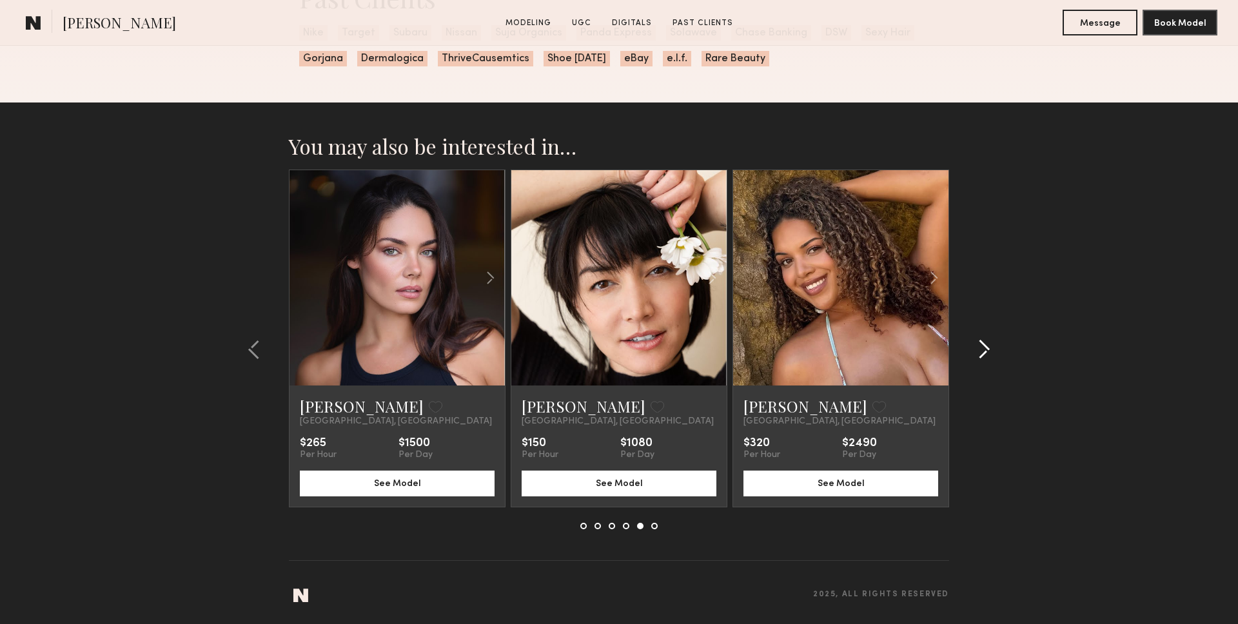
click at [979, 364] on div at bounding box center [980, 350] width 62 height 360
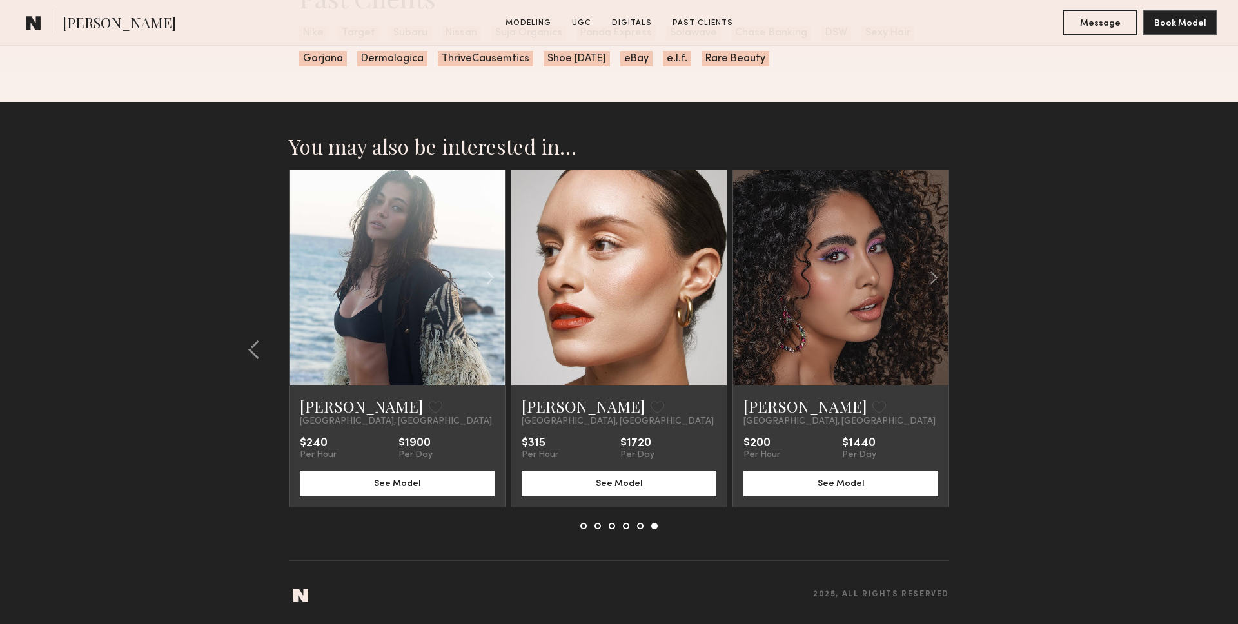
click at [979, 364] on section "You may also be interested in… Alexandria R. Favorite Los Angeles, CA $215 Per …" at bounding box center [619, 364] width 1238 height 522
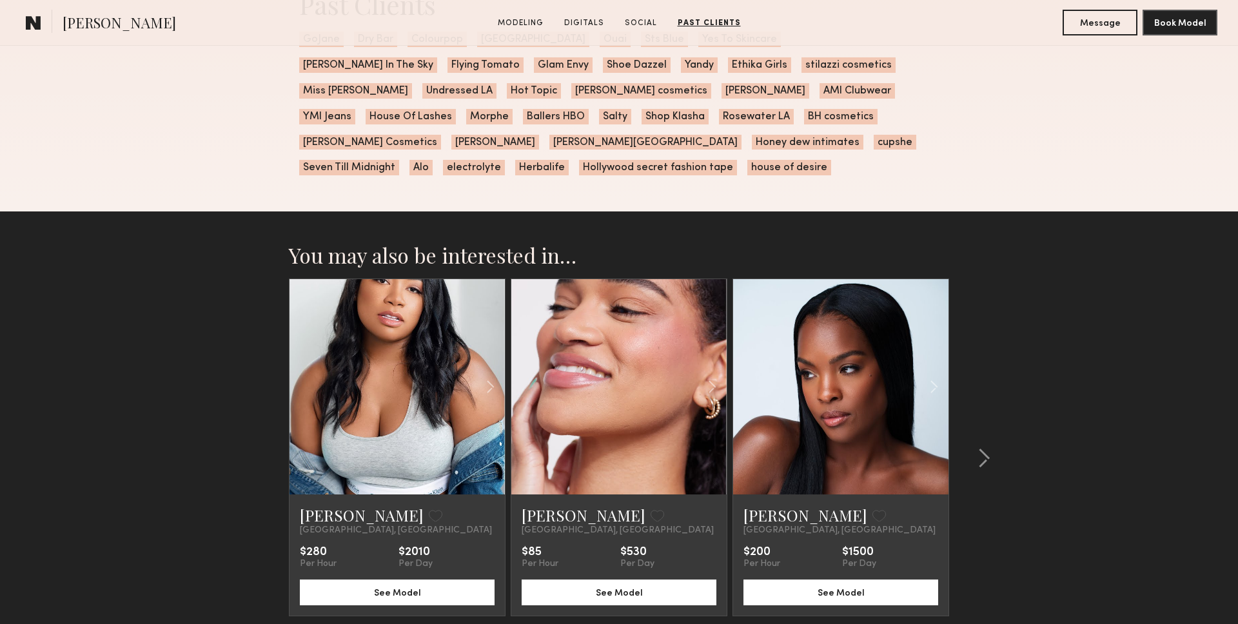
scroll to position [2095, 0]
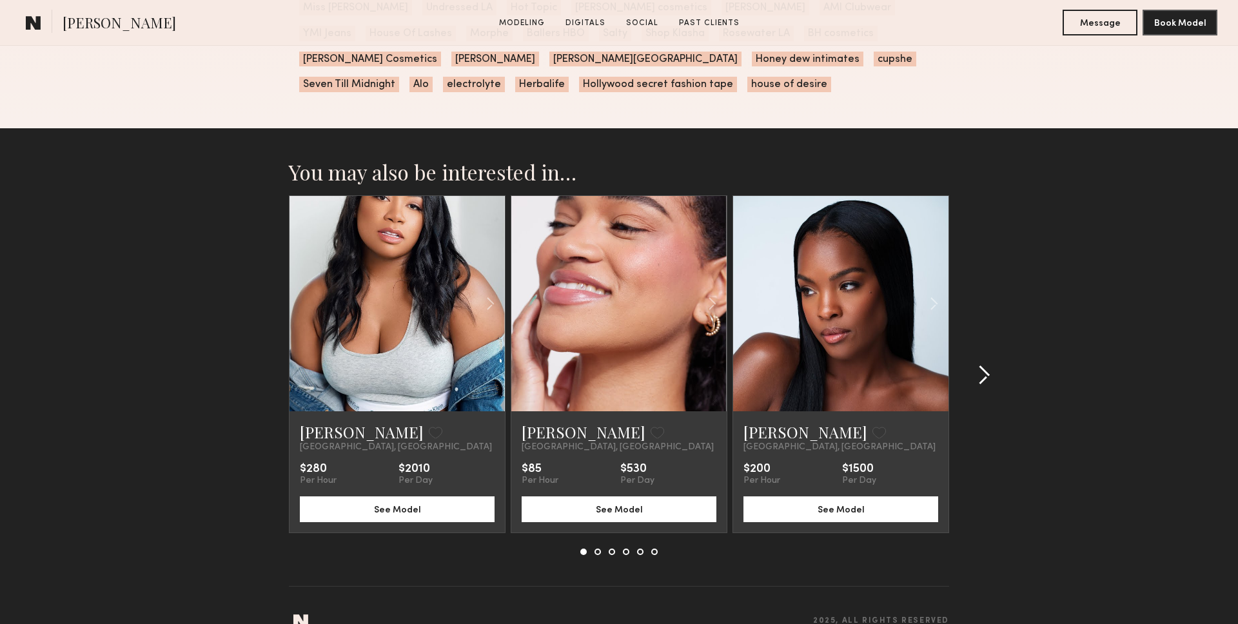
click at [1002, 335] on div at bounding box center [980, 375] width 62 height 360
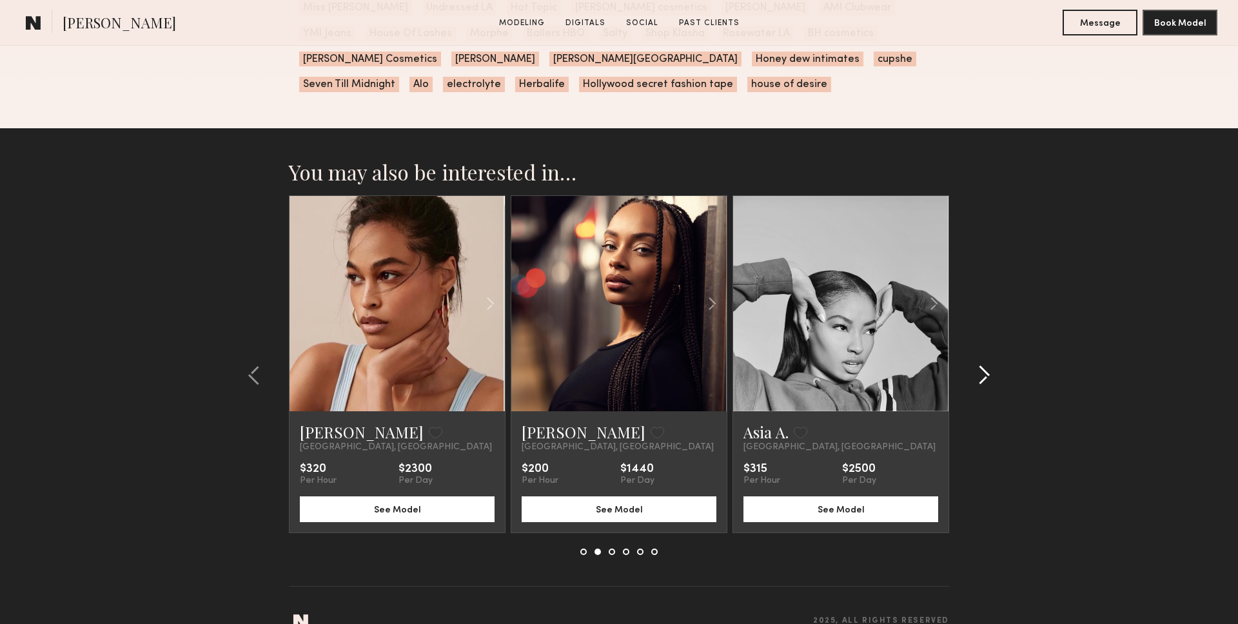
click at [1002, 335] on div at bounding box center [980, 375] width 62 height 360
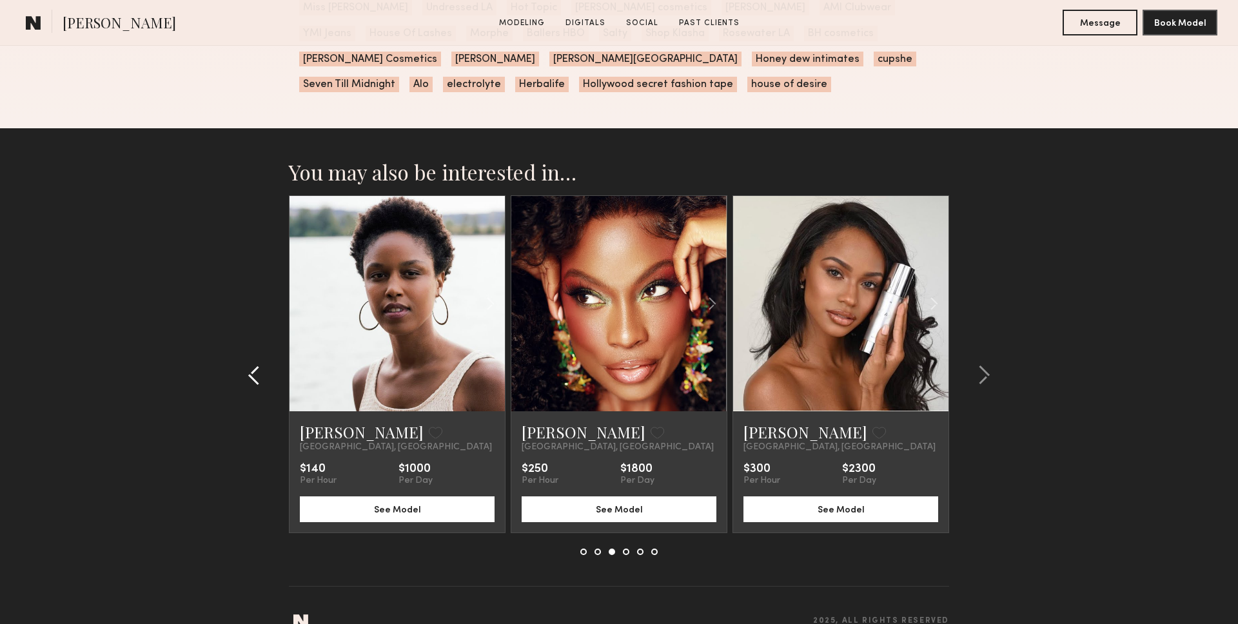
click at [236, 353] on div at bounding box center [258, 375] width 62 height 360
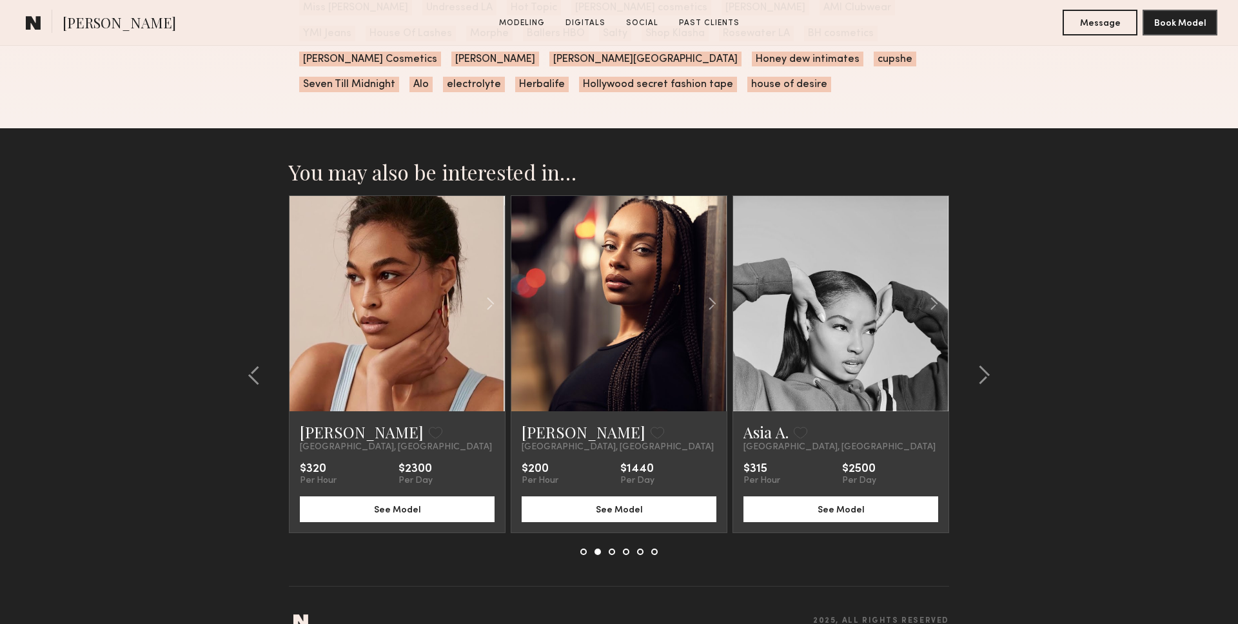
click at [294, 353] on div at bounding box center [397, 303] width 215 height 215
click at [264, 365] on button at bounding box center [258, 375] width 21 height 21
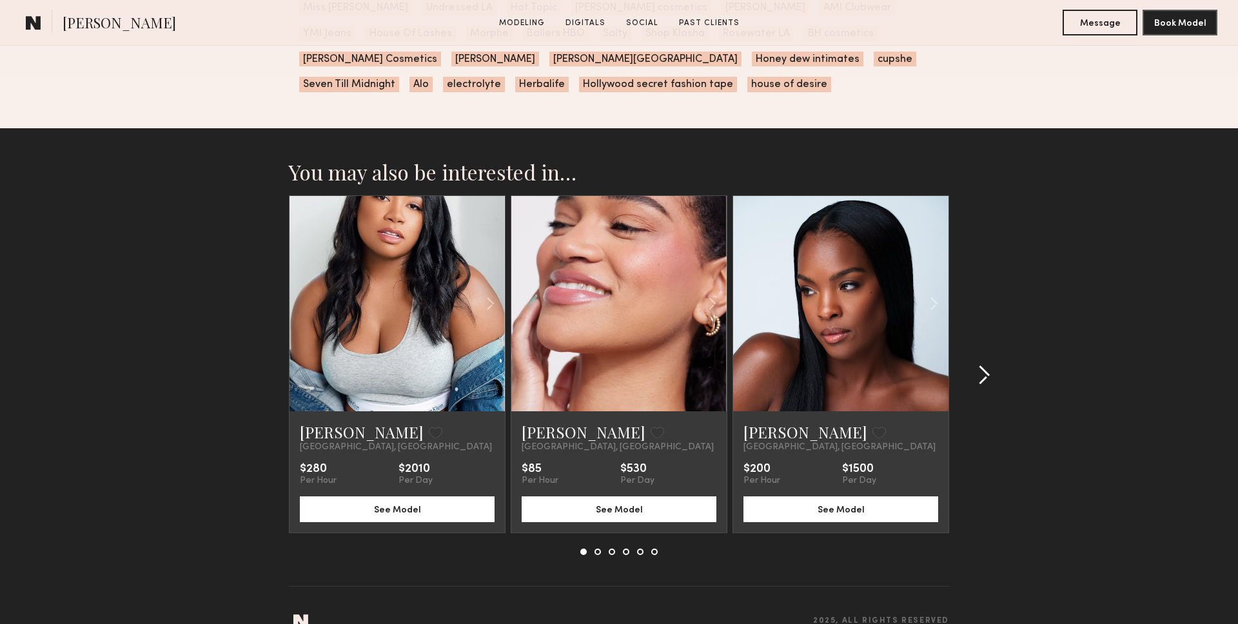
click at [1008, 330] on div at bounding box center [980, 375] width 62 height 360
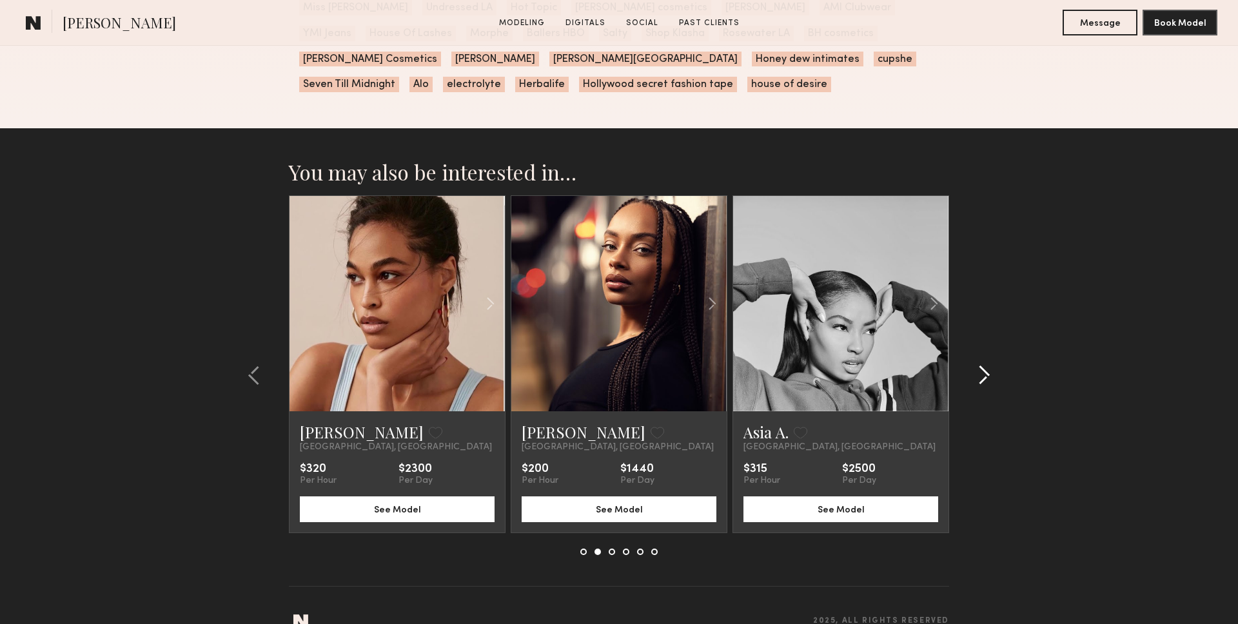
click at [1008, 330] on div at bounding box center [980, 375] width 62 height 360
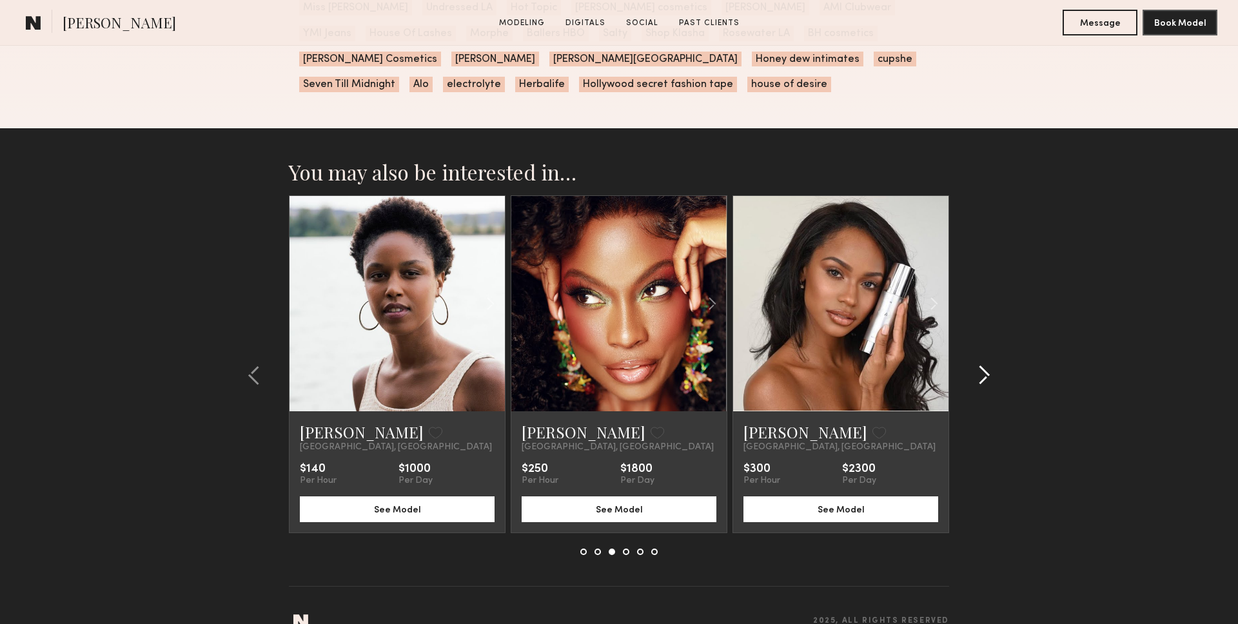
click at [1008, 330] on div at bounding box center [980, 375] width 62 height 360
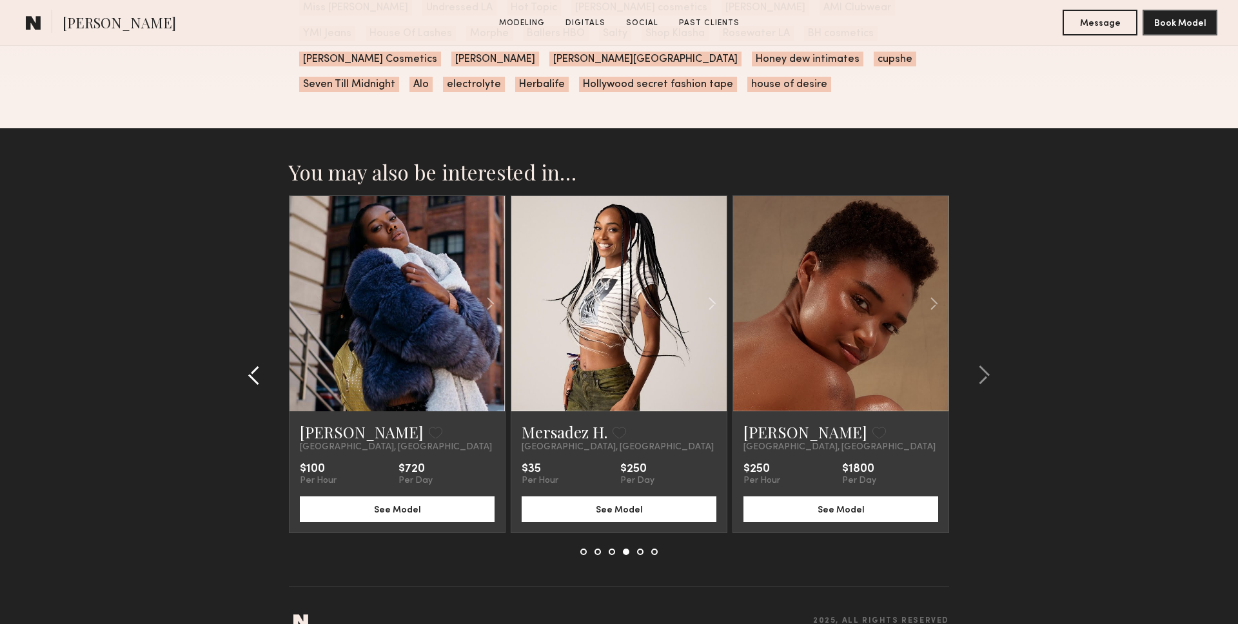
click at [239, 343] on div at bounding box center [258, 375] width 62 height 360
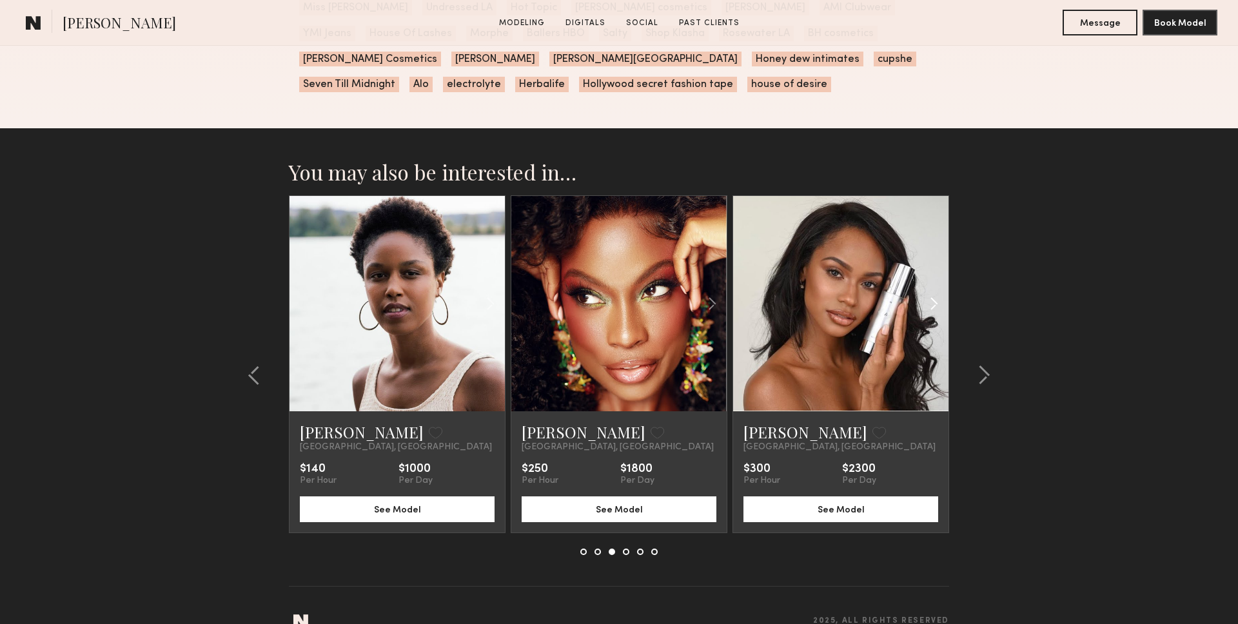
click at [938, 292] on common-icon at bounding box center [934, 304] width 19 height 25
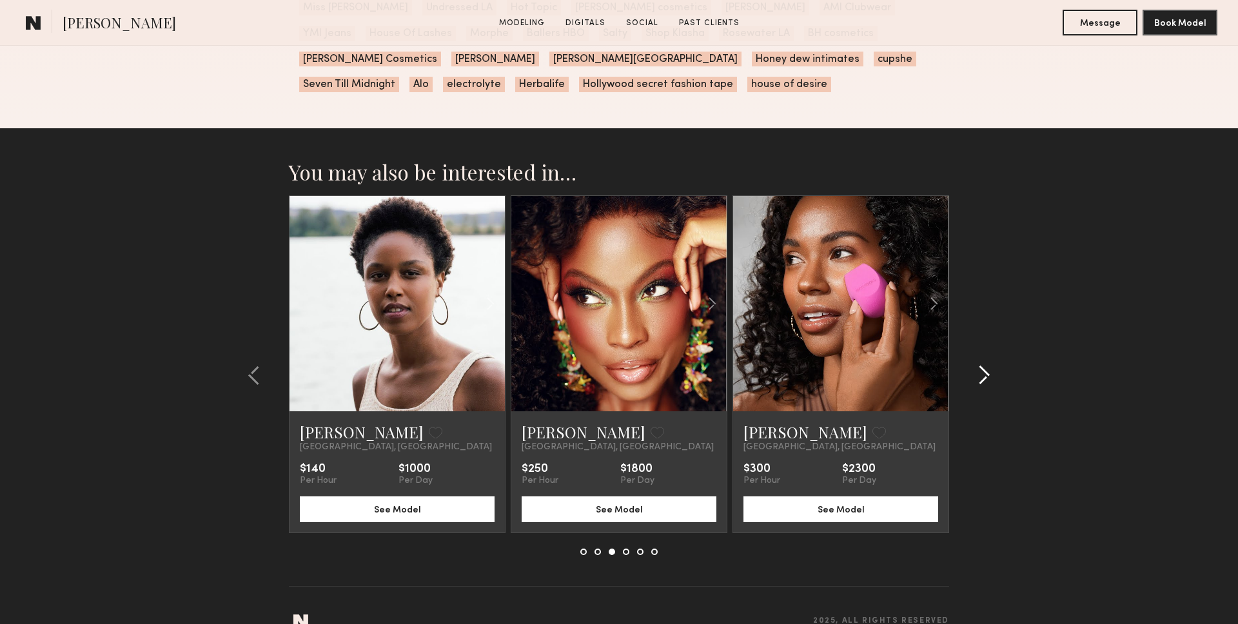
click at [964, 319] on div at bounding box center [980, 375] width 62 height 360
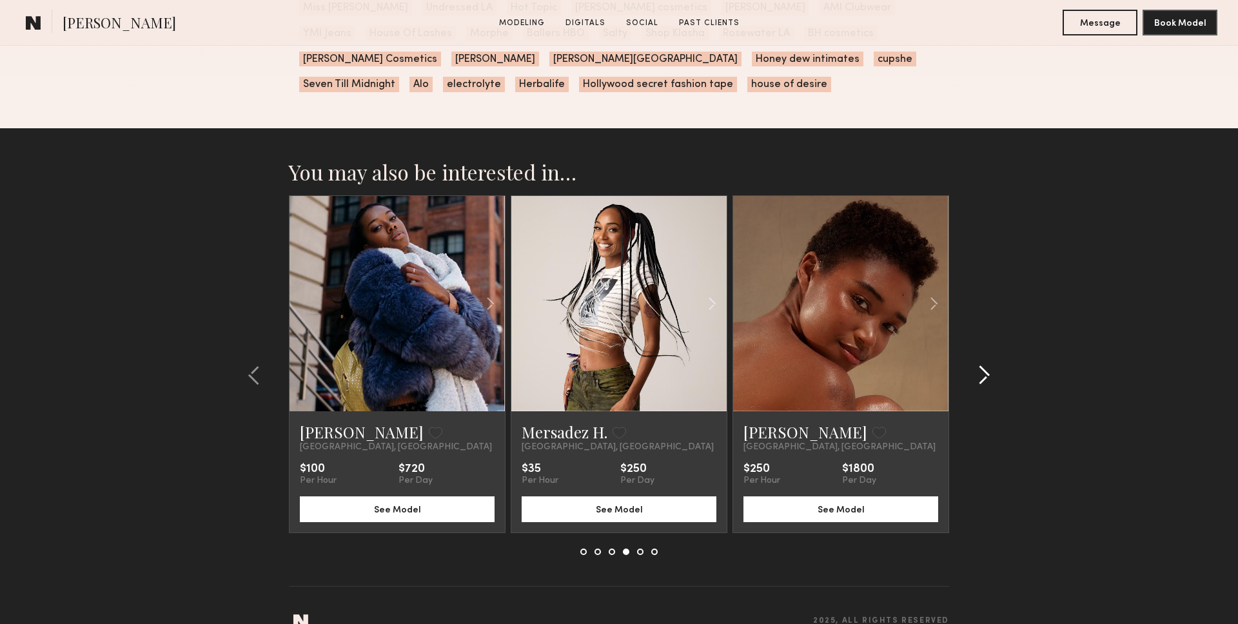
click at [964, 319] on div at bounding box center [980, 375] width 62 height 360
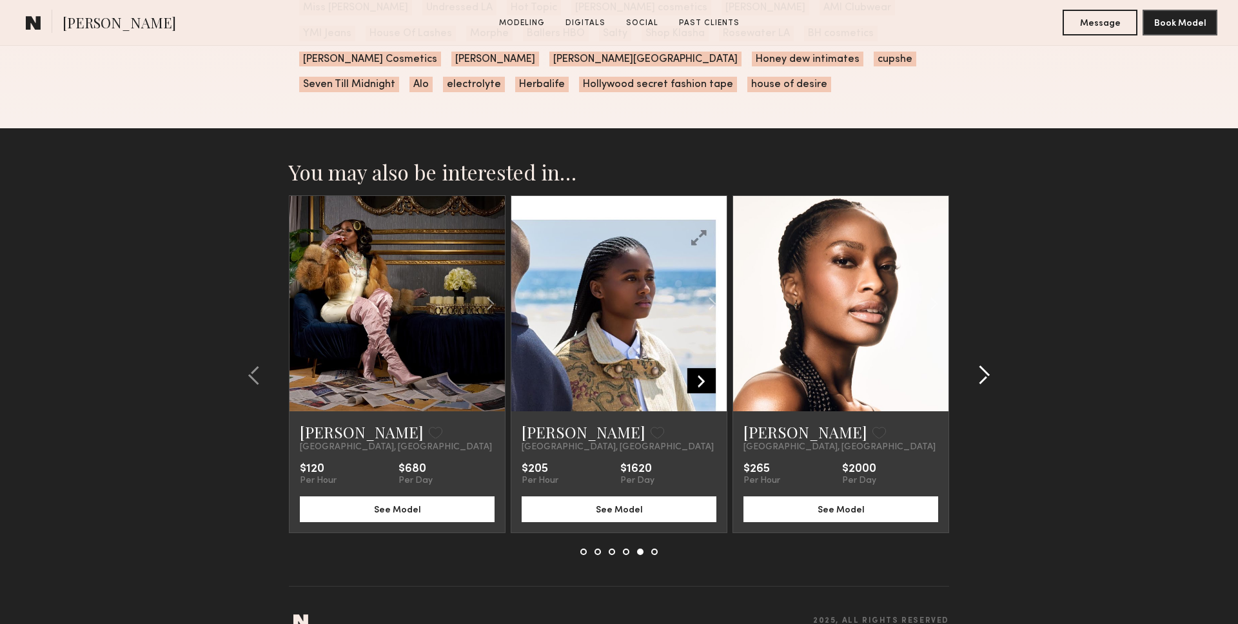
click at [964, 319] on div at bounding box center [980, 375] width 62 height 360
